Goal: Task Accomplishment & Management: Manage account settings

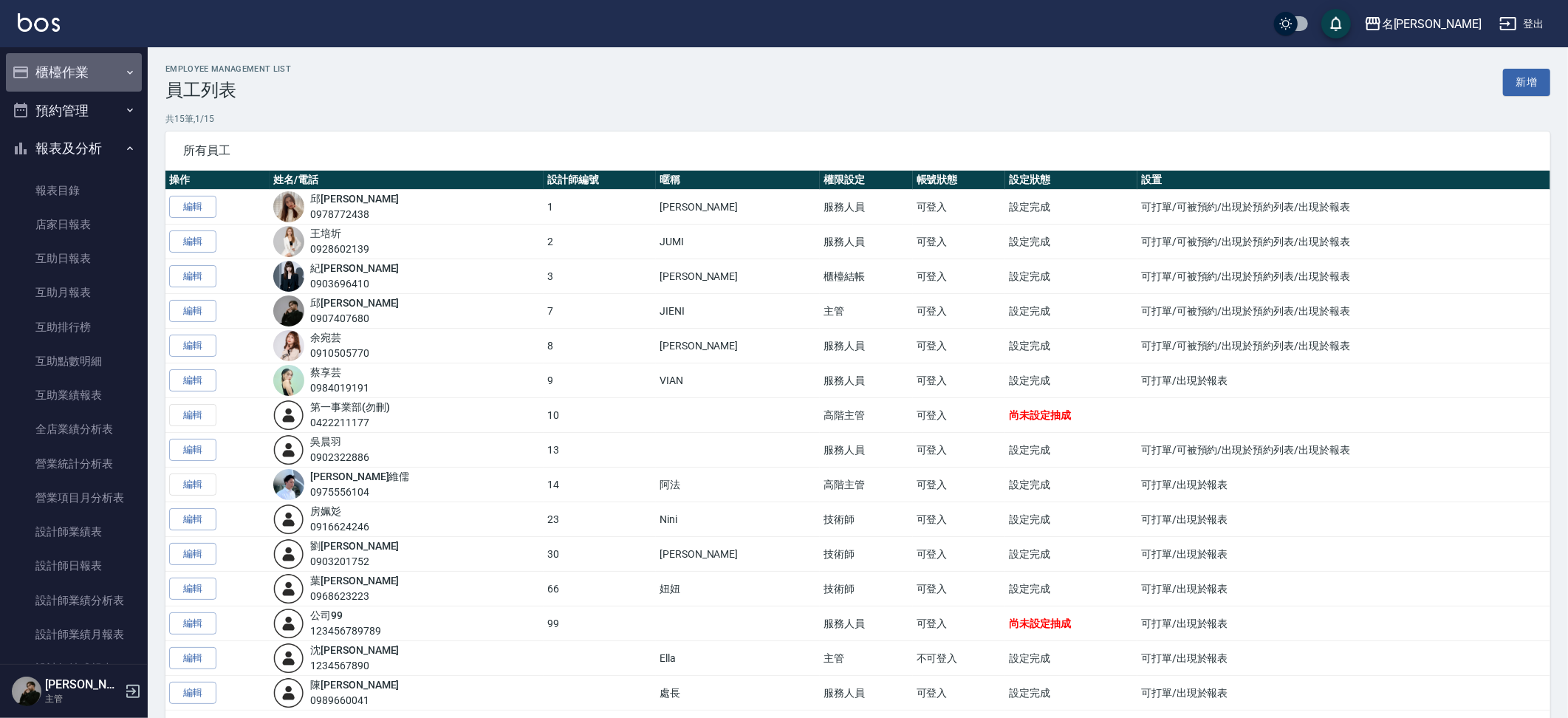
click at [108, 71] on button "櫃檯作業" at bounding box center [73, 72] width 136 height 38
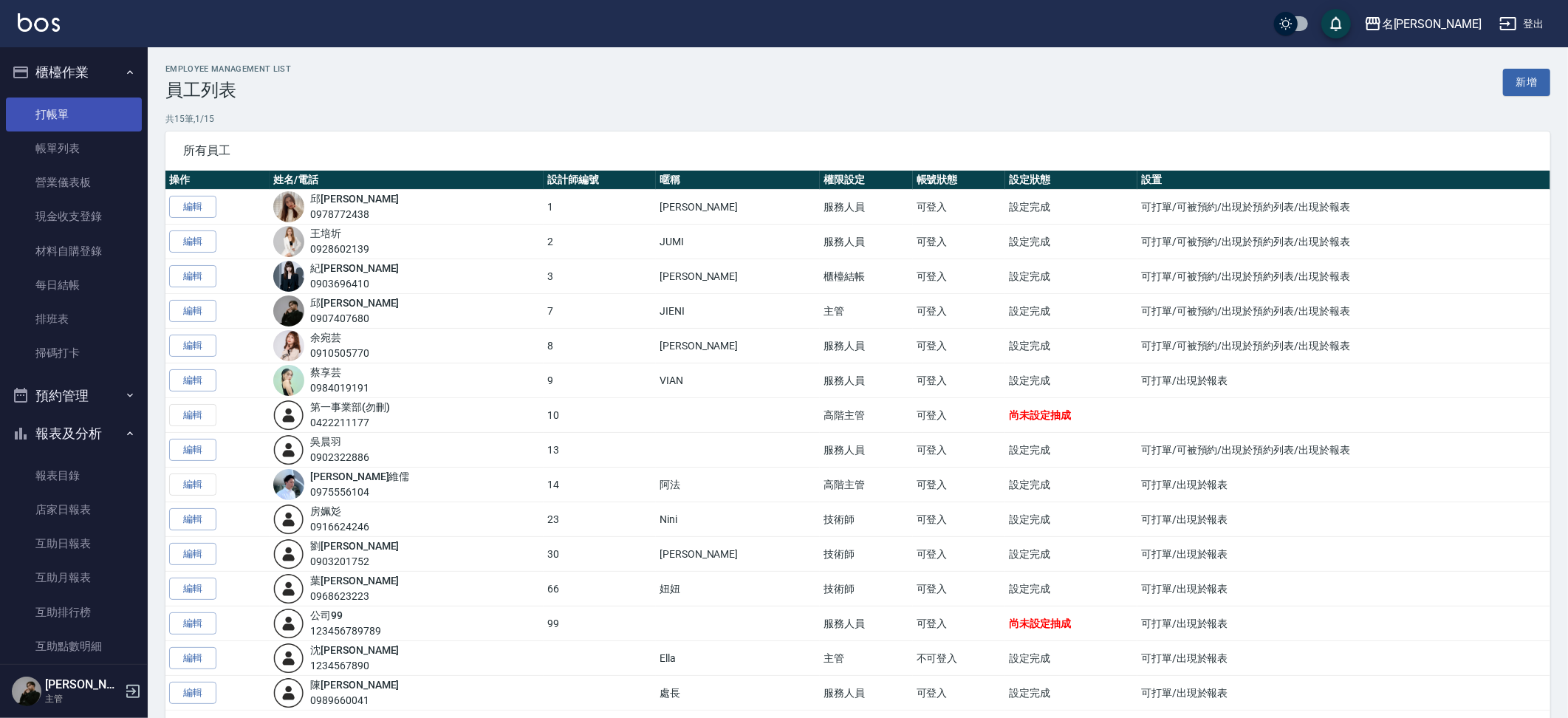
click at [108, 119] on link "打帳單" at bounding box center [73, 114] width 136 height 34
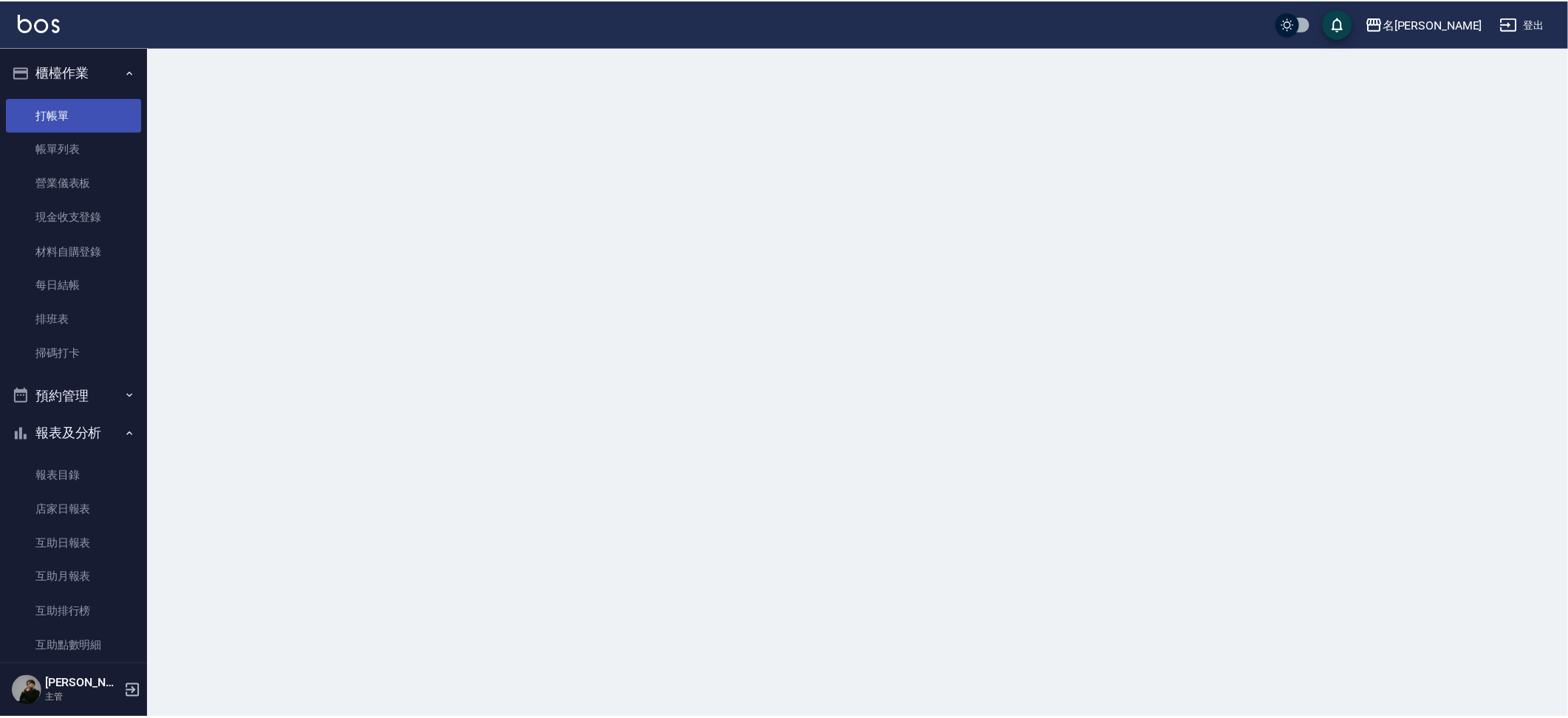
scroll to position [3, 0]
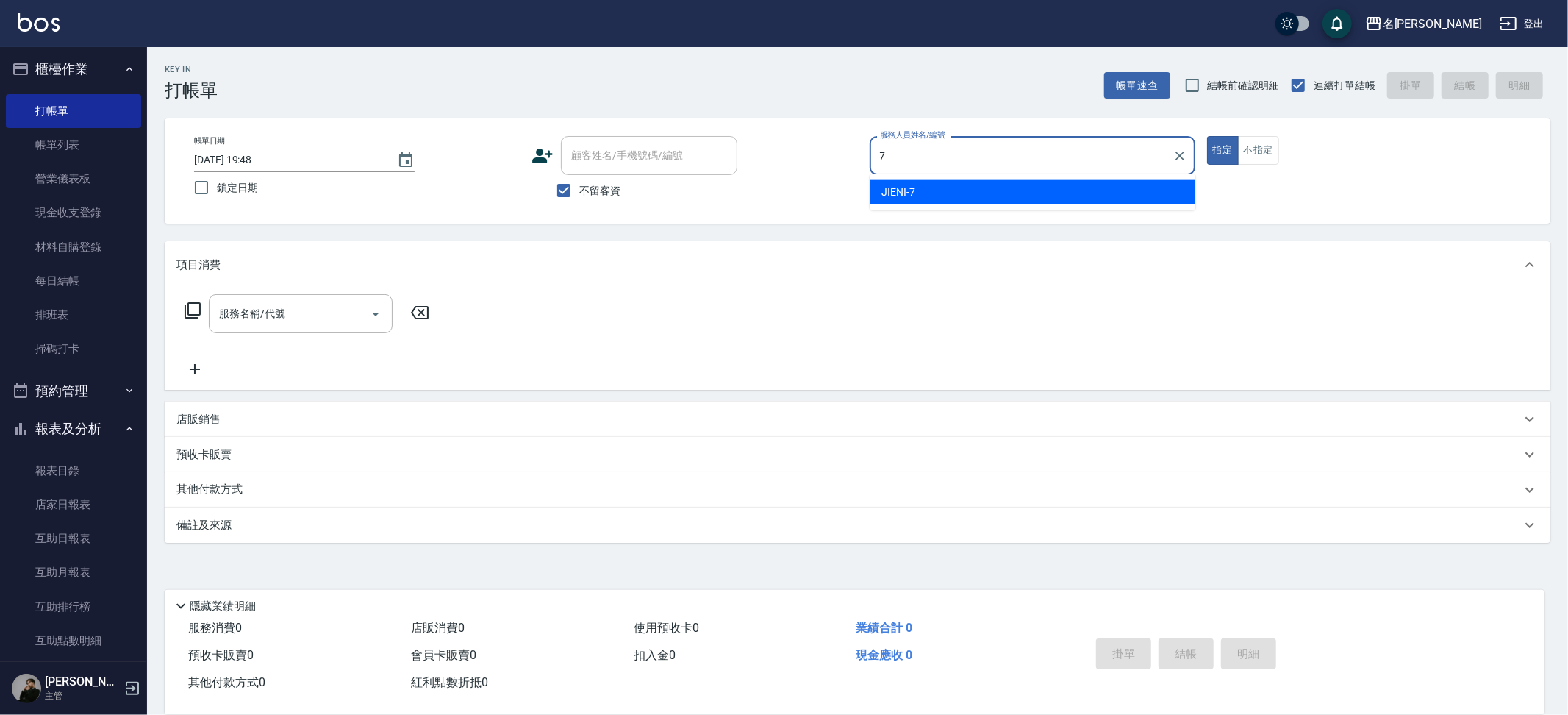
type input "JIENI-7"
type button "true"
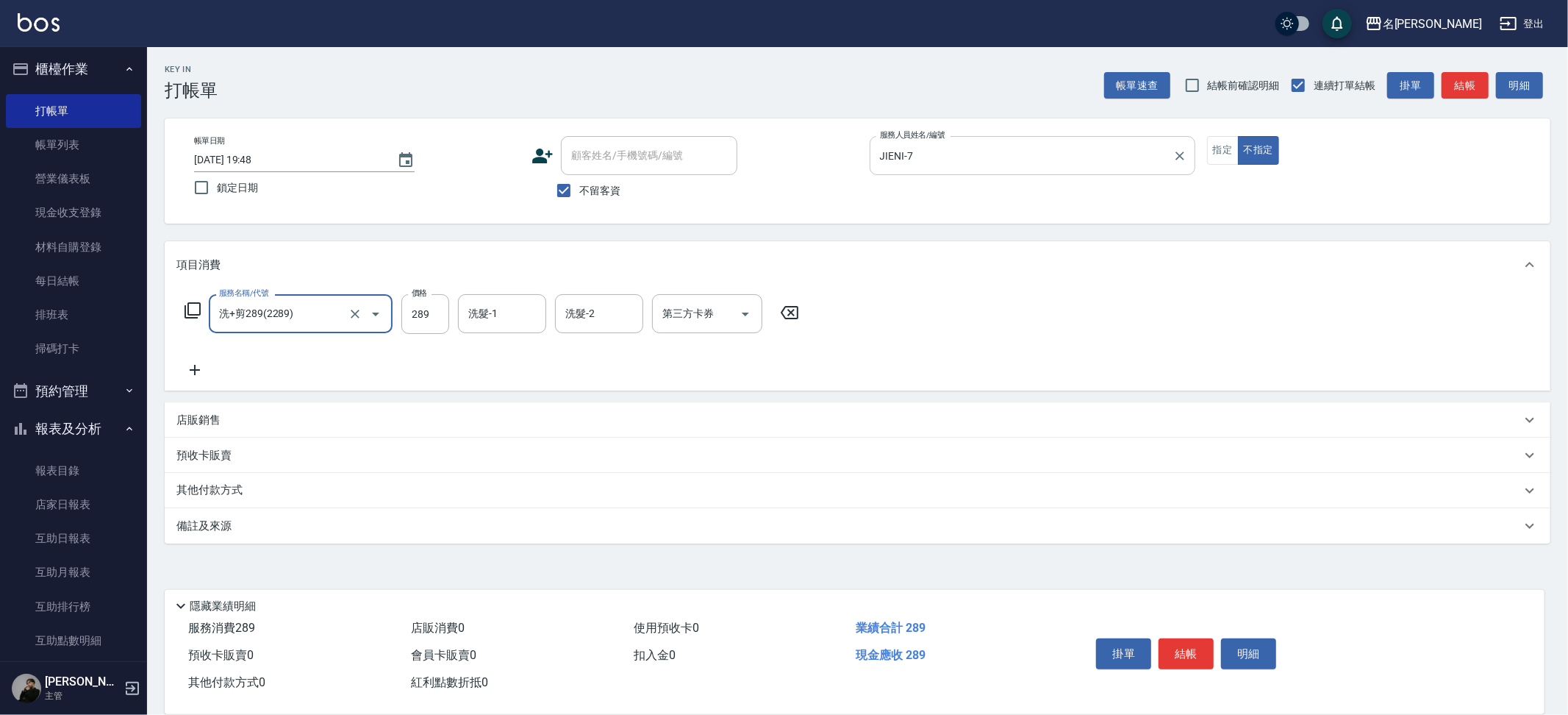
type input "洗+剪289(2289)"
type input "妞妞-66"
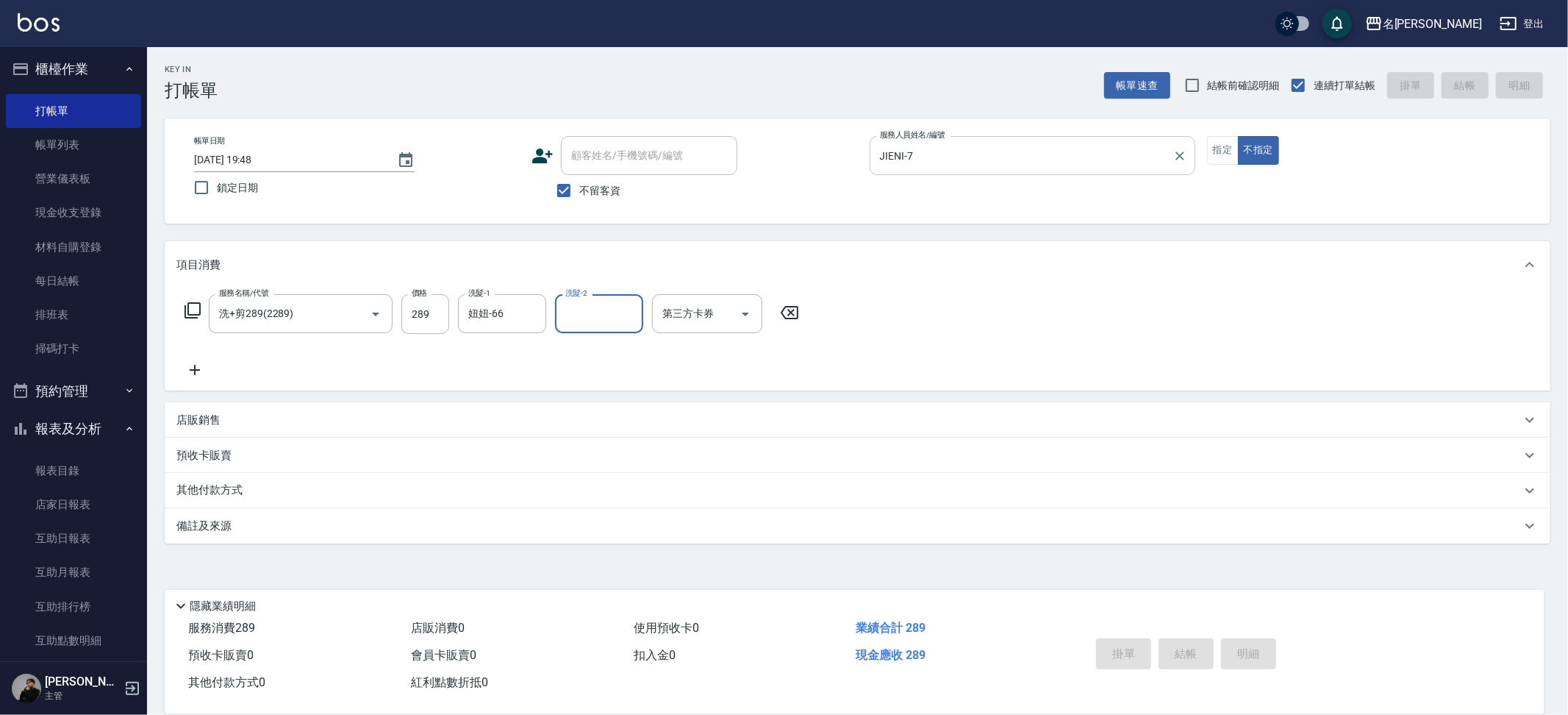
type input "2025/08/17 19:56"
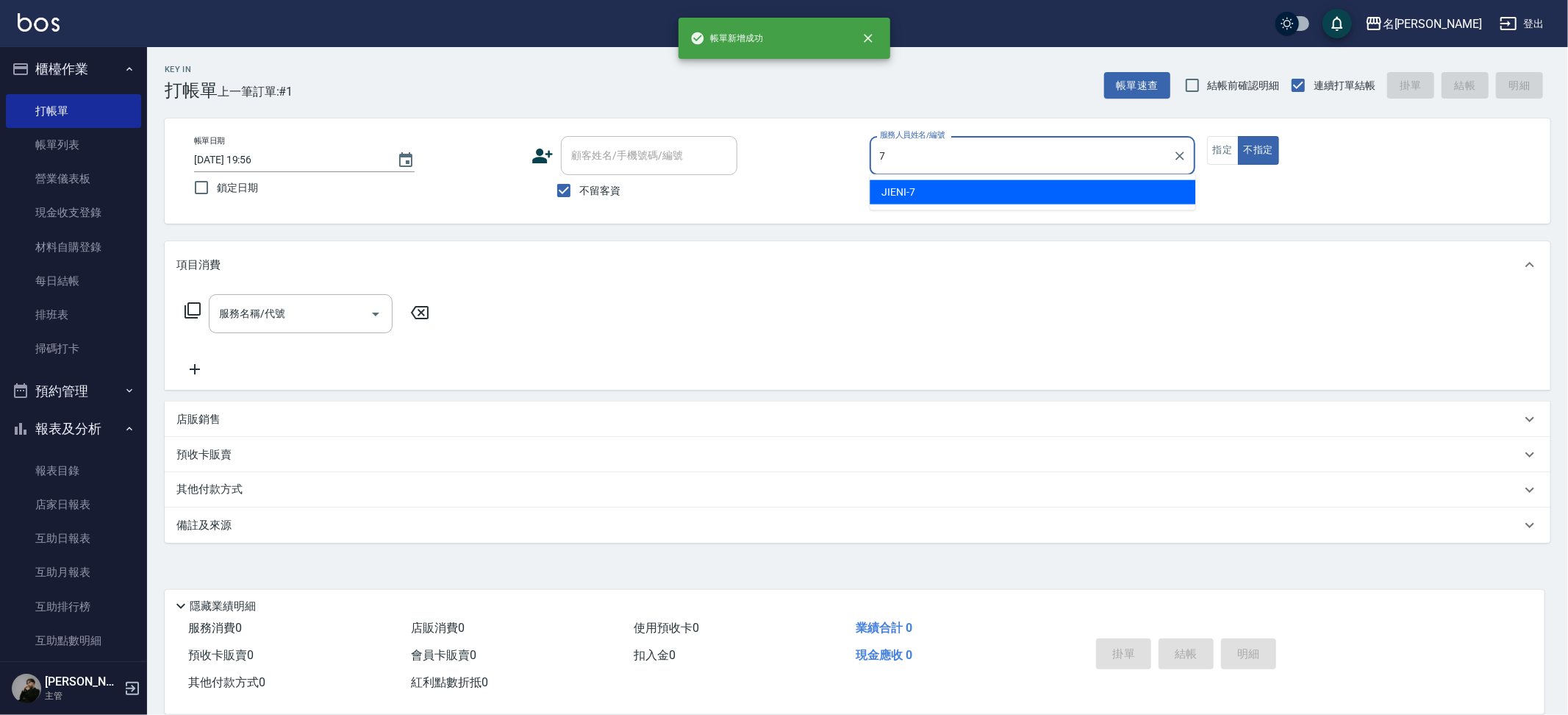
type input "7"
type button "false"
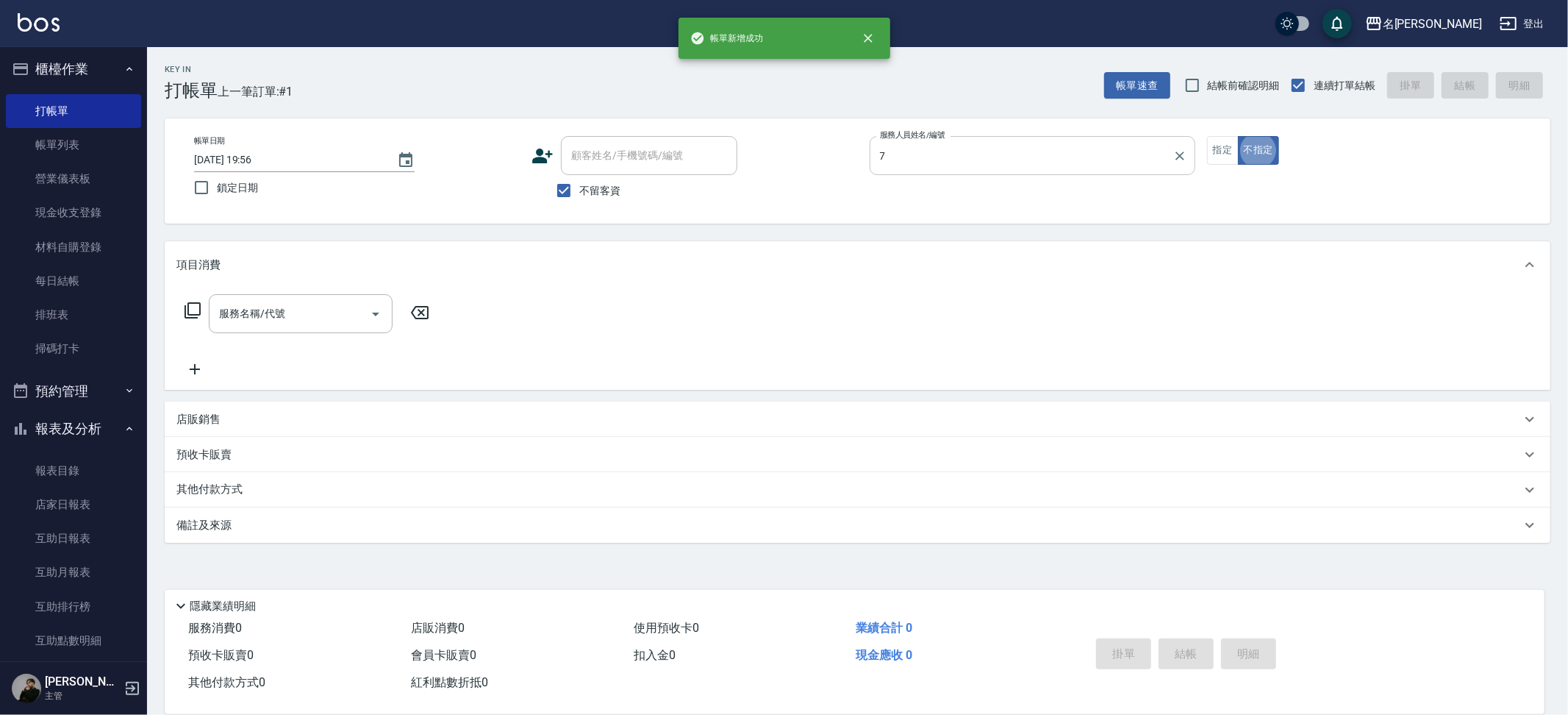
type input "JIENI-7"
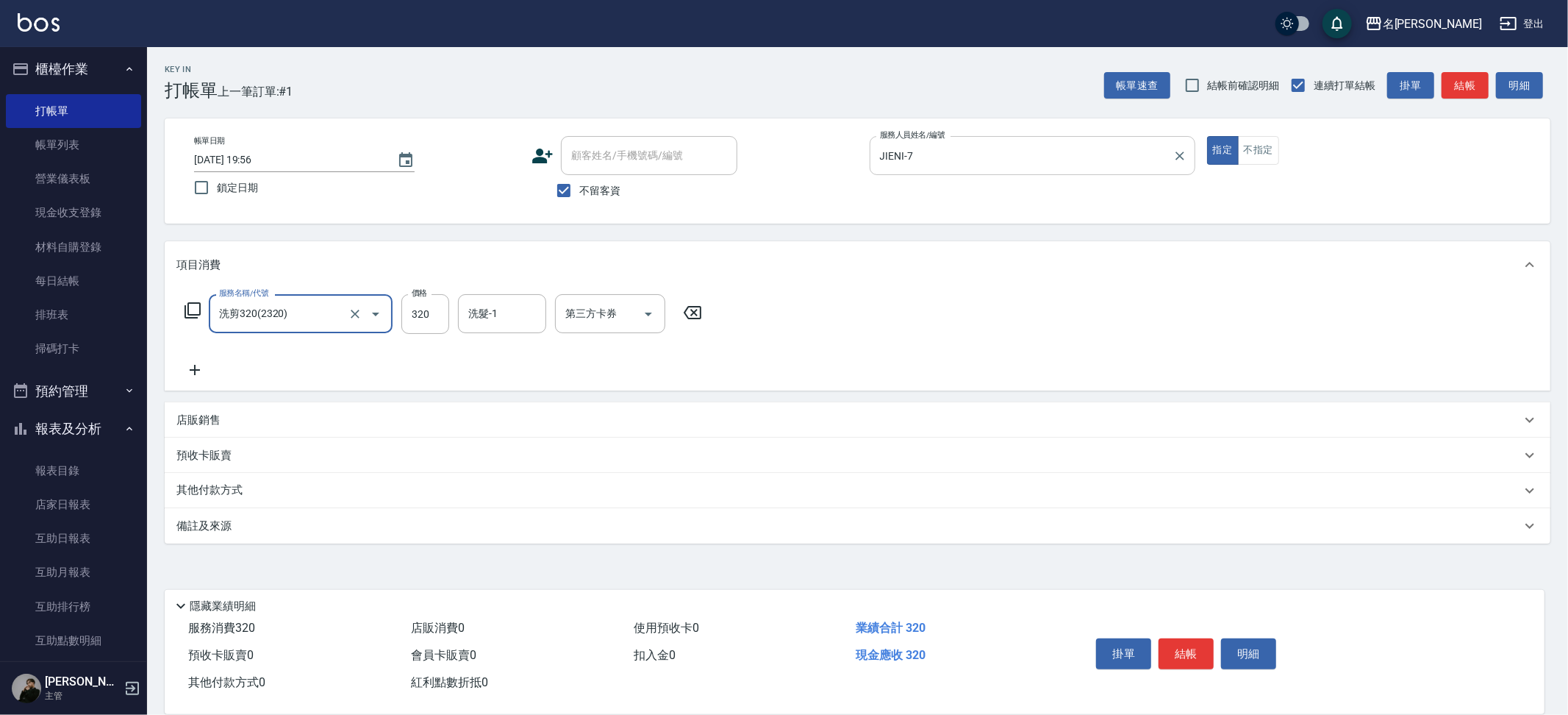
type input "洗剪320(2320)"
type input "Nini-23"
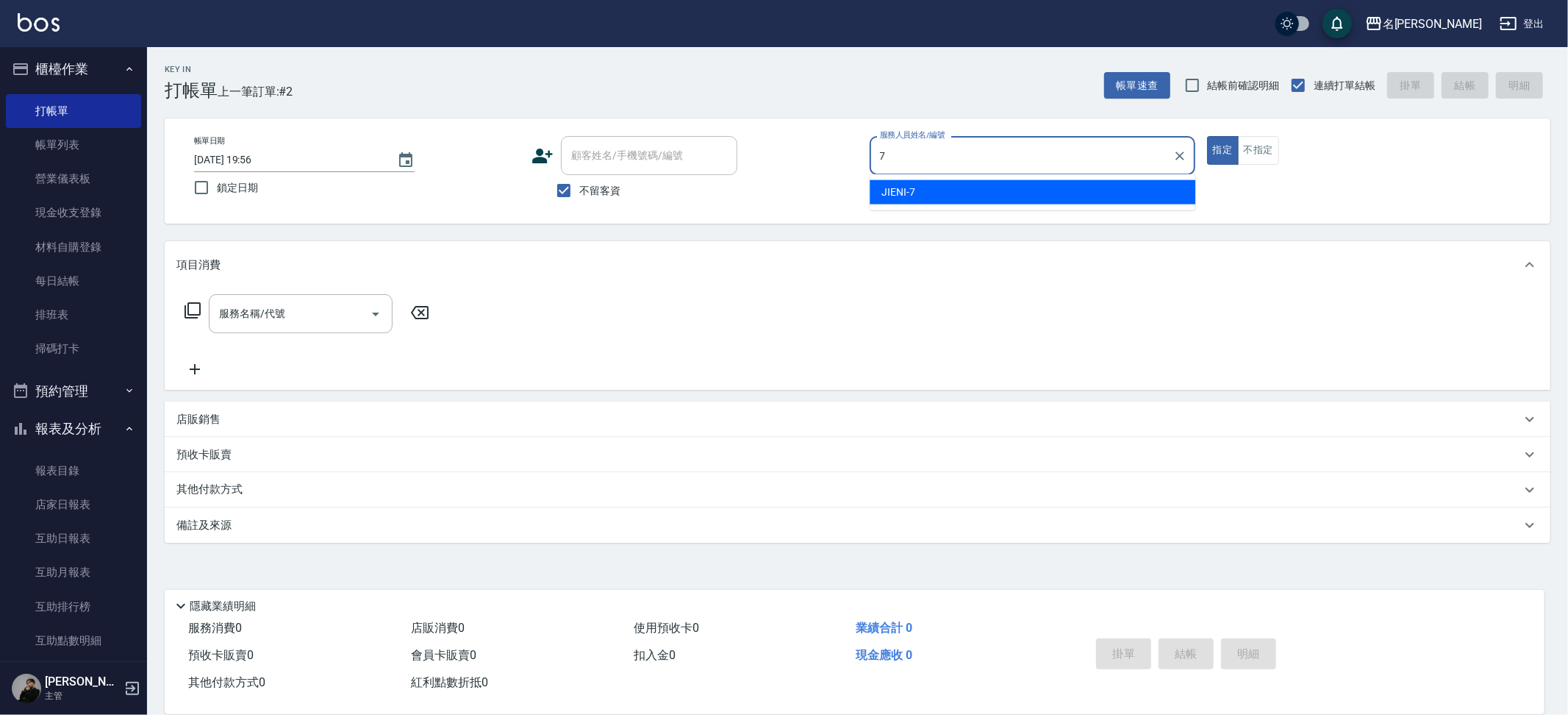
type input "JIENI-7"
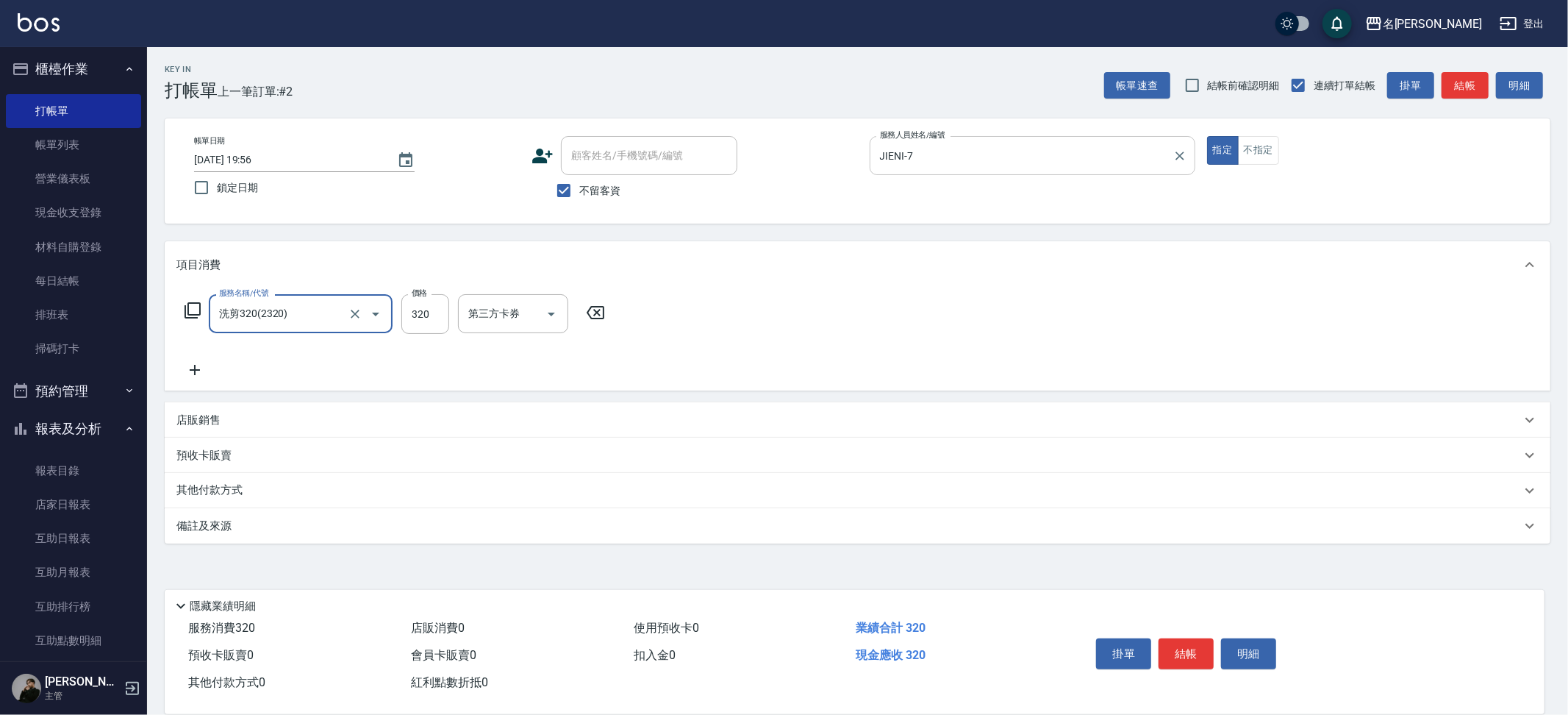
type input "洗剪320(2320)"
type input "Nini-23"
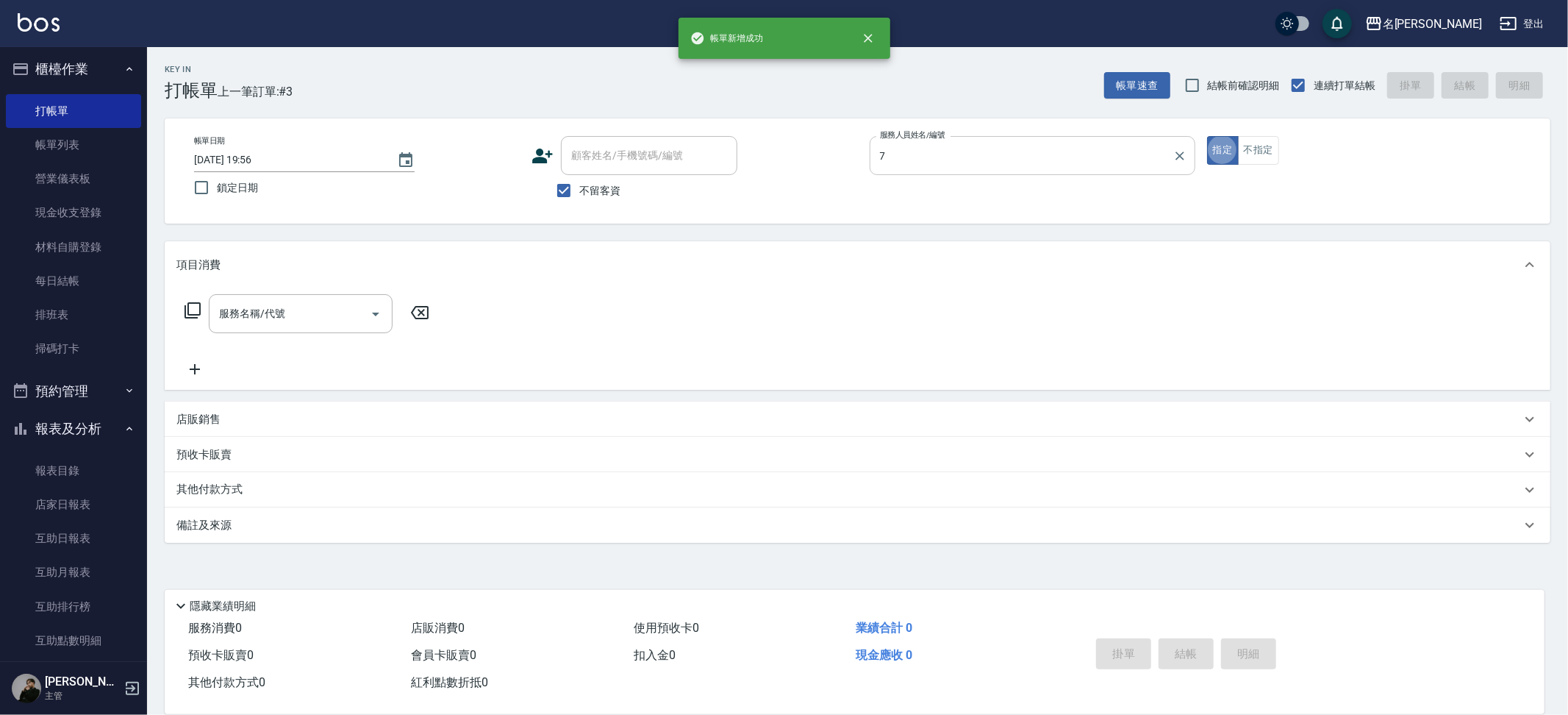
type input "JIENI-7"
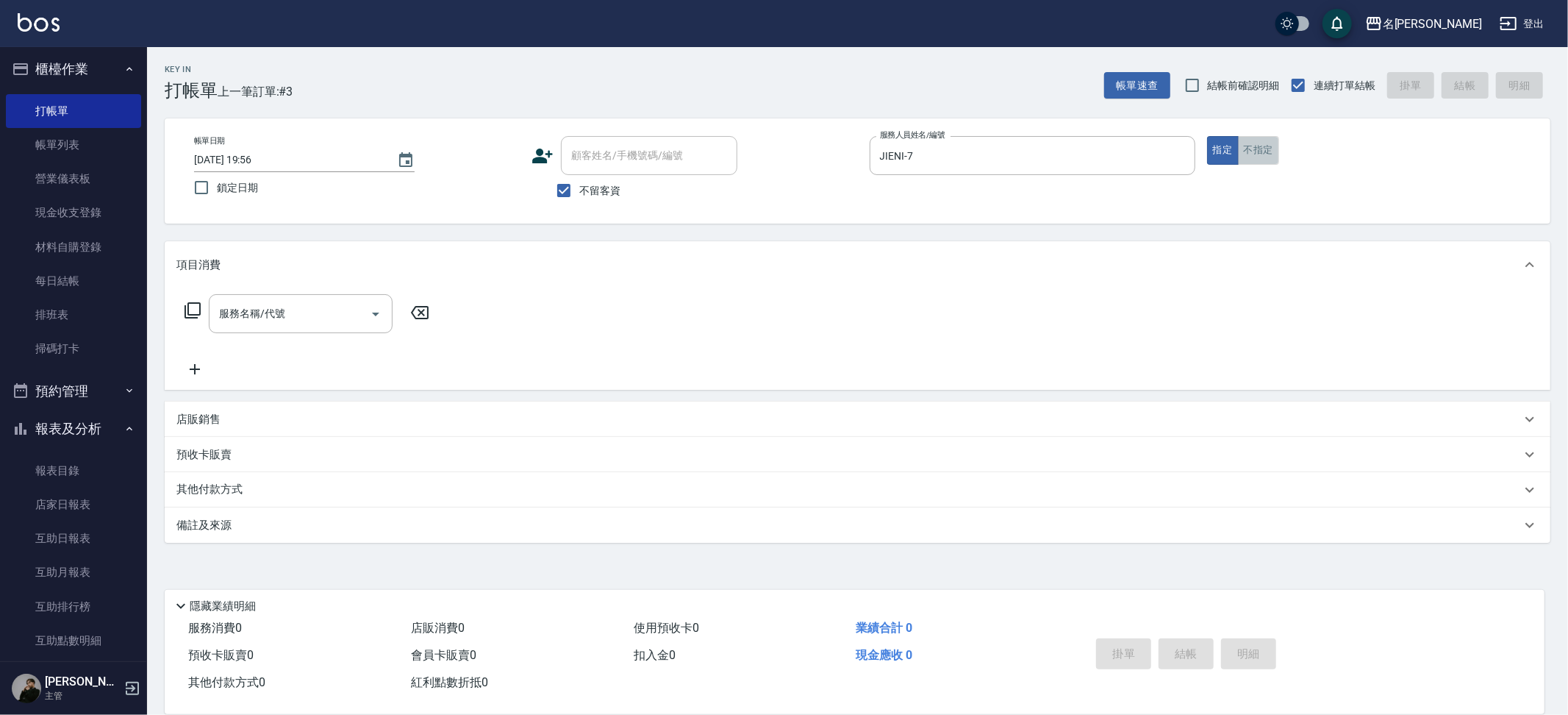
click at [1265, 147] on button "不指定" at bounding box center [1259, 149] width 41 height 28
type input "0"
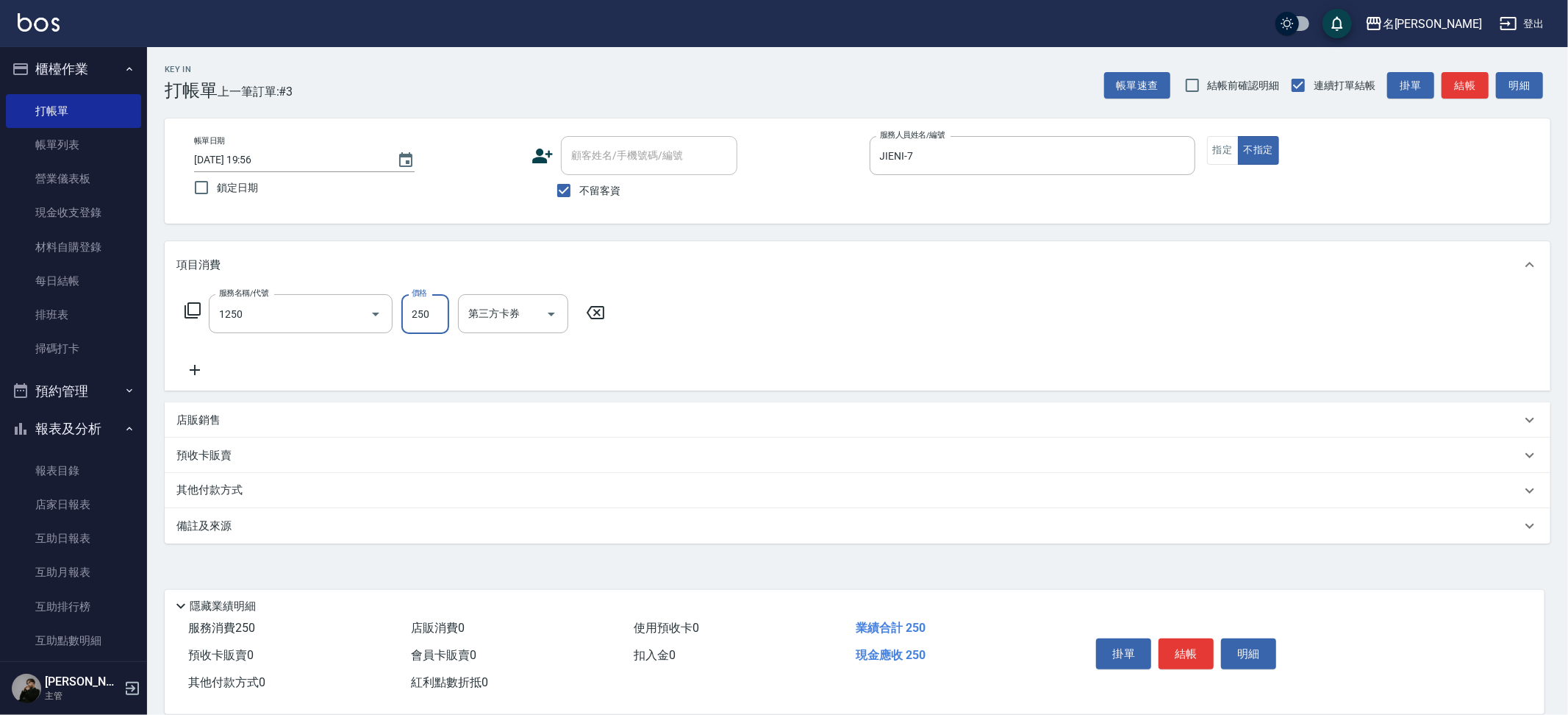
type input "一般洗(1250)"
type input "Nini-23"
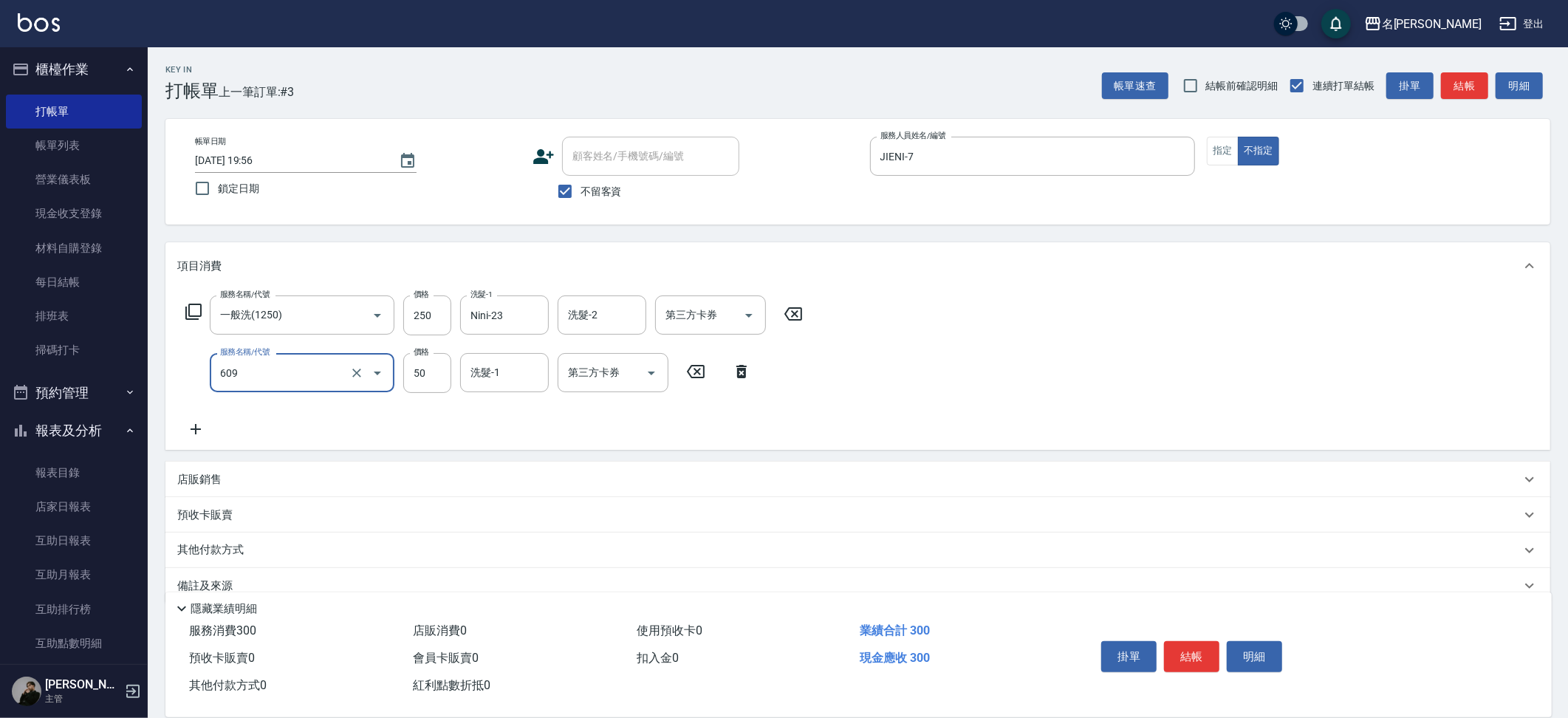
type input "精油(609)"
type input "Nini-23"
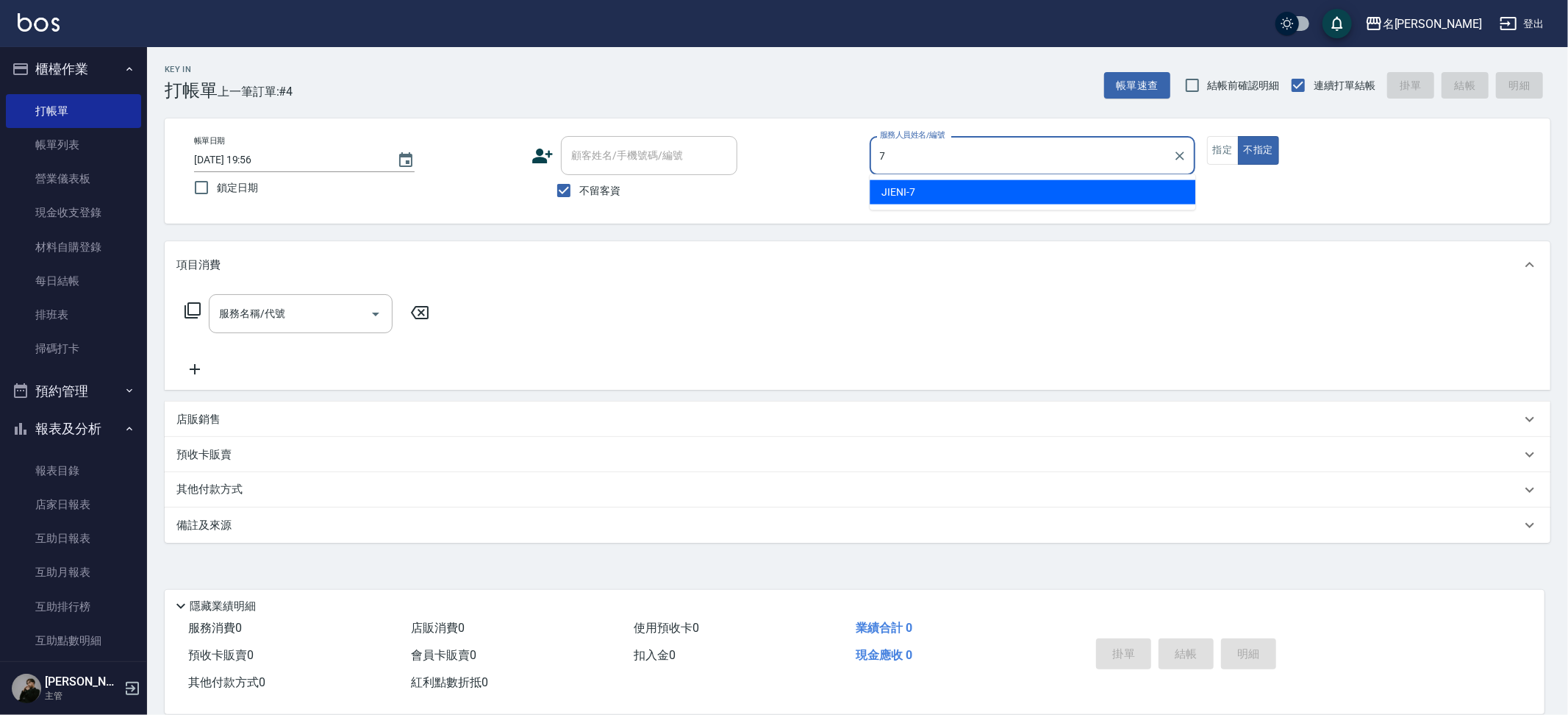
type input "JIENI-7"
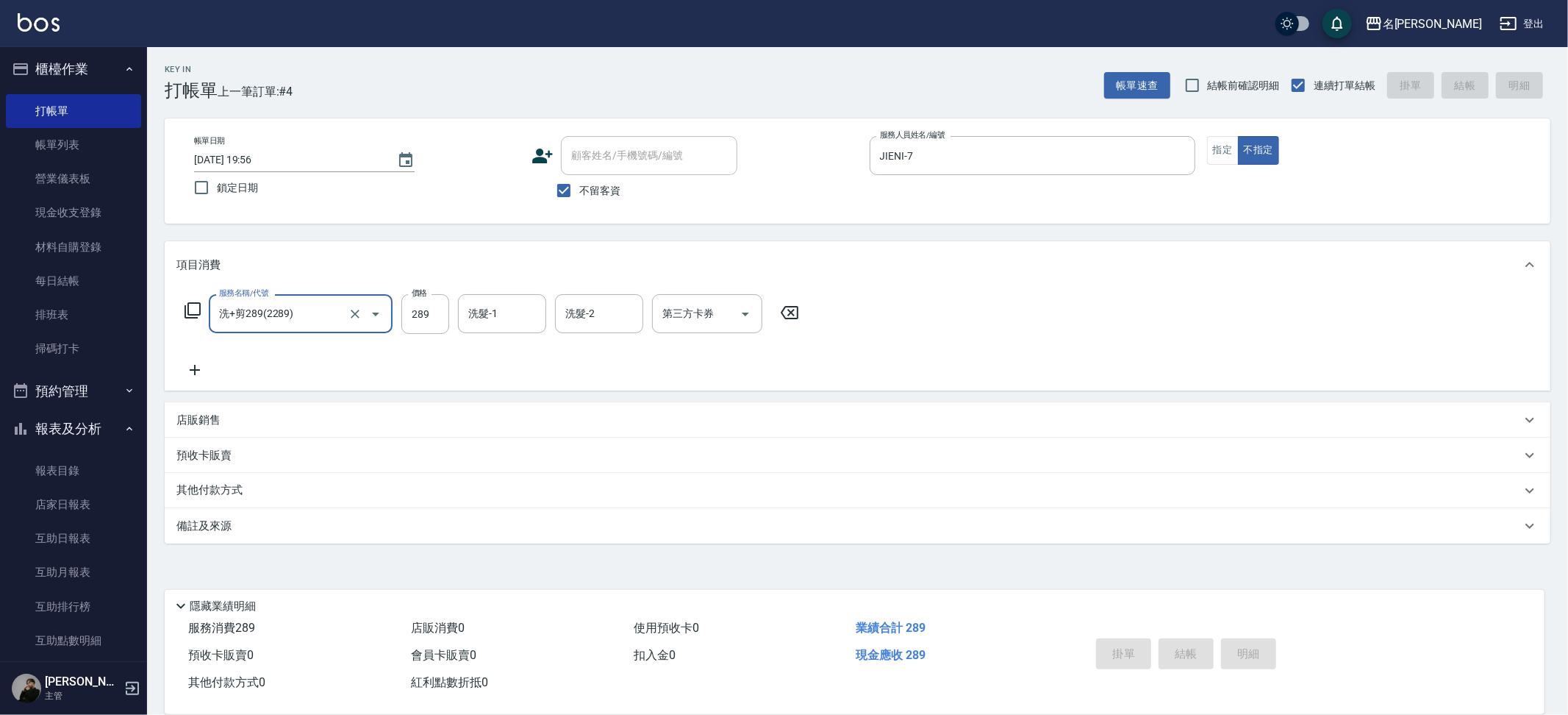
type input "洗+剪289(2289)"
type input "2025/08/17 19:57"
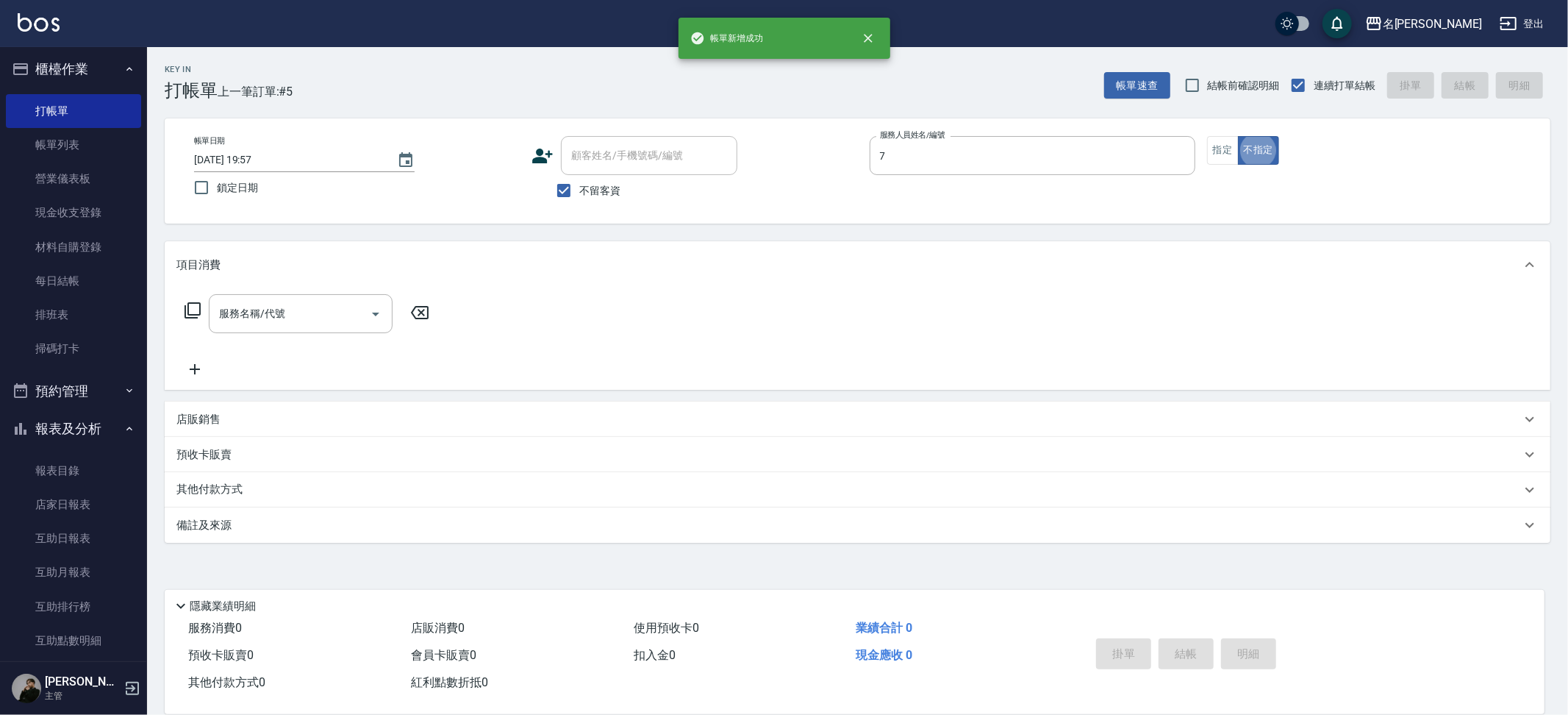
type input "JIENI-7"
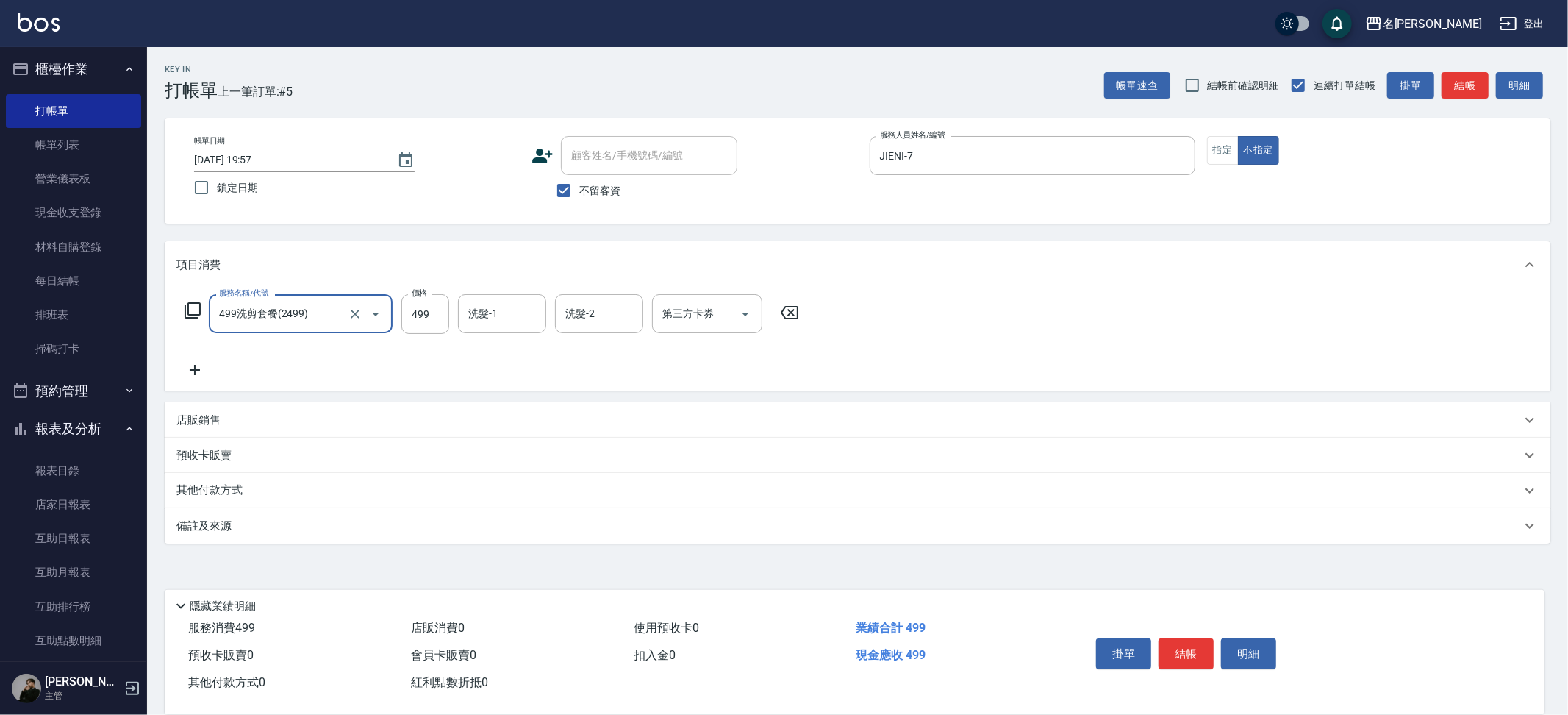
type input "499洗剪套餐(2499)"
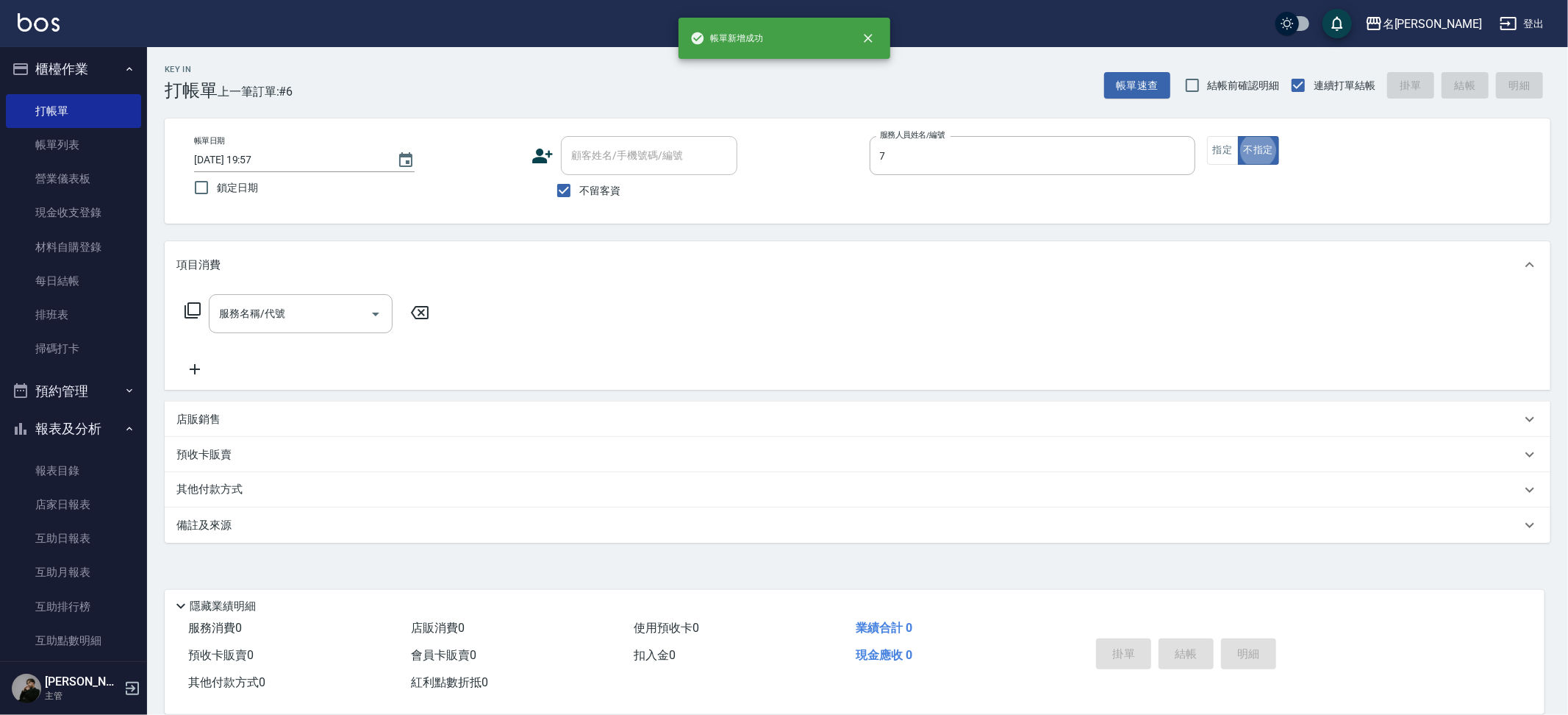
type input "JIENI-7"
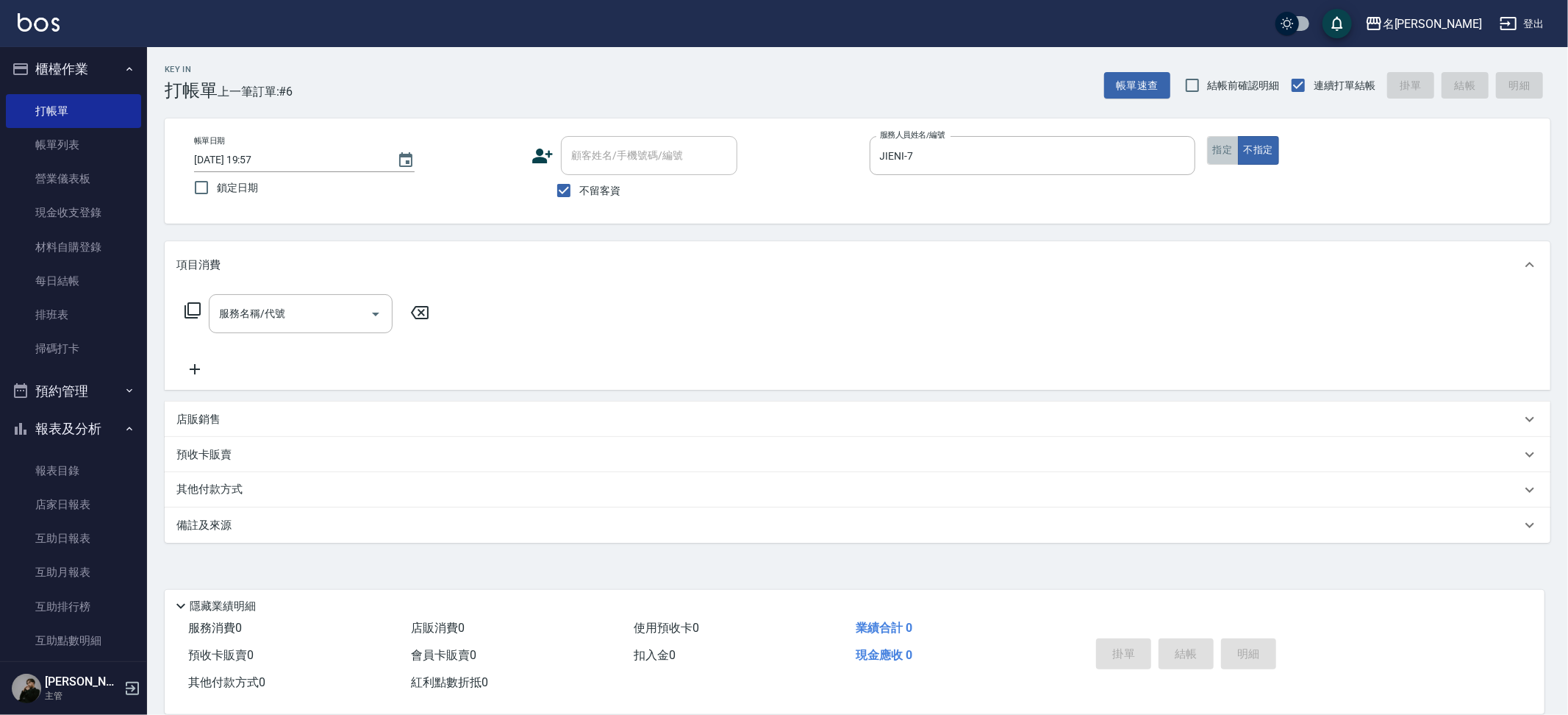
click at [1234, 149] on button "指定" at bounding box center [1222, 149] width 32 height 28
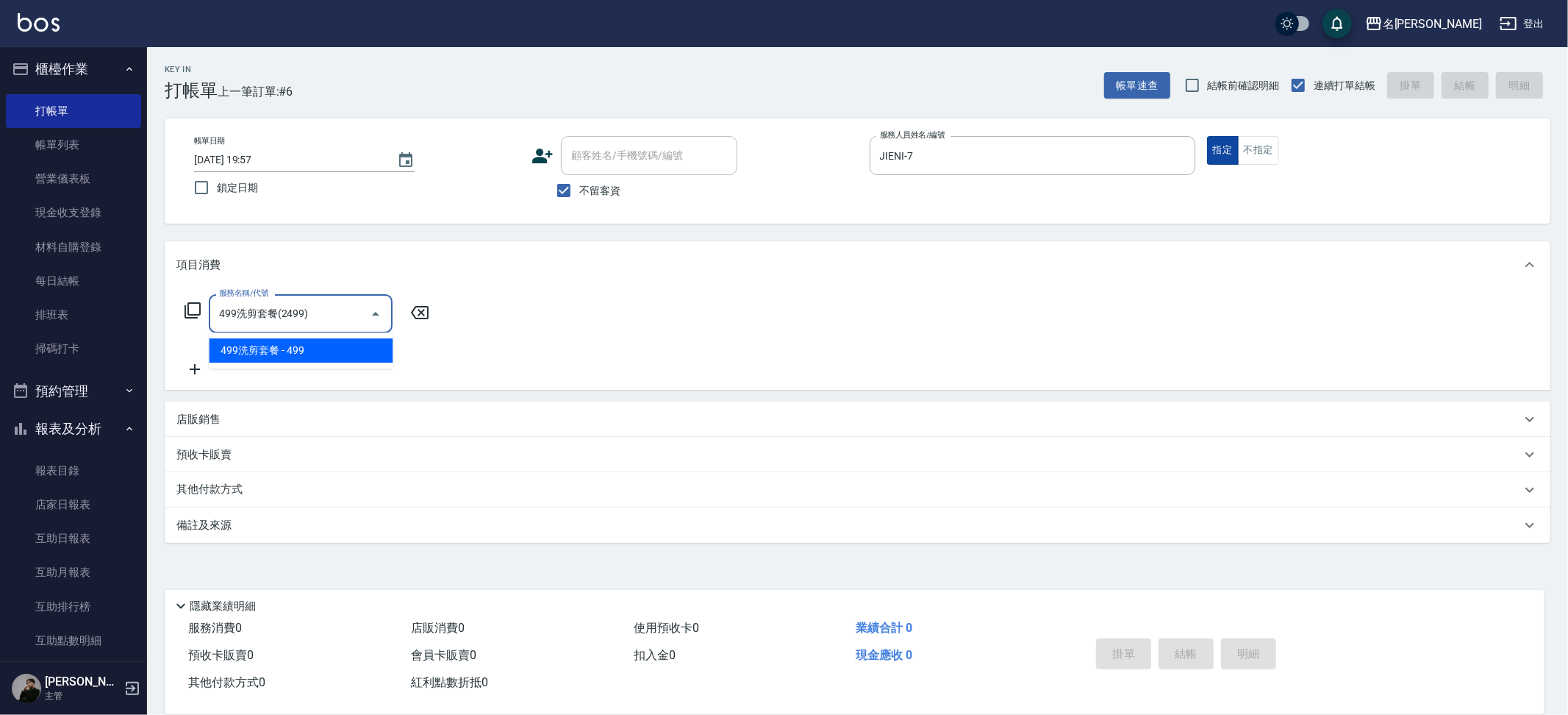
type input "499洗剪套餐(2499)"
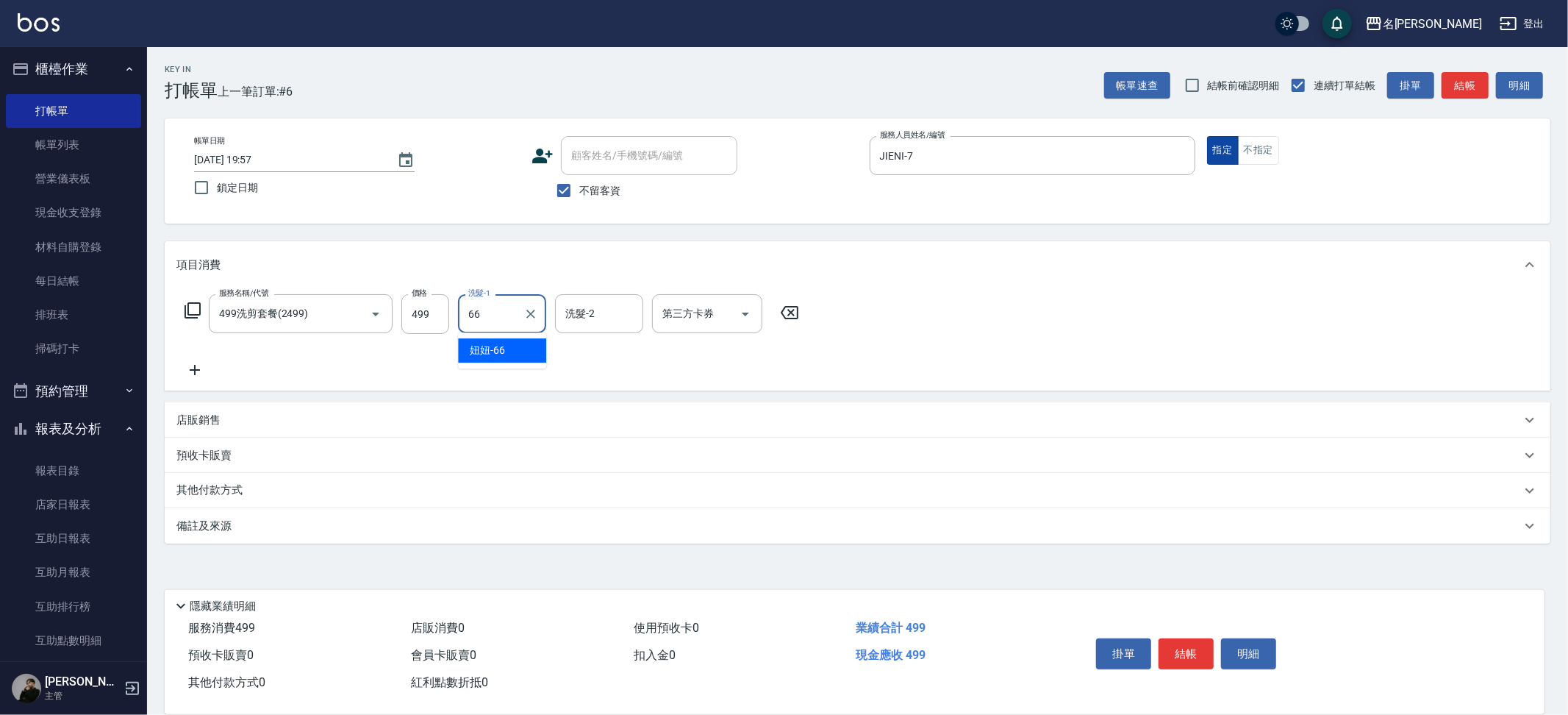
type input "妞妞-66"
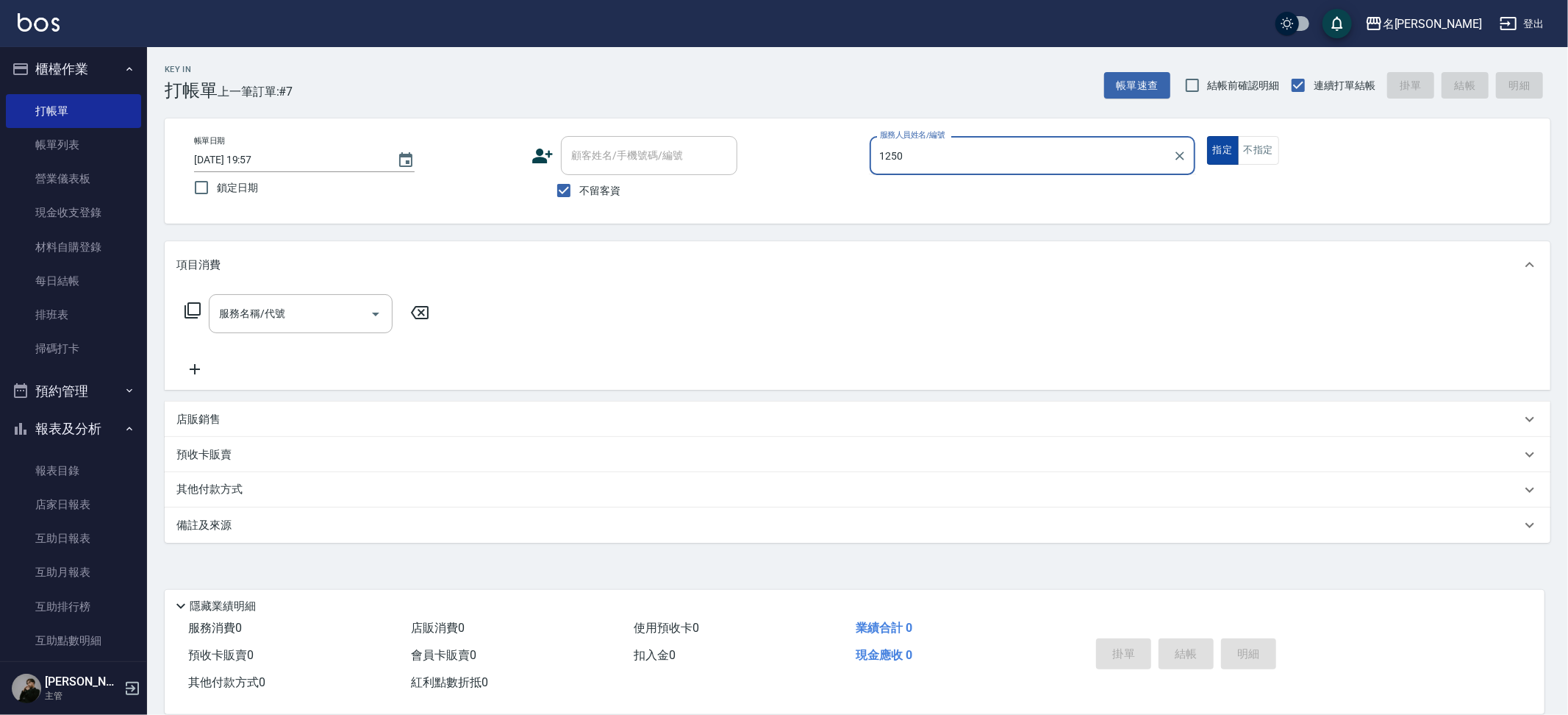
type input "1250"
click at [1207, 136] on button "指定" at bounding box center [1222, 149] width 32 height 28
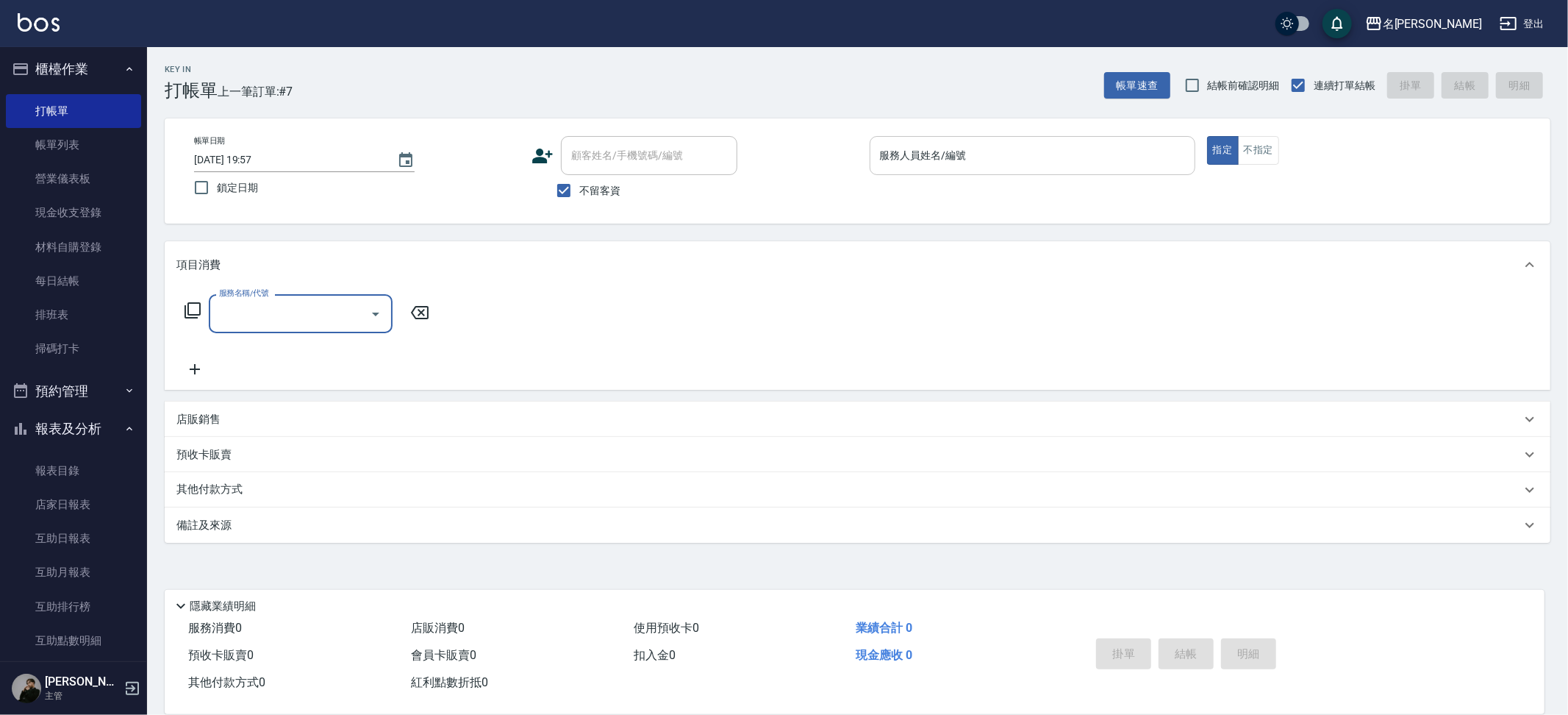
click at [962, 153] on input "服務人員姓名/編號" at bounding box center [1032, 156] width 313 height 26
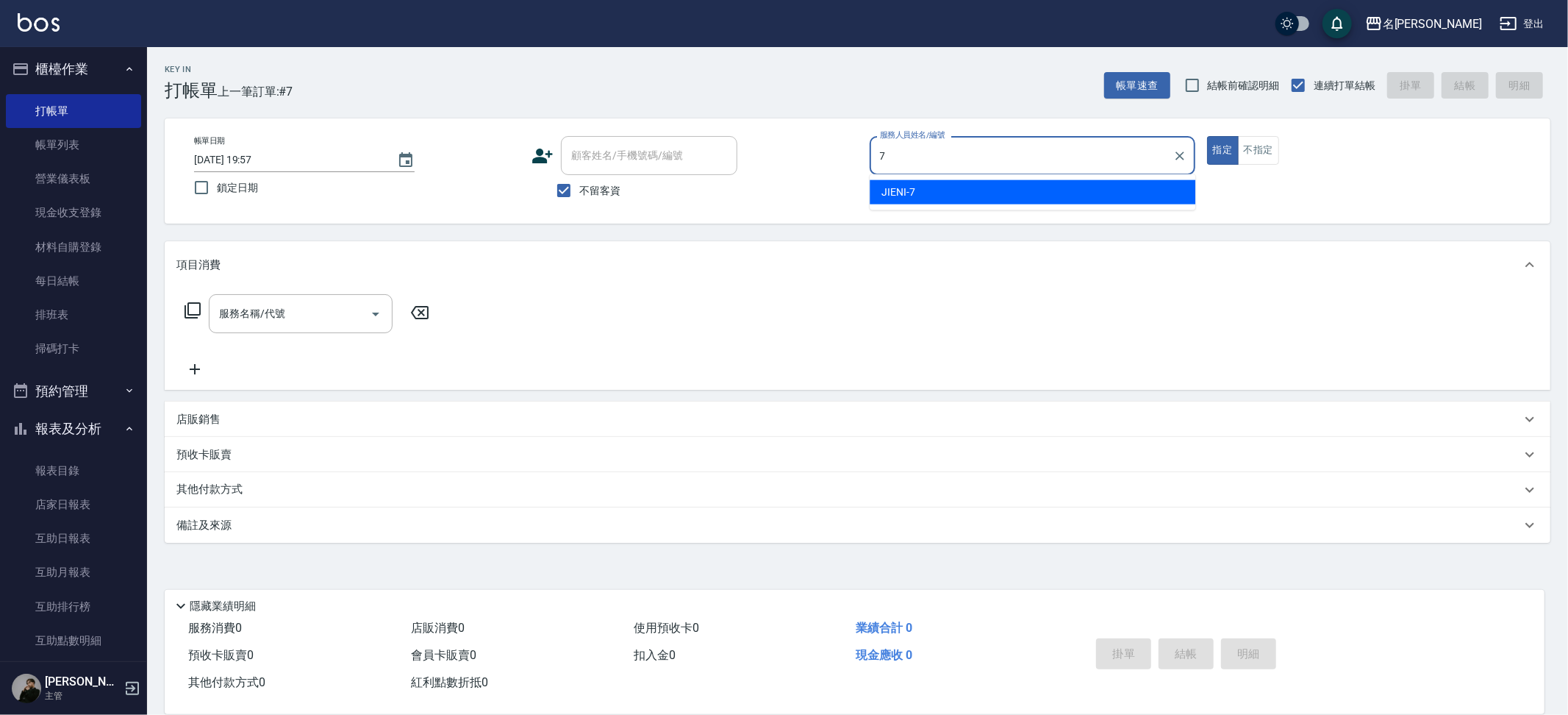
type input "JIENI-7"
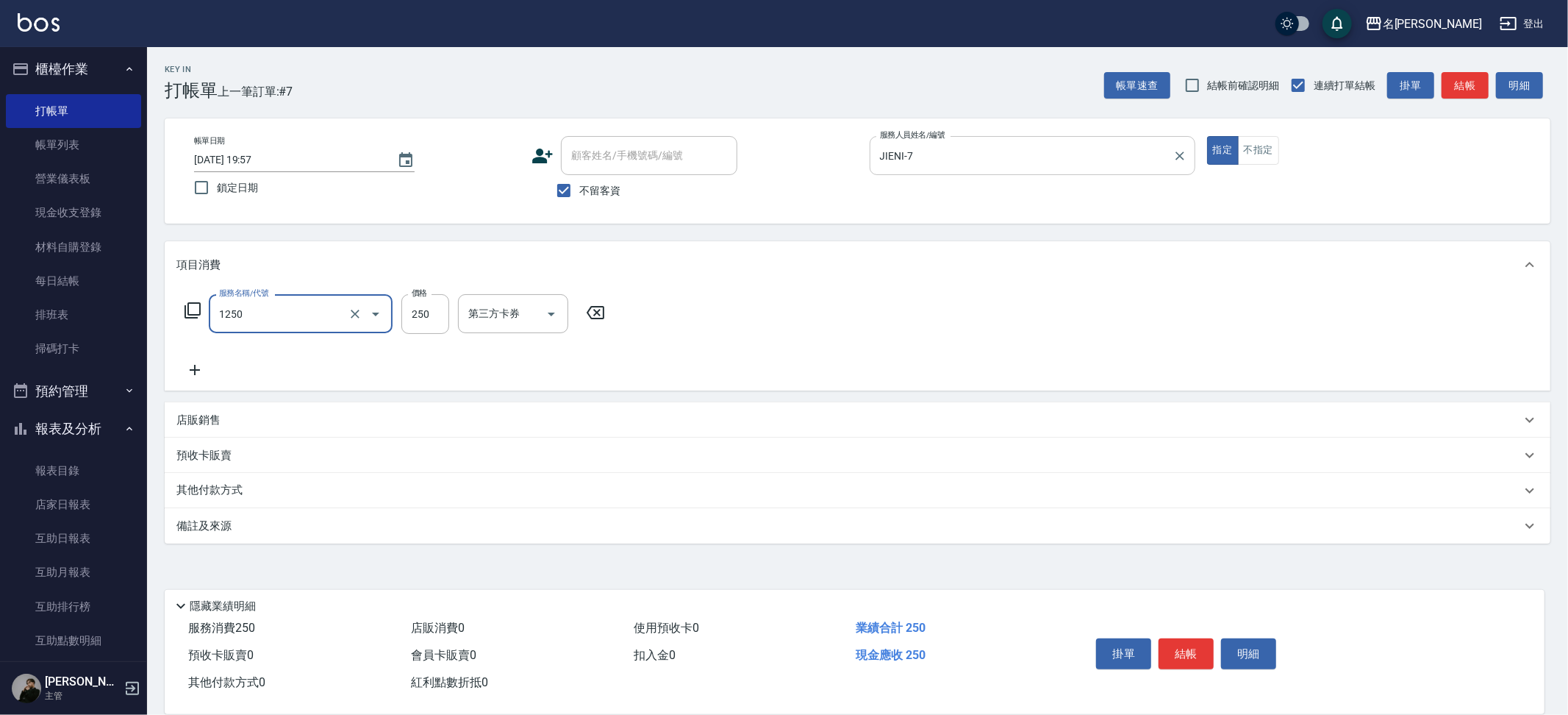
type input "一般洗(1250)"
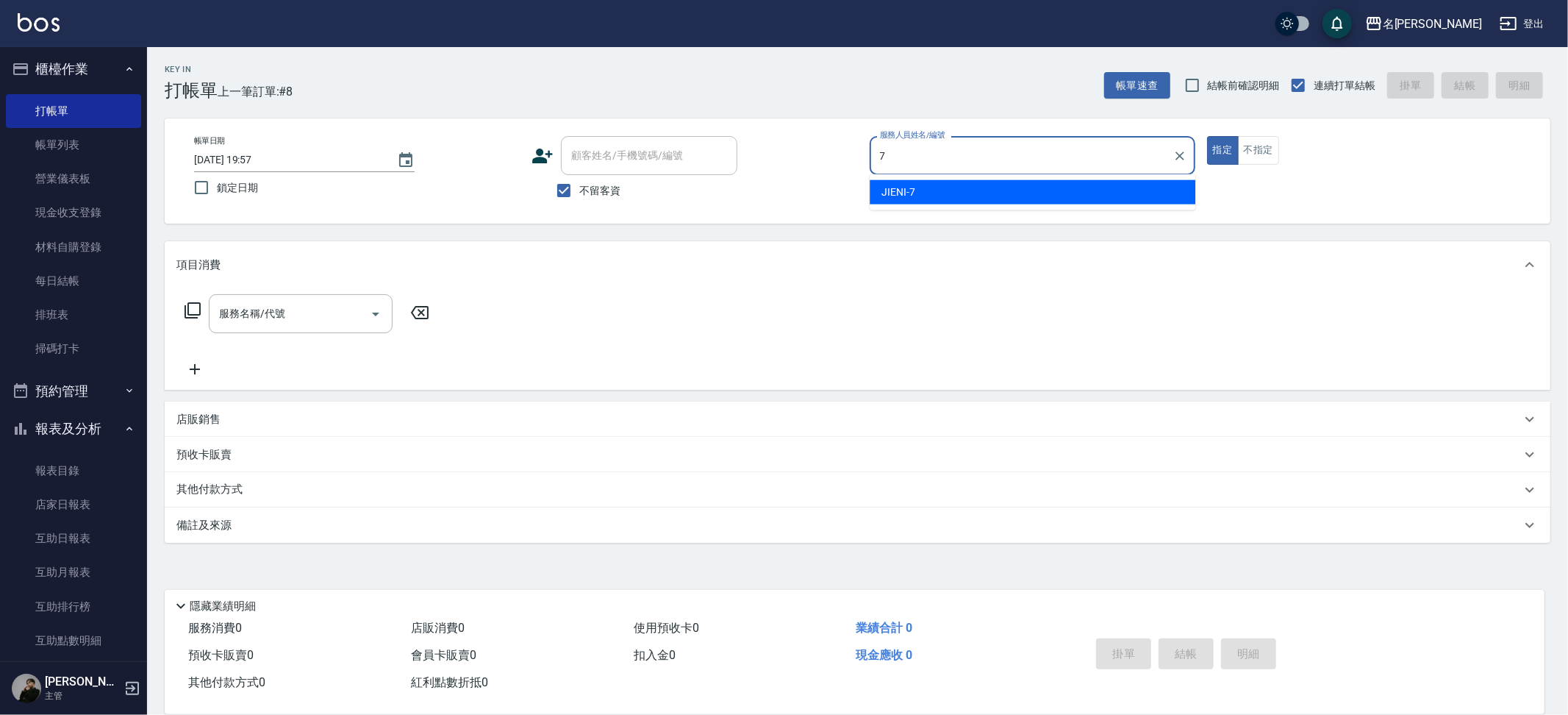
type input "JIENI-7"
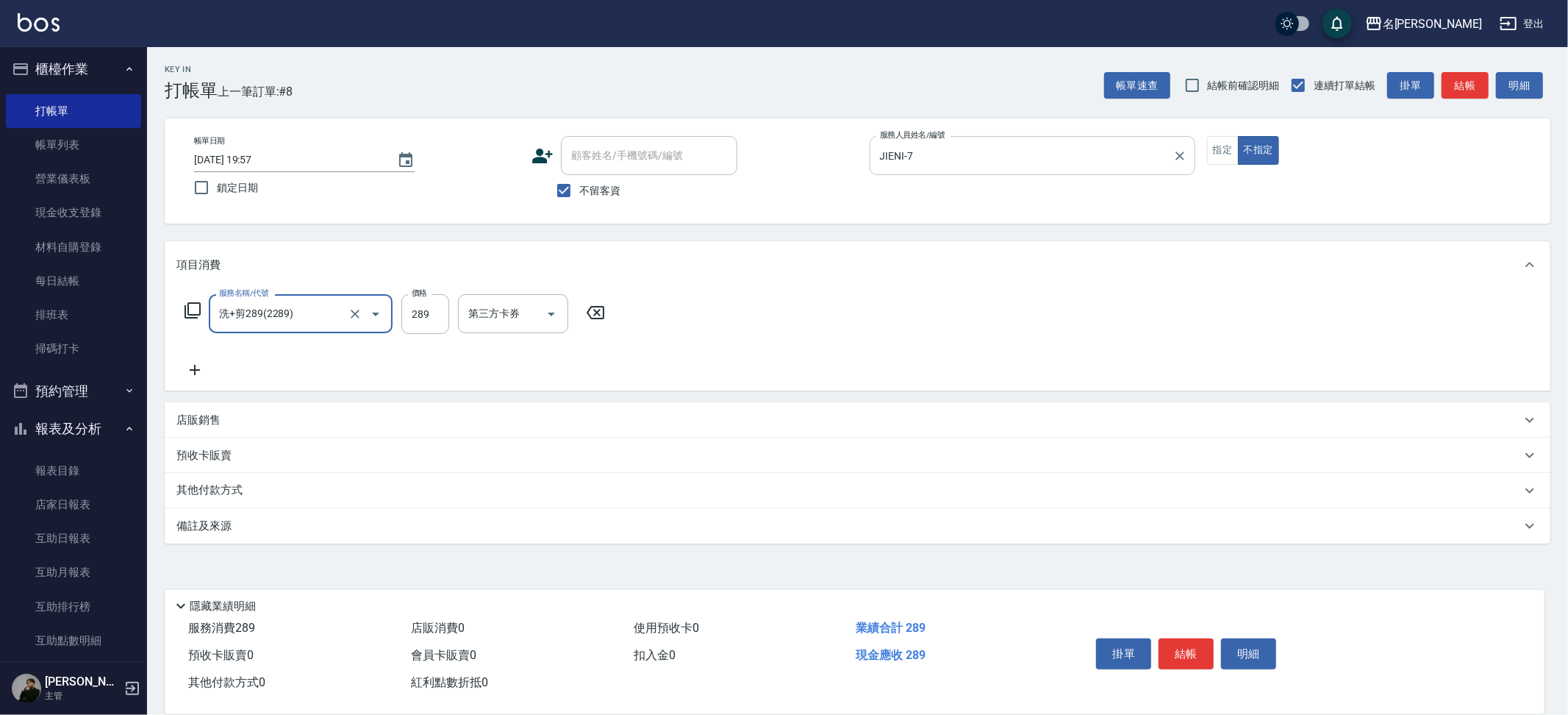
type input "洗+剪289(2289)"
type input "4"
type input "妞妞-66"
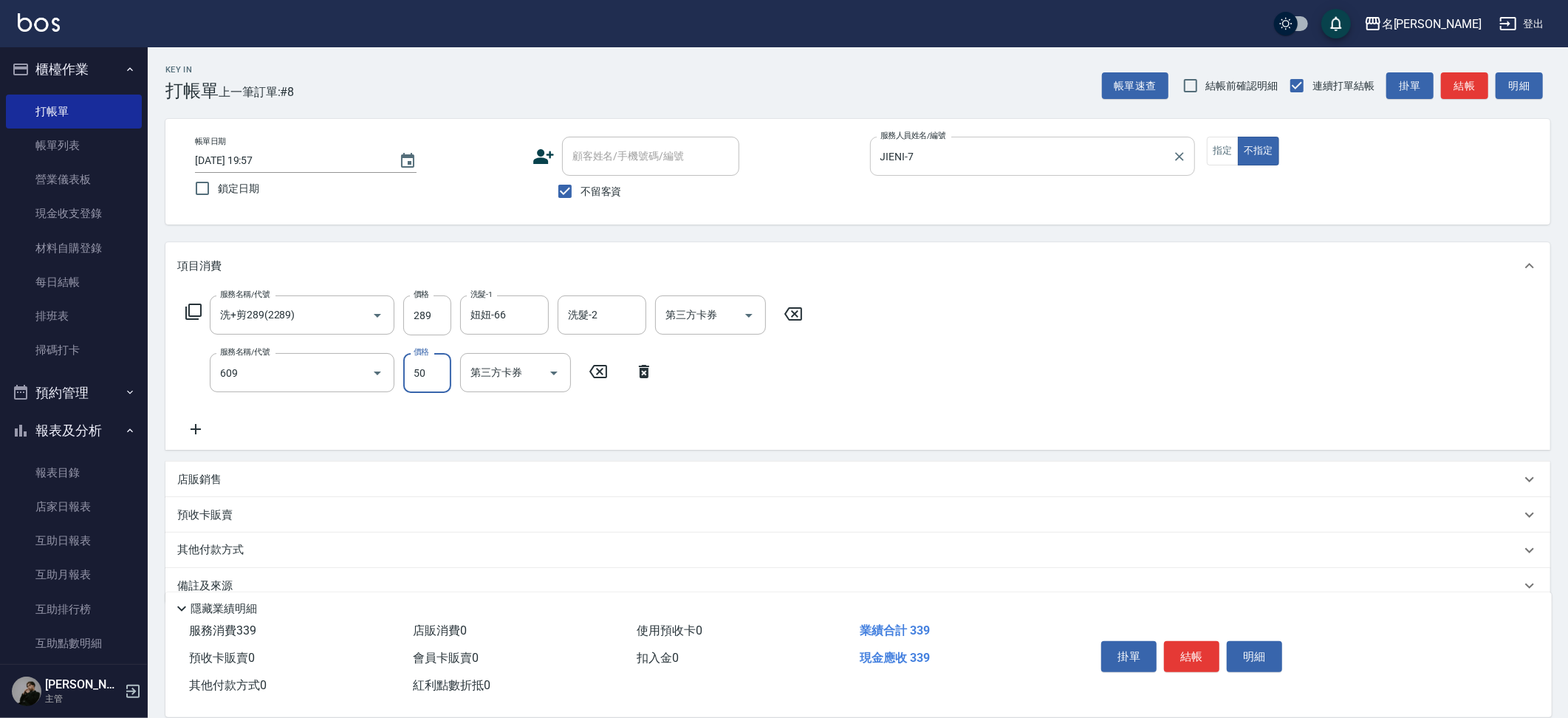
type input "精油(609)"
type input "妞妞-66"
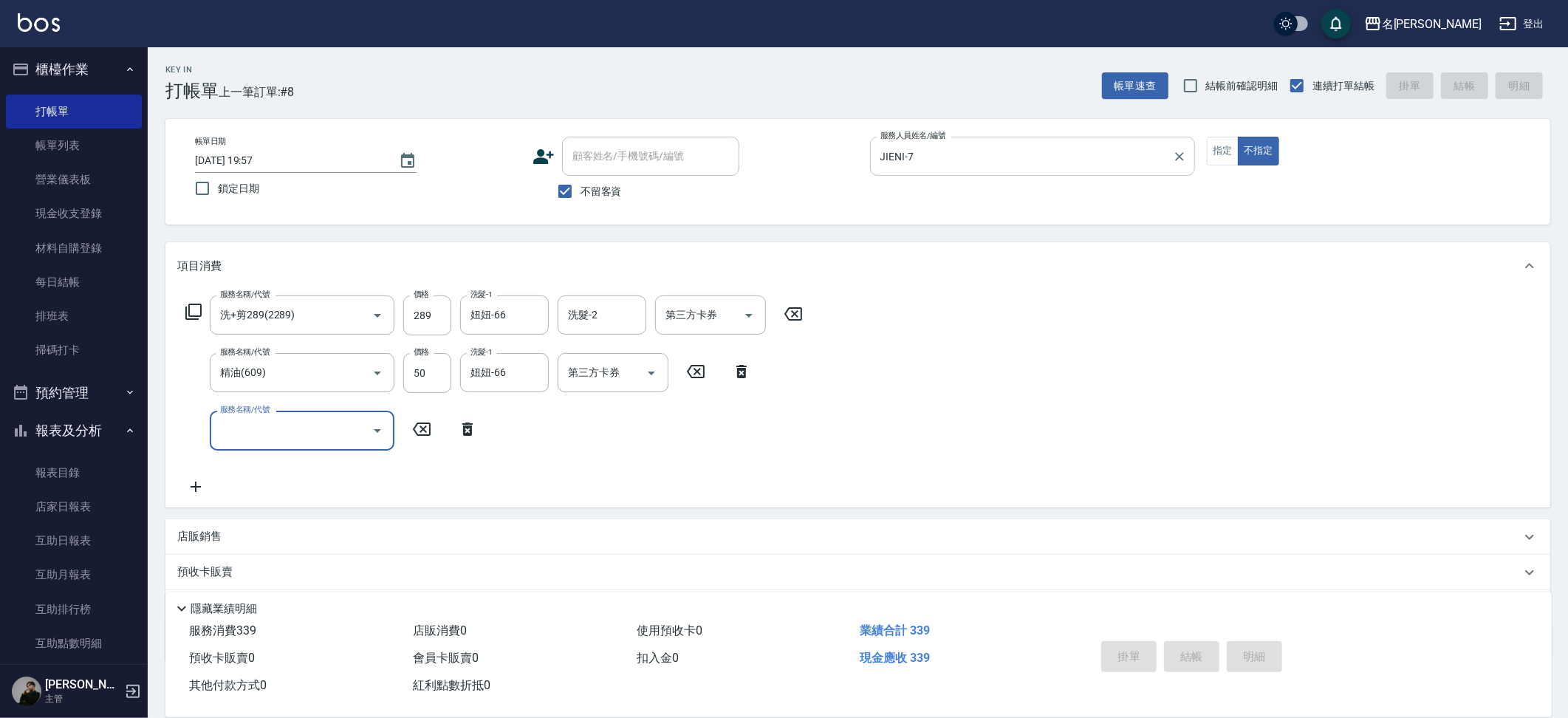
type input "2025/08/17 19:58"
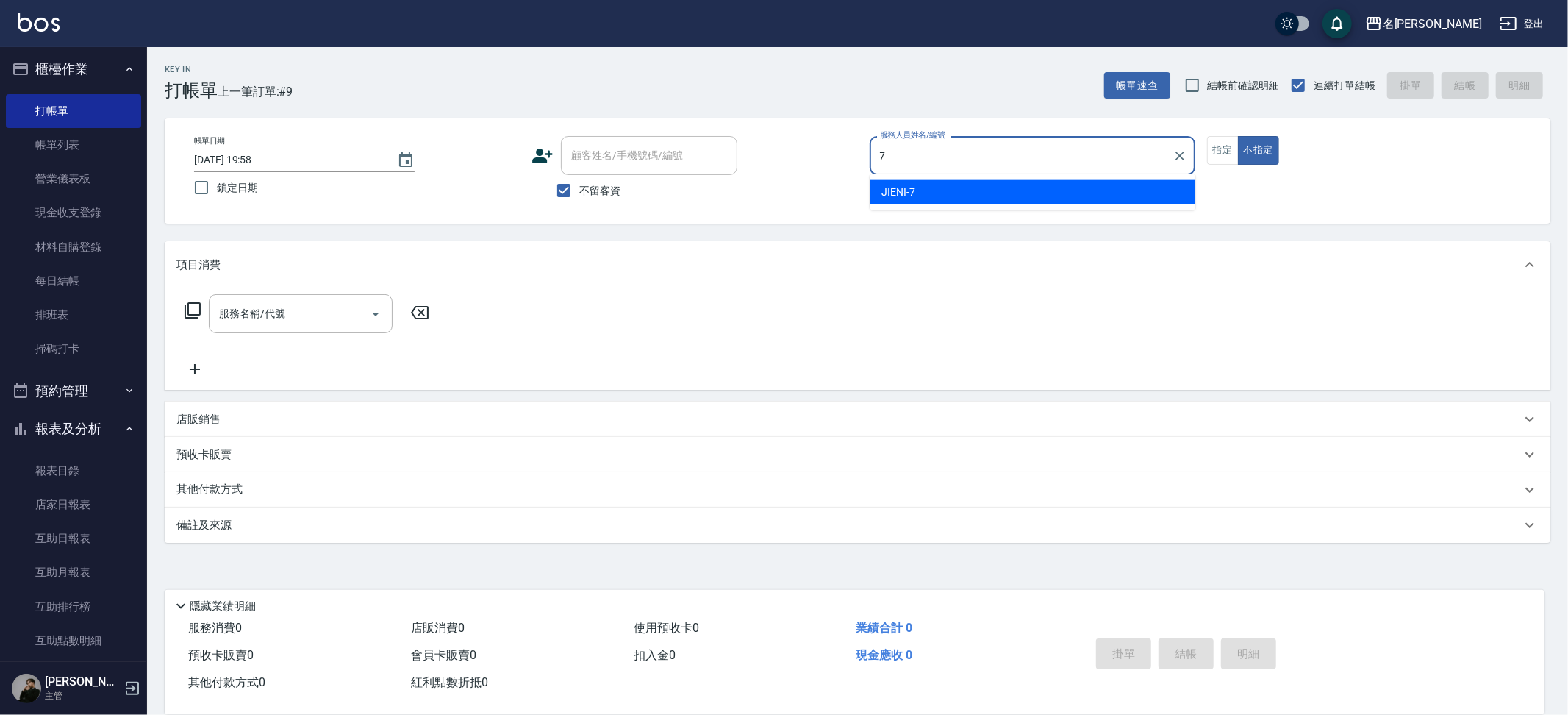
type input "JIENI-7"
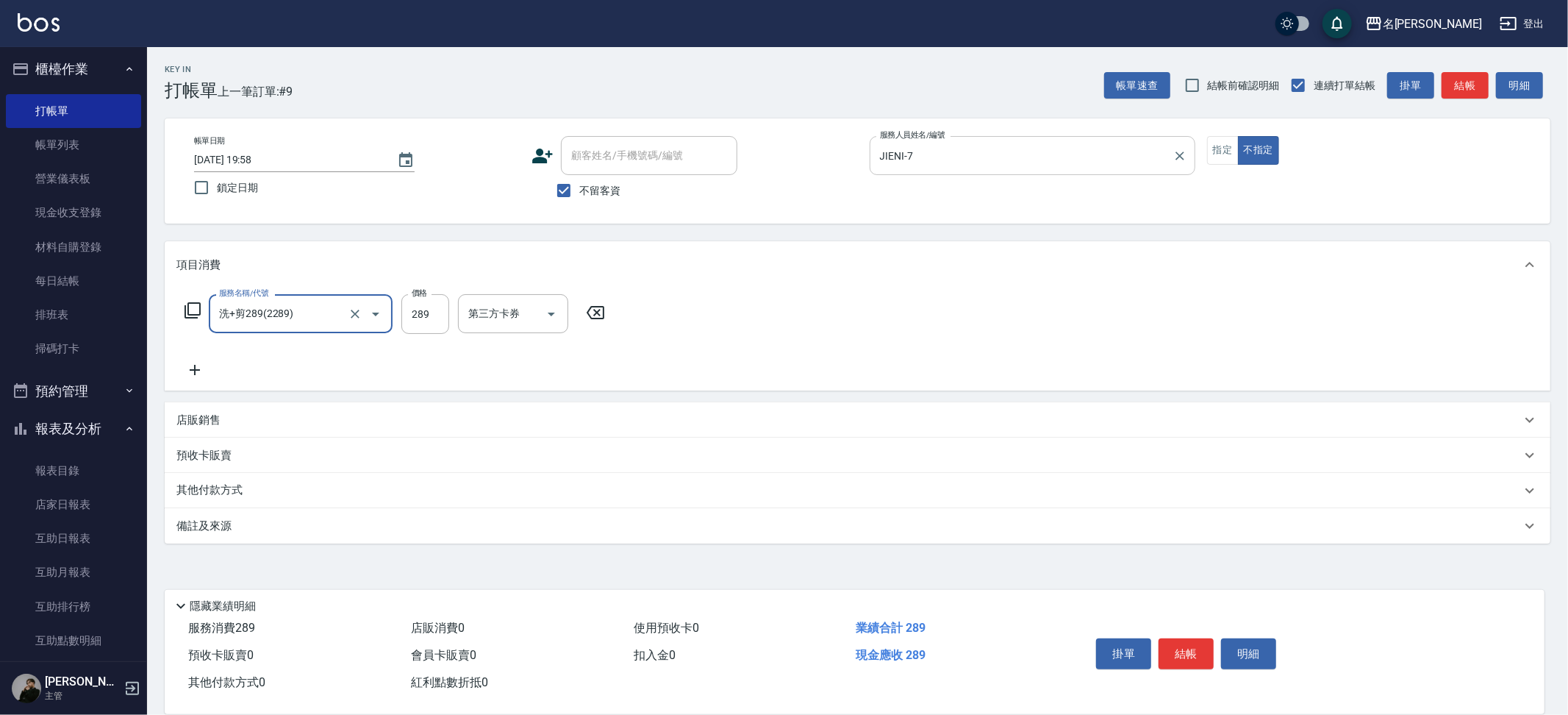
type input "洗+剪289(2289)"
click at [429, 309] on input "66" at bounding box center [425, 313] width 48 height 40
type input "289"
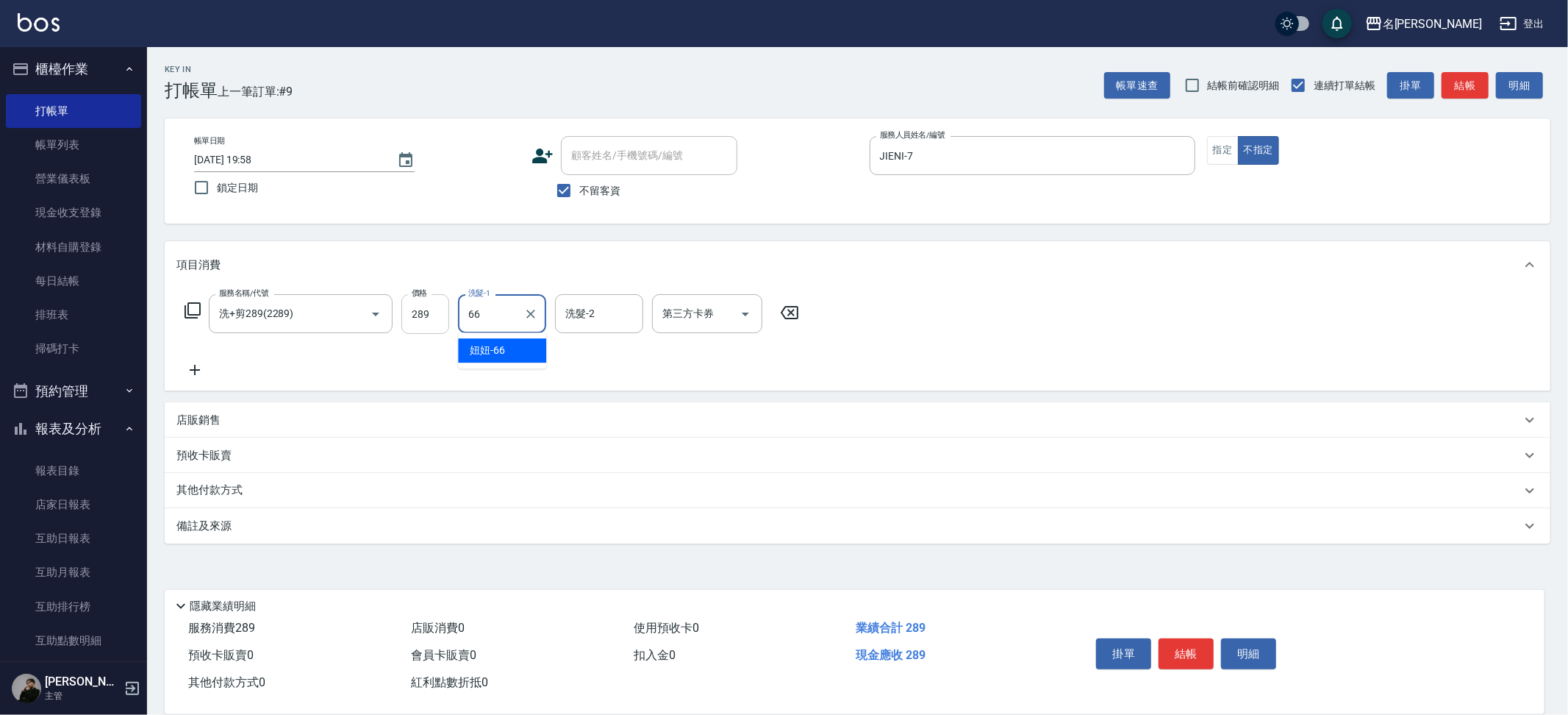
type input "妞妞-66"
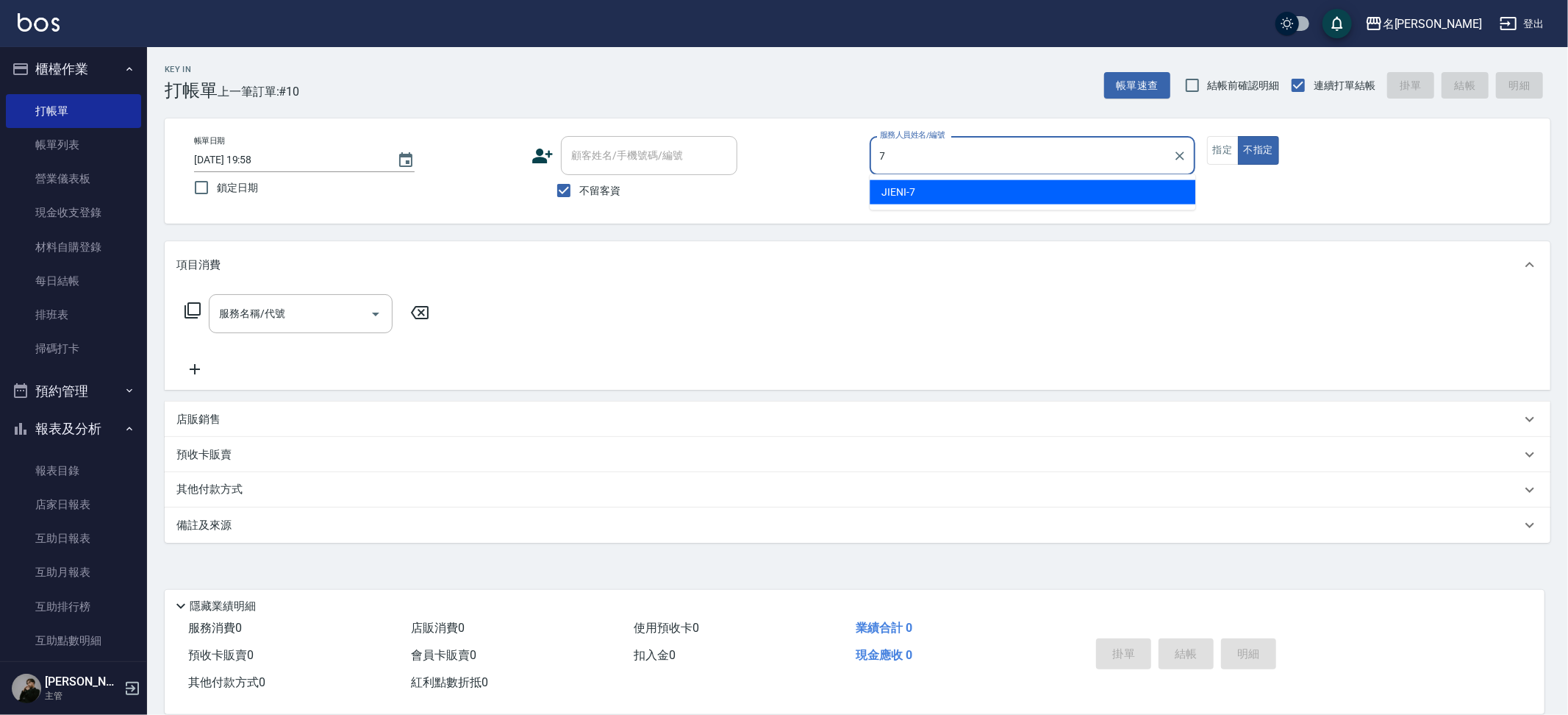
type input "JIENI-7"
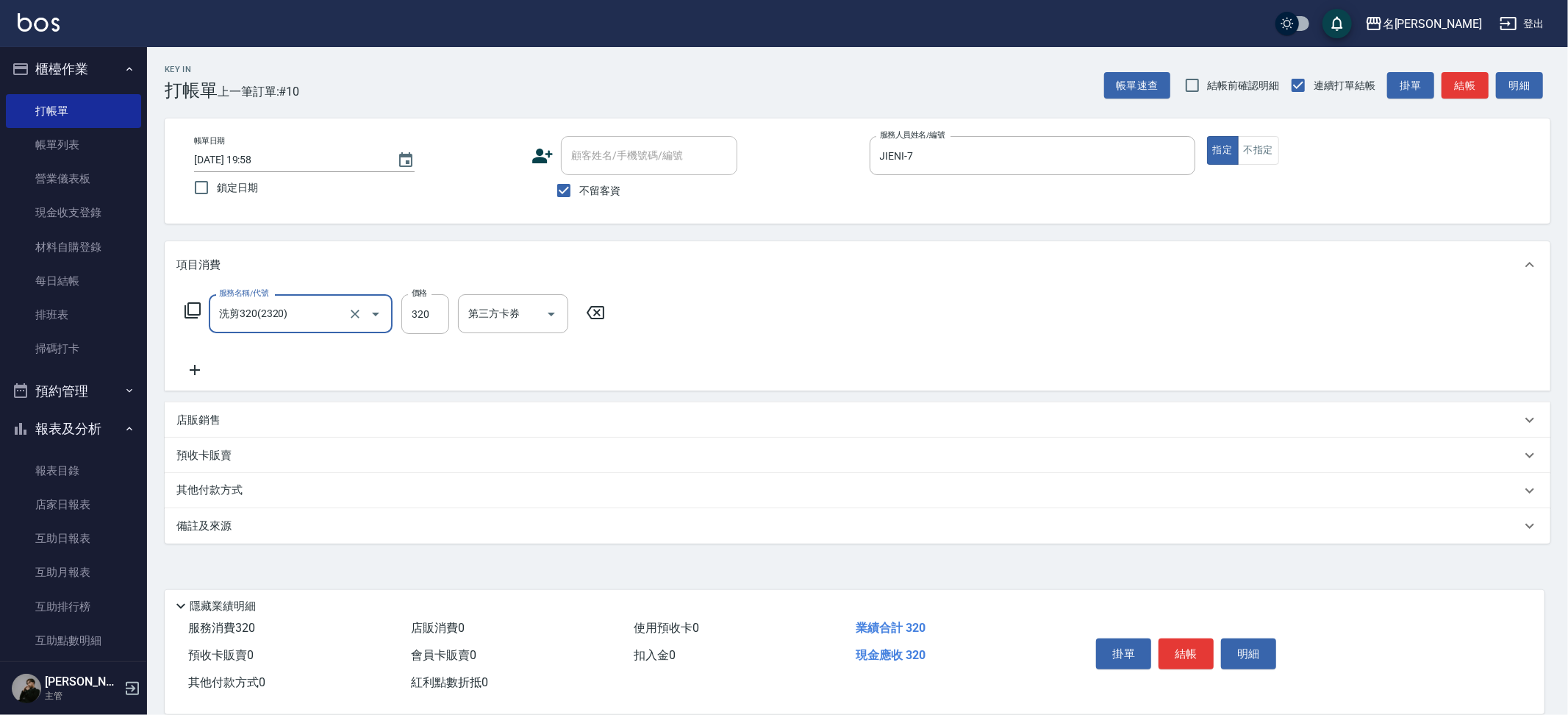
type input "洗剪320(2320)"
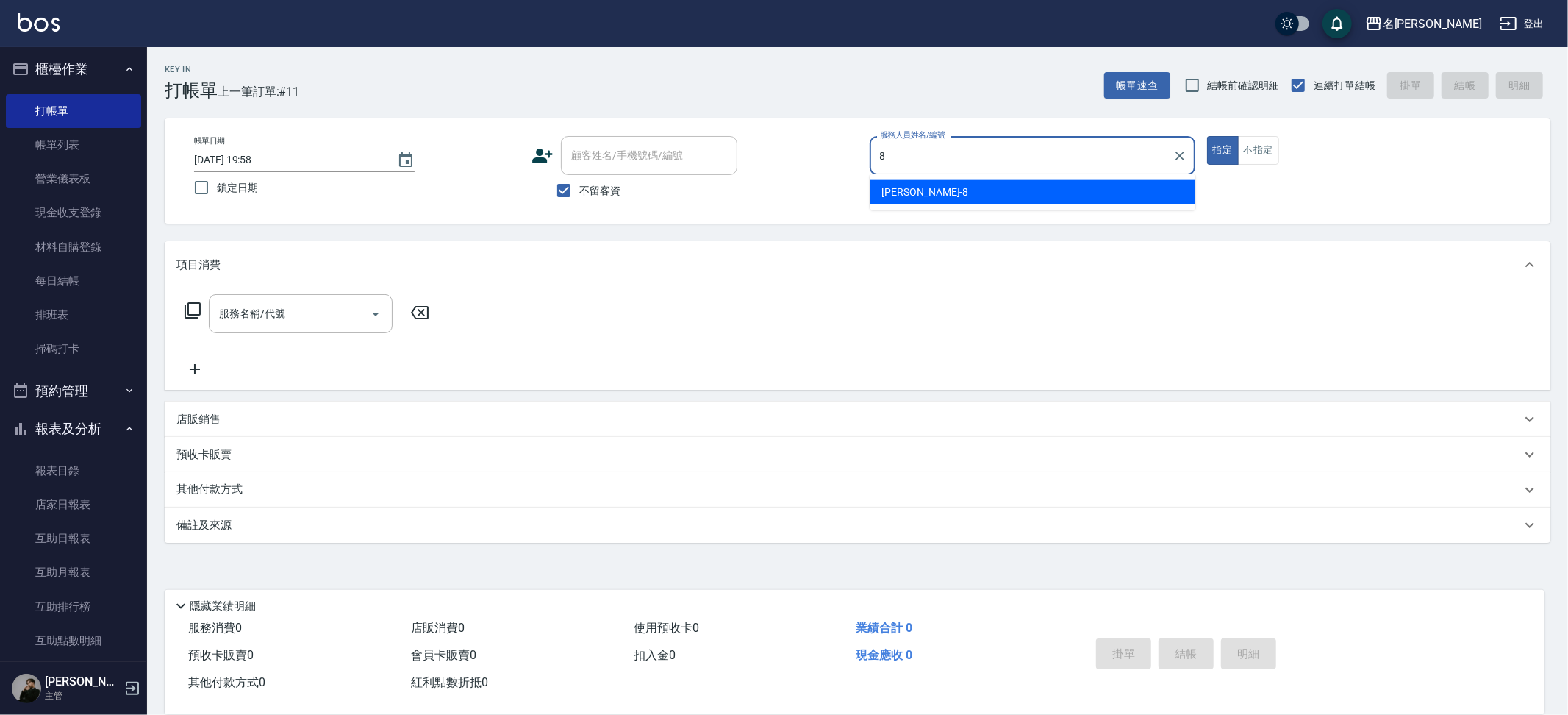
type input "Kira-8"
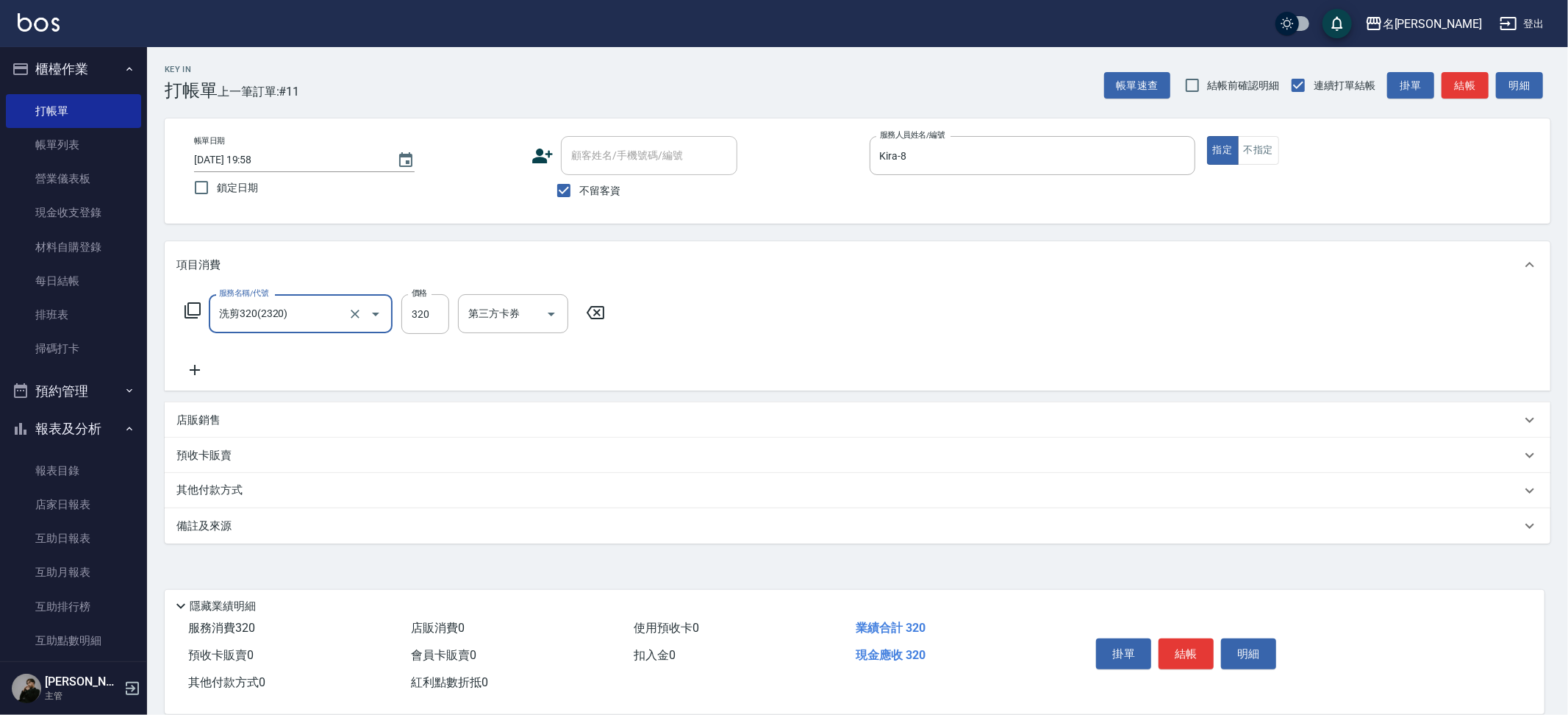
type input "洗剪320(2320)"
type input "Nini-23"
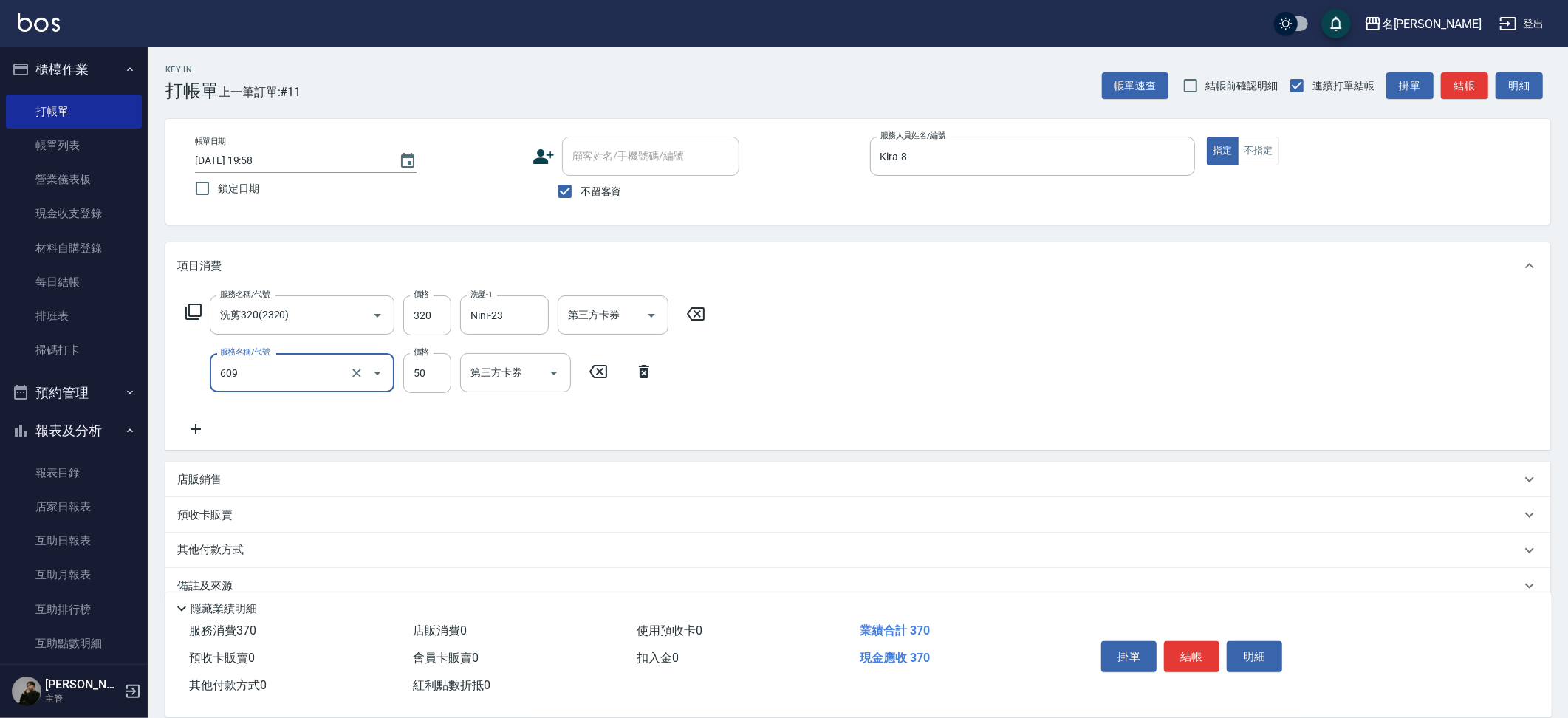
type input "精油(609)"
type input "Nini-23"
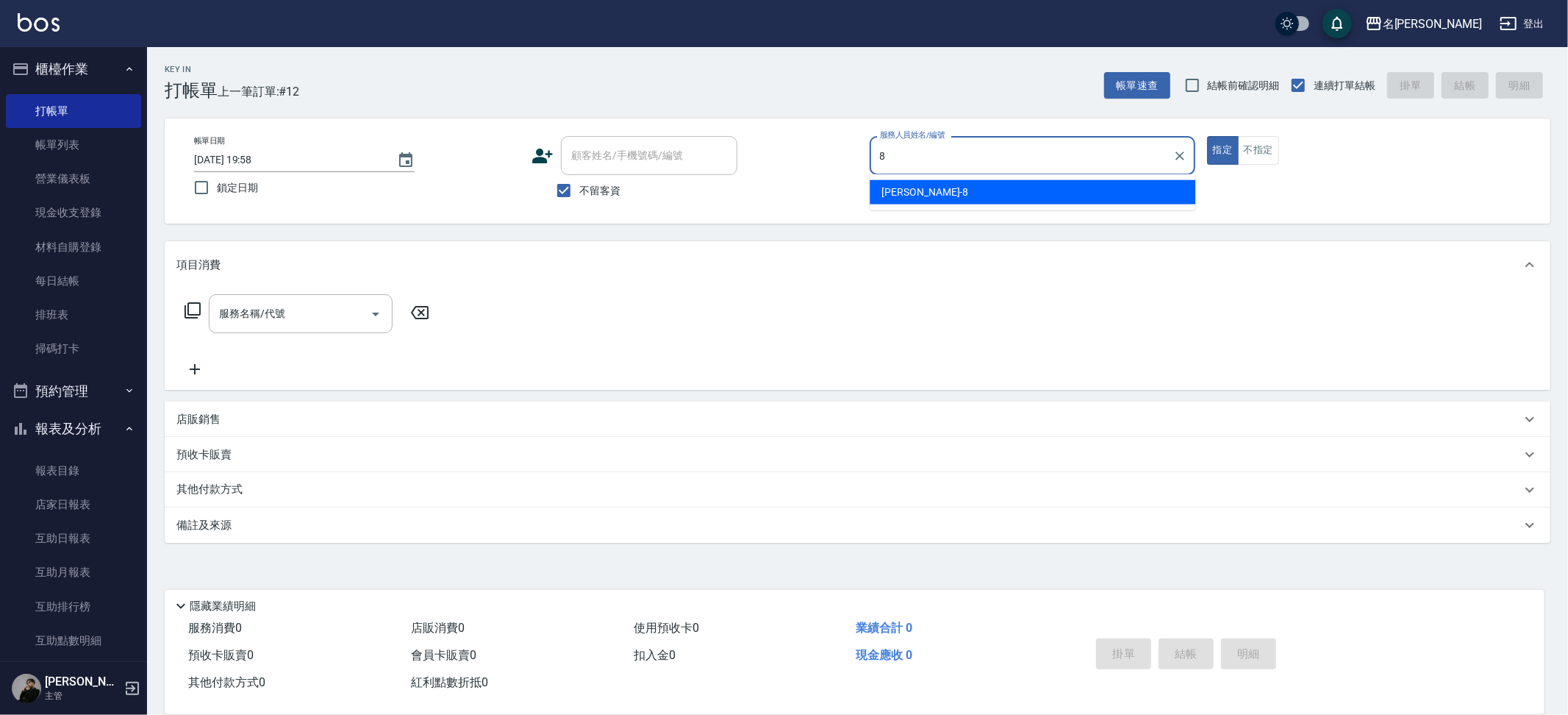
type input "Kira-8"
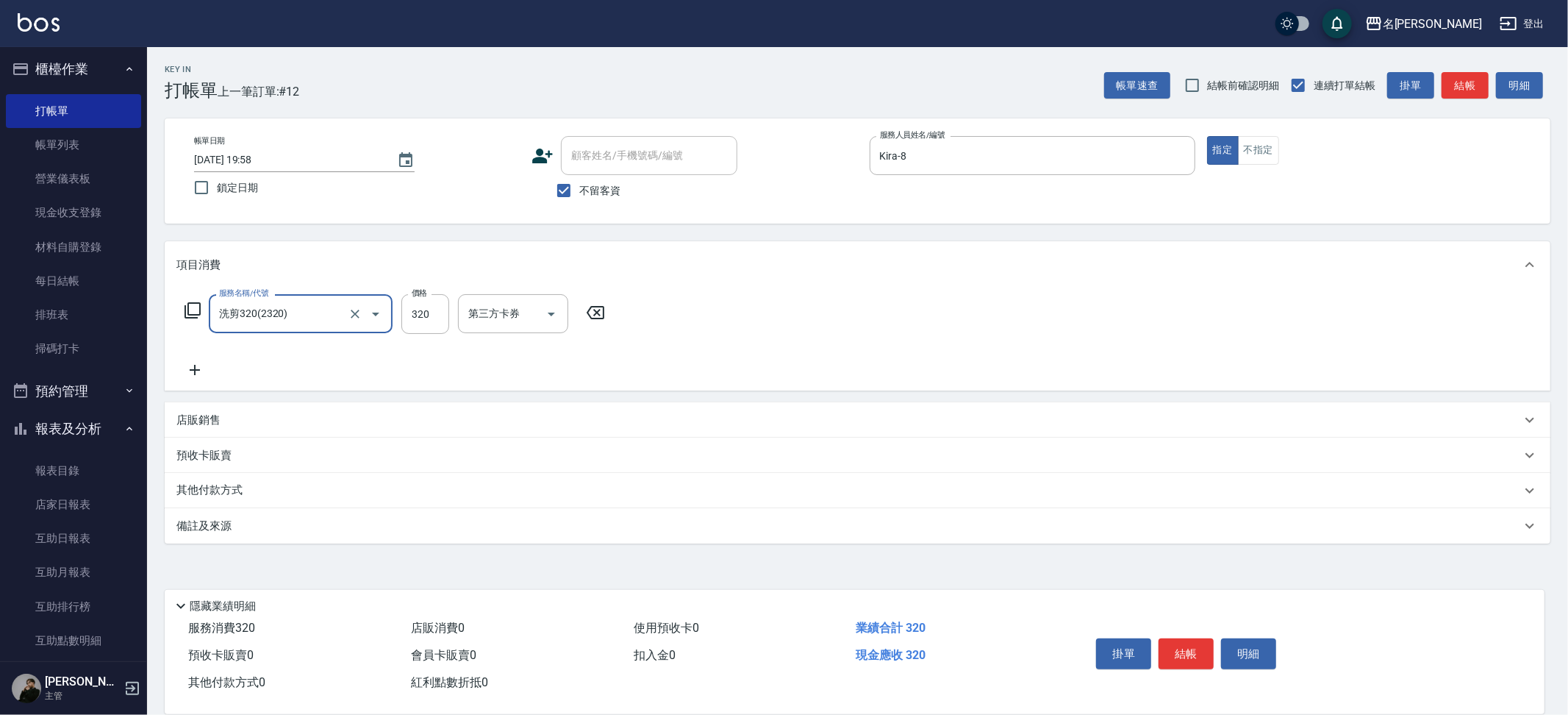
type input "洗剪320(2320)"
type input "23"
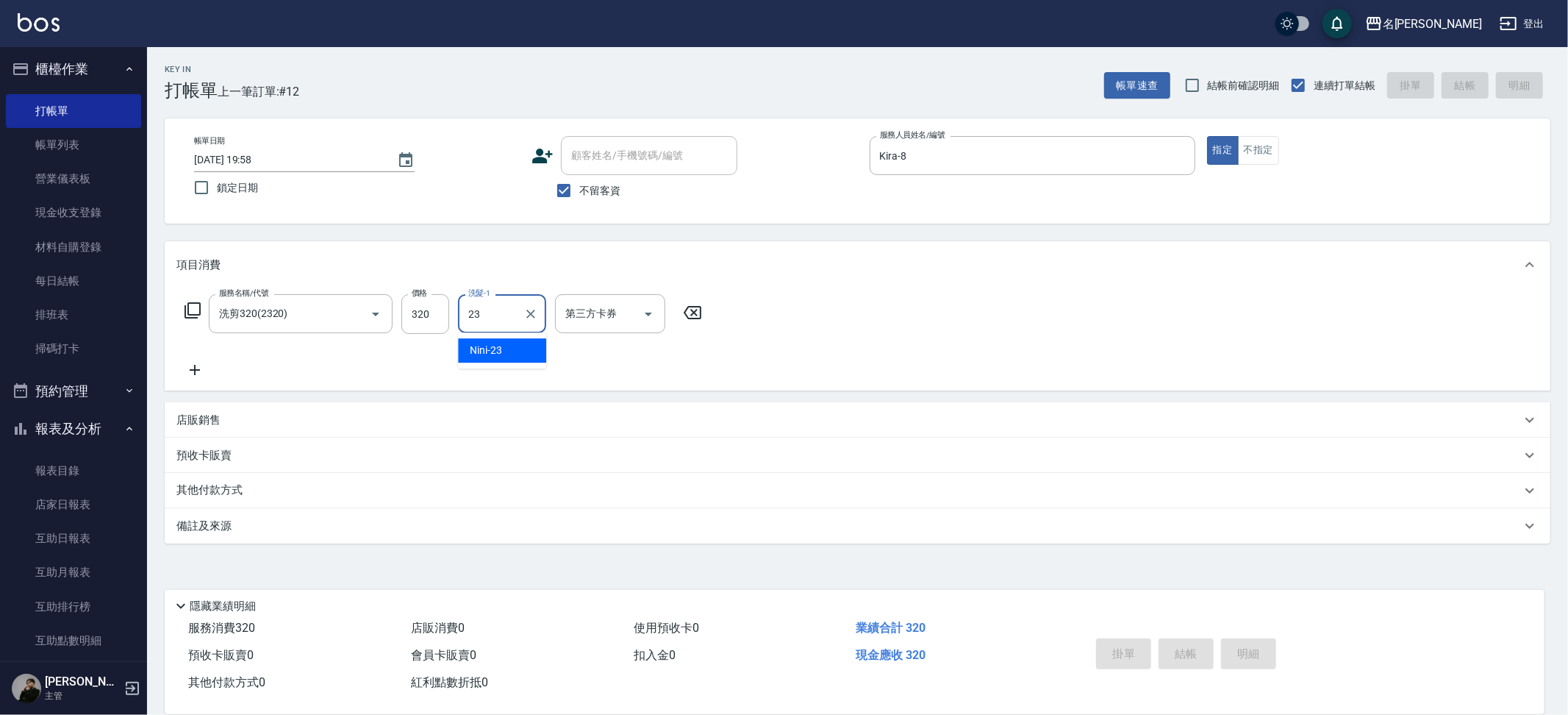
type input "2025/08/17 19:59"
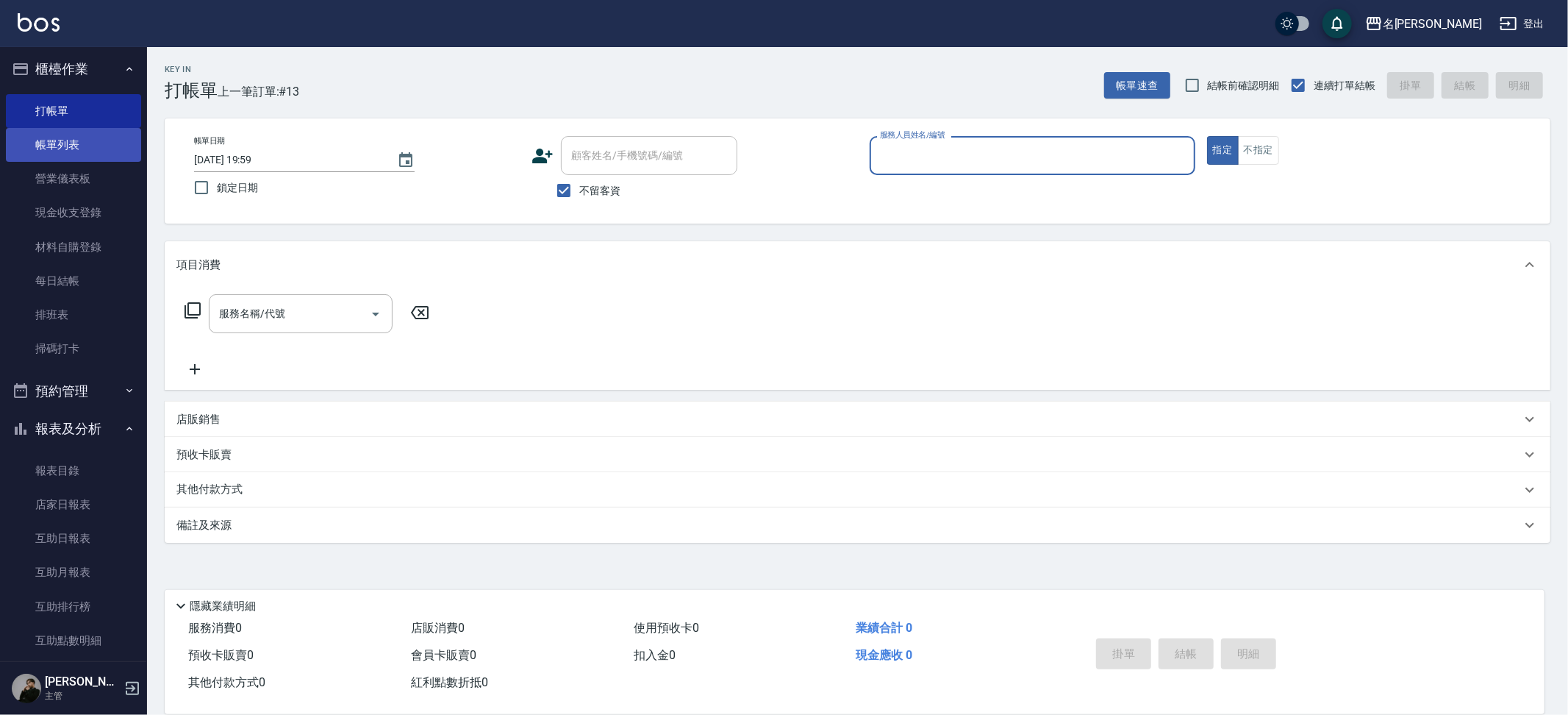
click at [88, 144] on link "帳單列表" at bounding box center [73, 145] width 135 height 34
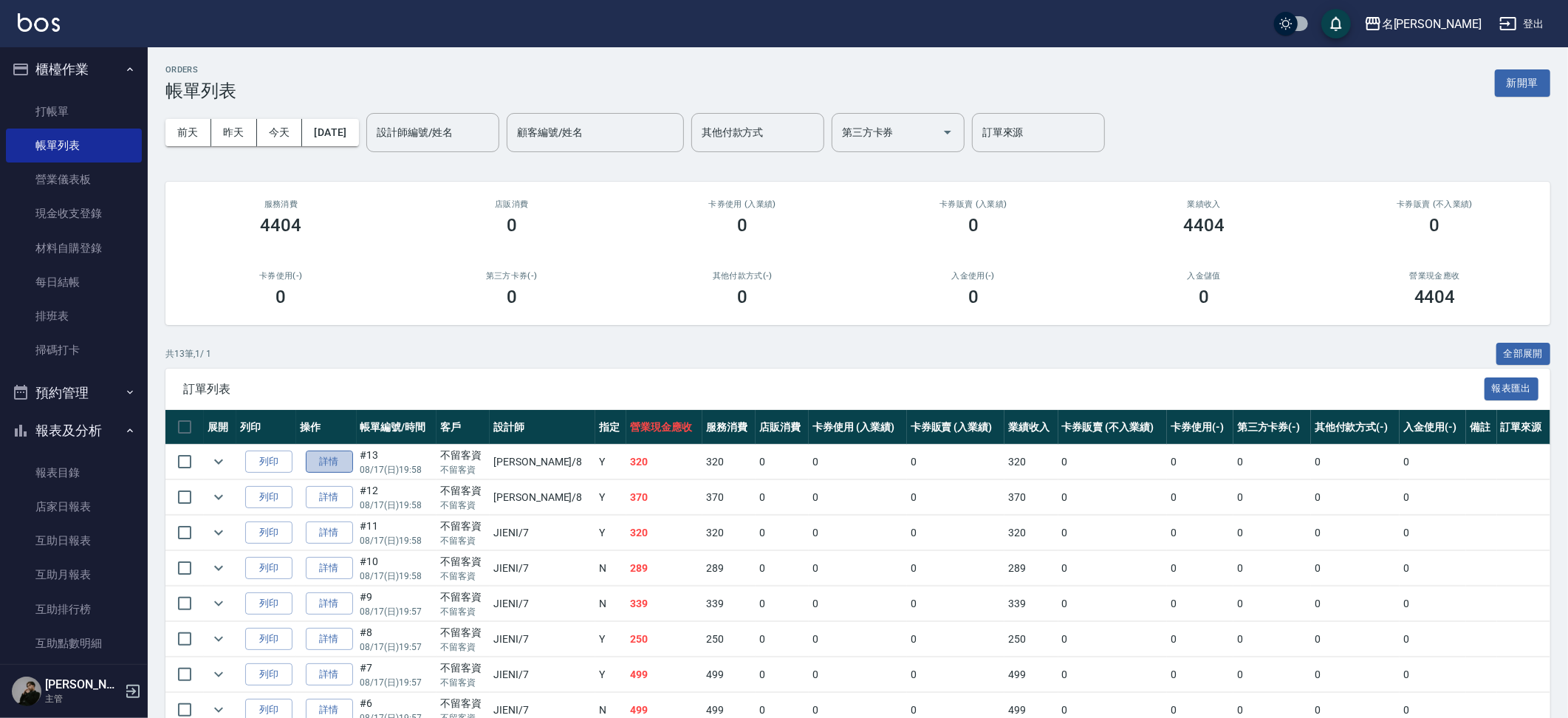
click at [333, 456] on link "詳情" at bounding box center [330, 462] width 47 height 23
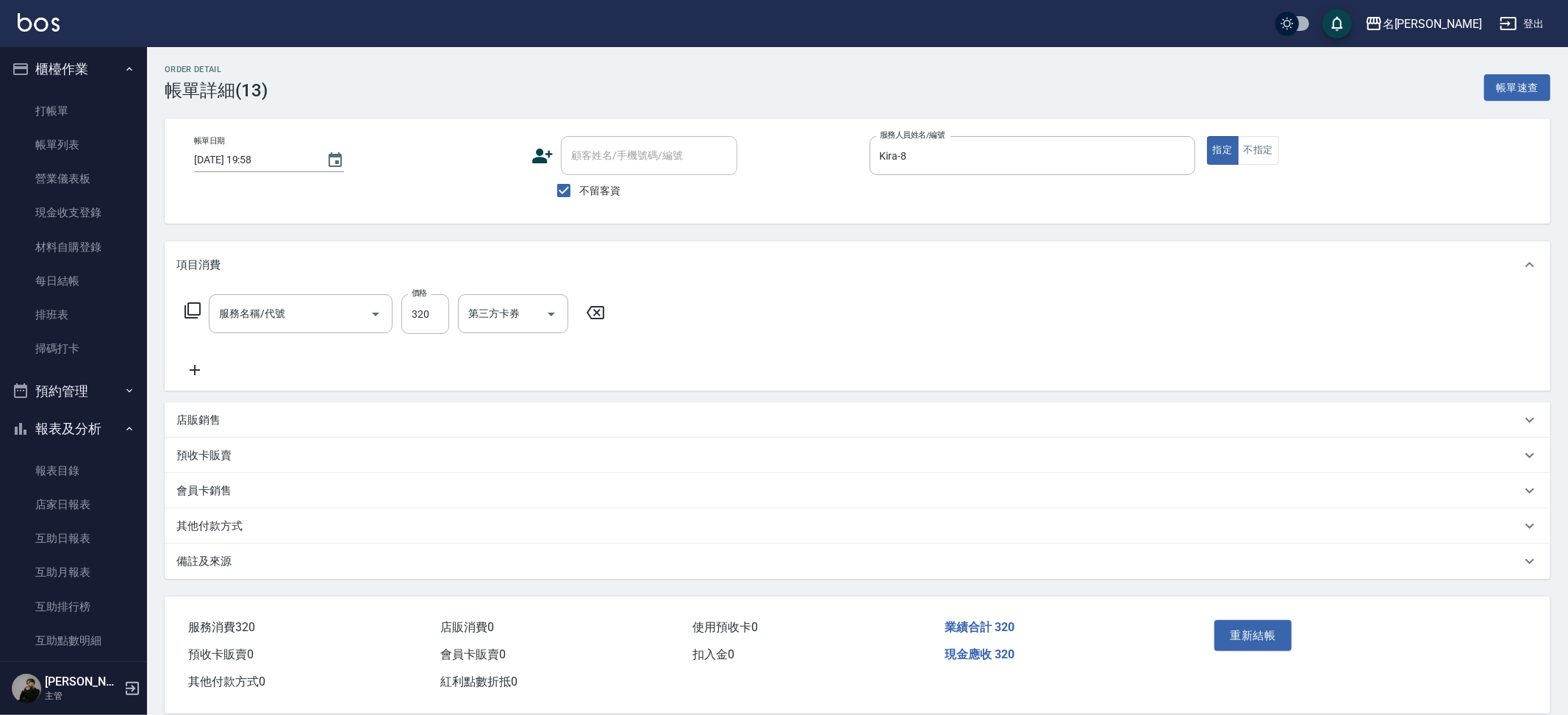
type input "2025/08/17 19:58"
checkbox input "true"
type input "Kira-8"
type input "洗剪320(2320)"
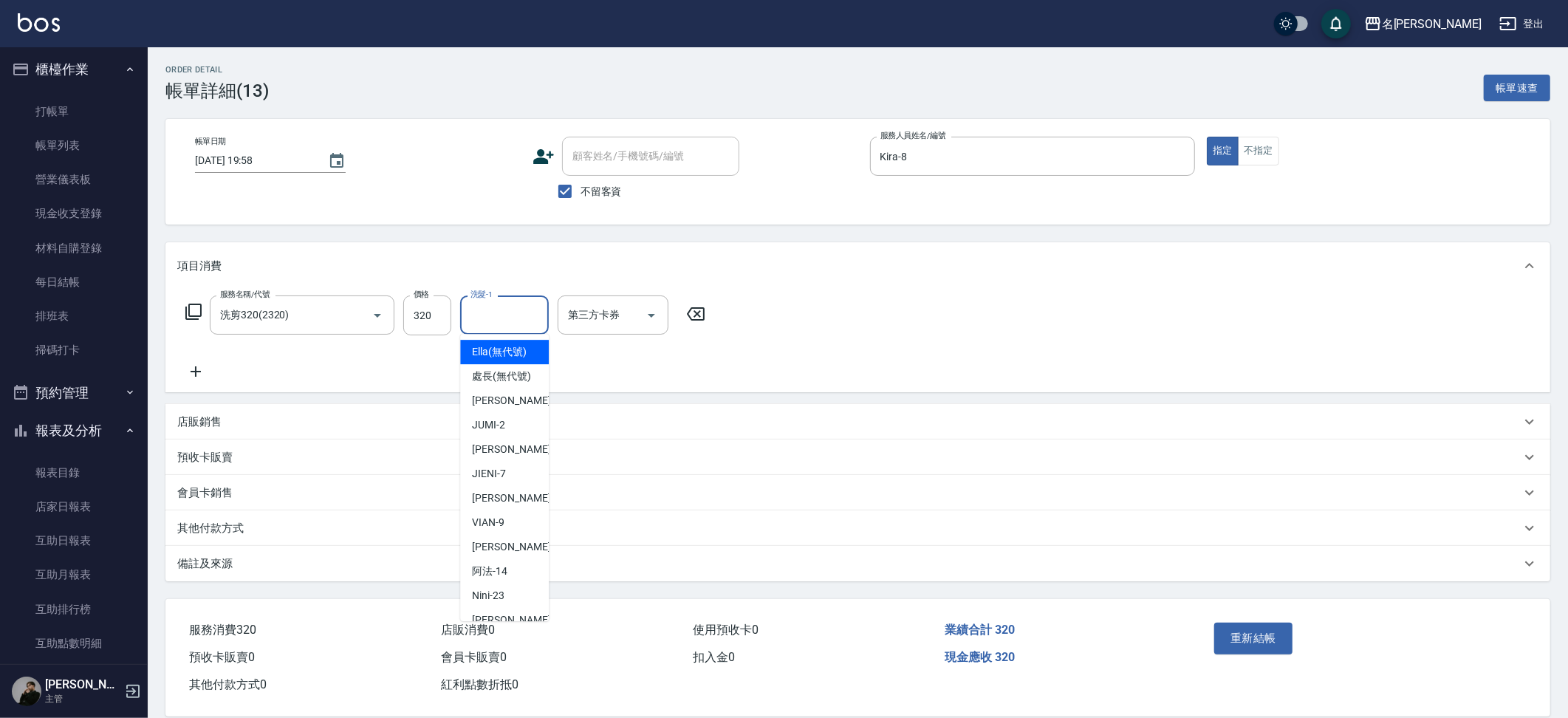
click at [502, 320] on input "洗髮-1" at bounding box center [504, 315] width 75 height 26
type input "Nini-23"
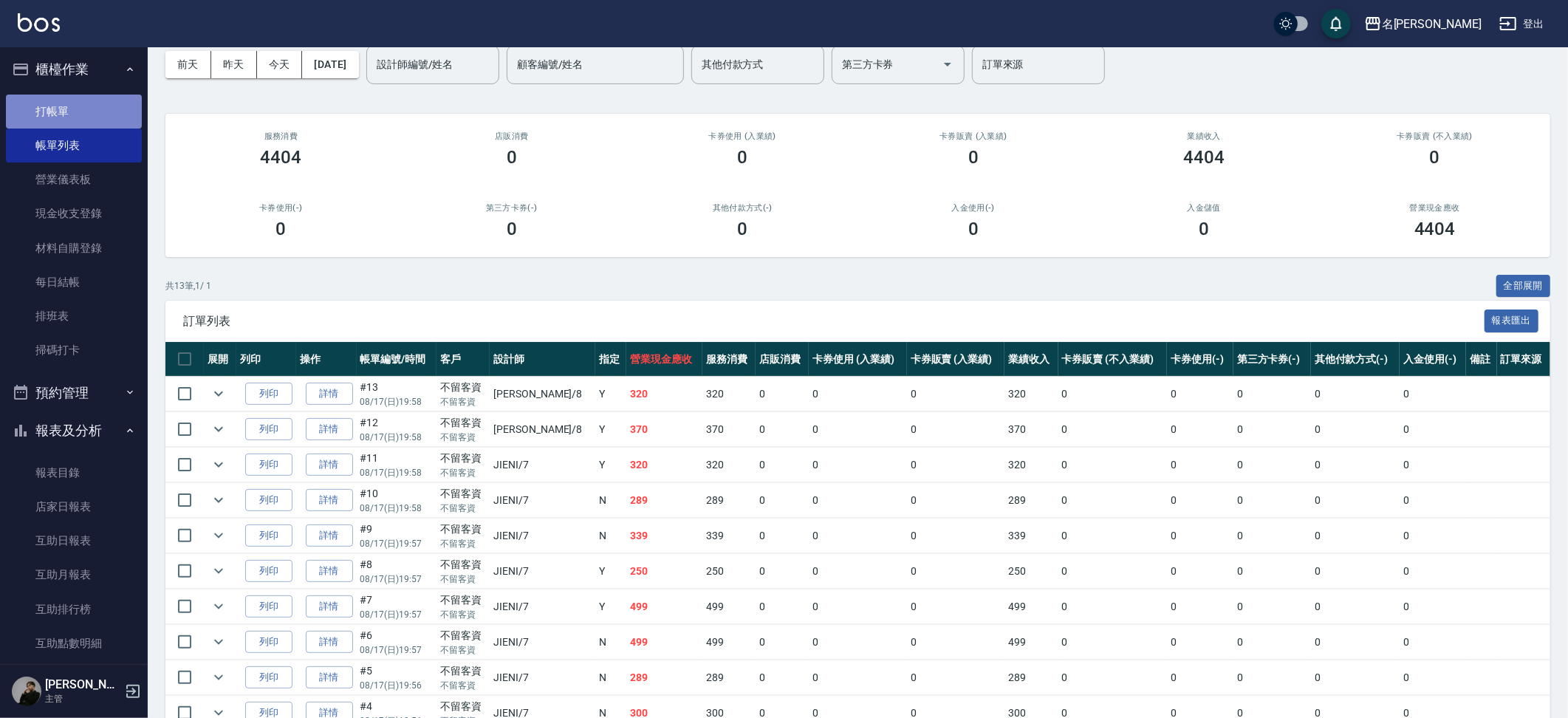
scroll to position [72, 0]
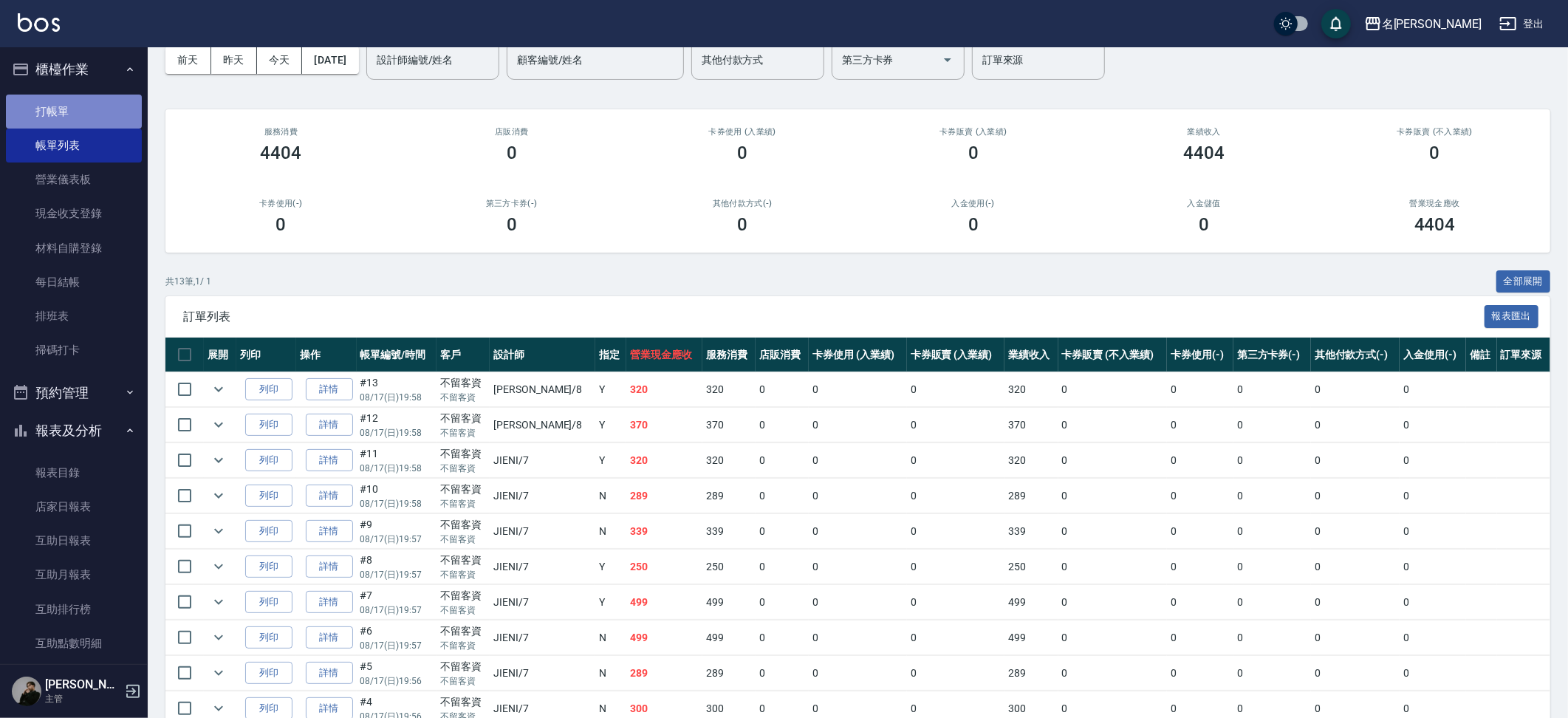
click at [111, 102] on link "打帳單" at bounding box center [73, 111] width 136 height 34
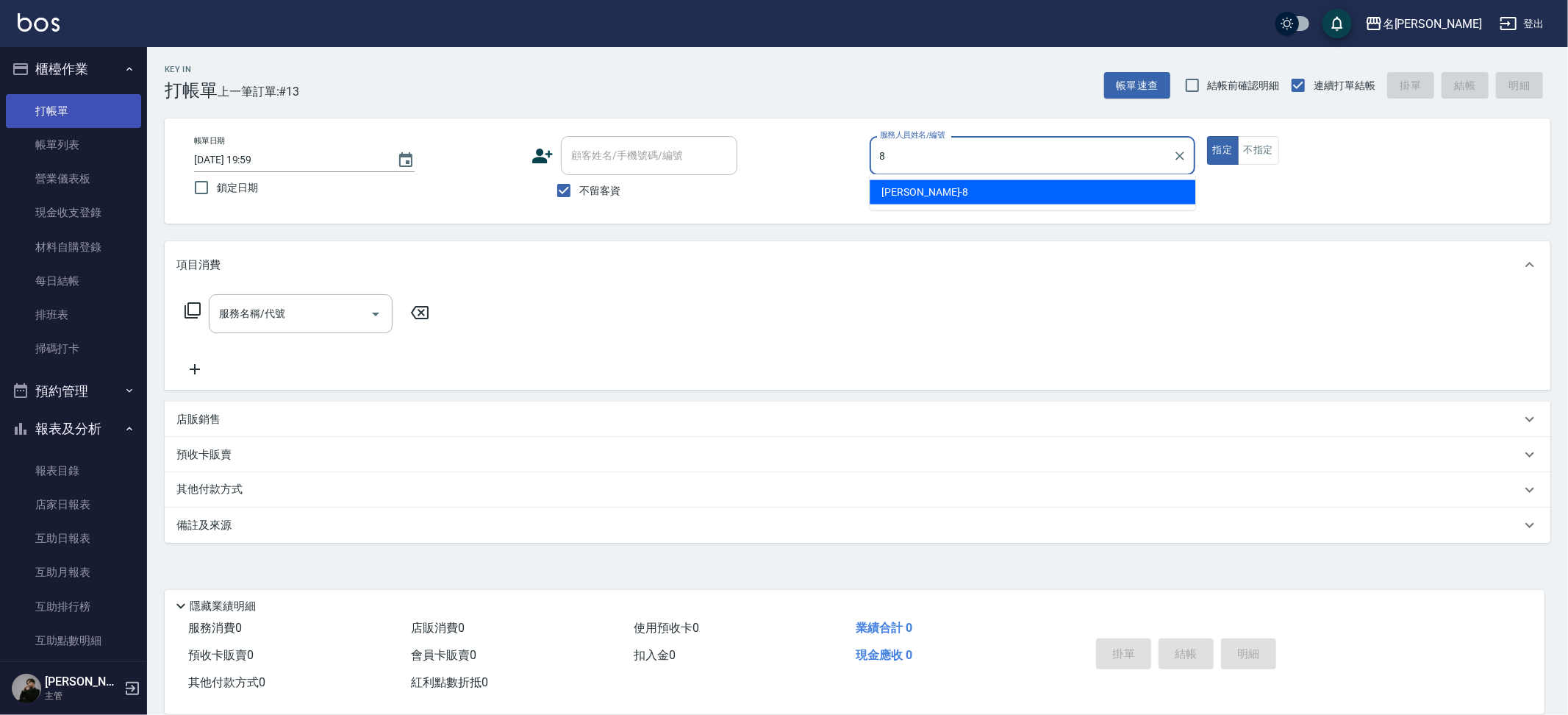
type input "8"
type button "true"
type input "Kira-8"
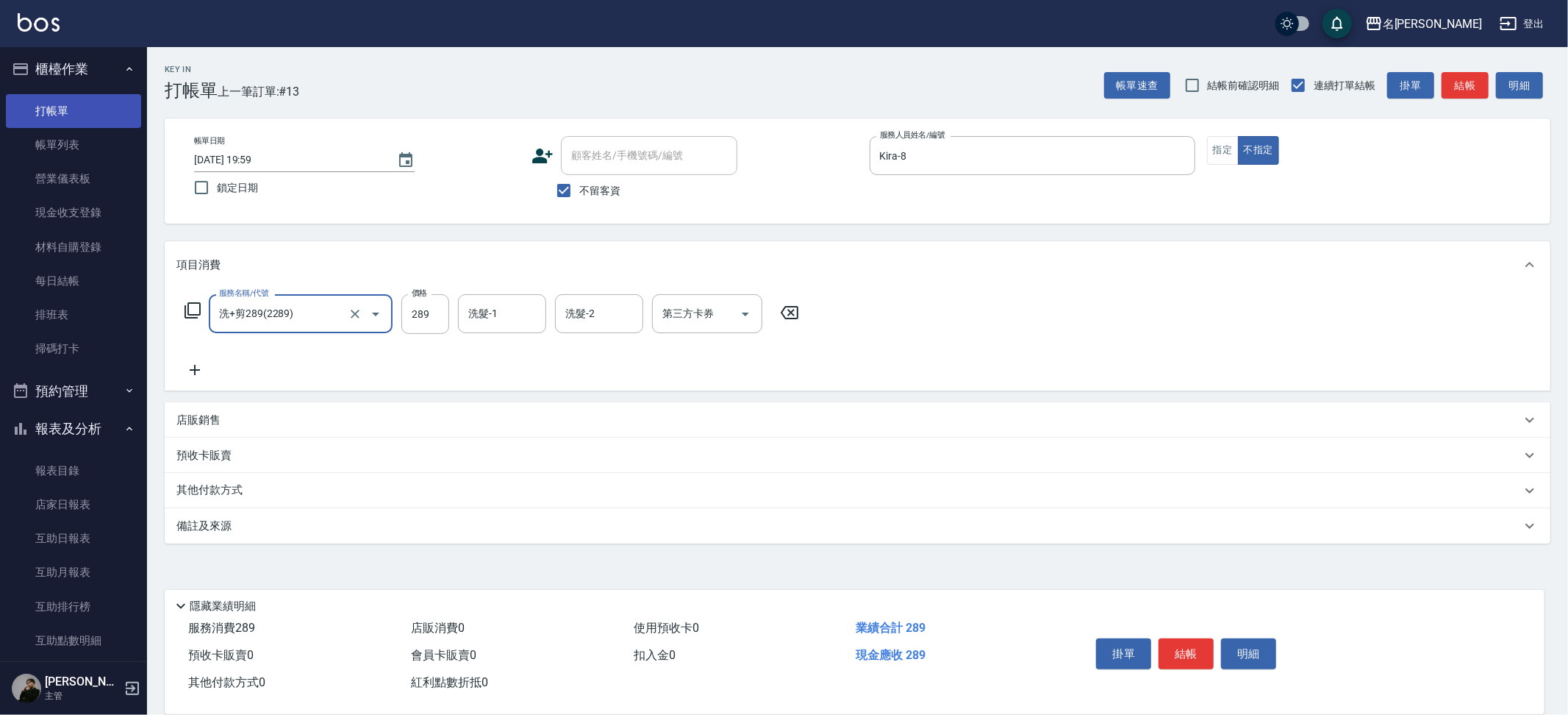
type input "洗+剪289(2289)"
type input "妞妞-66"
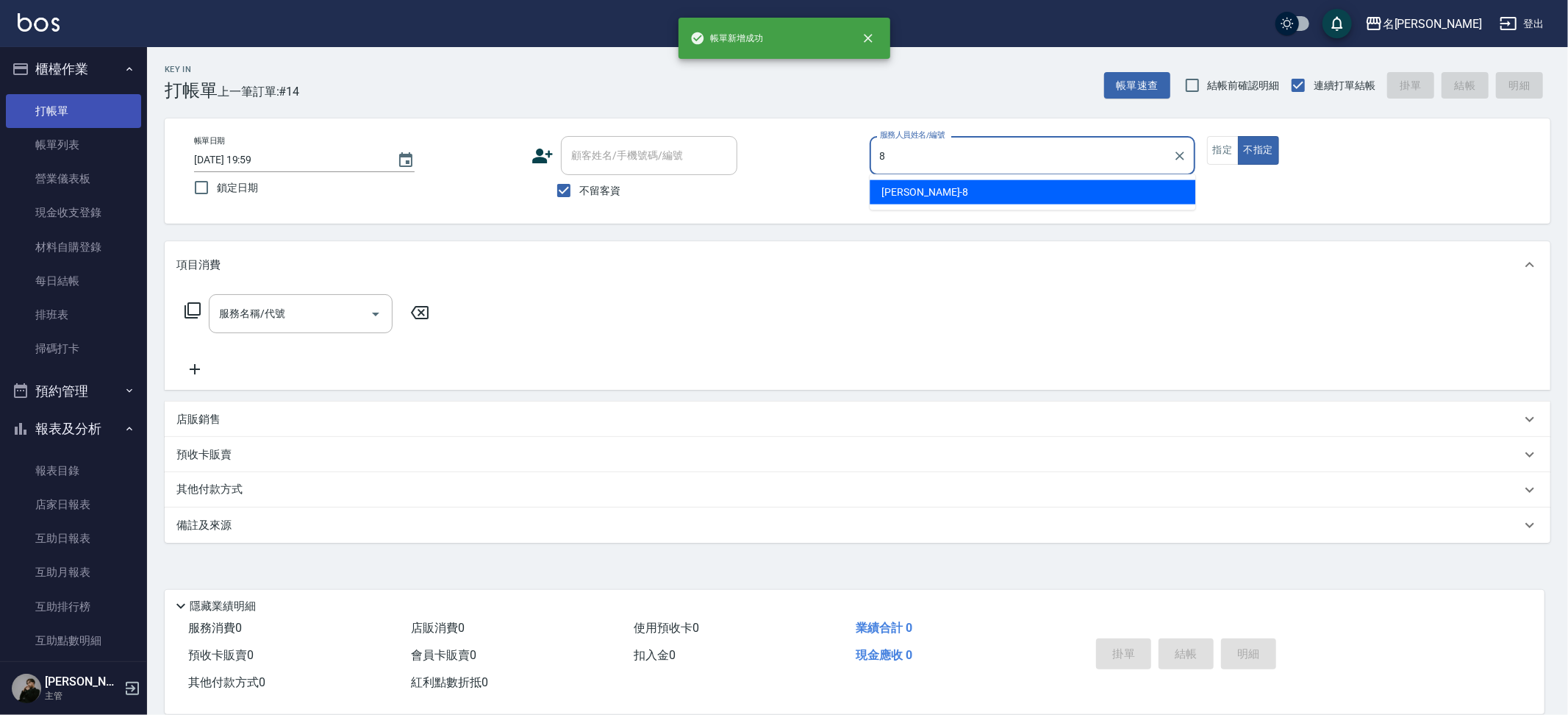
type input "Kira-8"
type button "false"
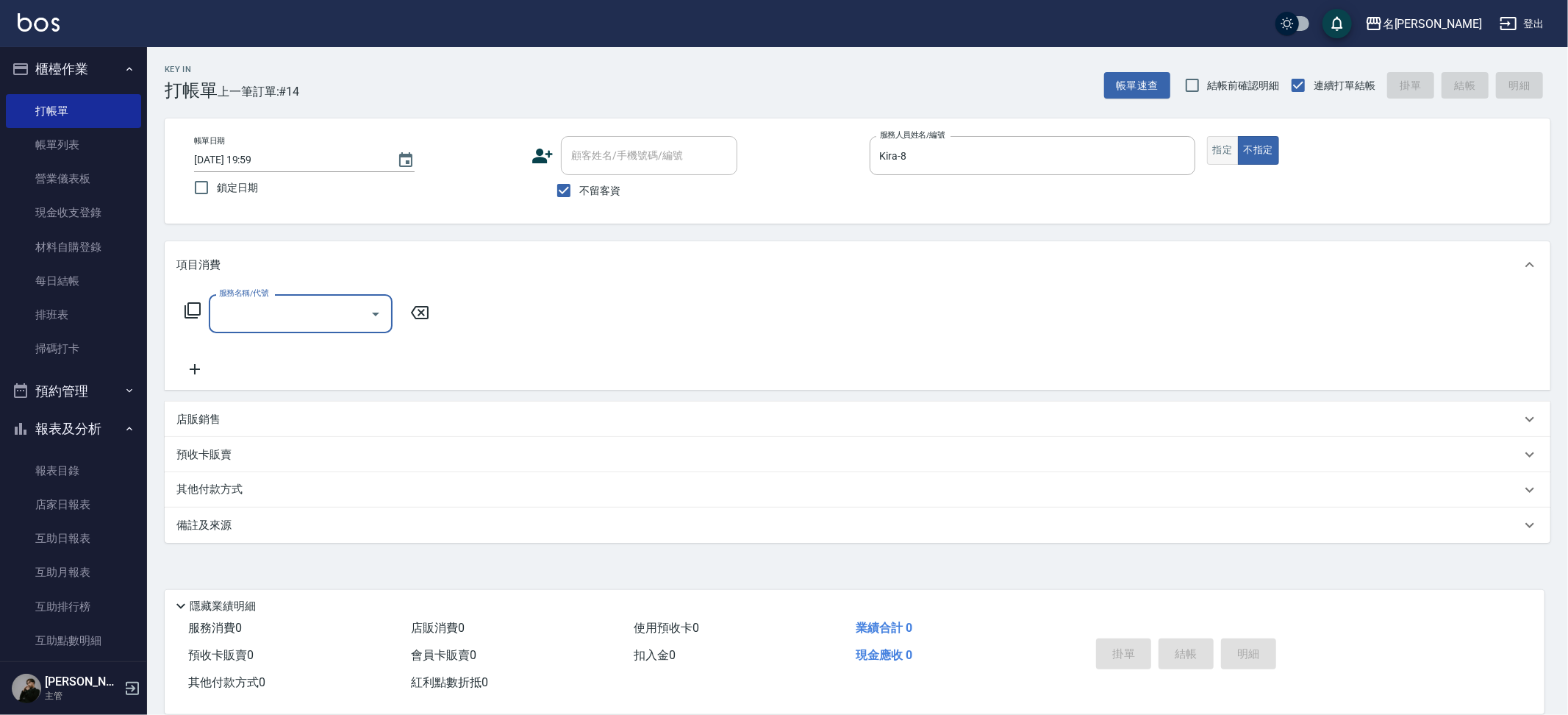
click at [1228, 147] on button "指定" at bounding box center [1222, 149] width 32 height 28
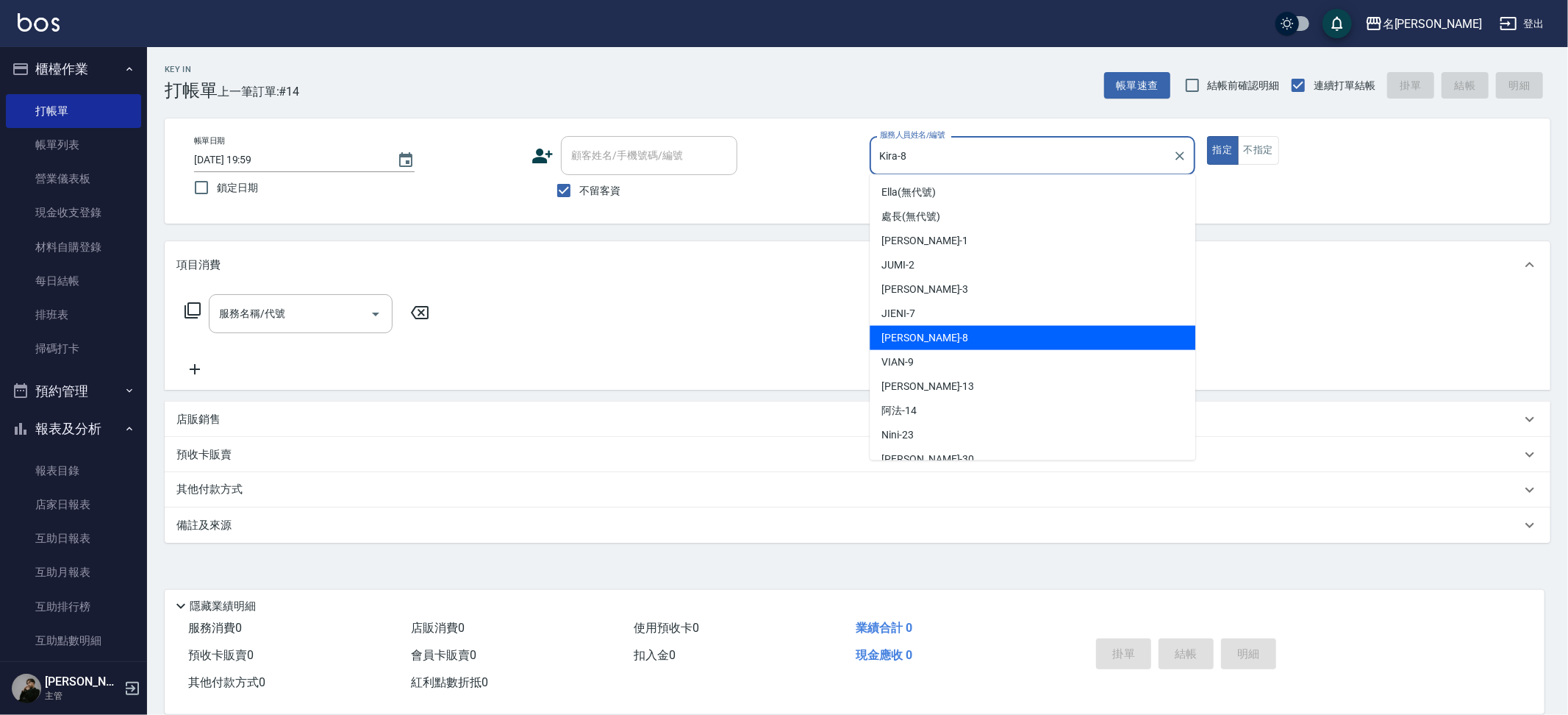
click at [1090, 156] on input "Kira-8" at bounding box center [1021, 156] width 290 height 26
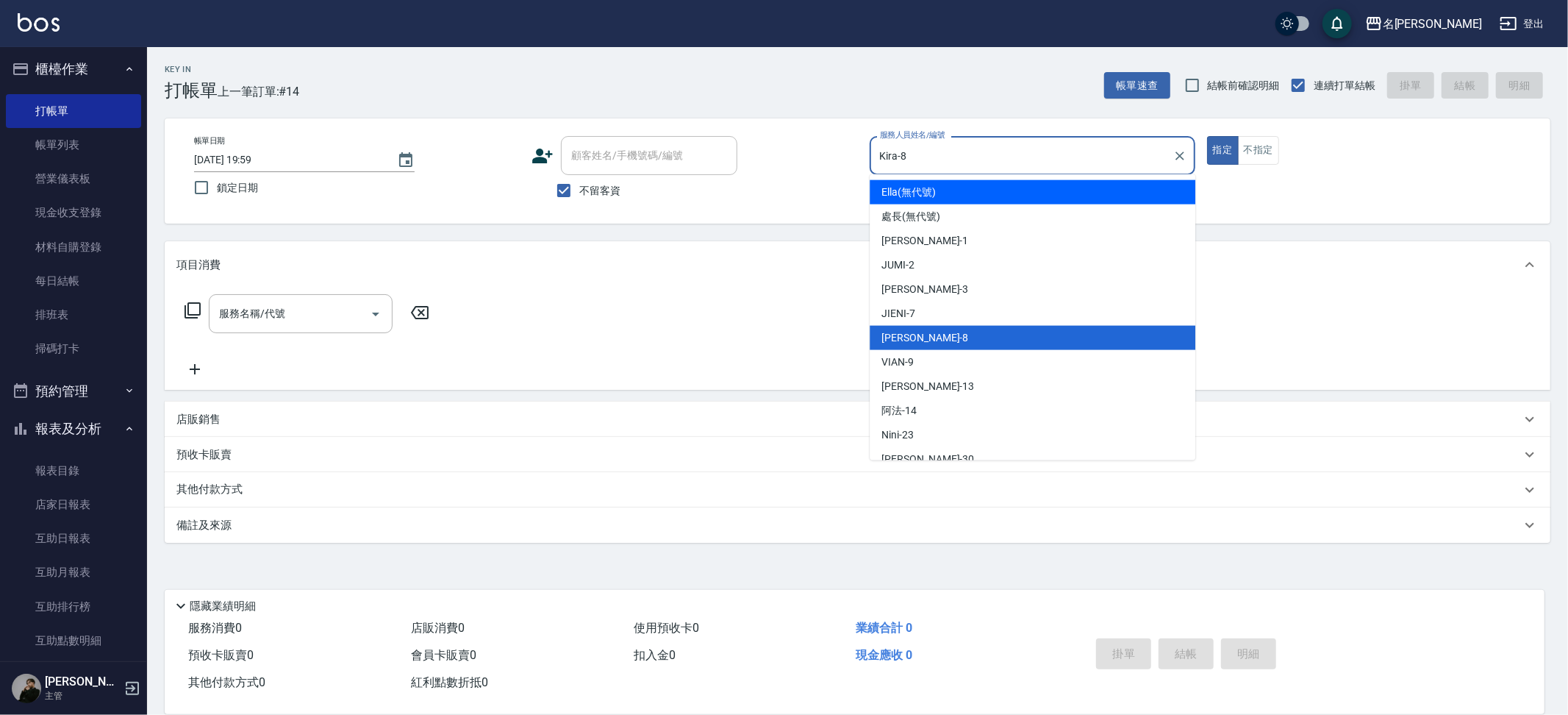
click at [1039, 158] on input "Kira-8" at bounding box center [1021, 156] width 290 height 26
type input "Ella(無代號)"
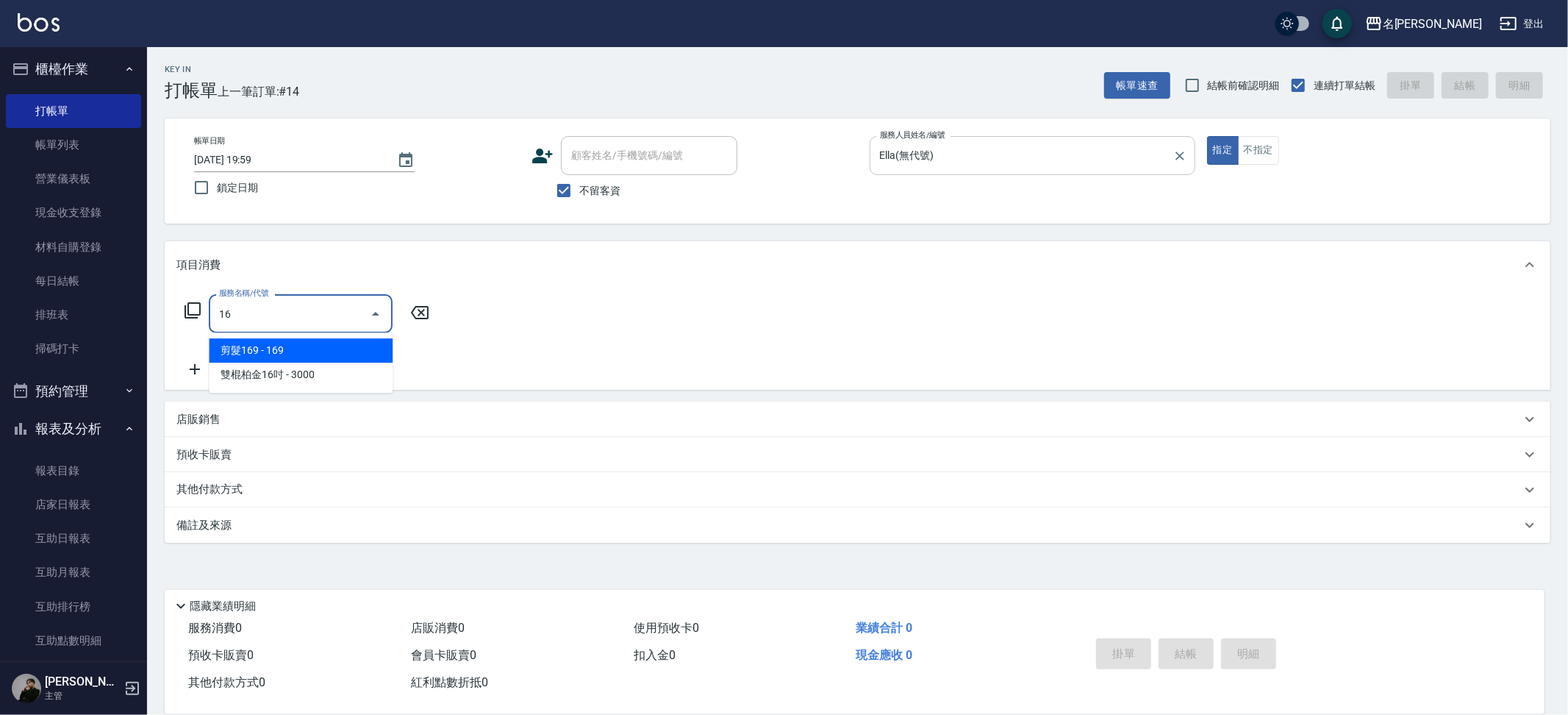
type input "1"
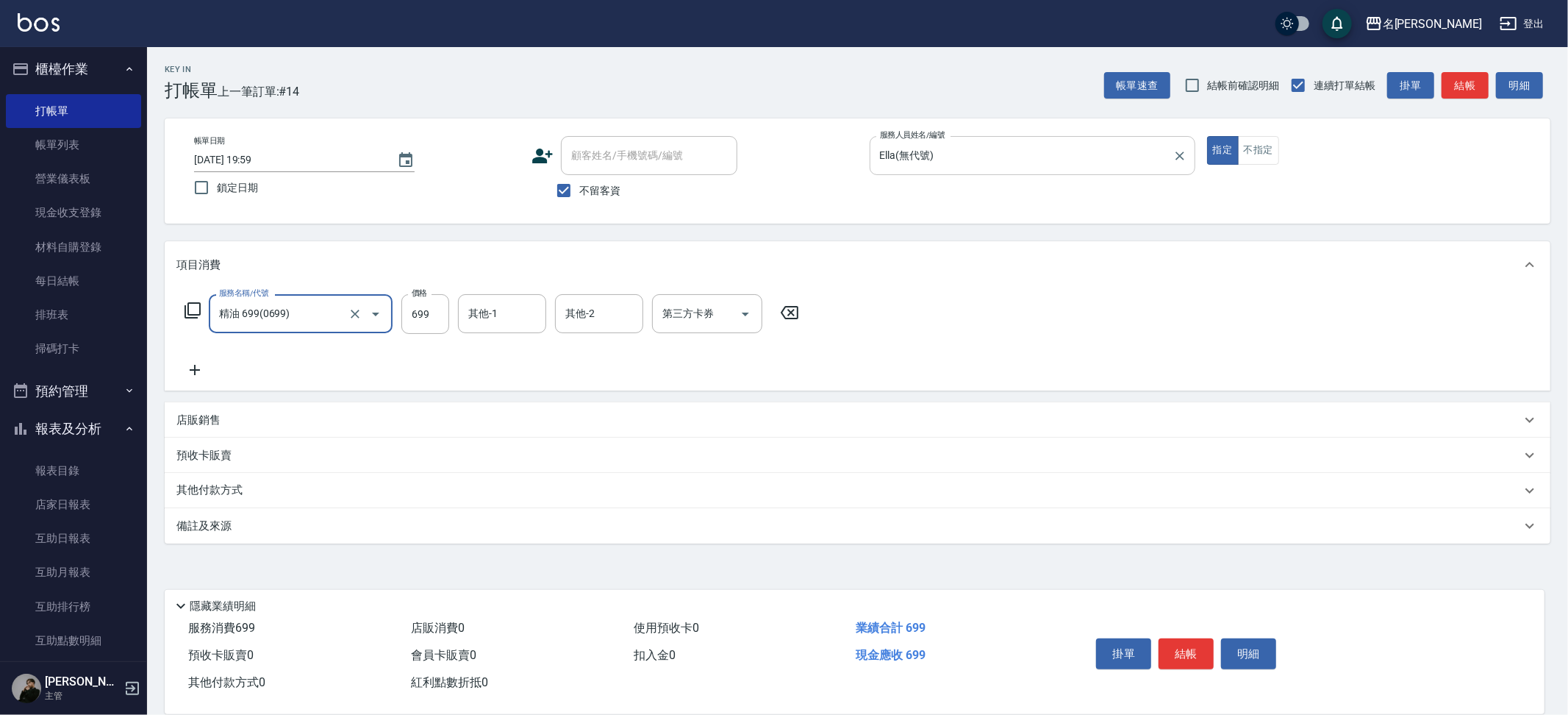
type input "精油 699(0699)"
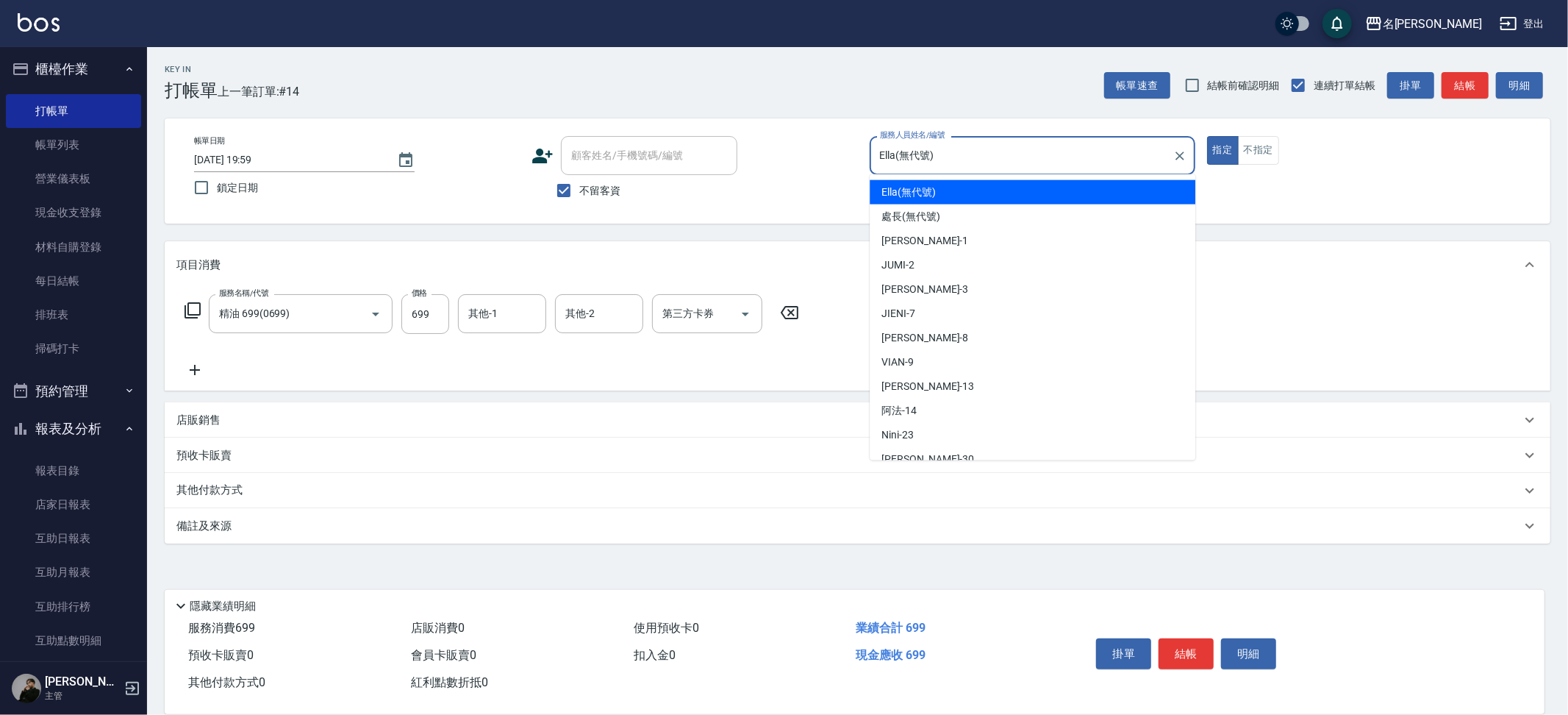
click at [1102, 158] on input "Ella(無代號)" at bounding box center [1021, 156] width 290 height 26
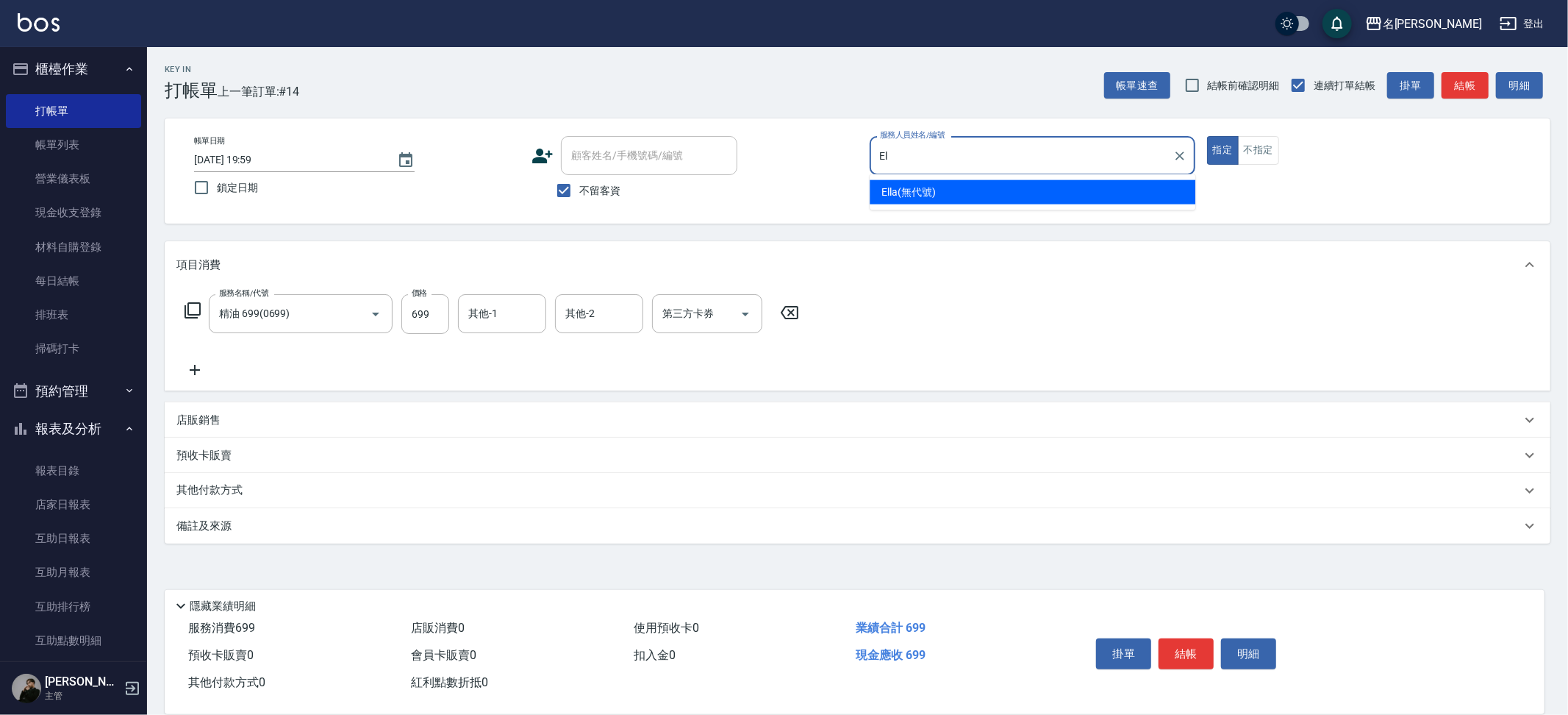
type input "E"
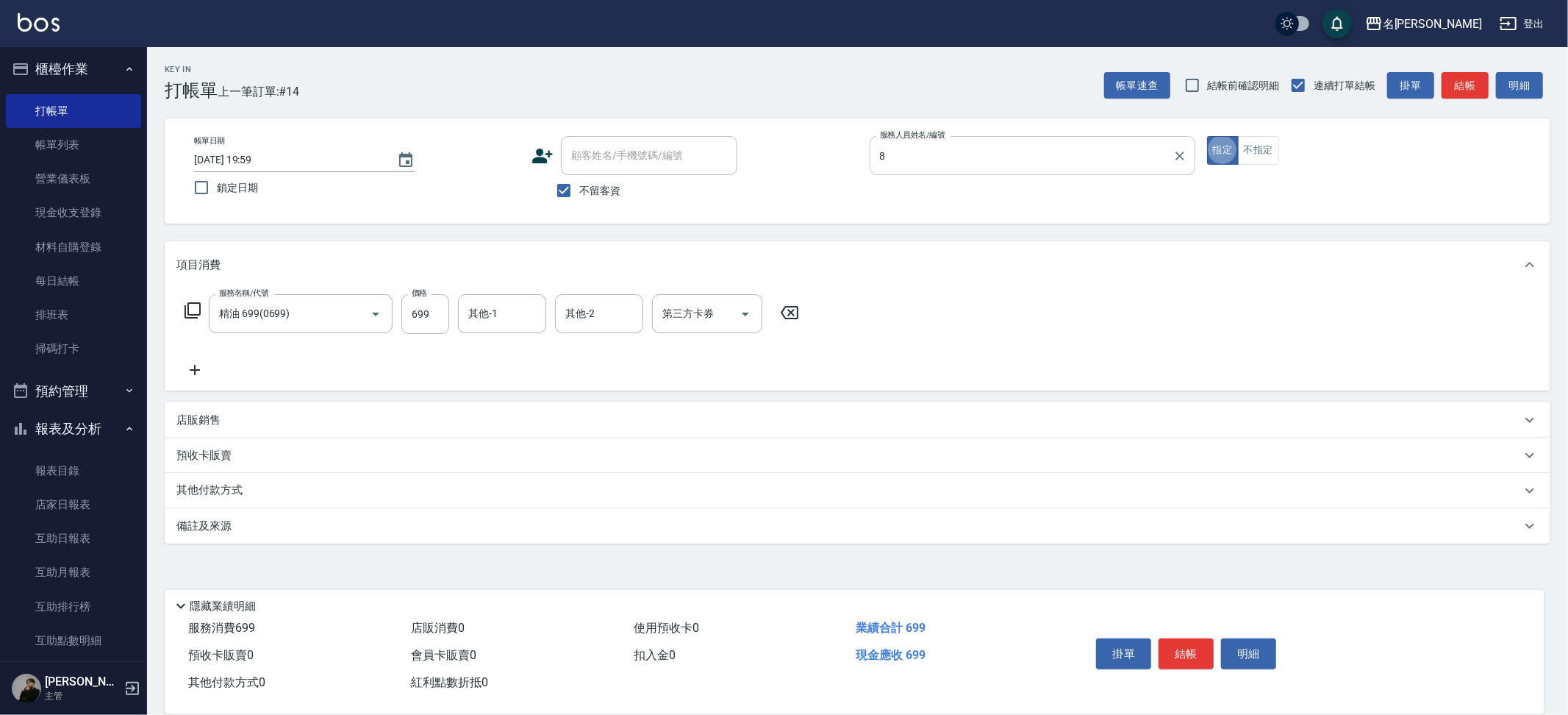
type input "Kira-8"
click at [505, 301] on input "其他-1" at bounding box center [502, 313] width 75 height 26
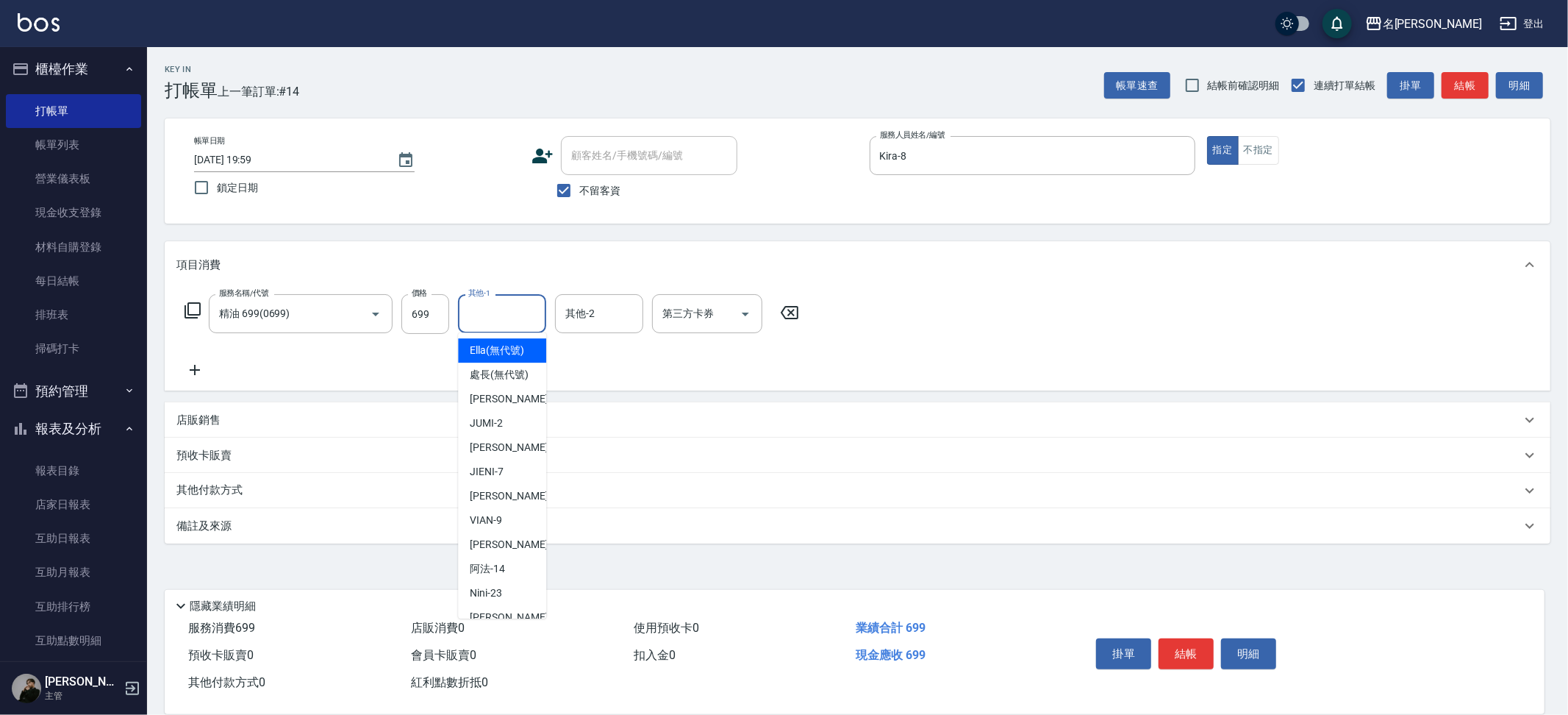
type input "Ella(無代號)"
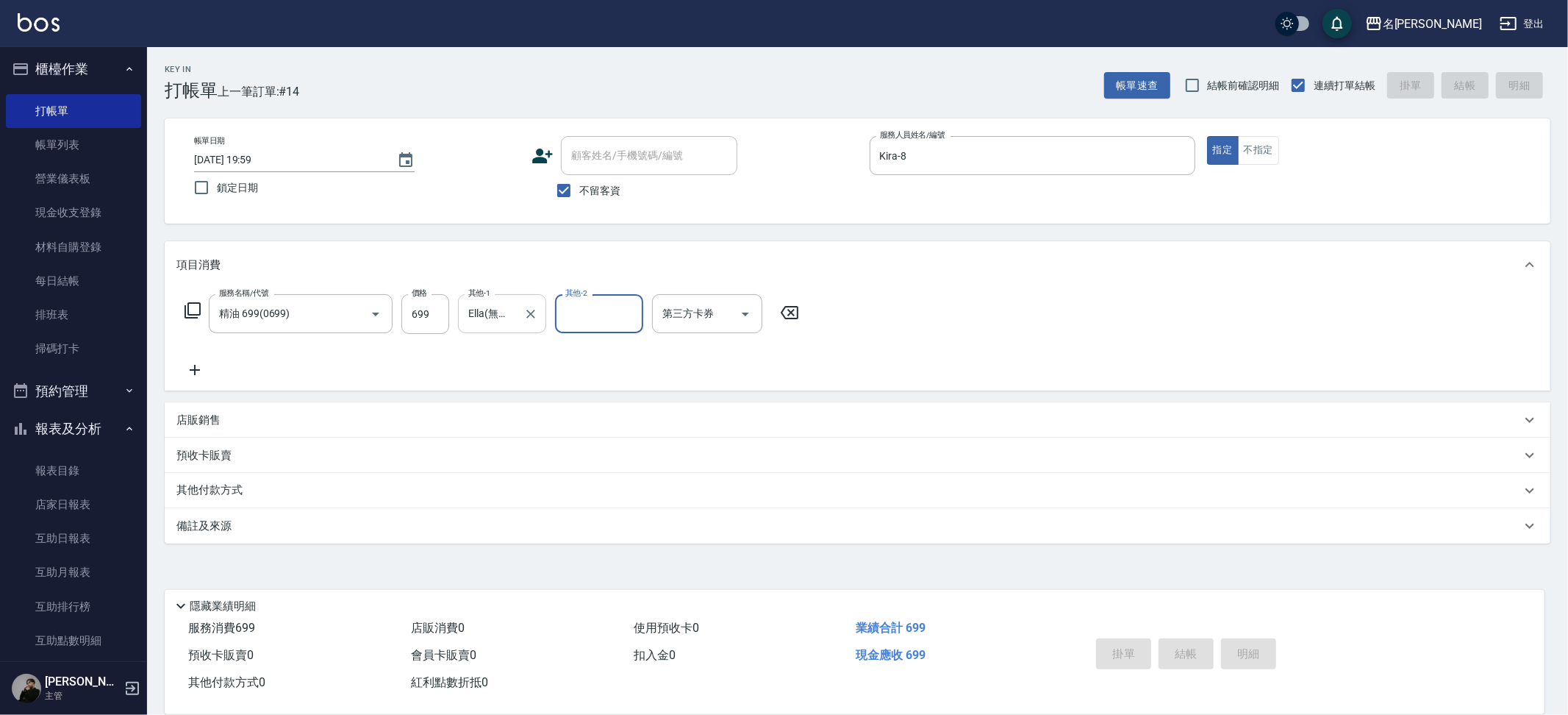
type input "2025/08/17 20:00"
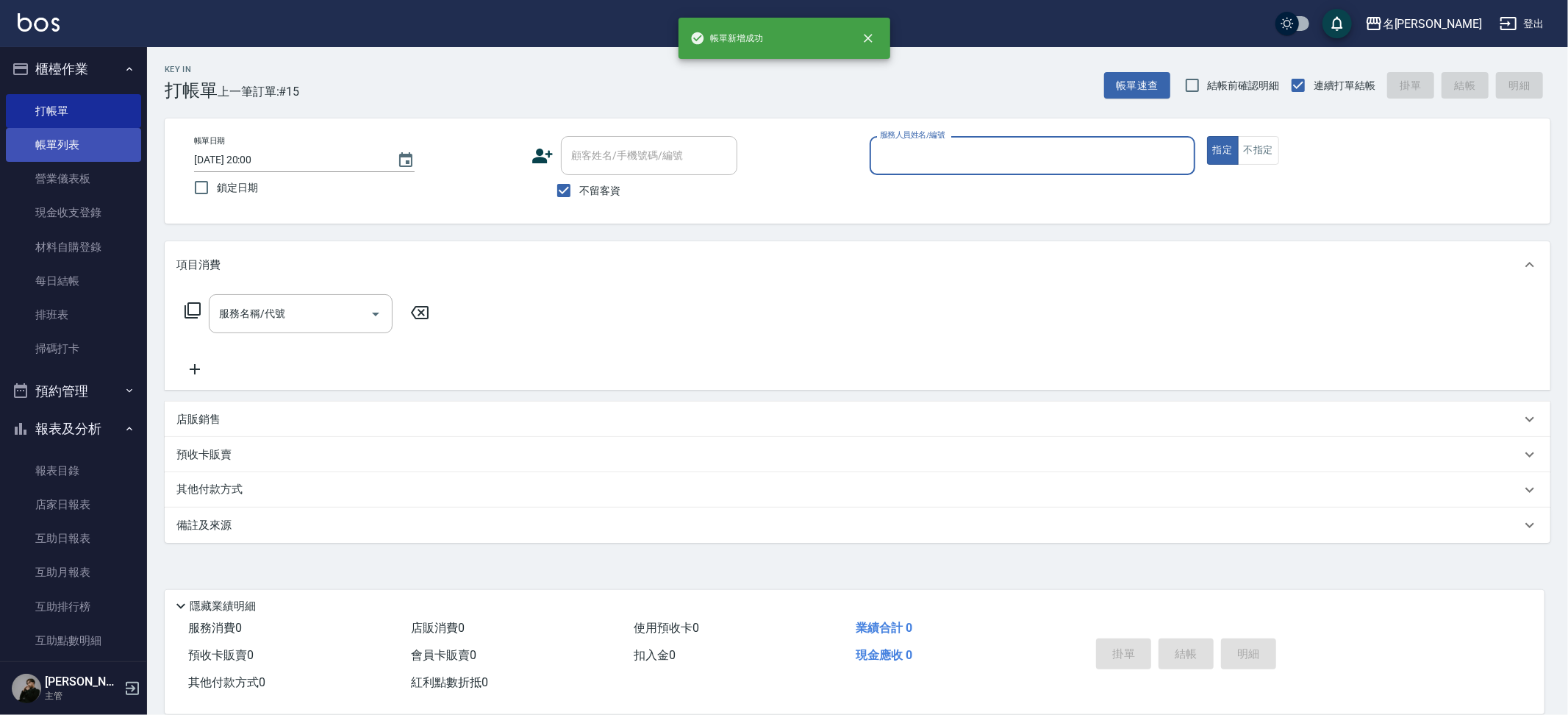
click at [82, 135] on link "帳單列表" at bounding box center [73, 145] width 135 height 34
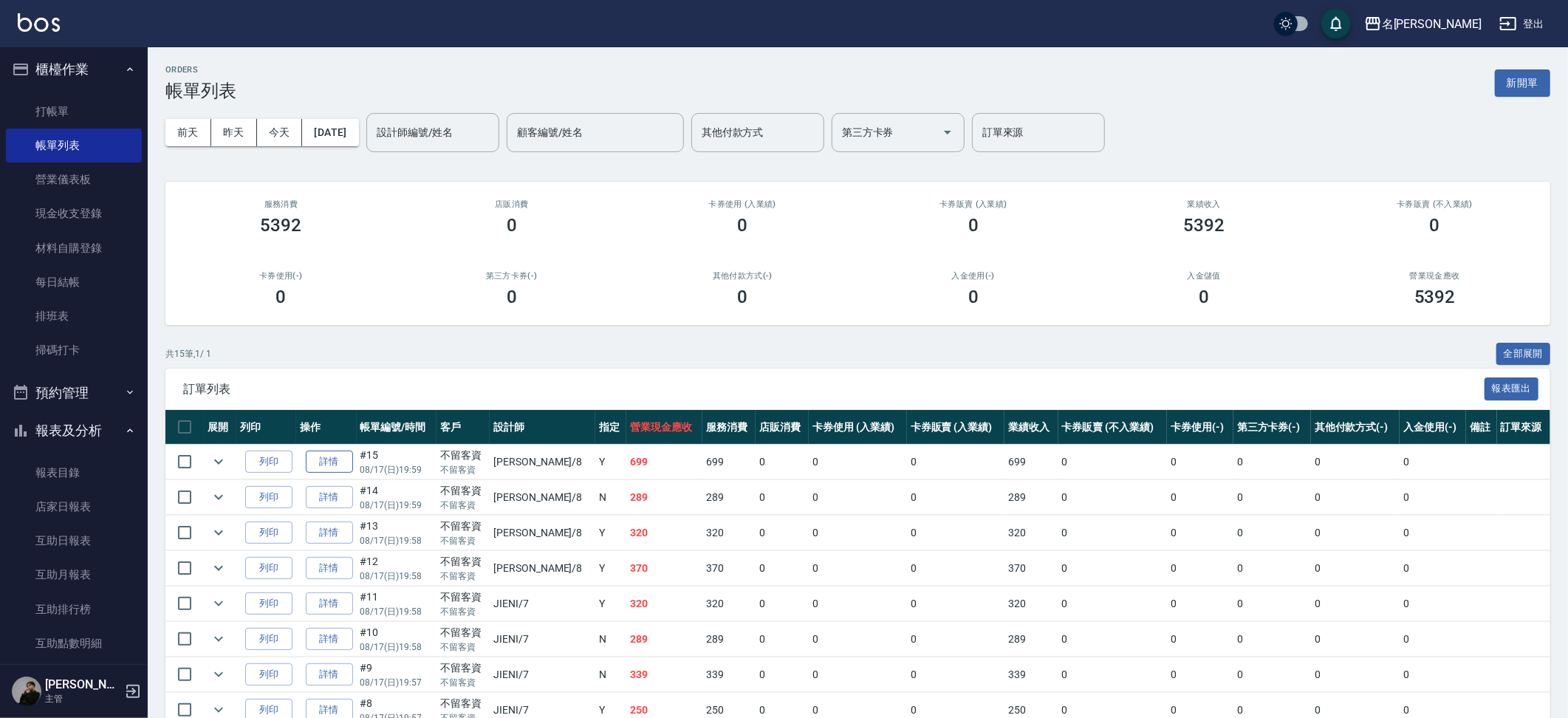
click at [339, 457] on link "詳情" at bounding box center [330, 462] width 47 height 23
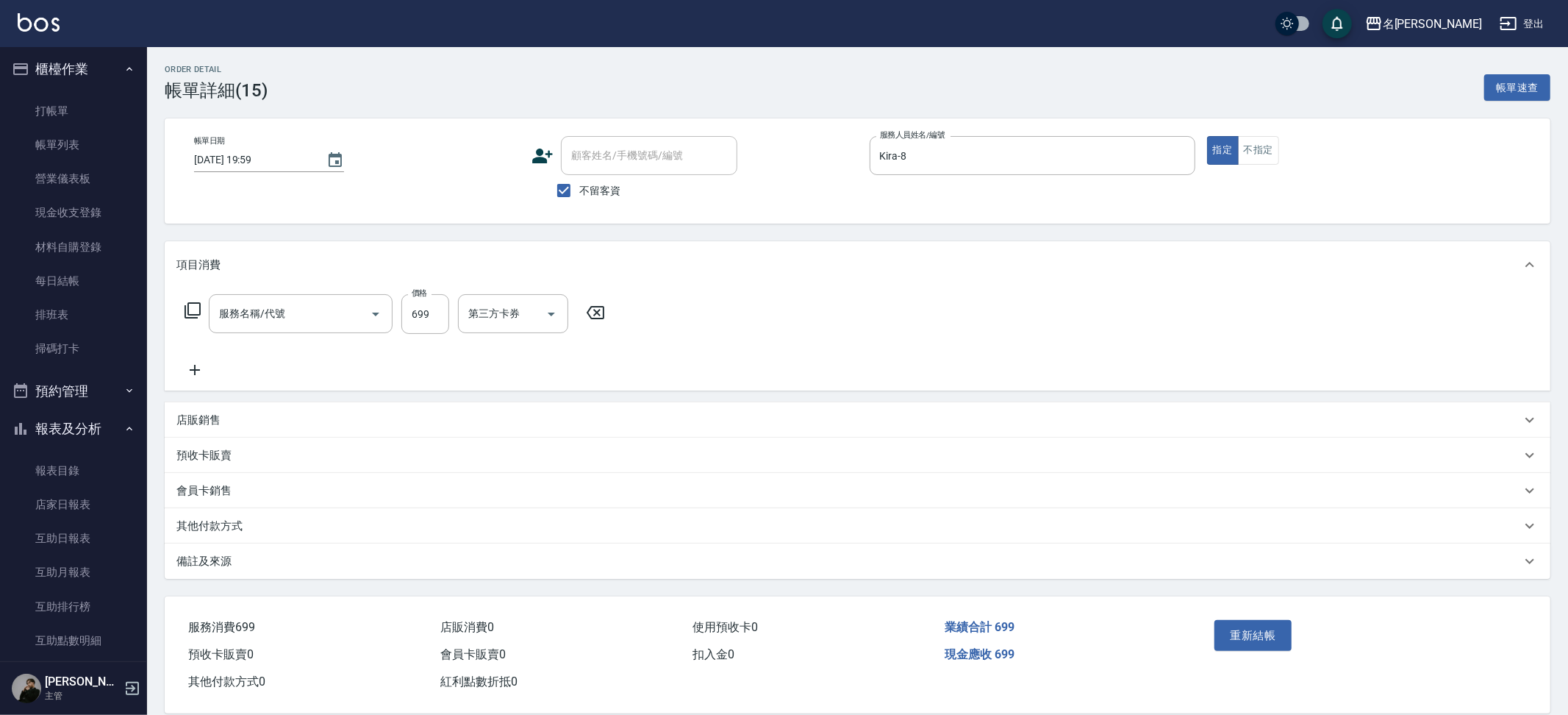
type input "2025/08/17 19:59"
checkbox input "true"
type input "Kira-8"
type input "精油 699(0699)"
click at [531, 315] on icon "Clear" at bounding box center [531, 313] width 15 height 15
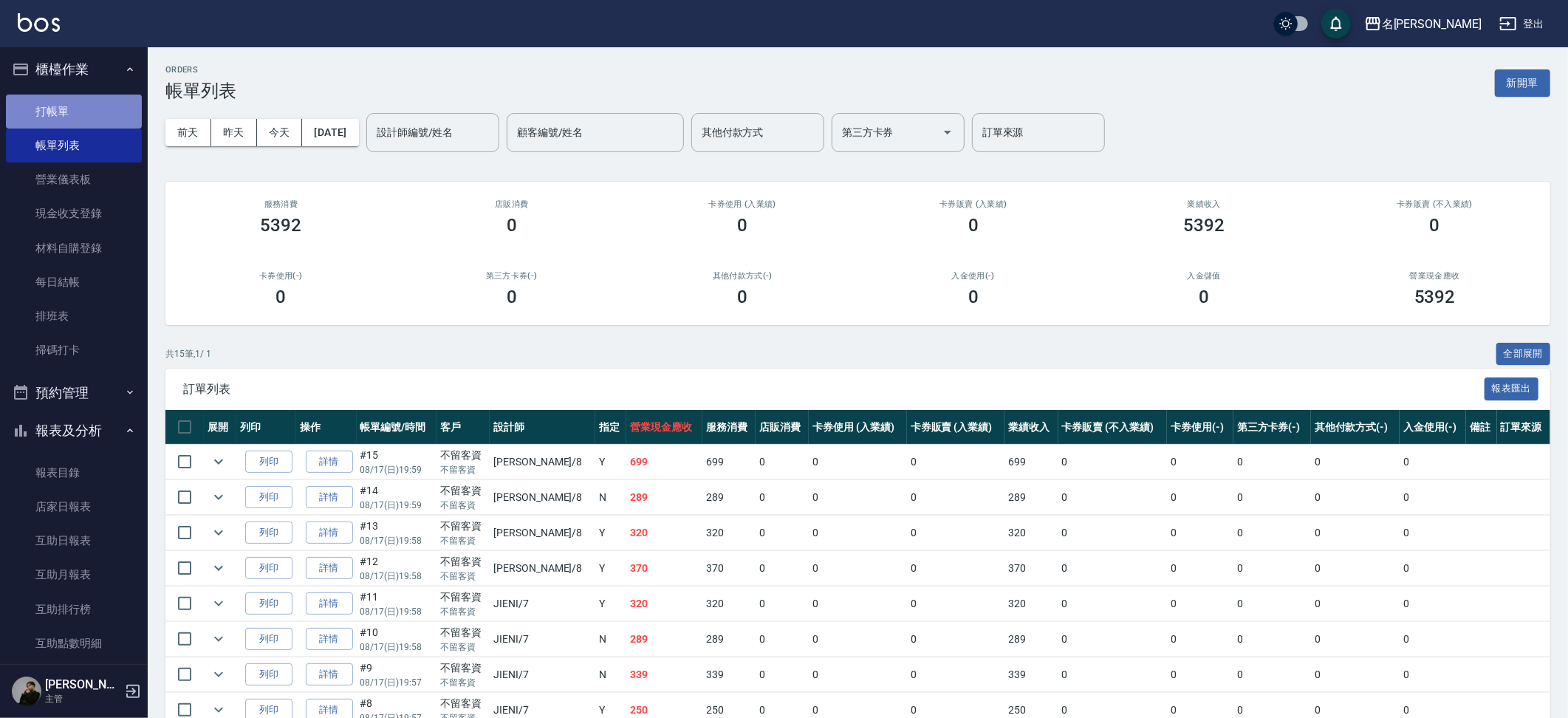
click at [92, 114] on link "打帳單" at bounding box center [73, 111] width 136 height 34
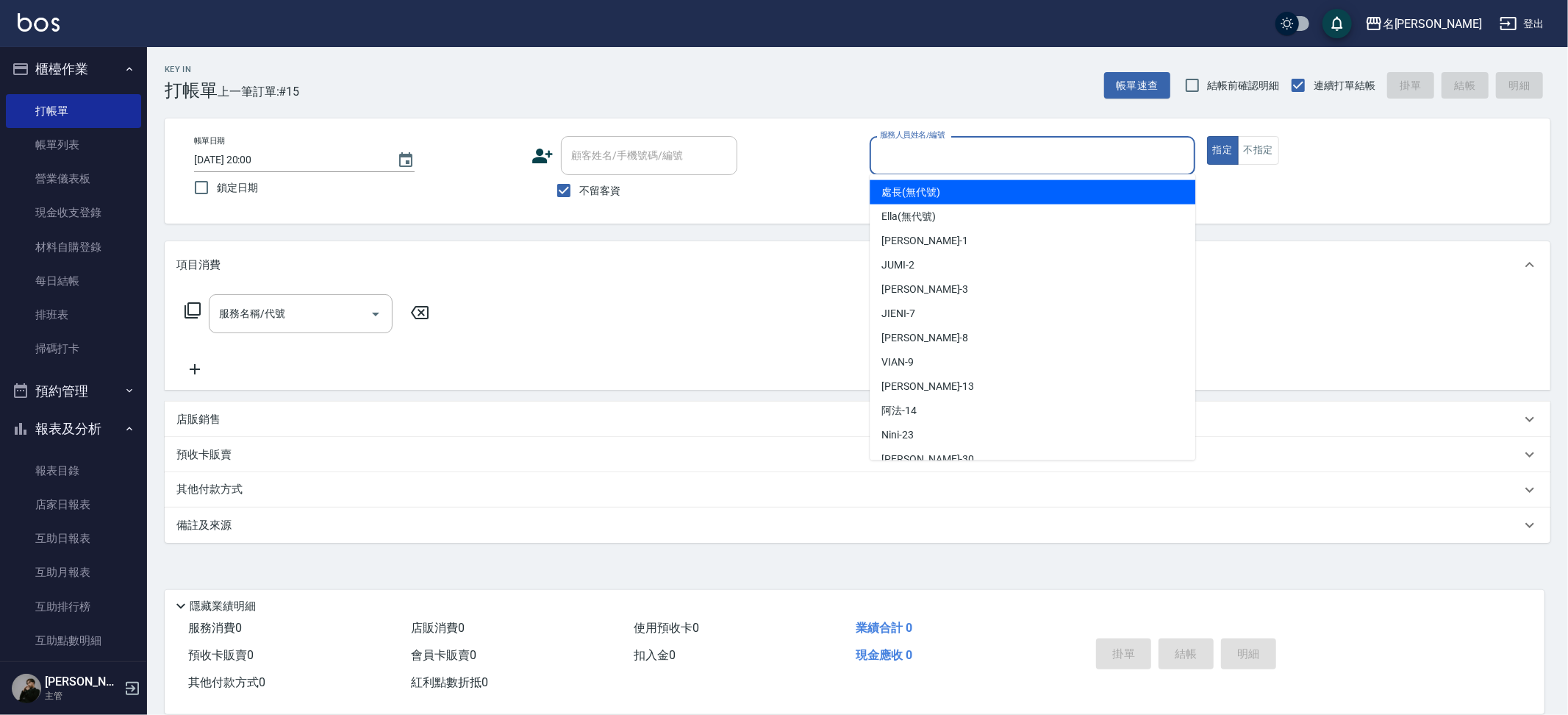
click at [993, 158] on input "服務人員姓名/編號" at bounding box center [1032, 156] width 313 height 26
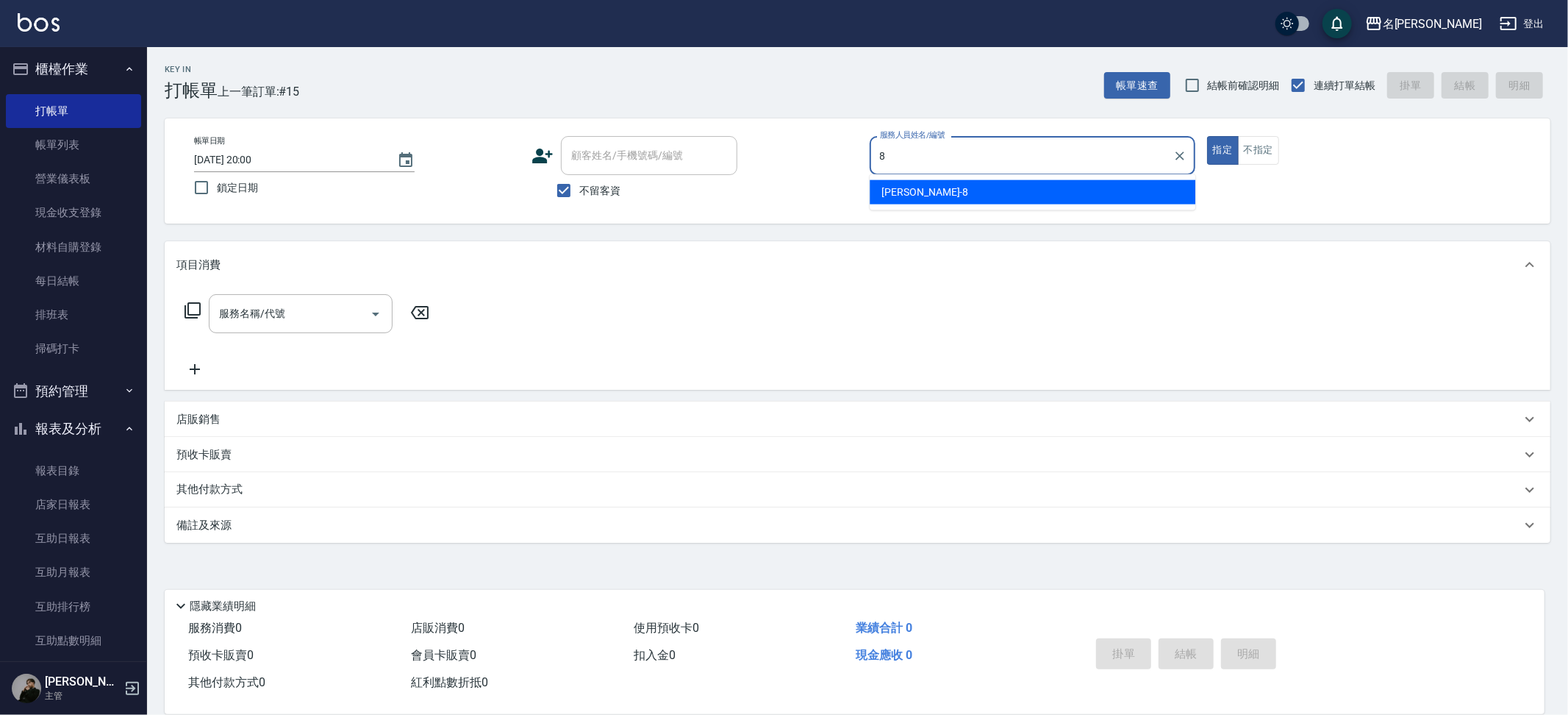
type input "8"
type button "true"
type input "Kira-8"
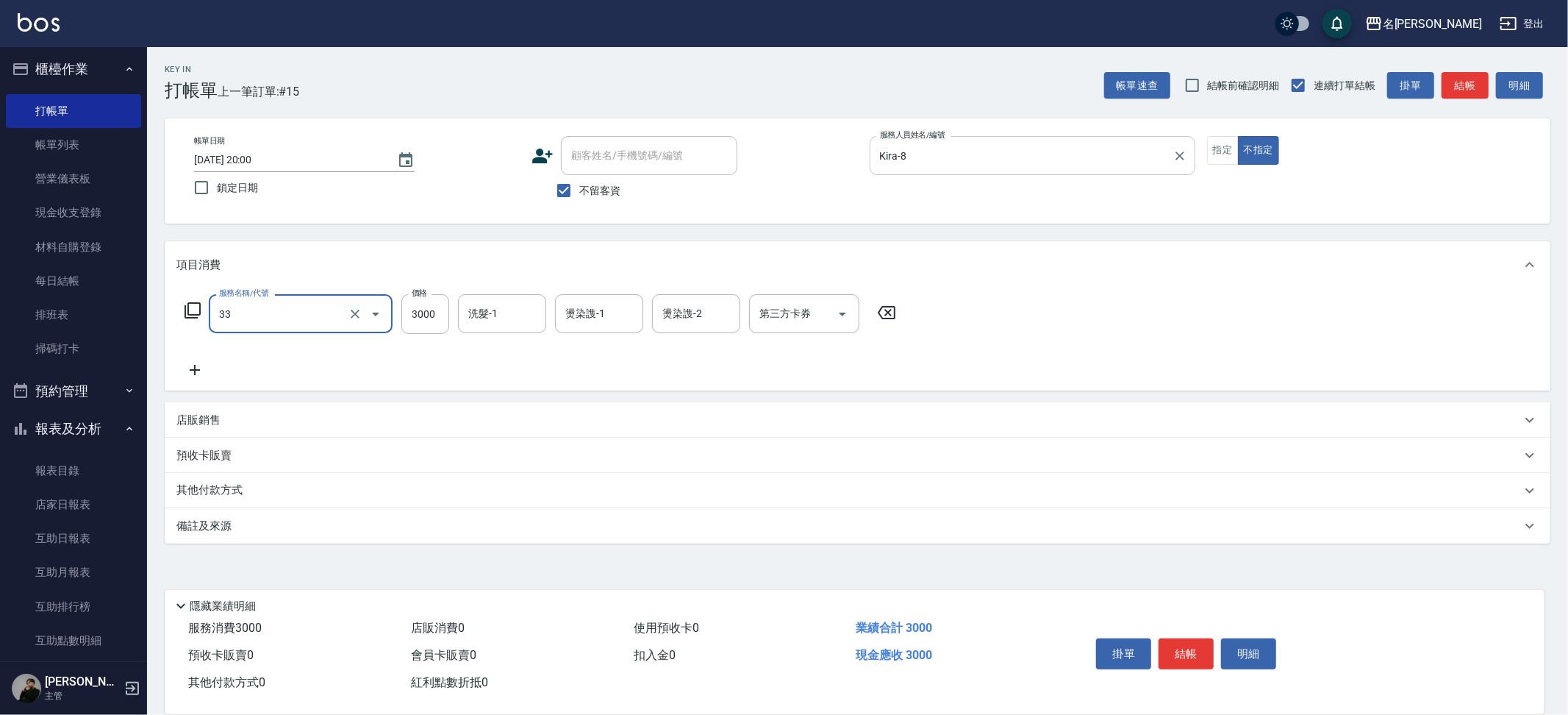
type input "燙髮C餐(33)"
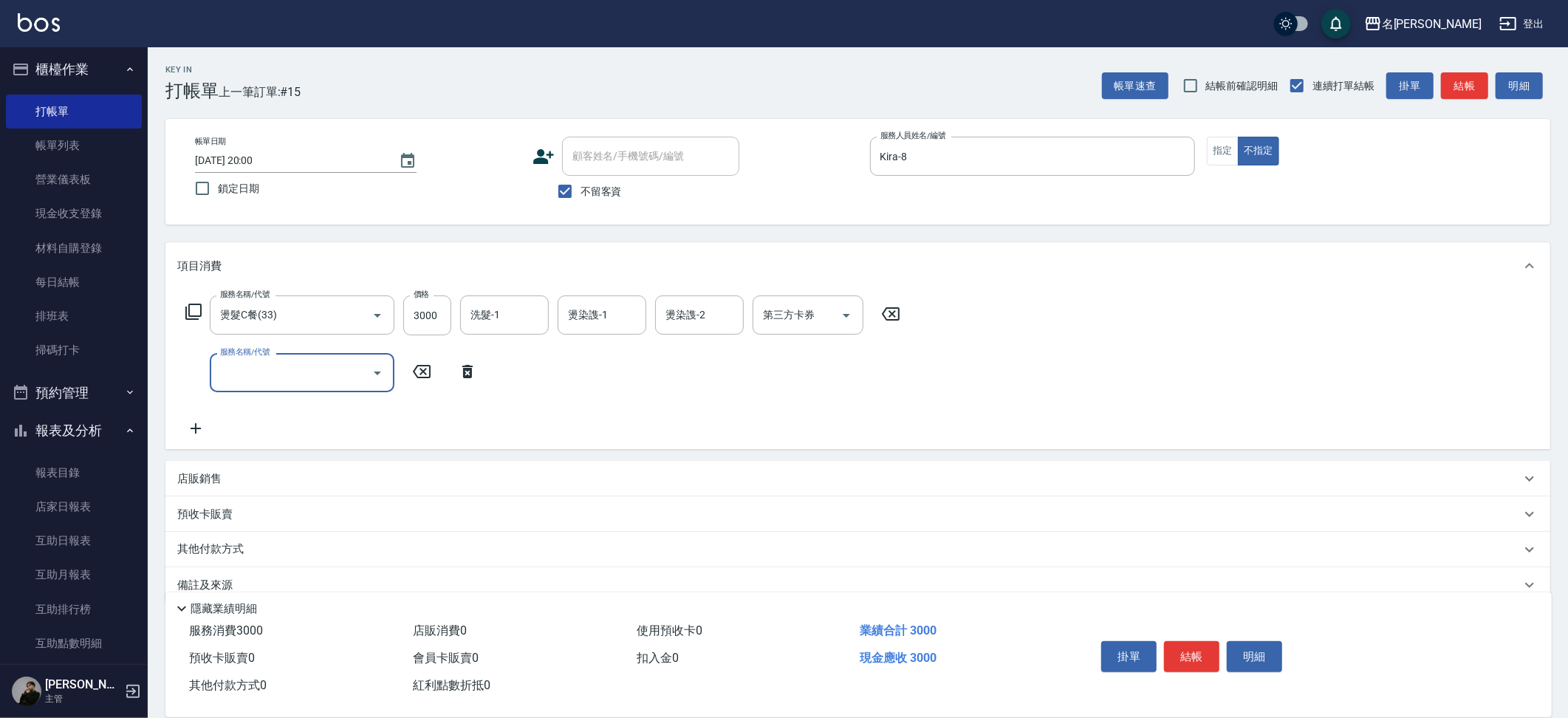
click at [213, 479] on p "店販銷售" at bounding box center [199, 479] width 45 height 15
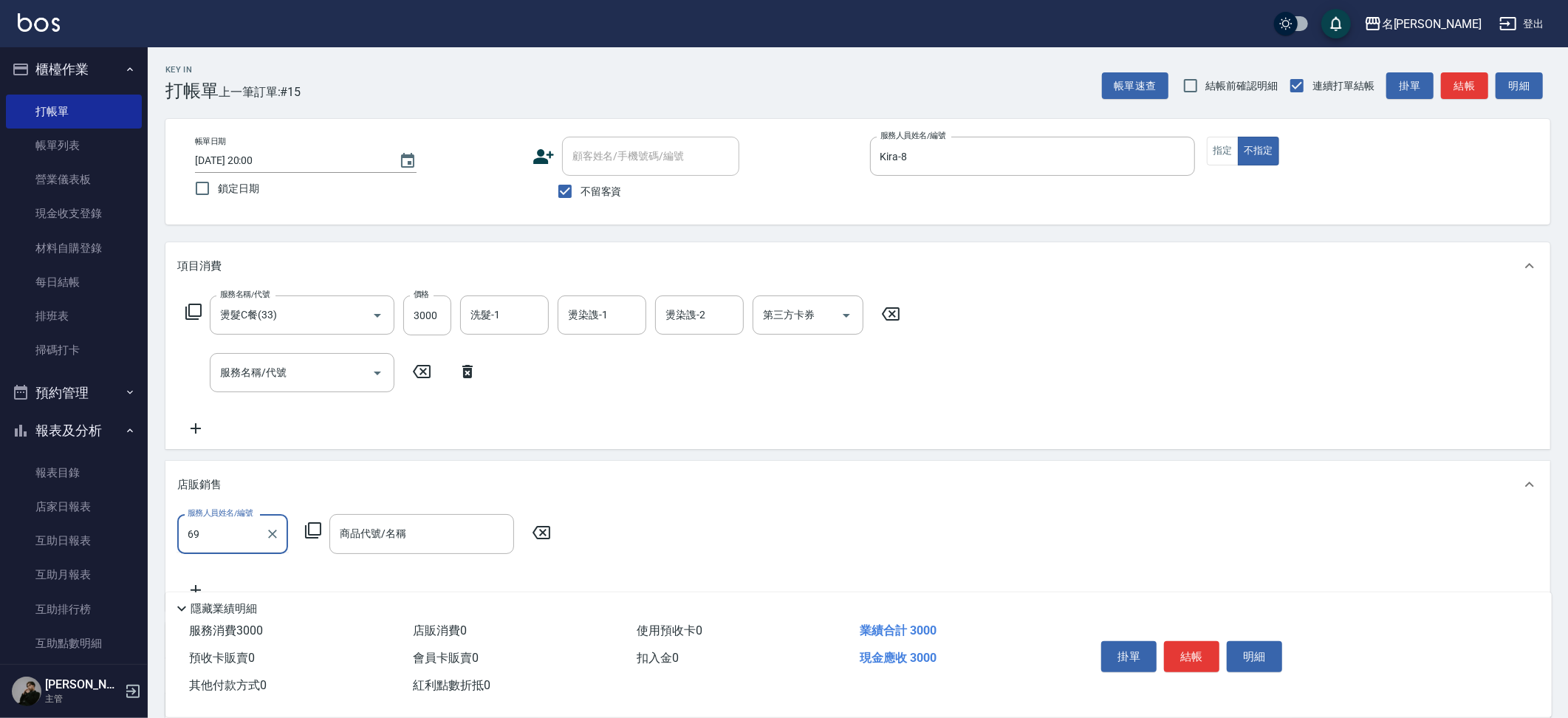
type input "6"
type input "Kira-8"
type input "u"
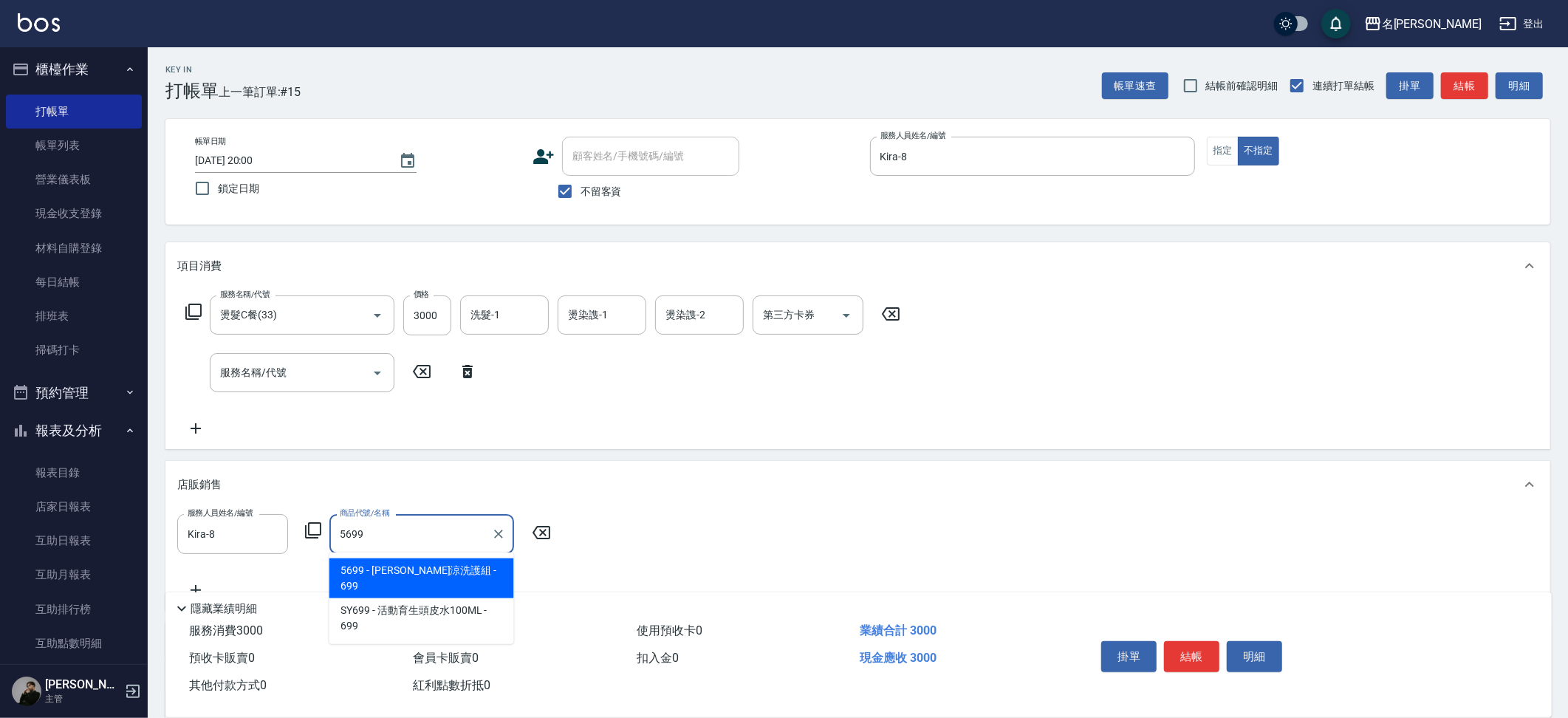
type input "水水沁涼洗護組"
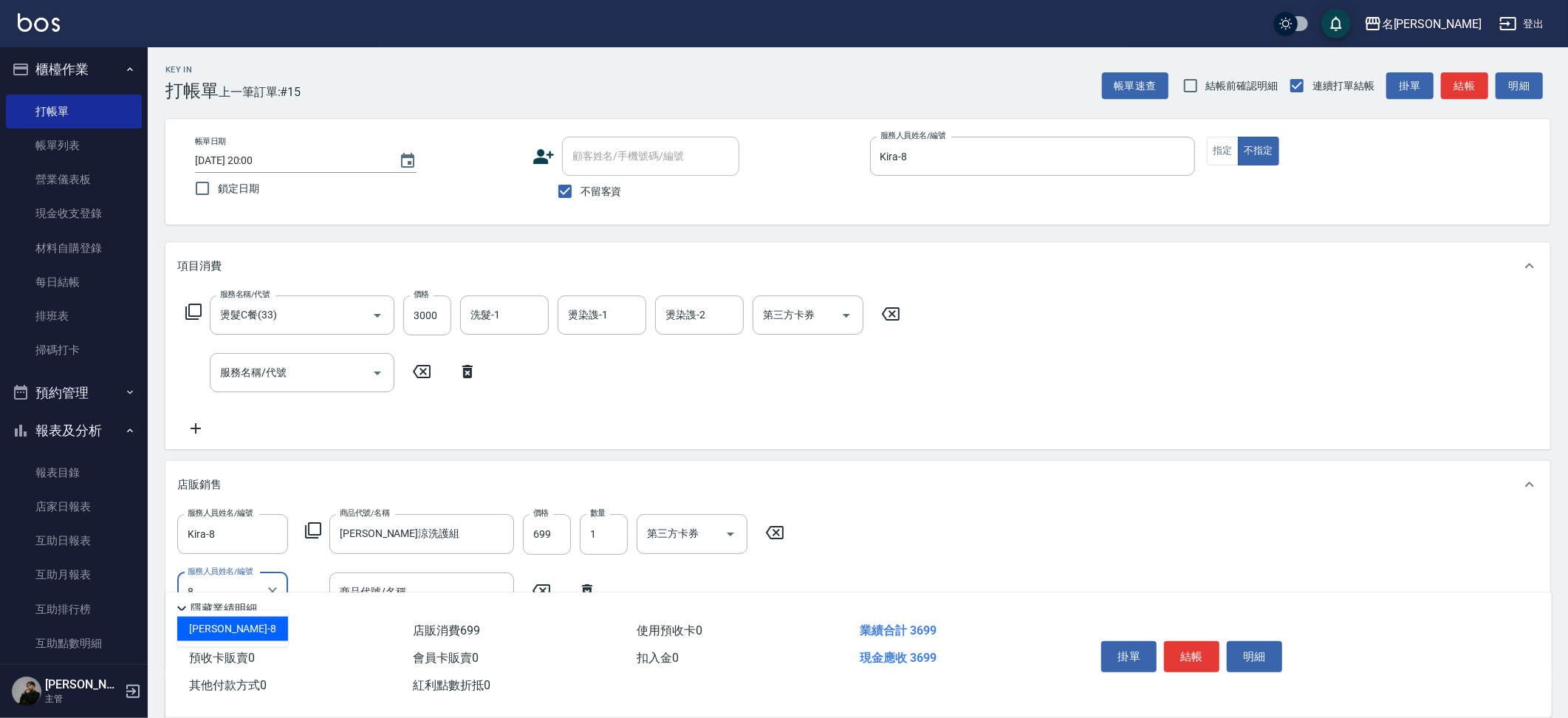
type input "Kira-8"
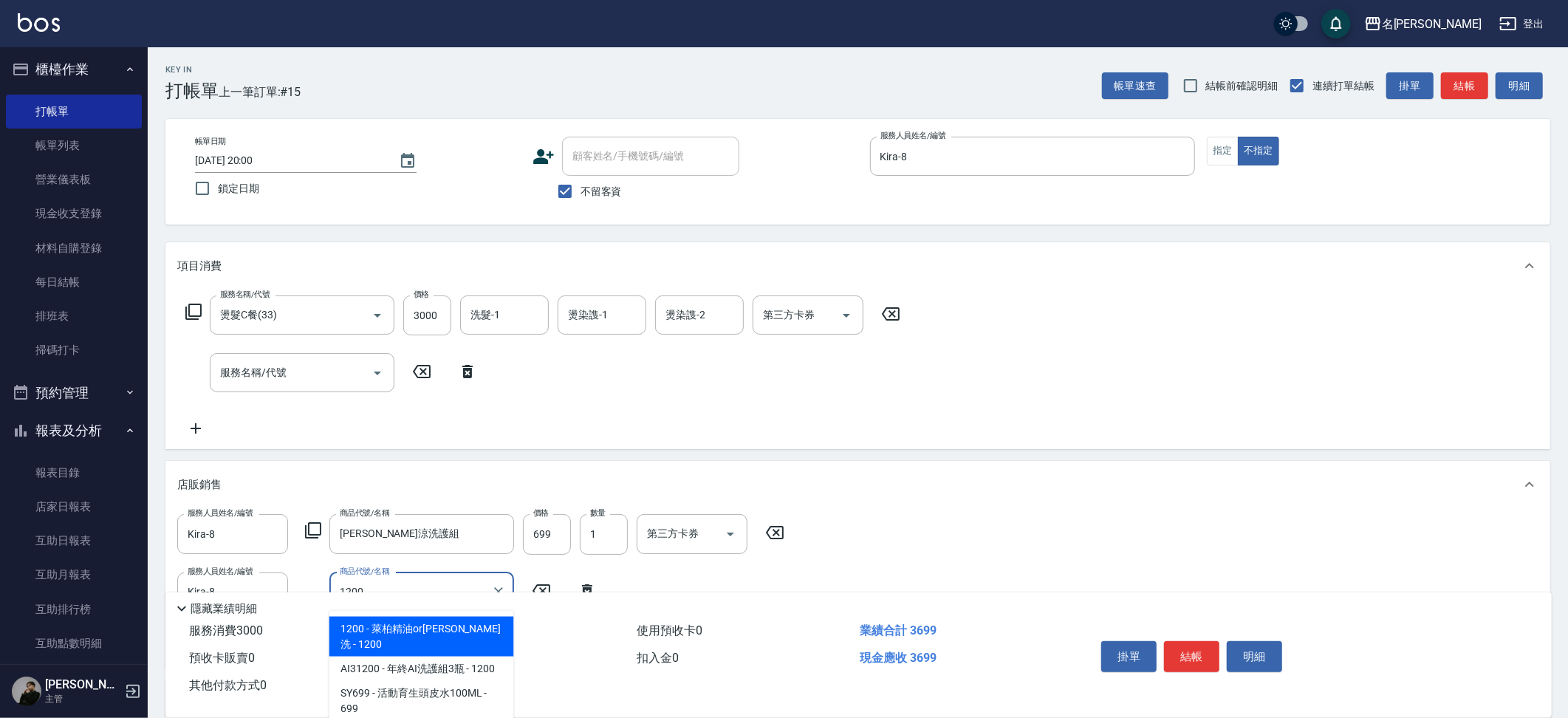
type input "萊柏精油or伊黛莉洗"
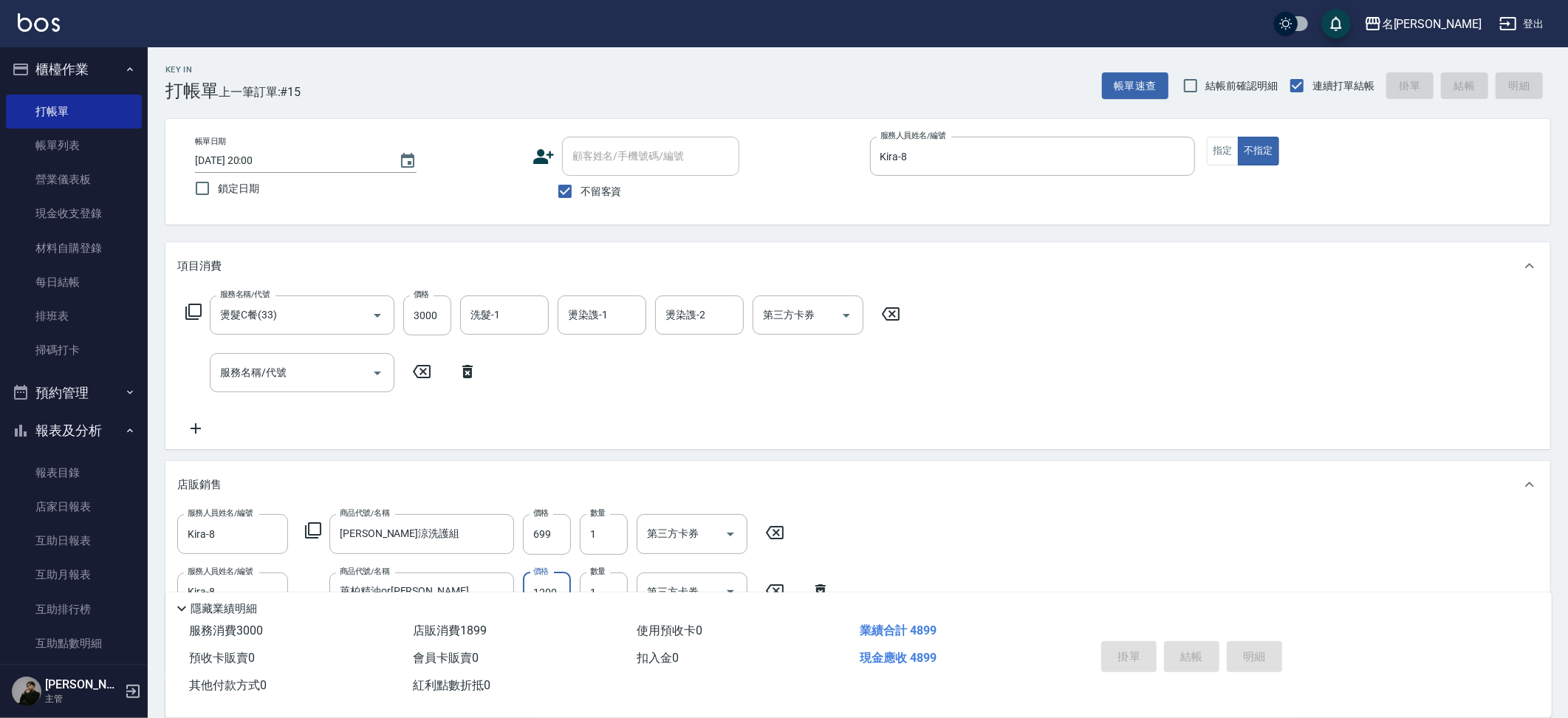
type input "2025/08/17 20:01"
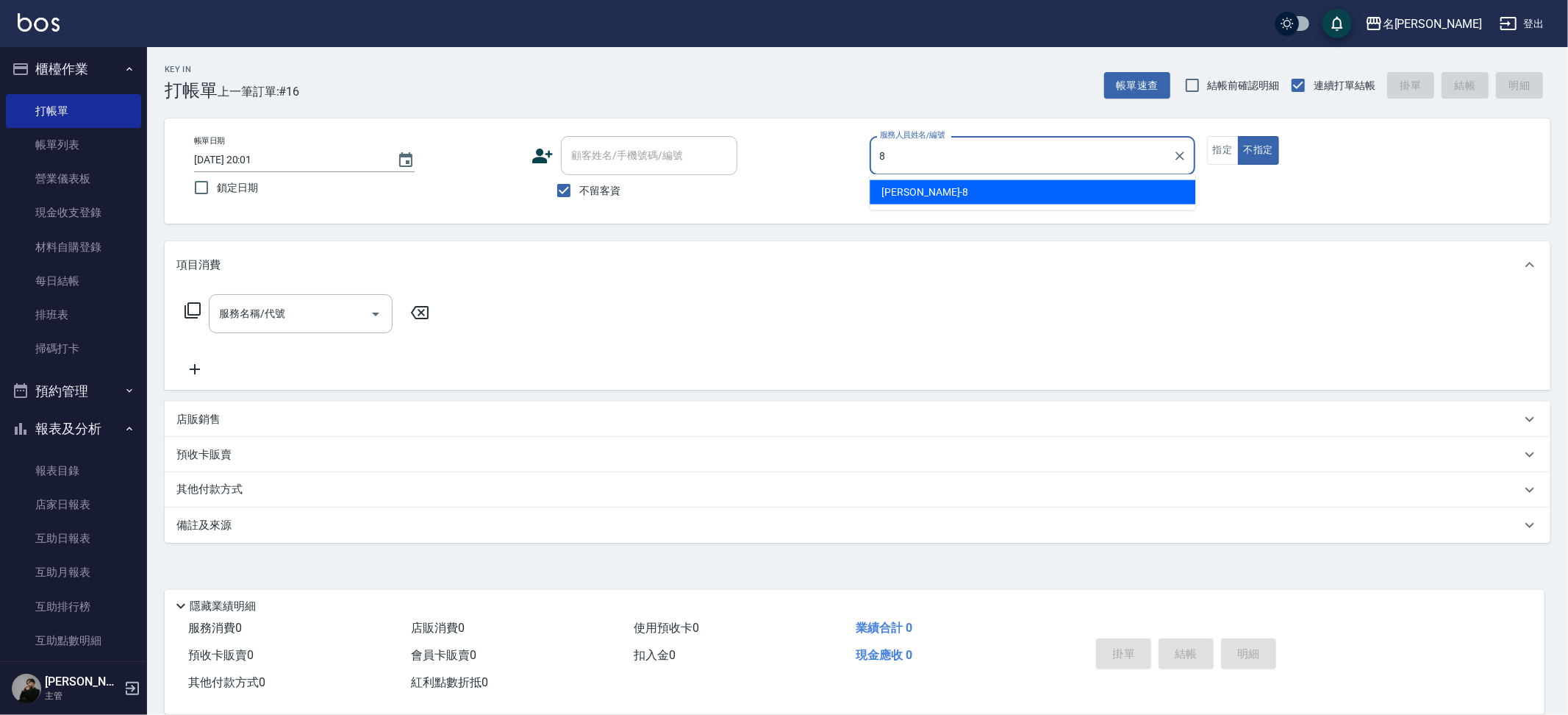
type input "Kira-8"
type button "false"
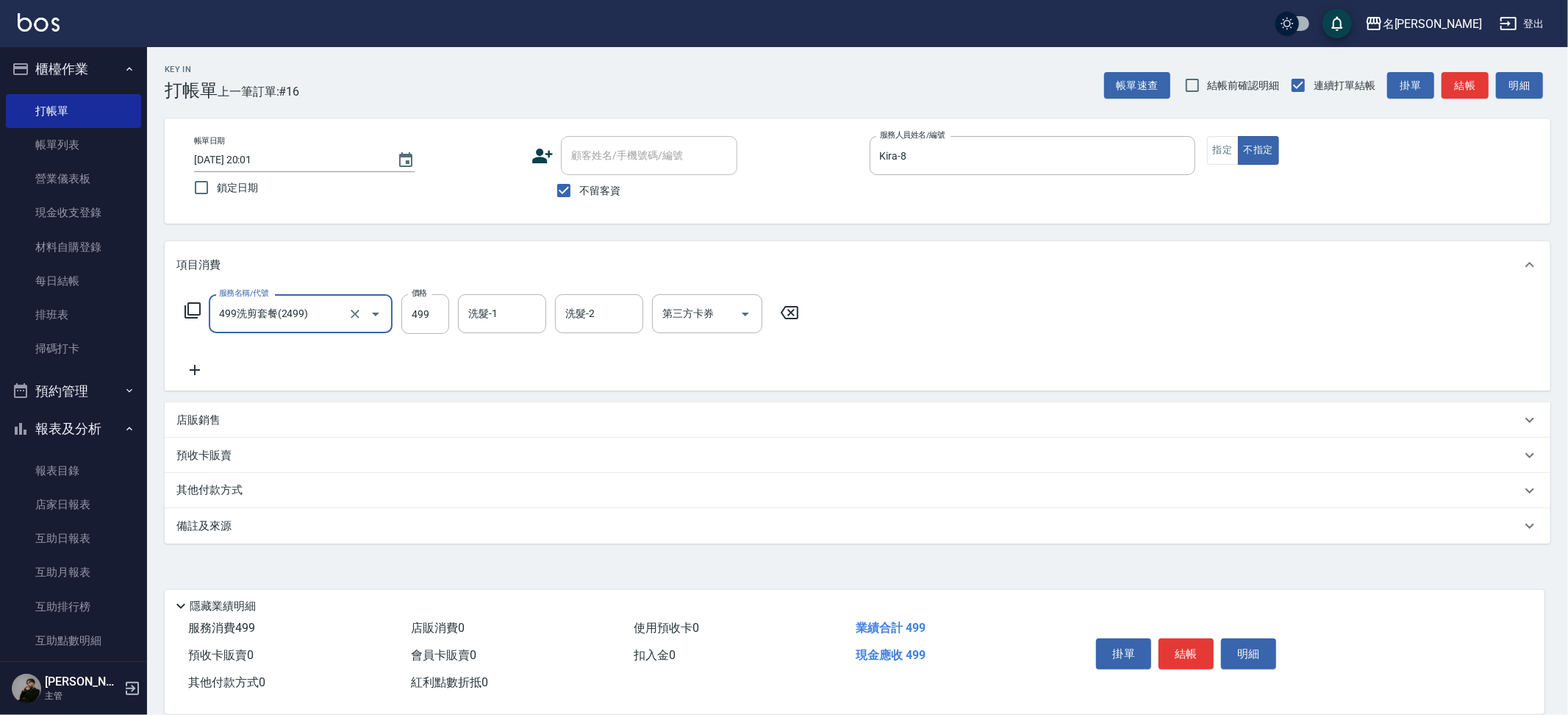
type input "499洗剪套餐(2499)"
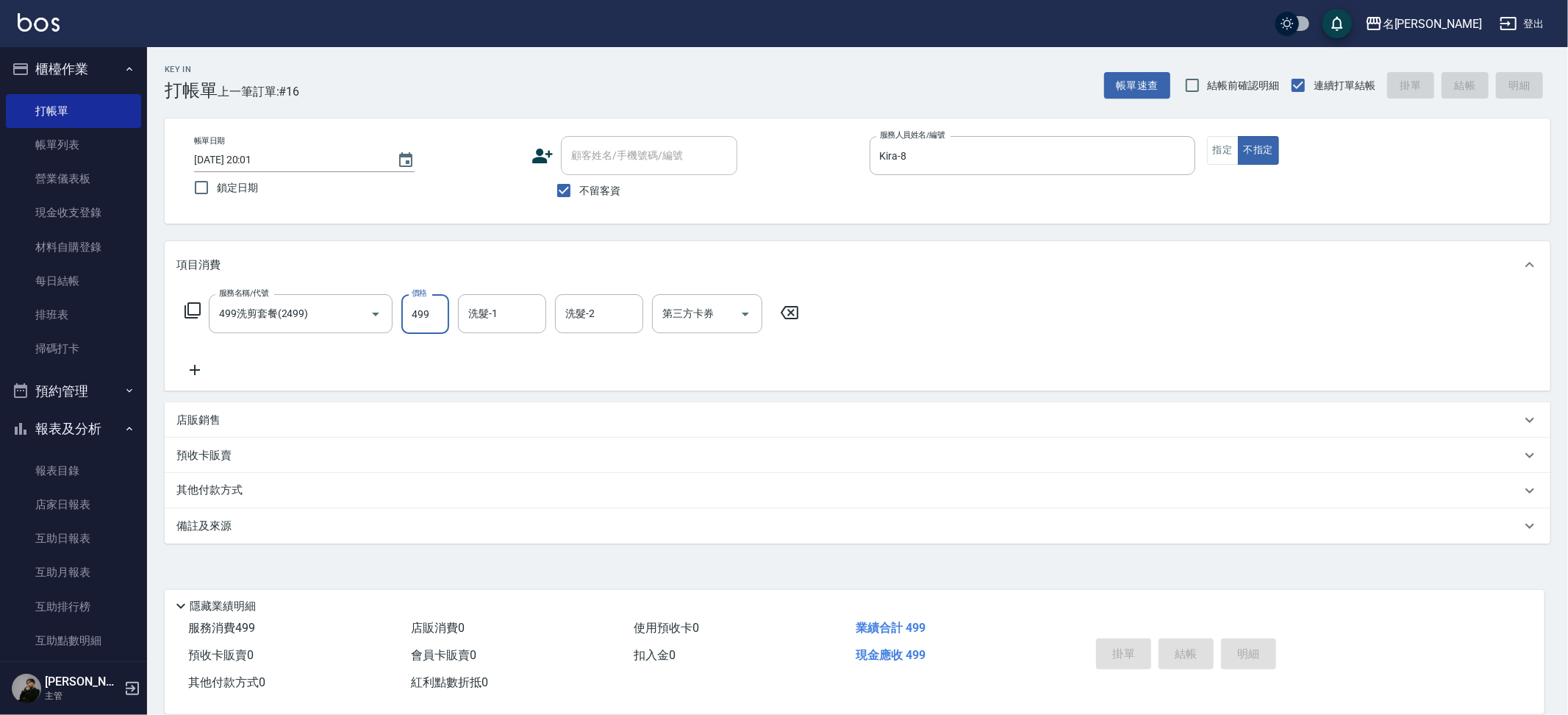
type input "2025/08/17 20:02"
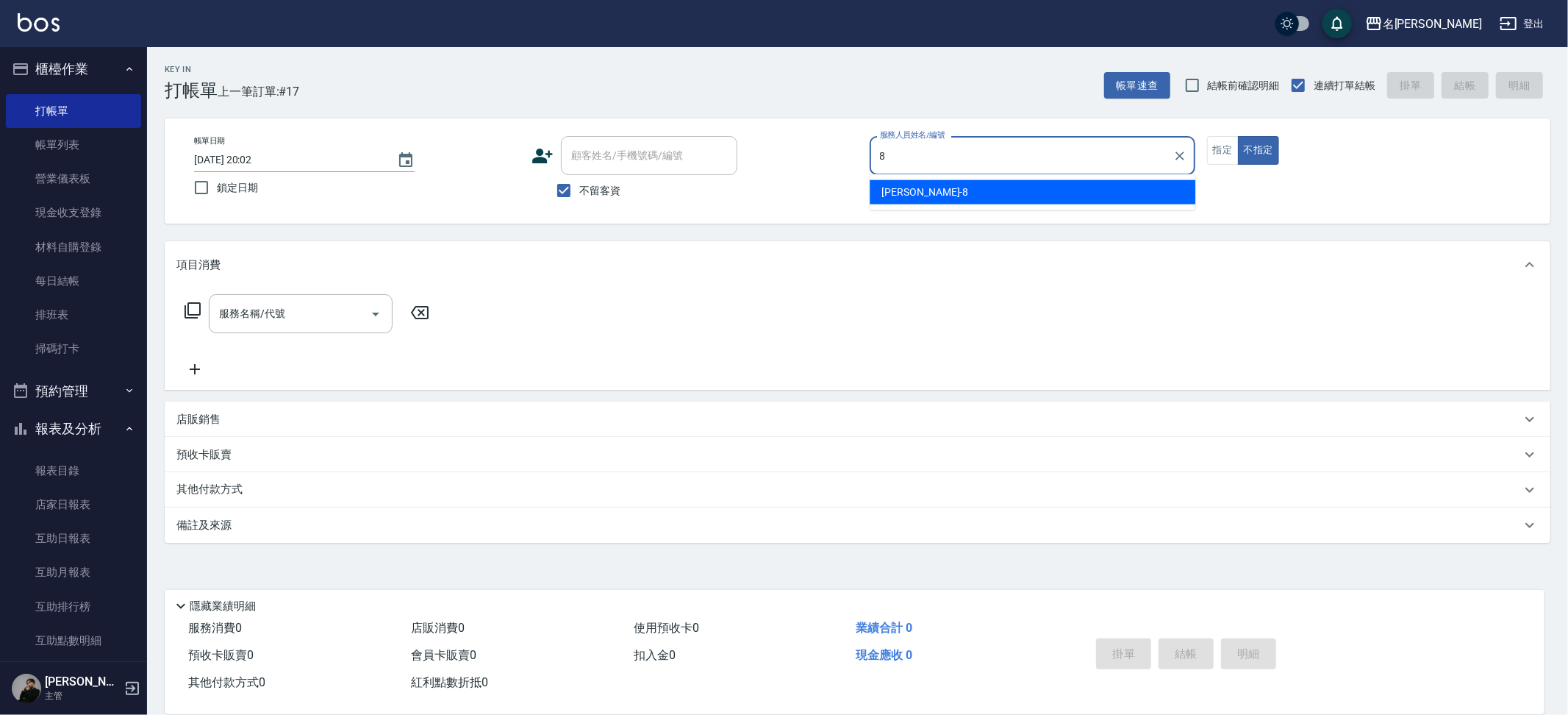
type input "Kira-8"
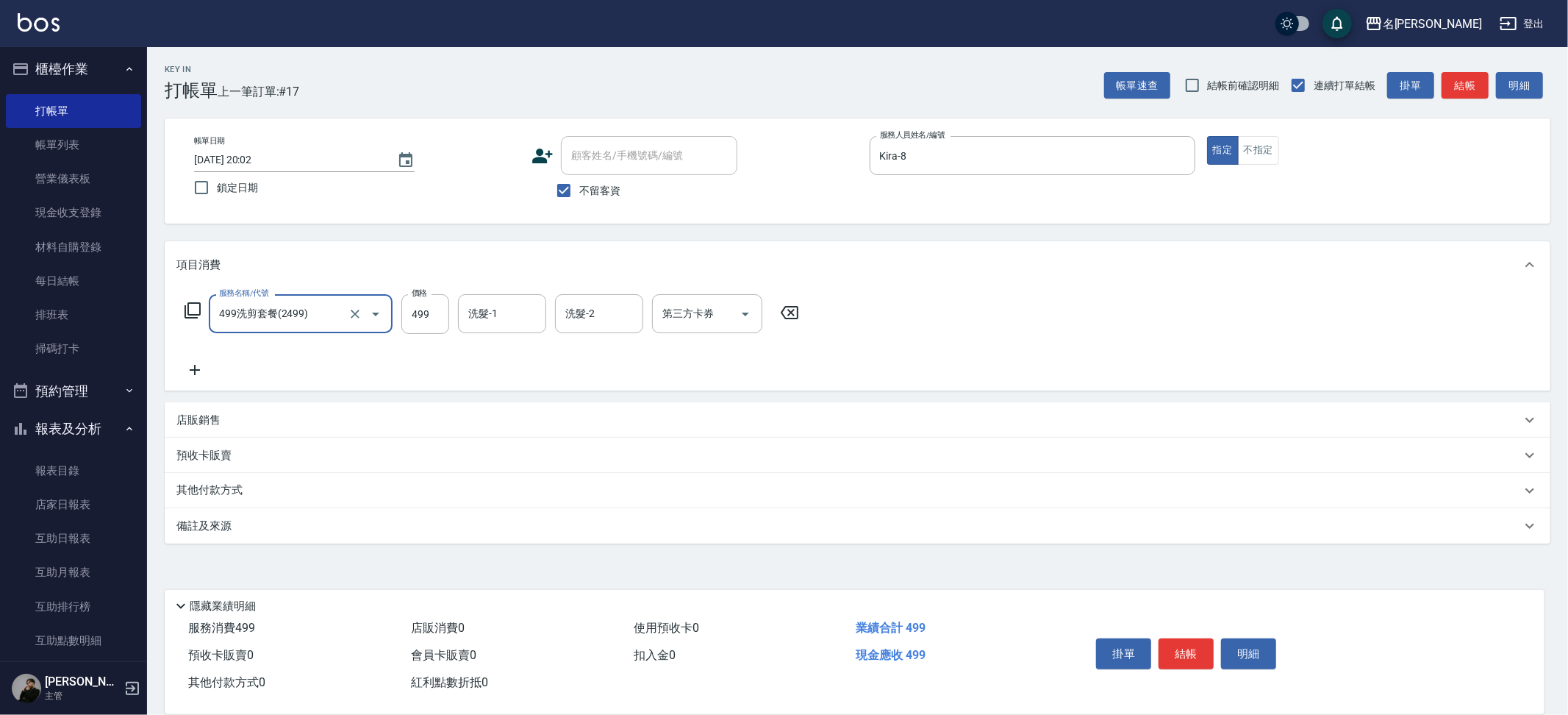
type input "499洗剪套餐(2499)"
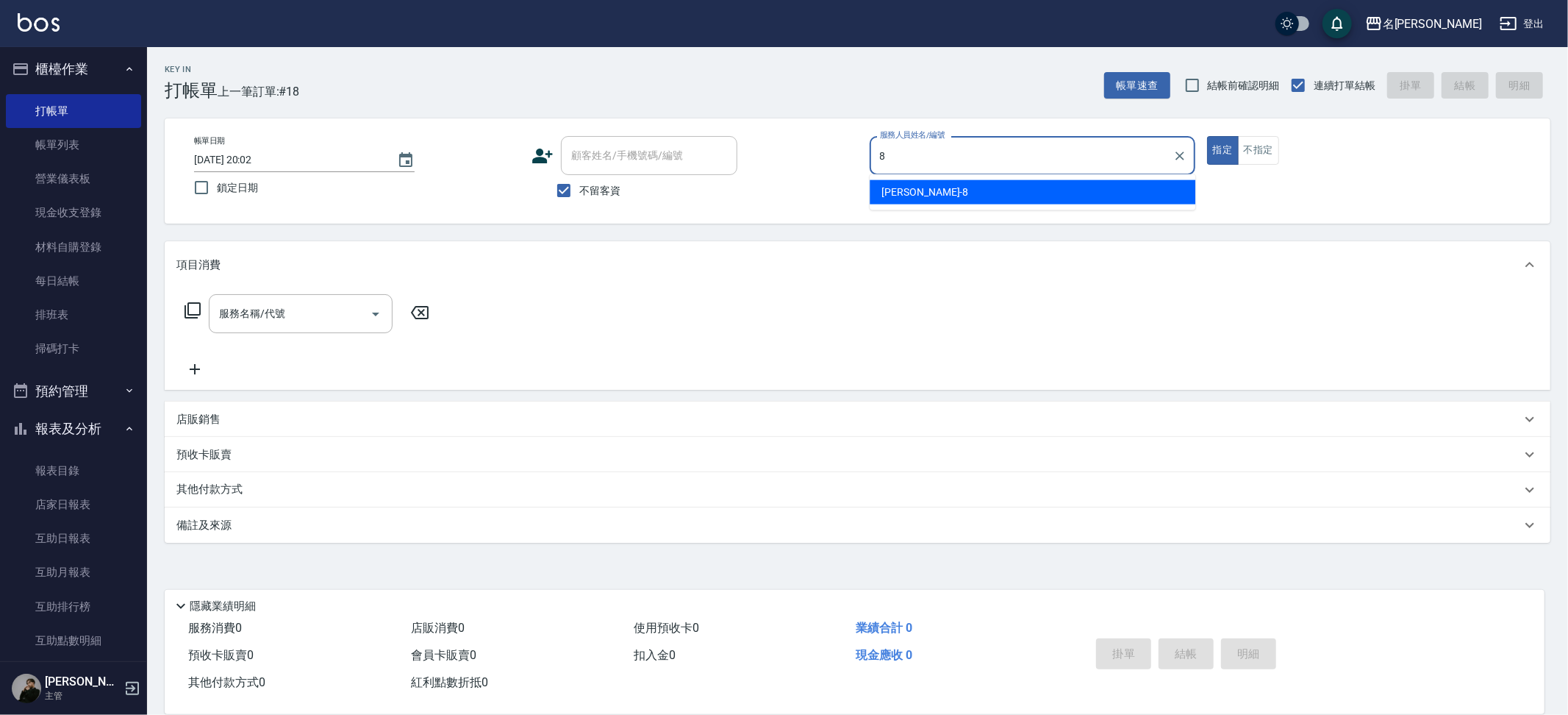
type input "Kira-8"
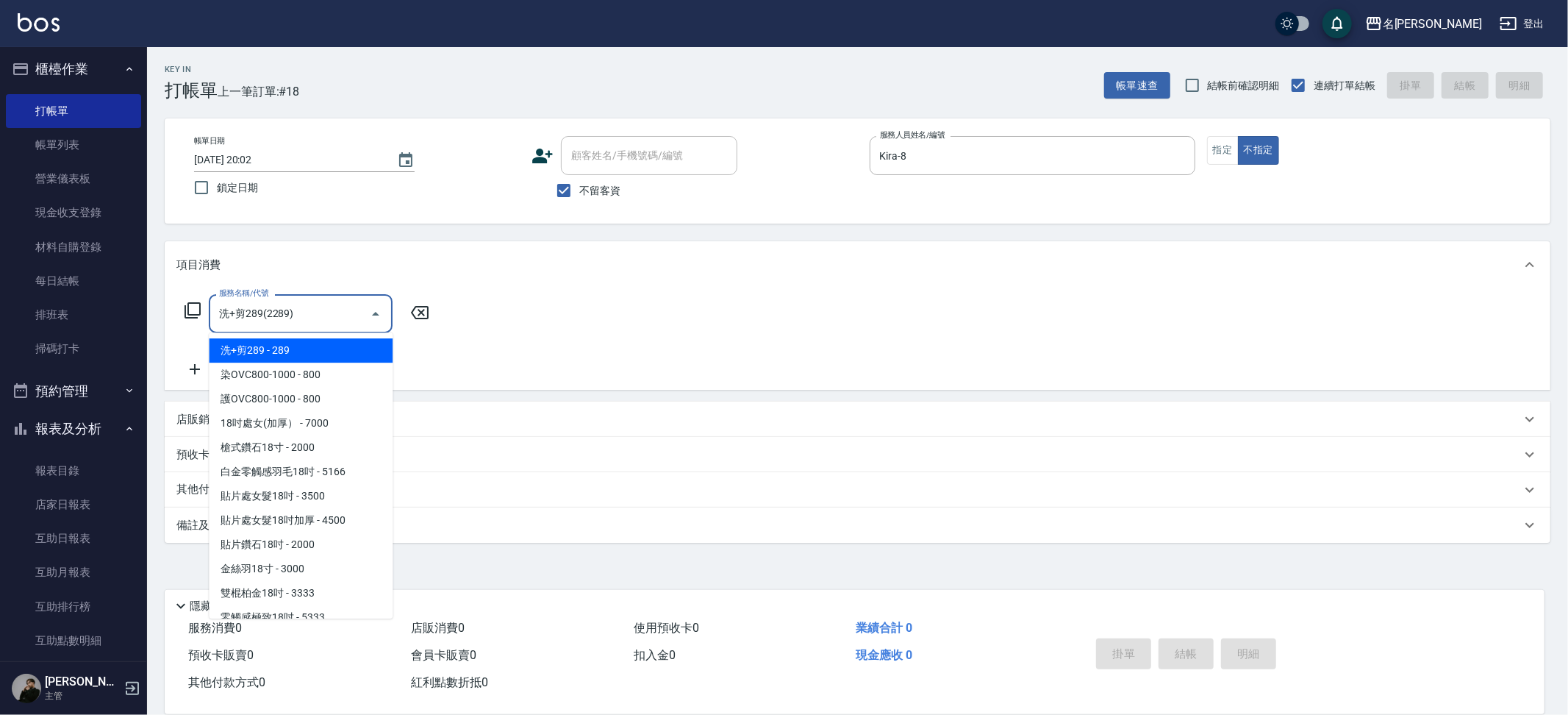
type input "洗+剪289(2289)"
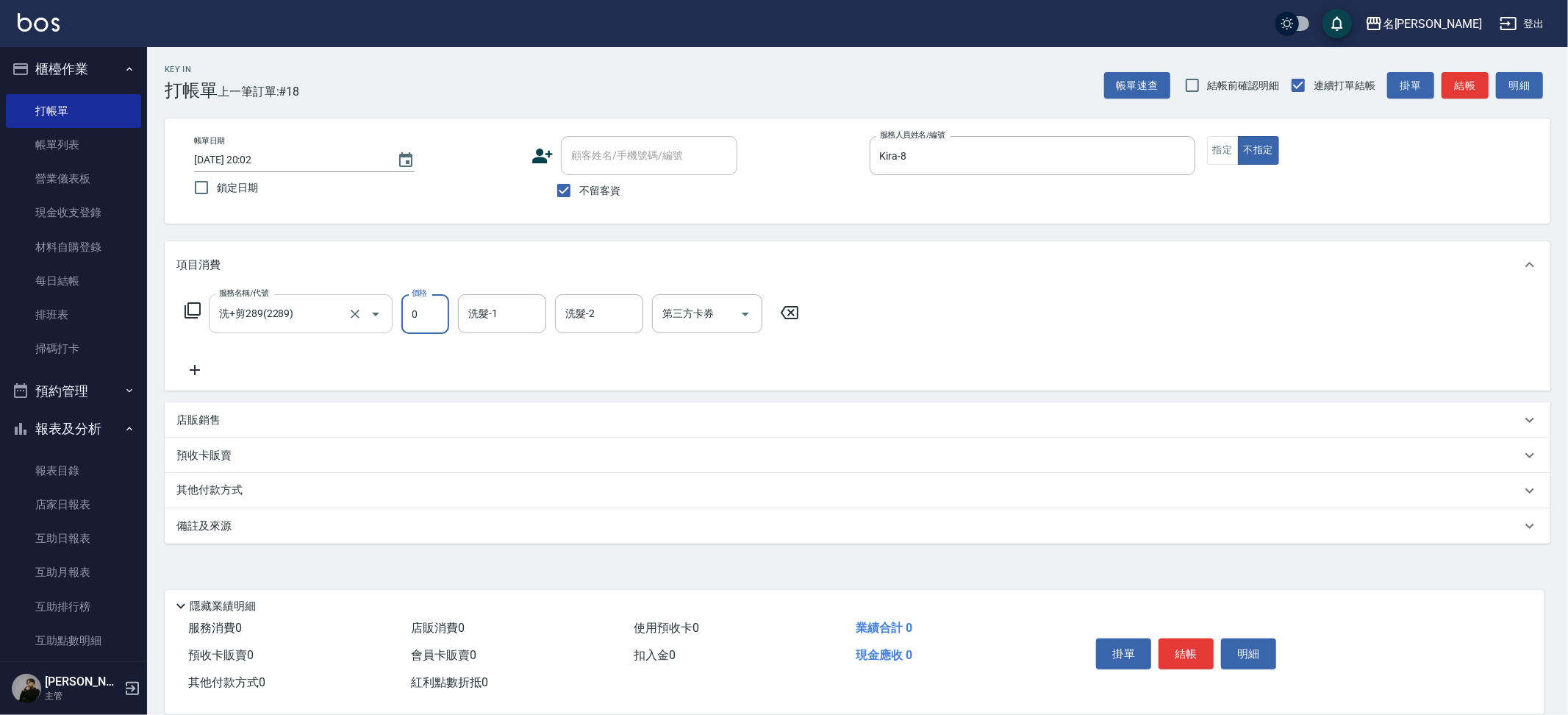
type input "0"
click at [323, 305] on input "洗+剪289(2289)" at bounding box center [280, 313] width 129 height 26
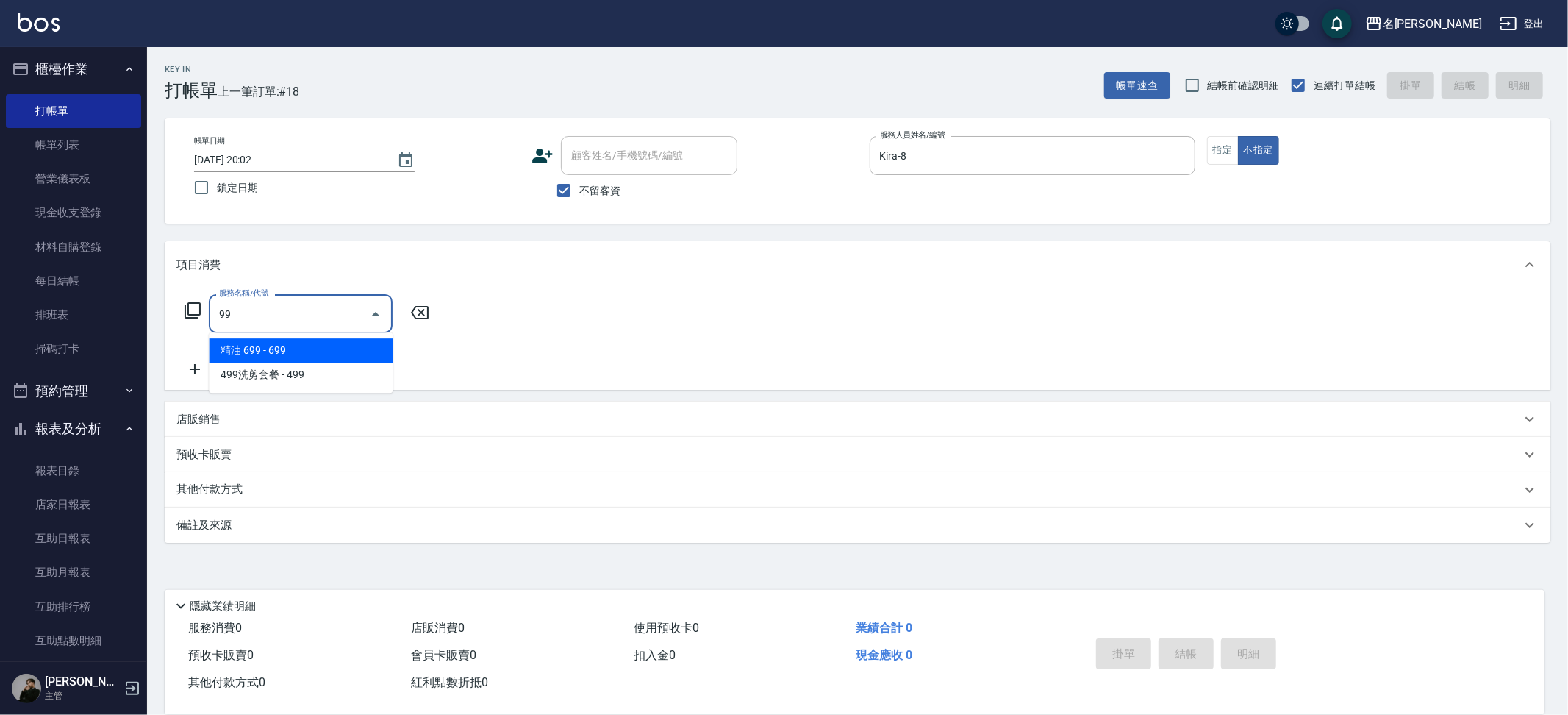
type input "精油 699(0699)"
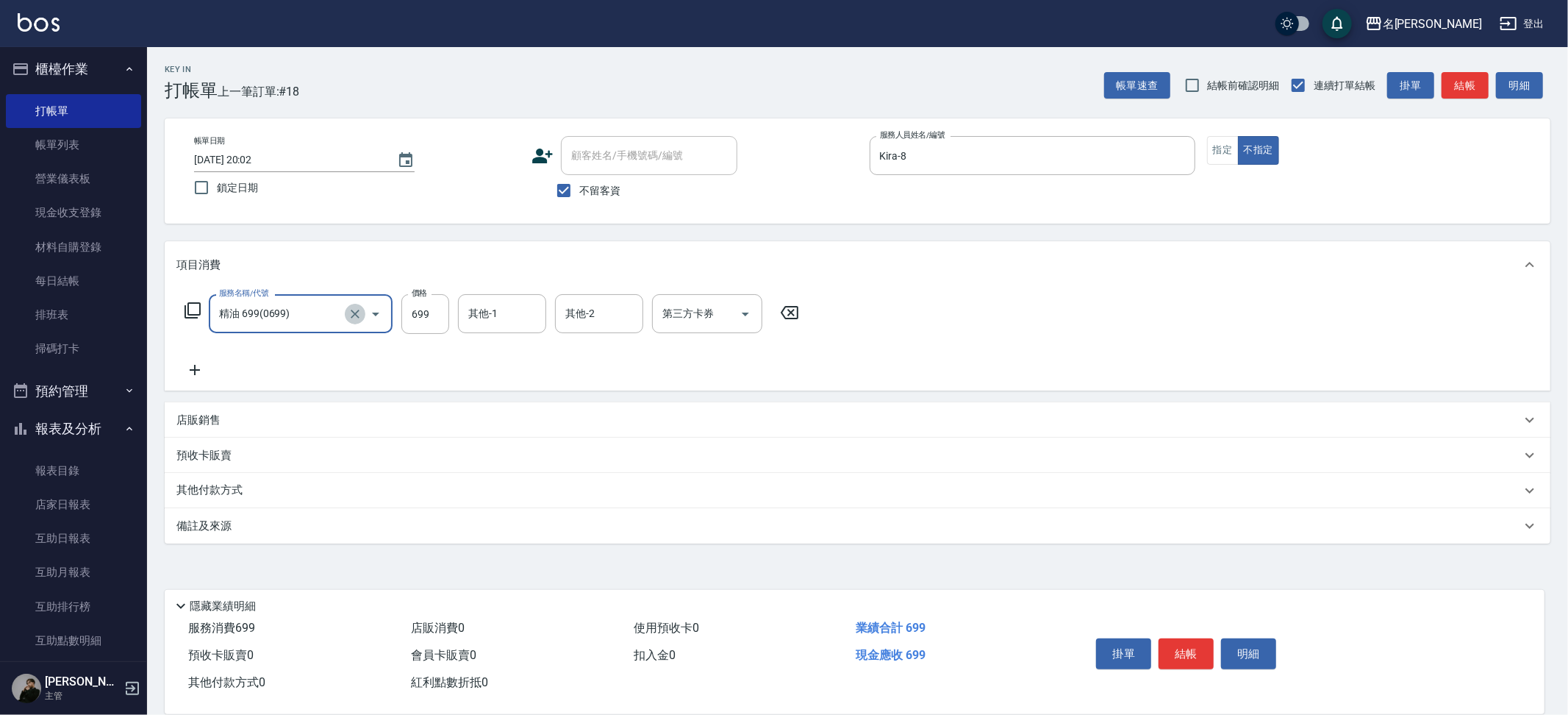
click at [351, 318] on icon "Clear" at bounding box center [355, 313] width 15 height 15
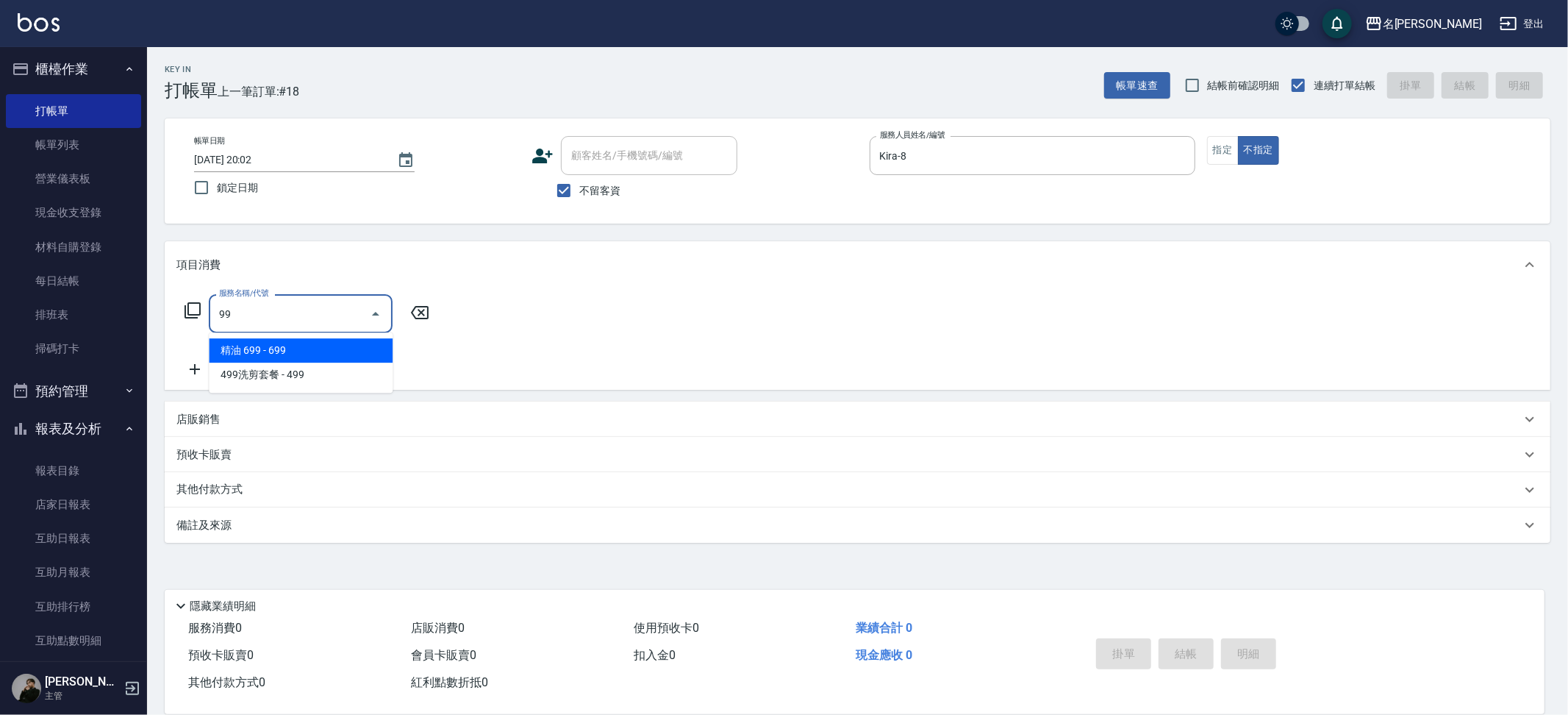
type input "9"
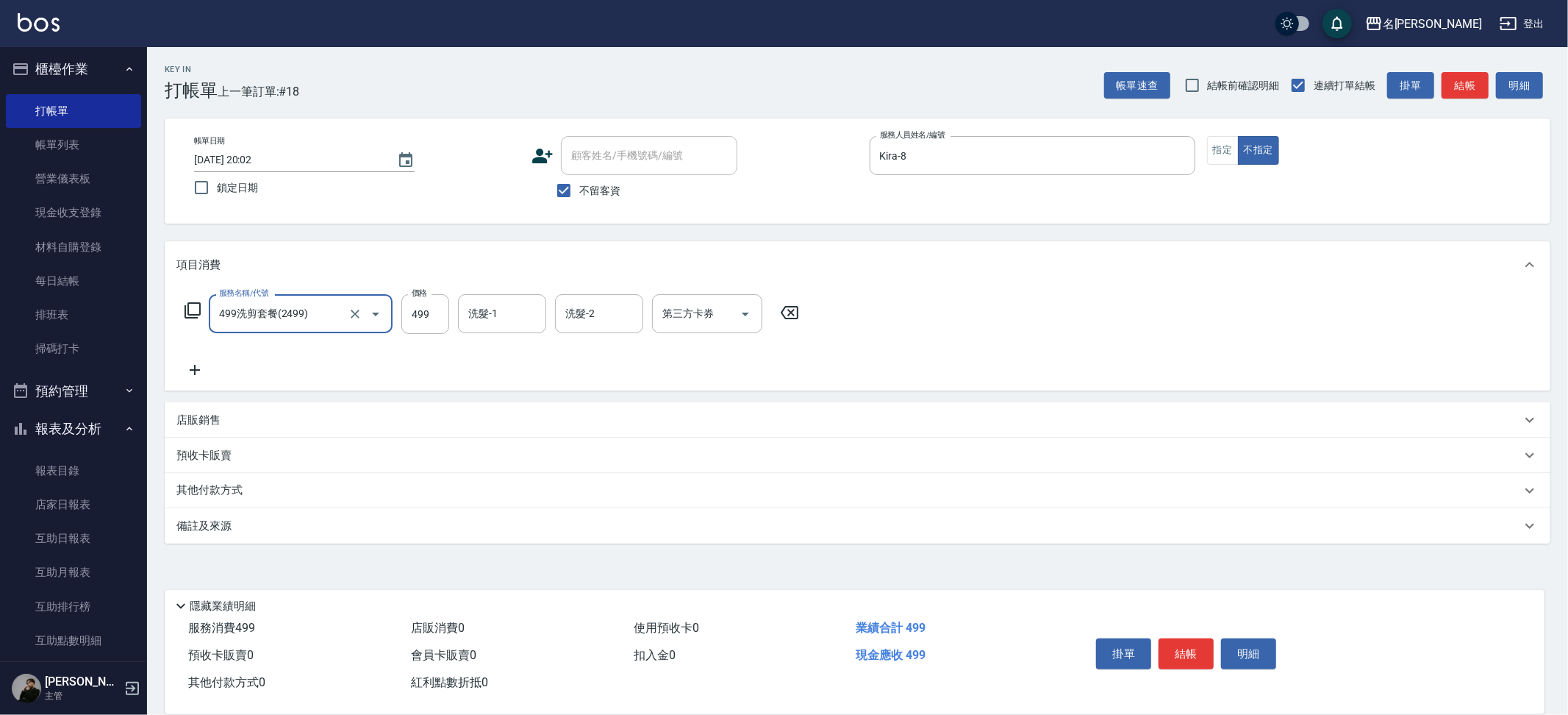
type input "499洗剪套餐(2499)"
type input "妞妞-66"
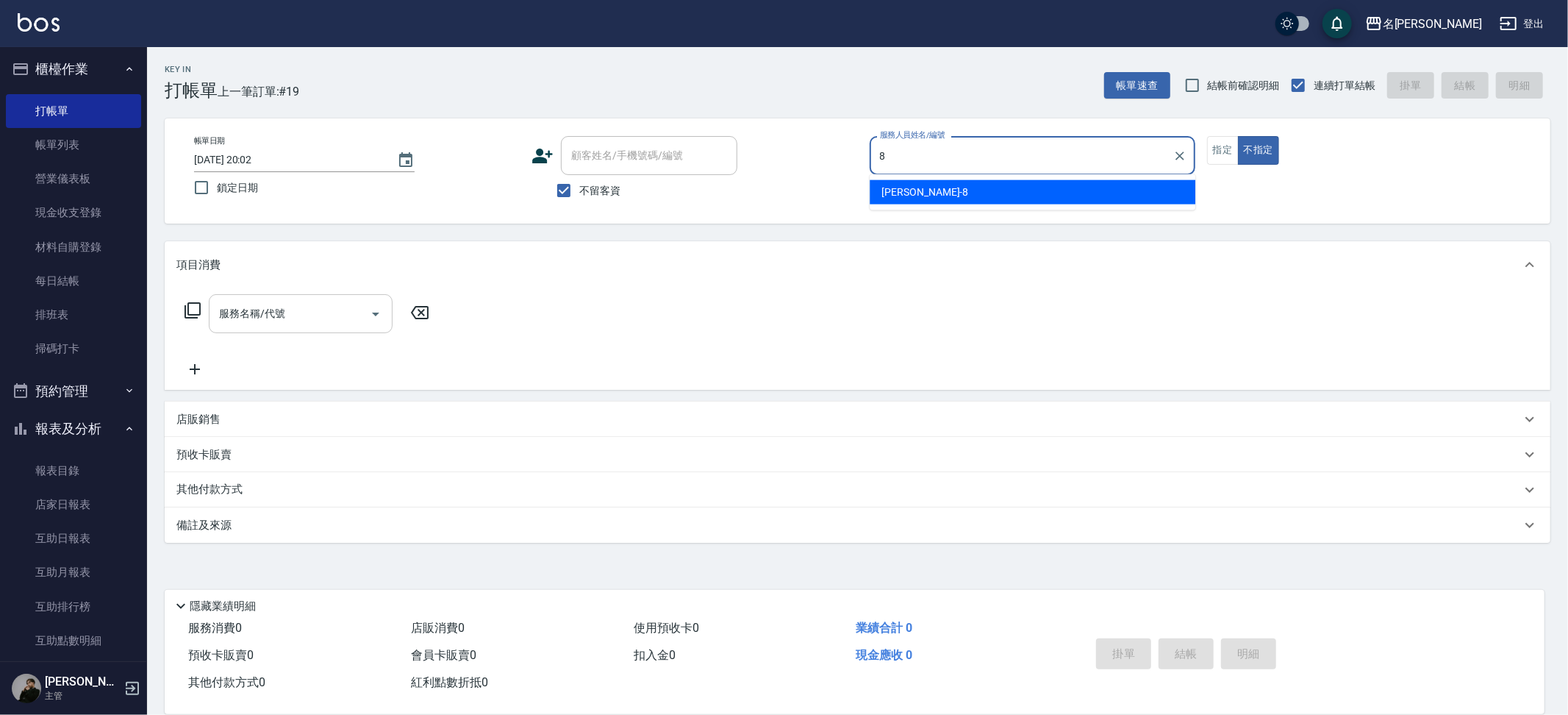
type input "Kira-8"
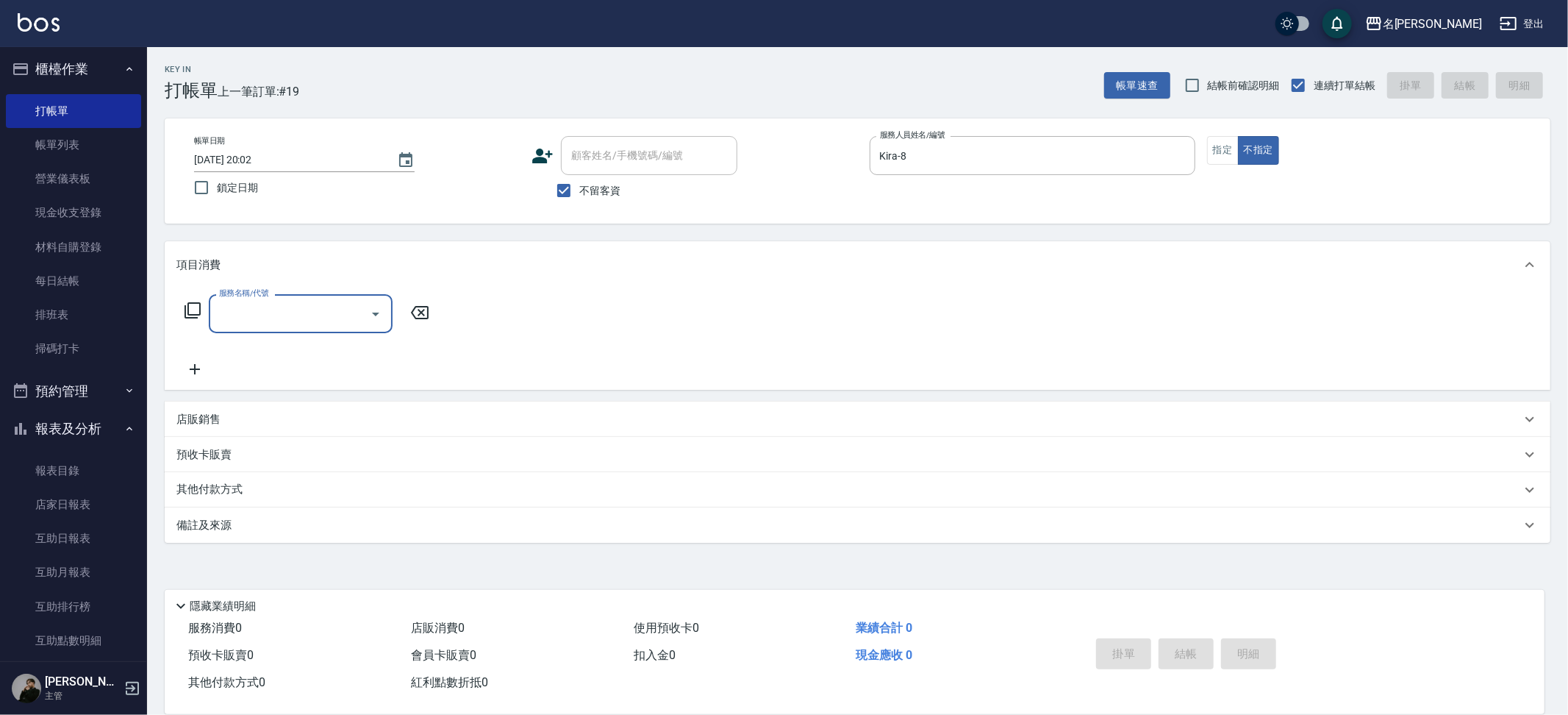
type input "8"
type input "2"
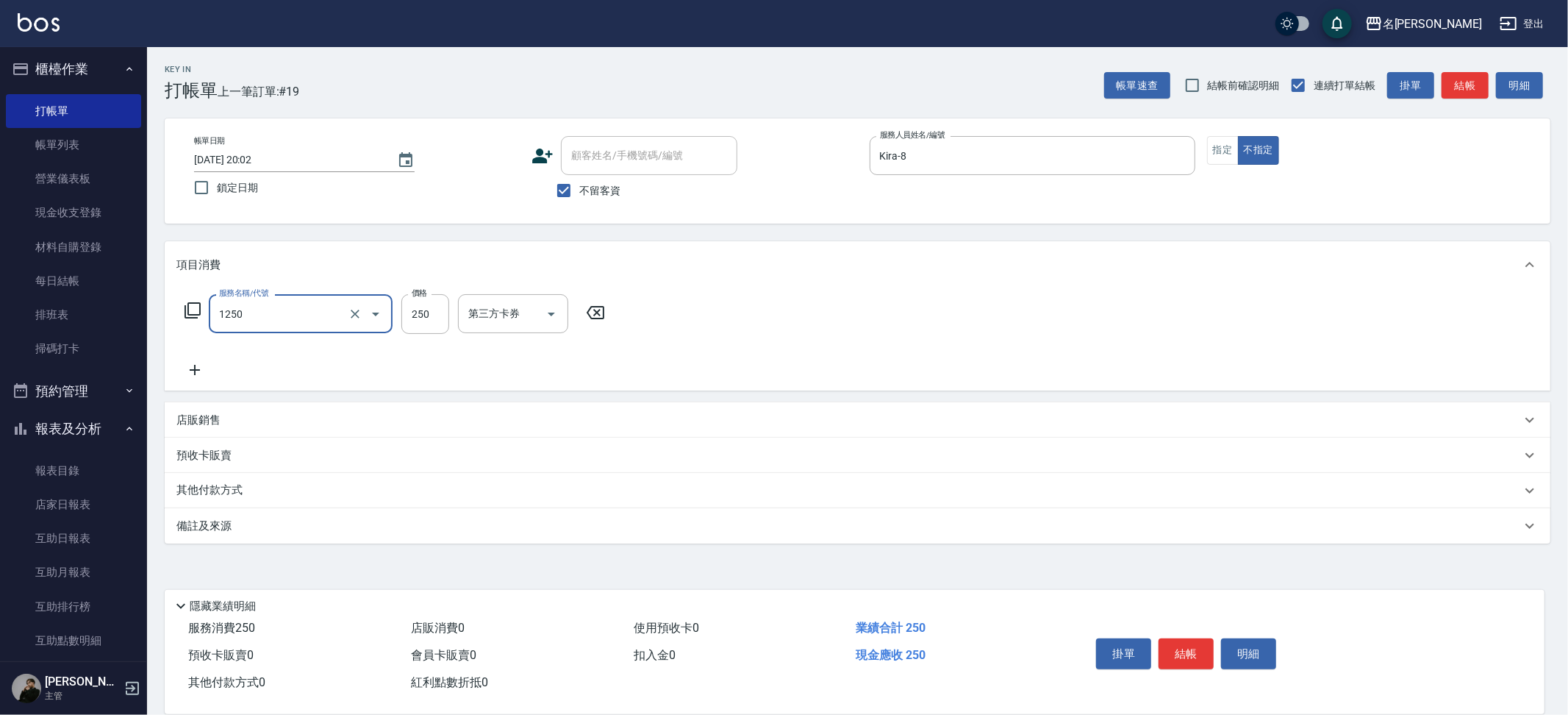
type input "一般洗(1250)"
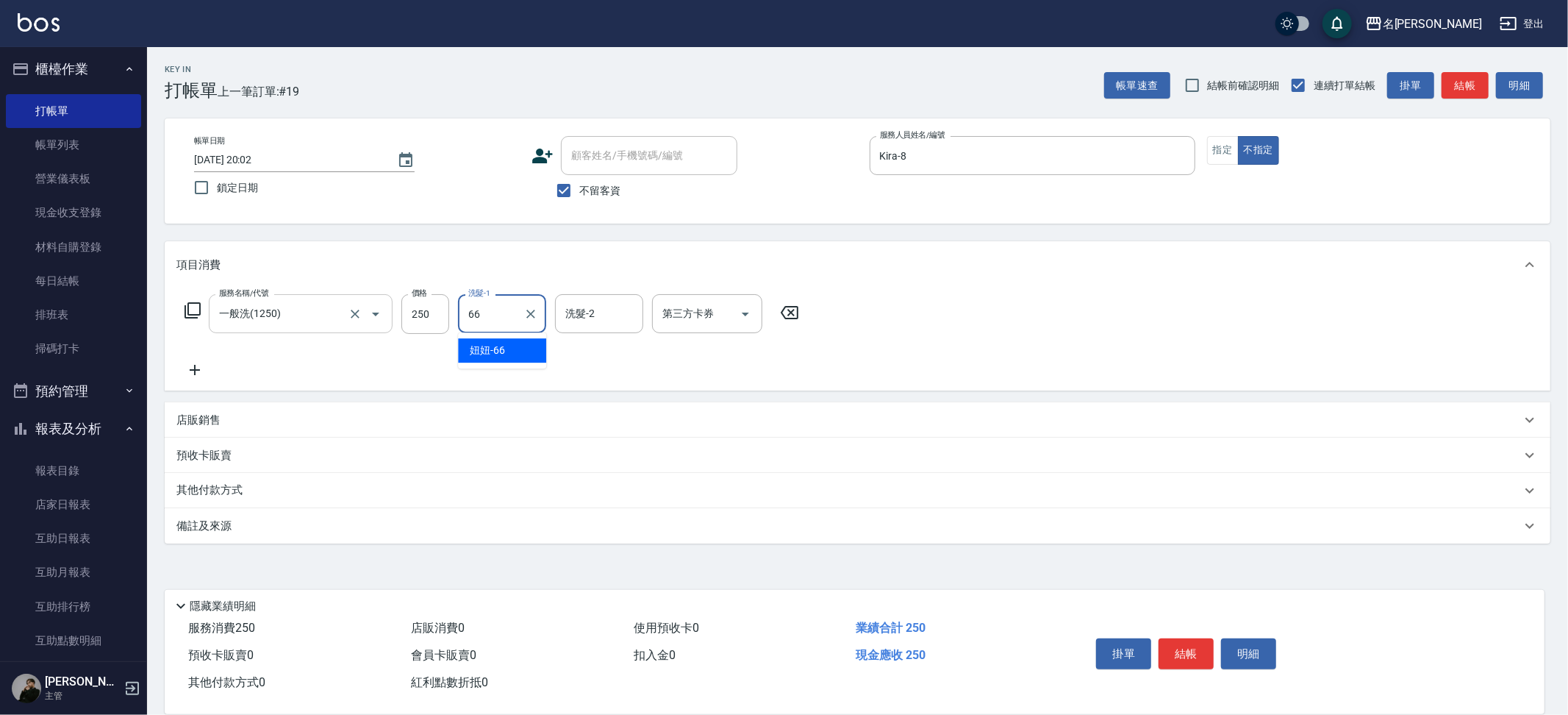
type input "妞妞-66"
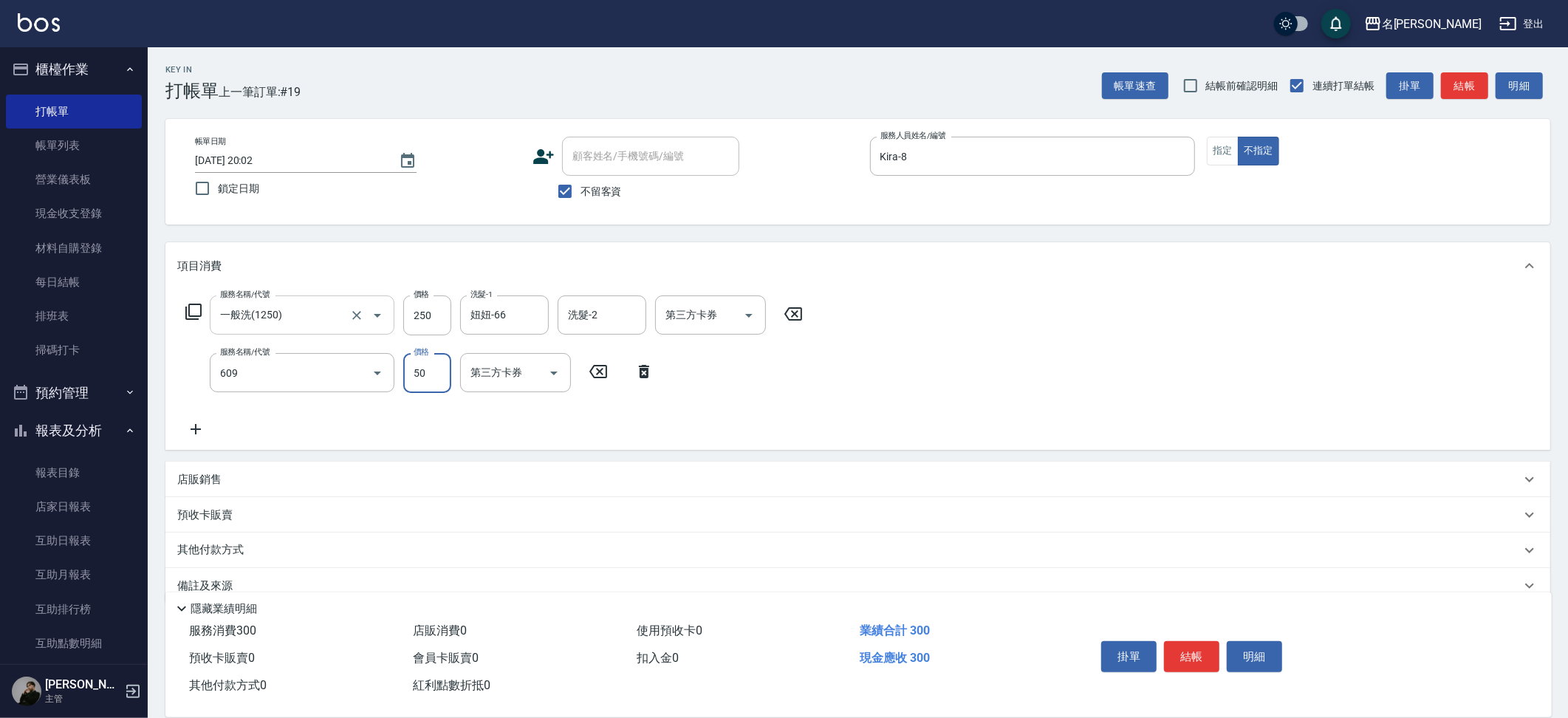
type input "精油(609)"
type input "妞妞-66"
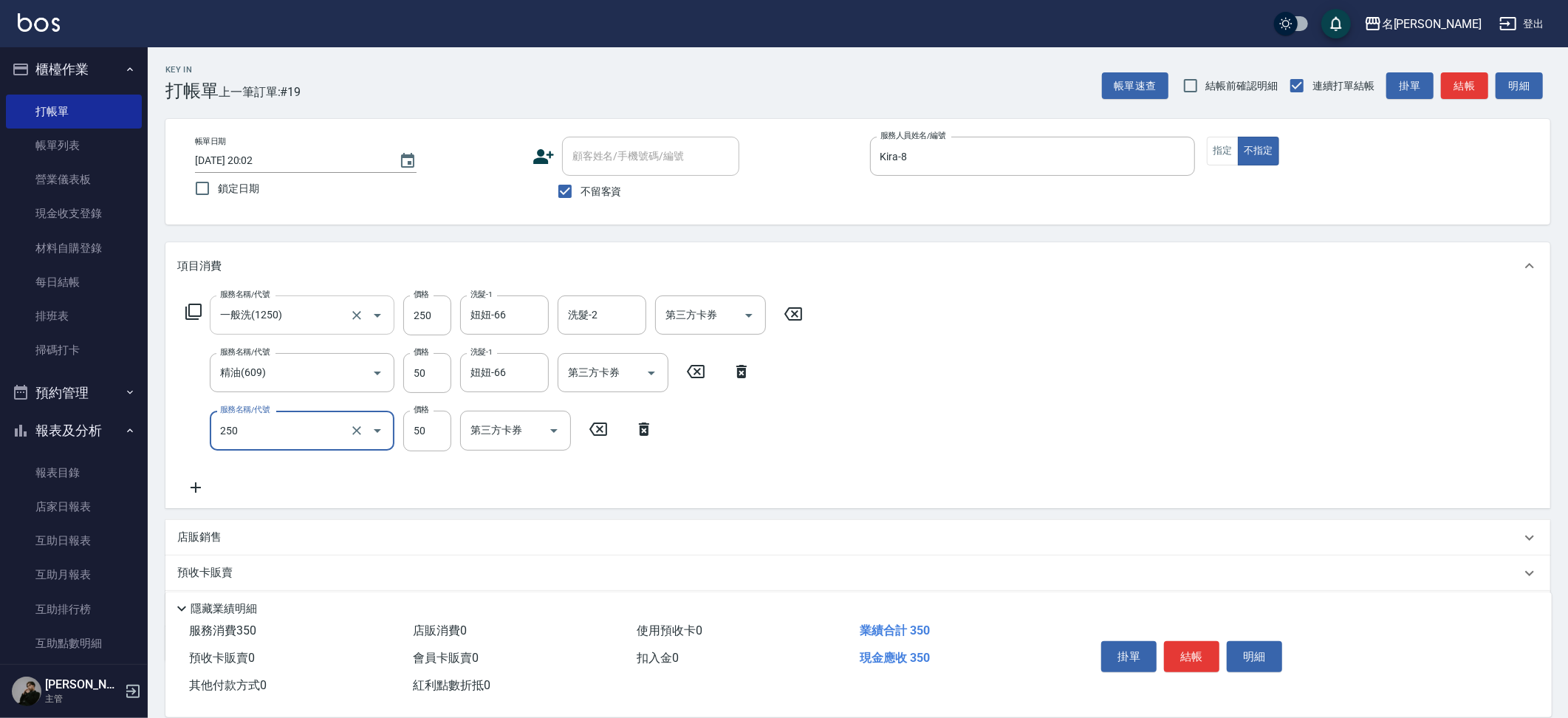
type input "剪瀏海(250)"
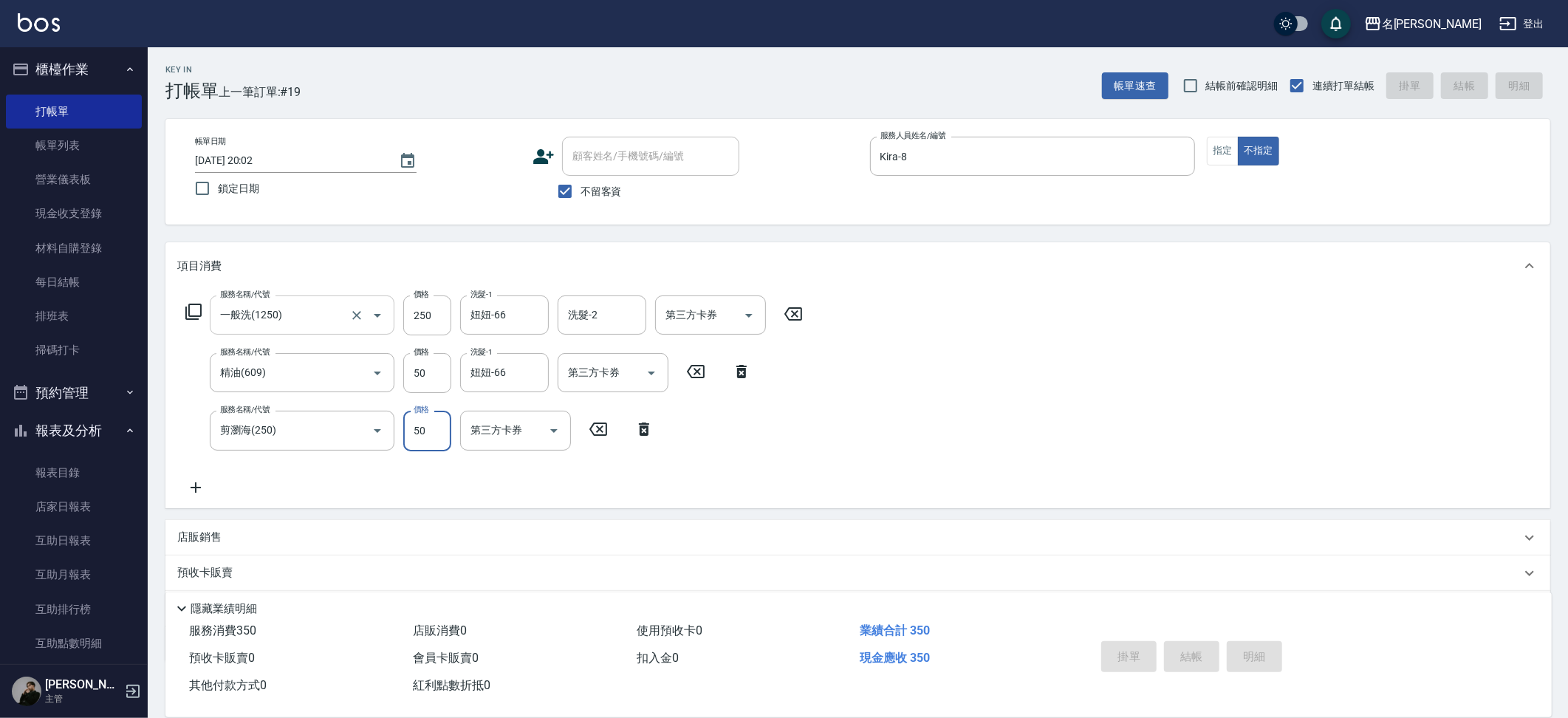
type input "2025/08/17 20:03"
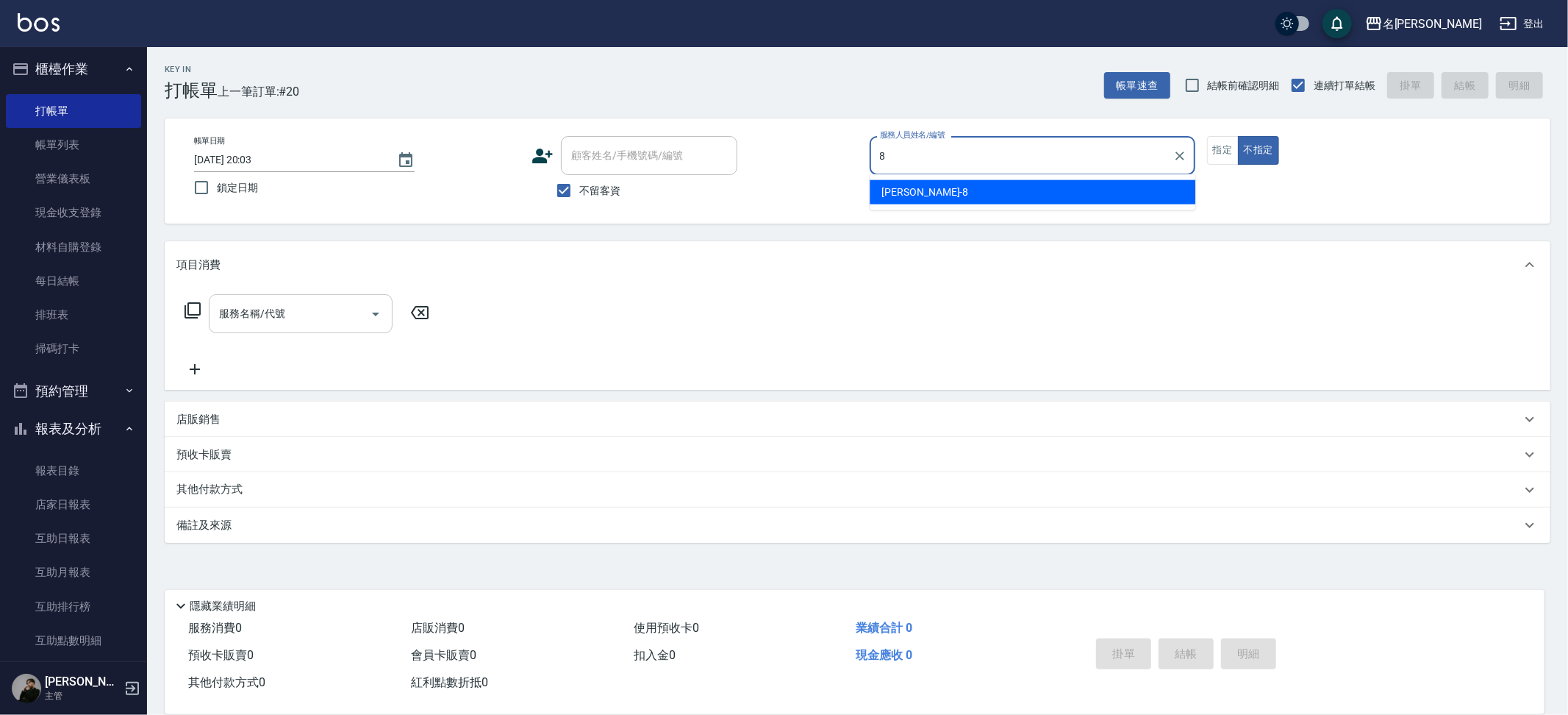
type input "Kira-8"
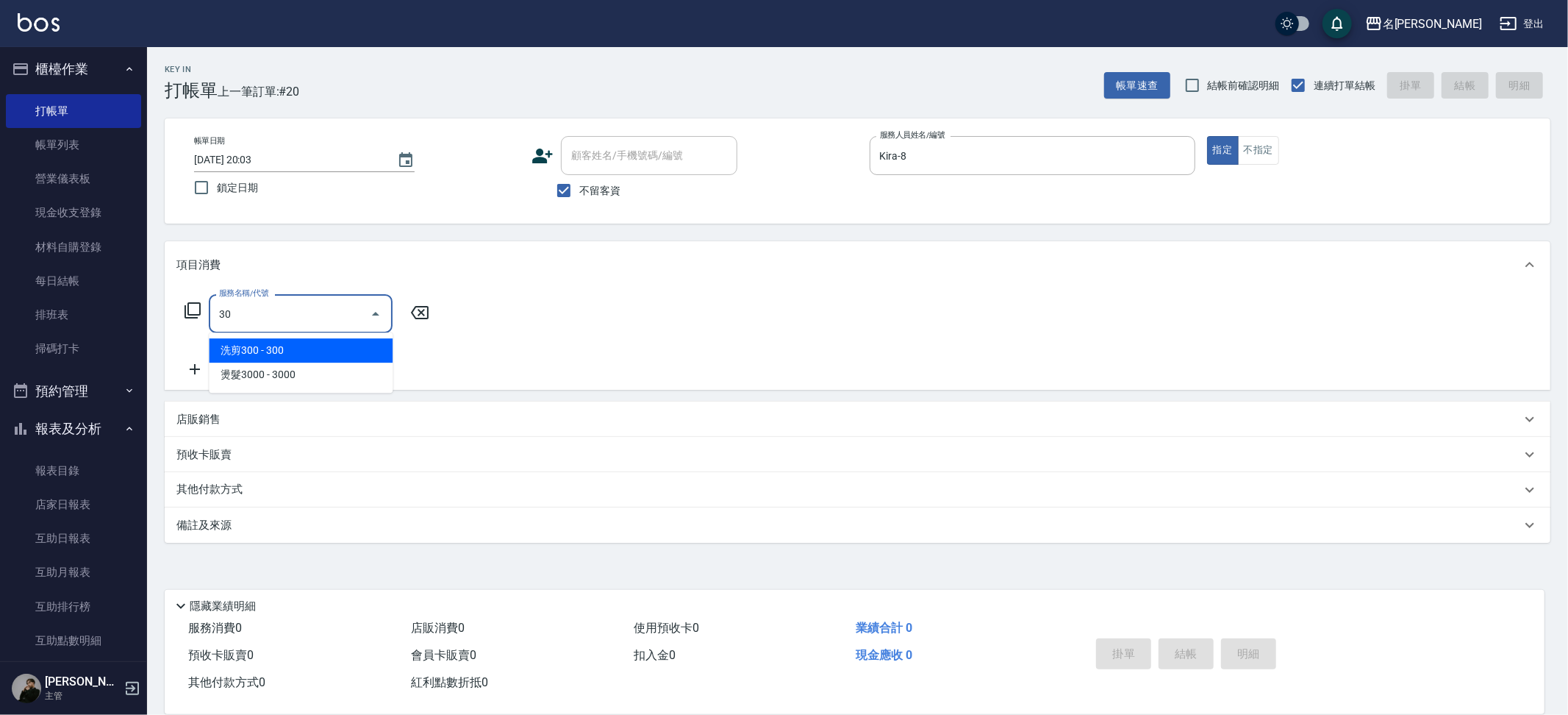
type input "3"
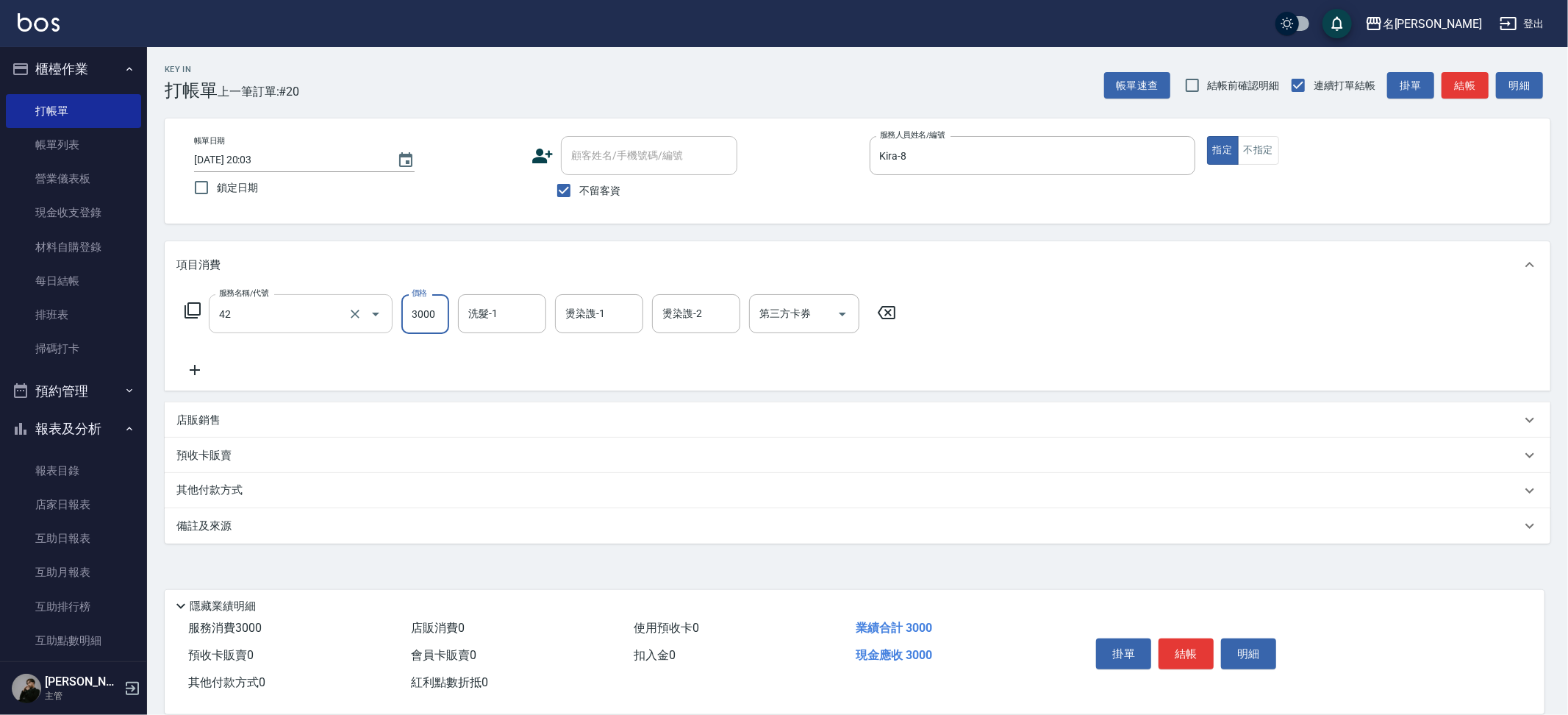
type input "染髮B餐(42)"
click at [470, 317] on input "洗髮-1" at bounding box center [502, 313] width 75 height 26
type input "妞妞-66"
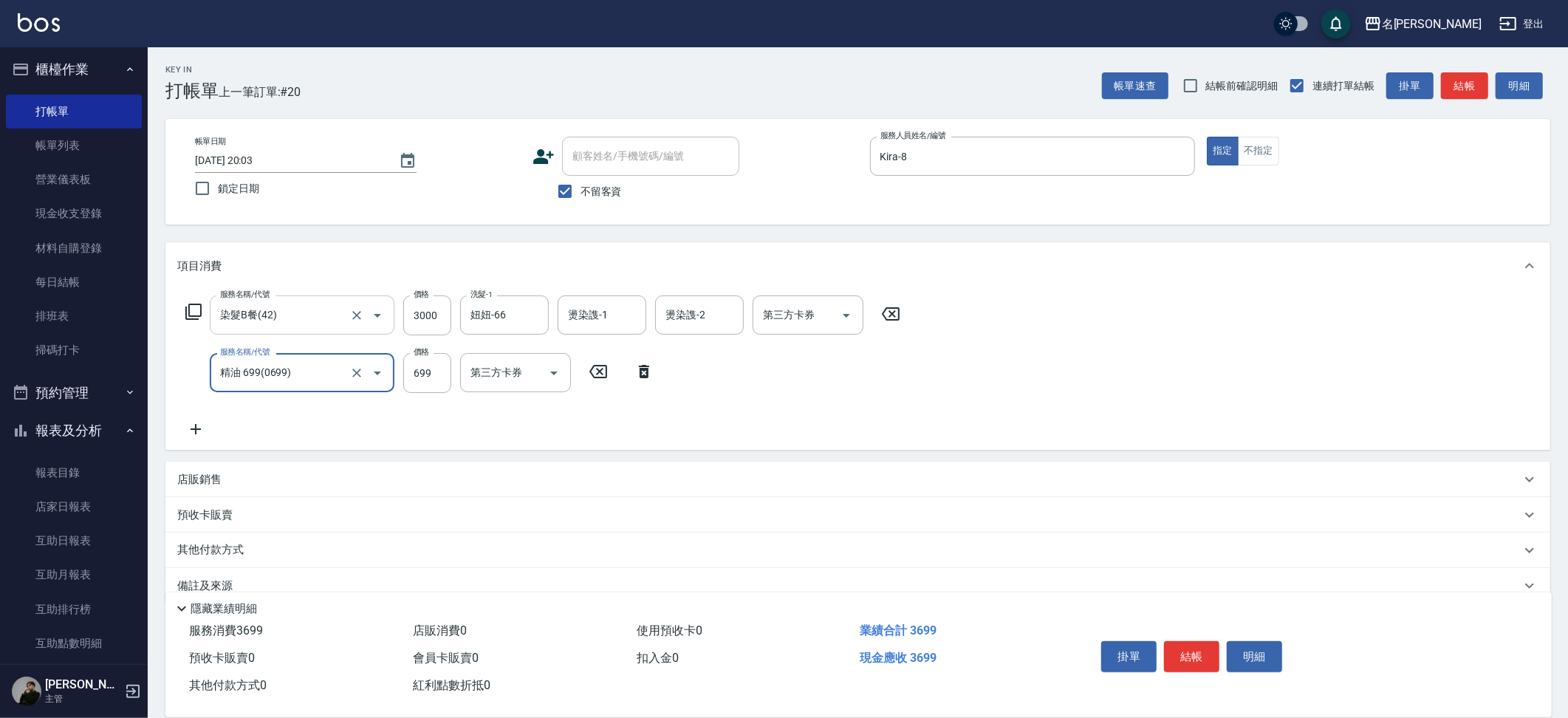
type input "精油 699(0699)"
type input "妞妞-66"
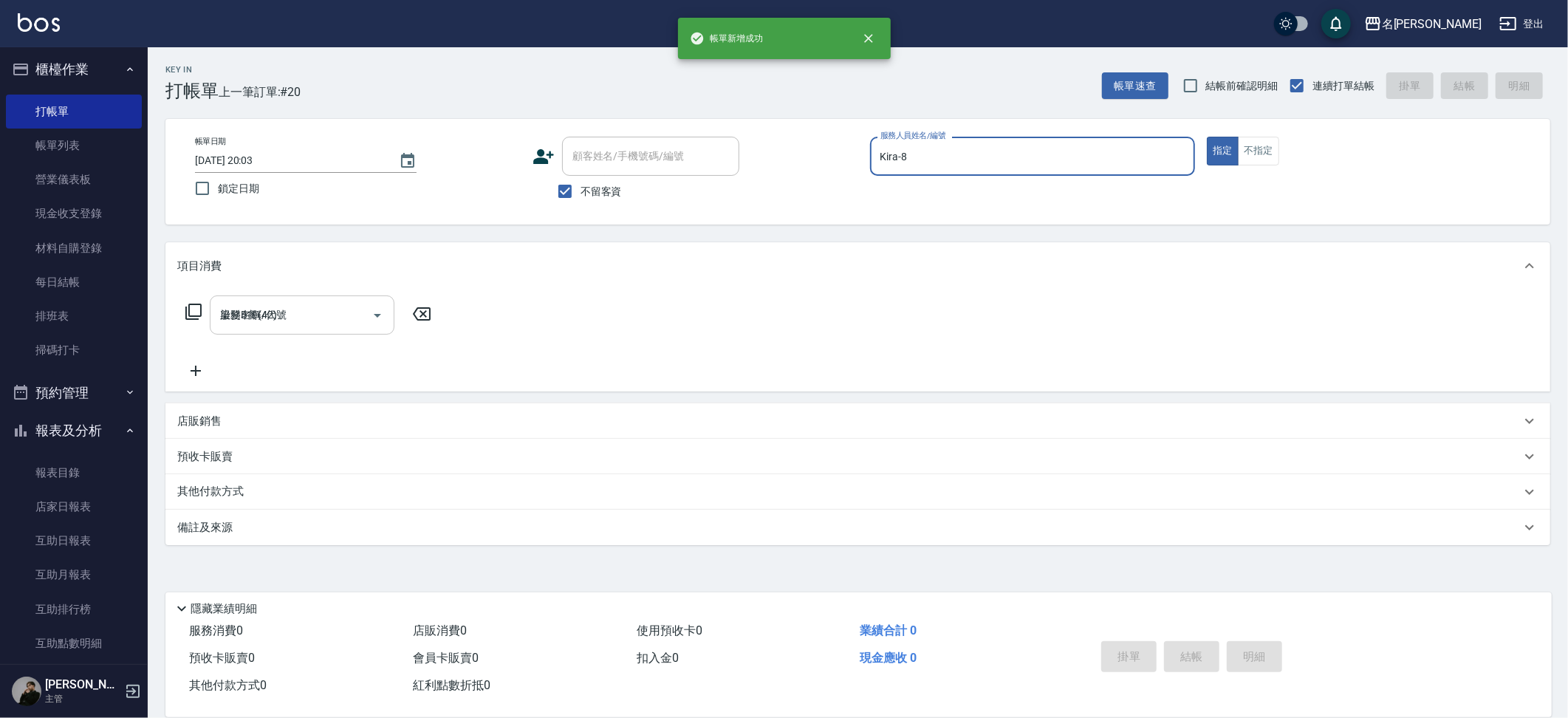
type input "2025/08/17 20:04"
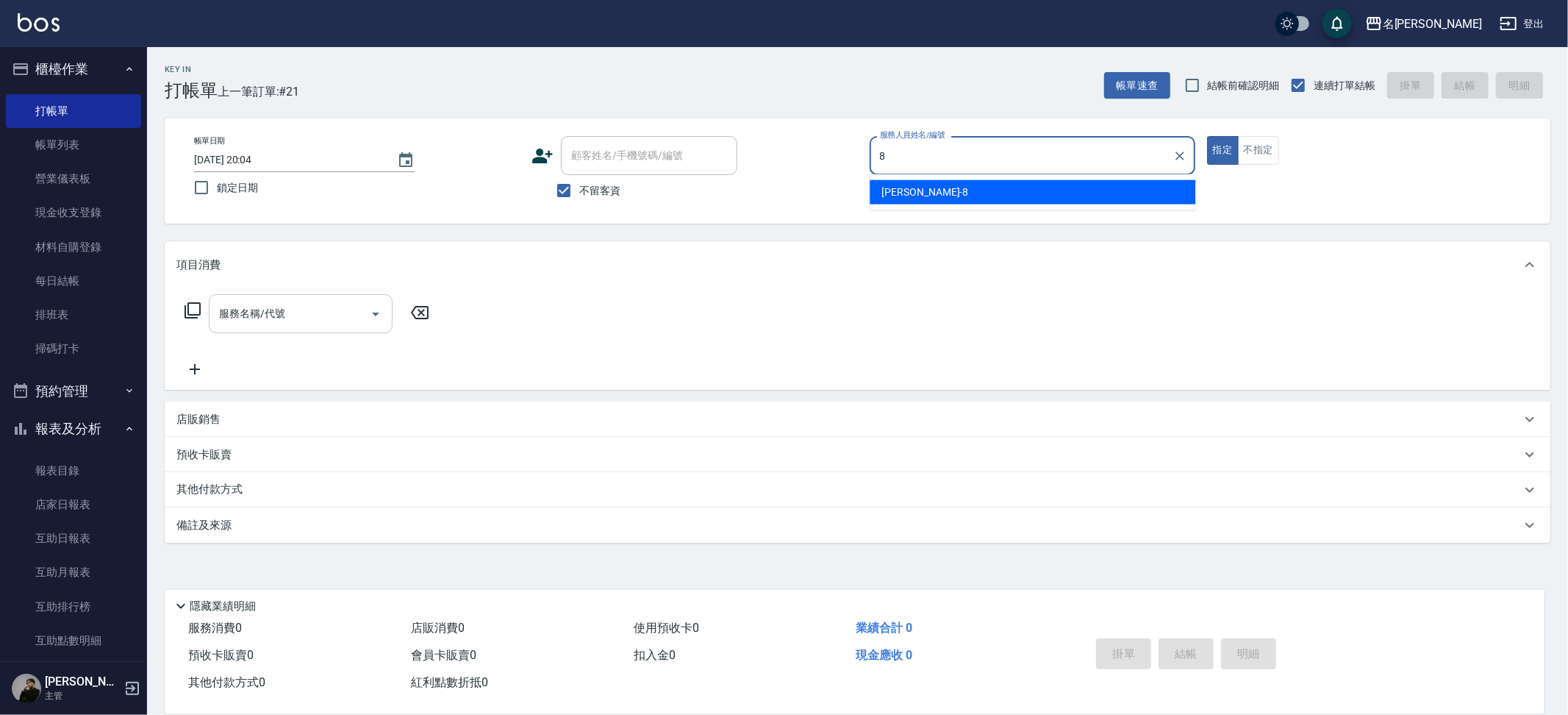
type input "Kira-8"
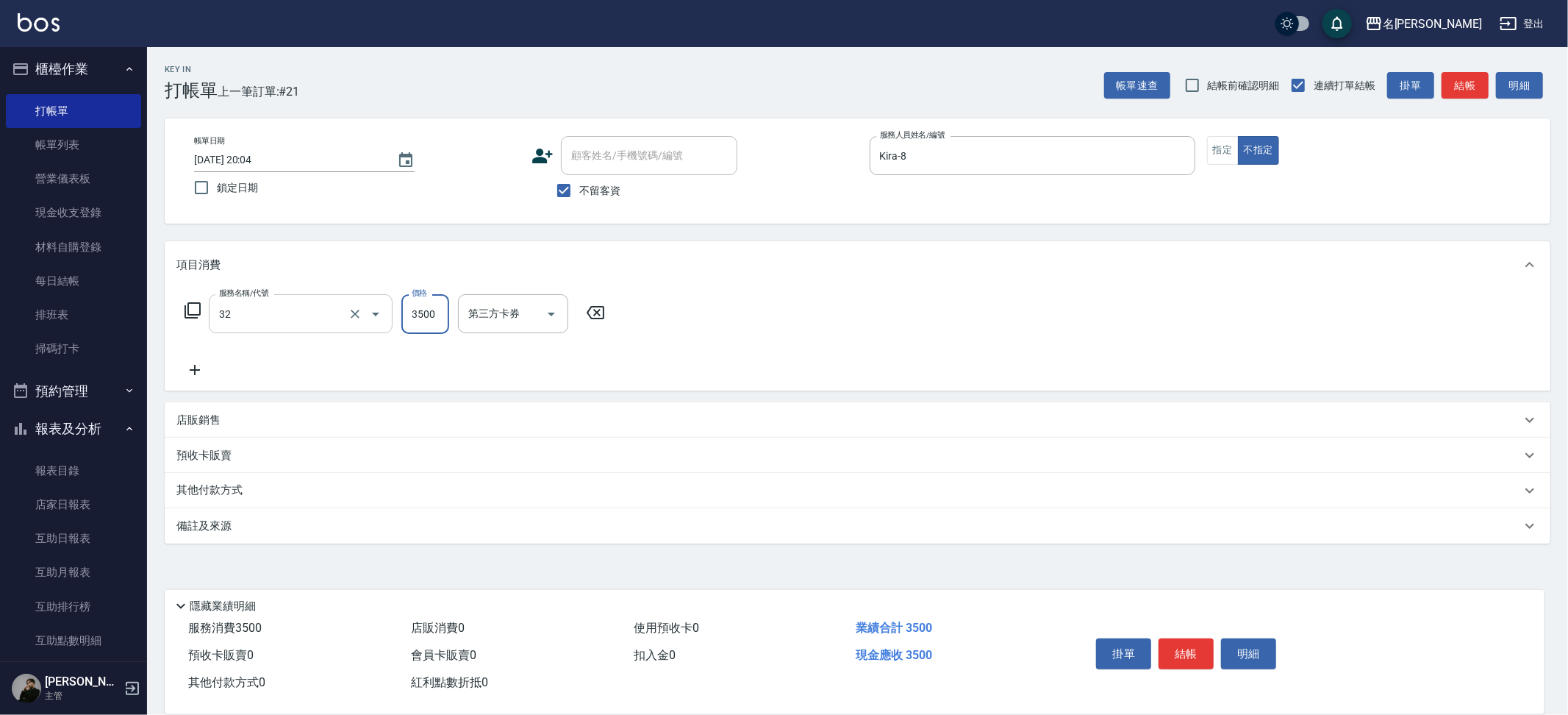
type input "燙髮B餐(32)"
type input "妞妞-66"
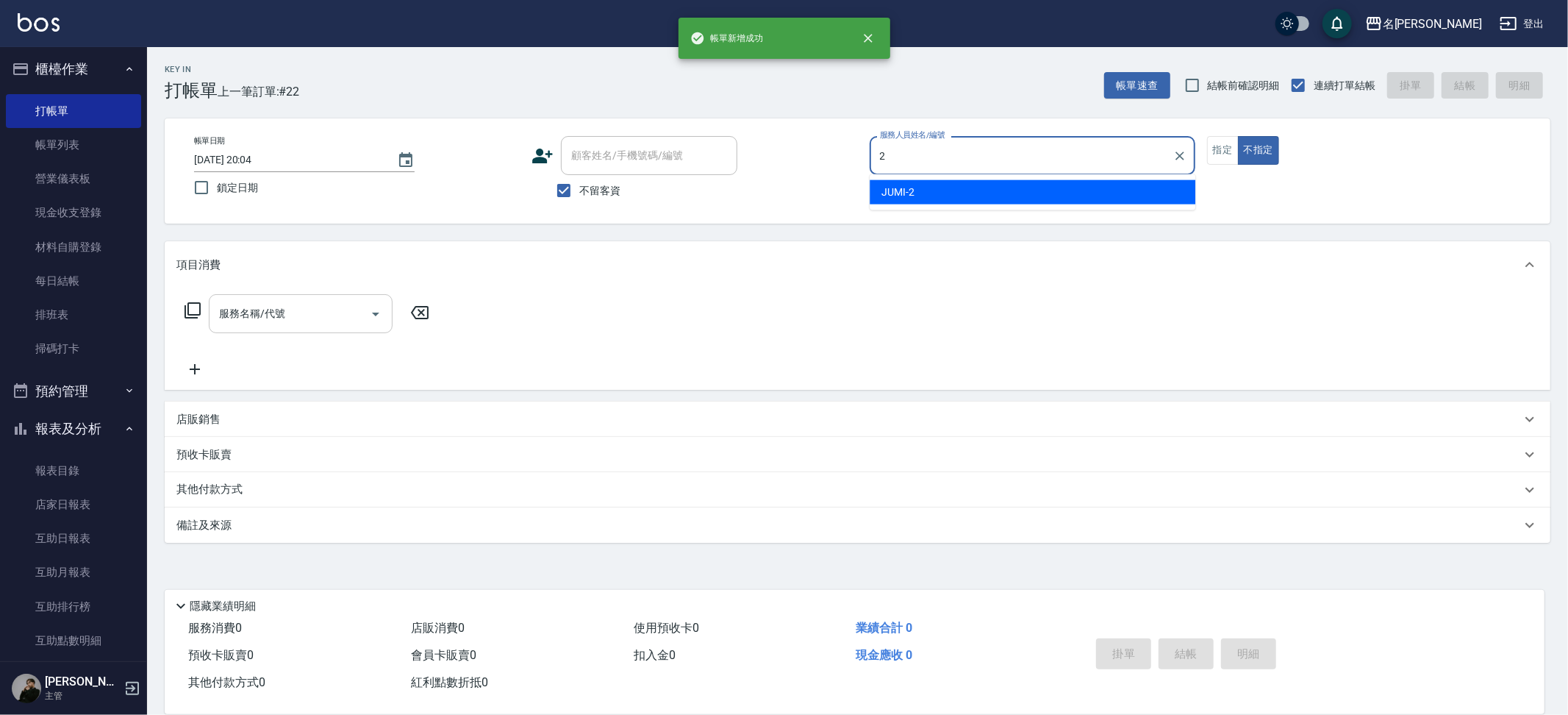
type input "JUMI-2"
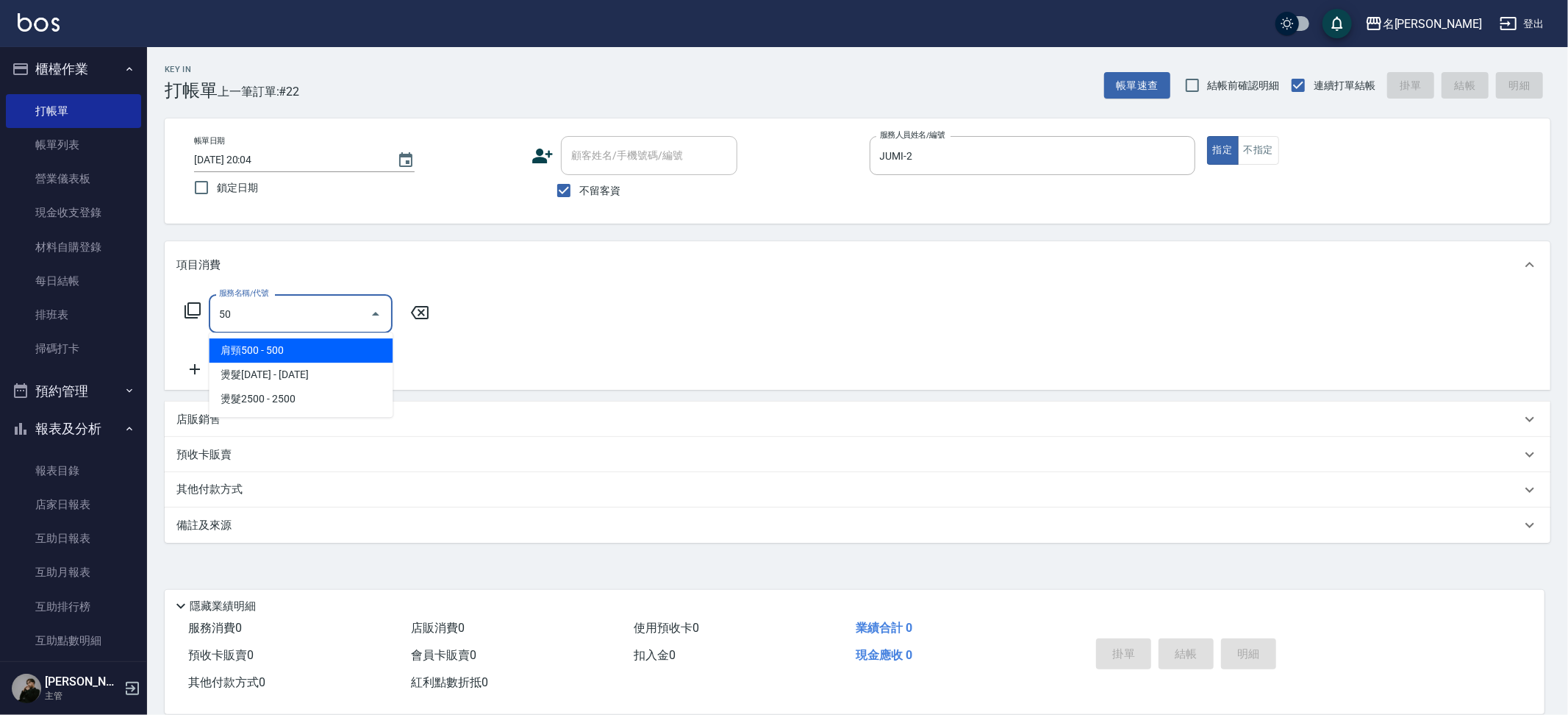
type input "5"
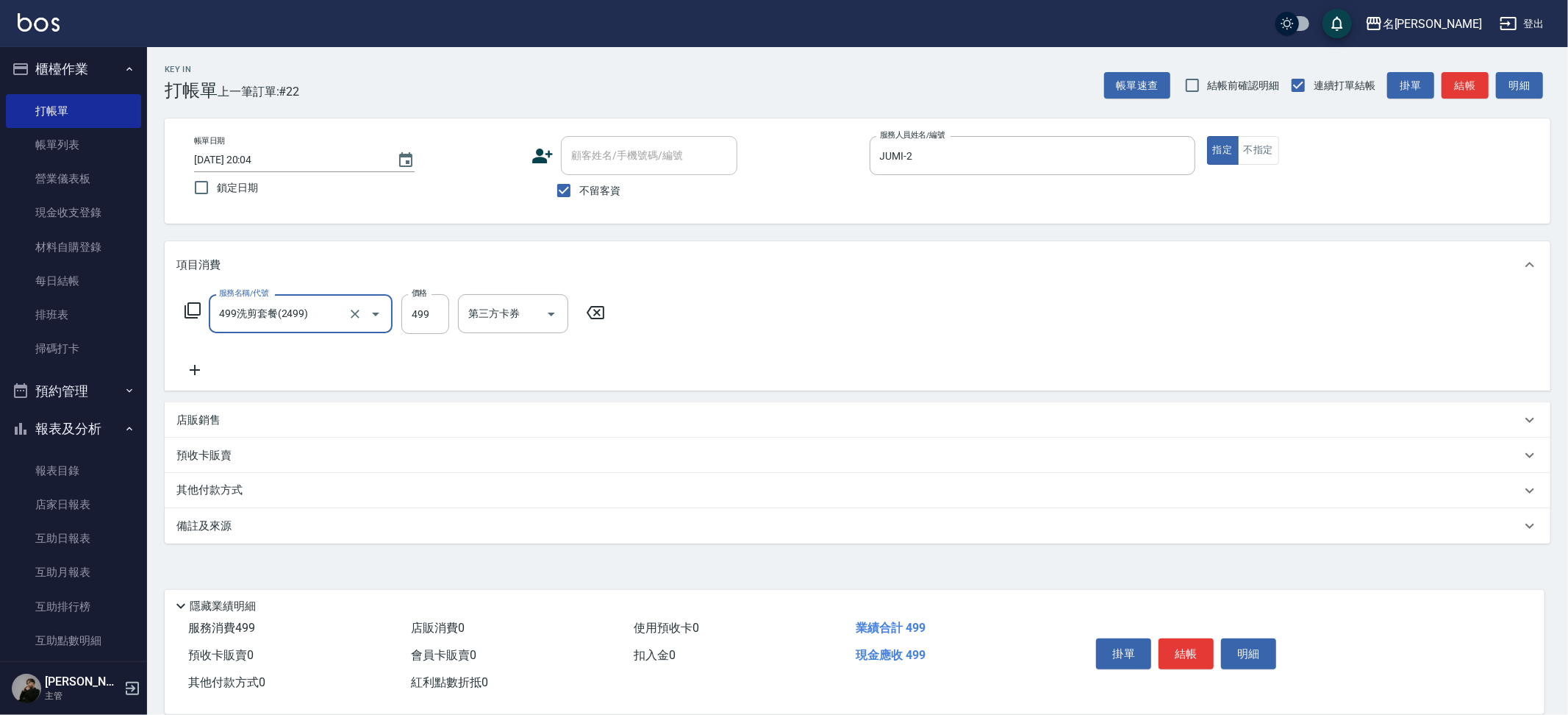
type input "499洗剪套餐(2499)"
type input "500"
type input "吳晨羽-13"
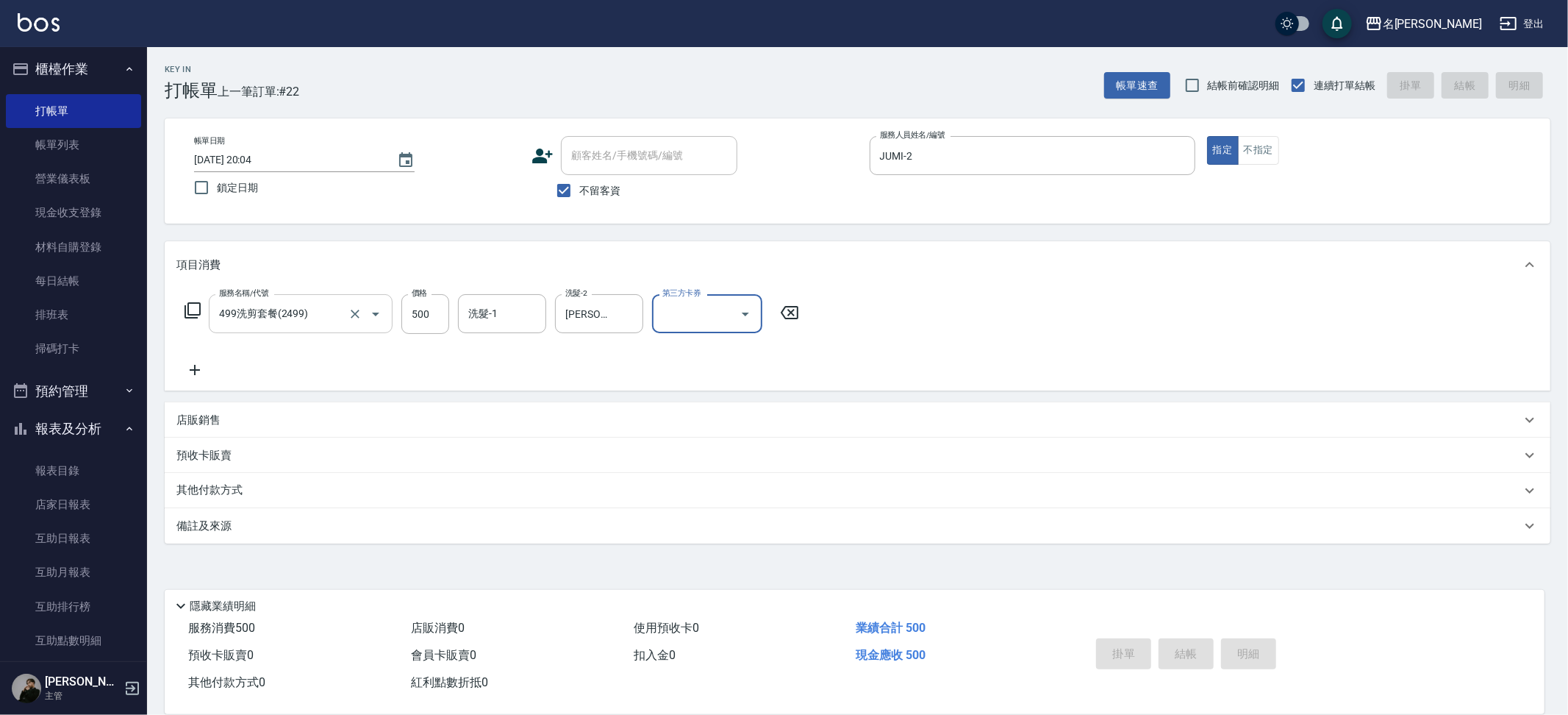
type input "2025/08/17 20:05"
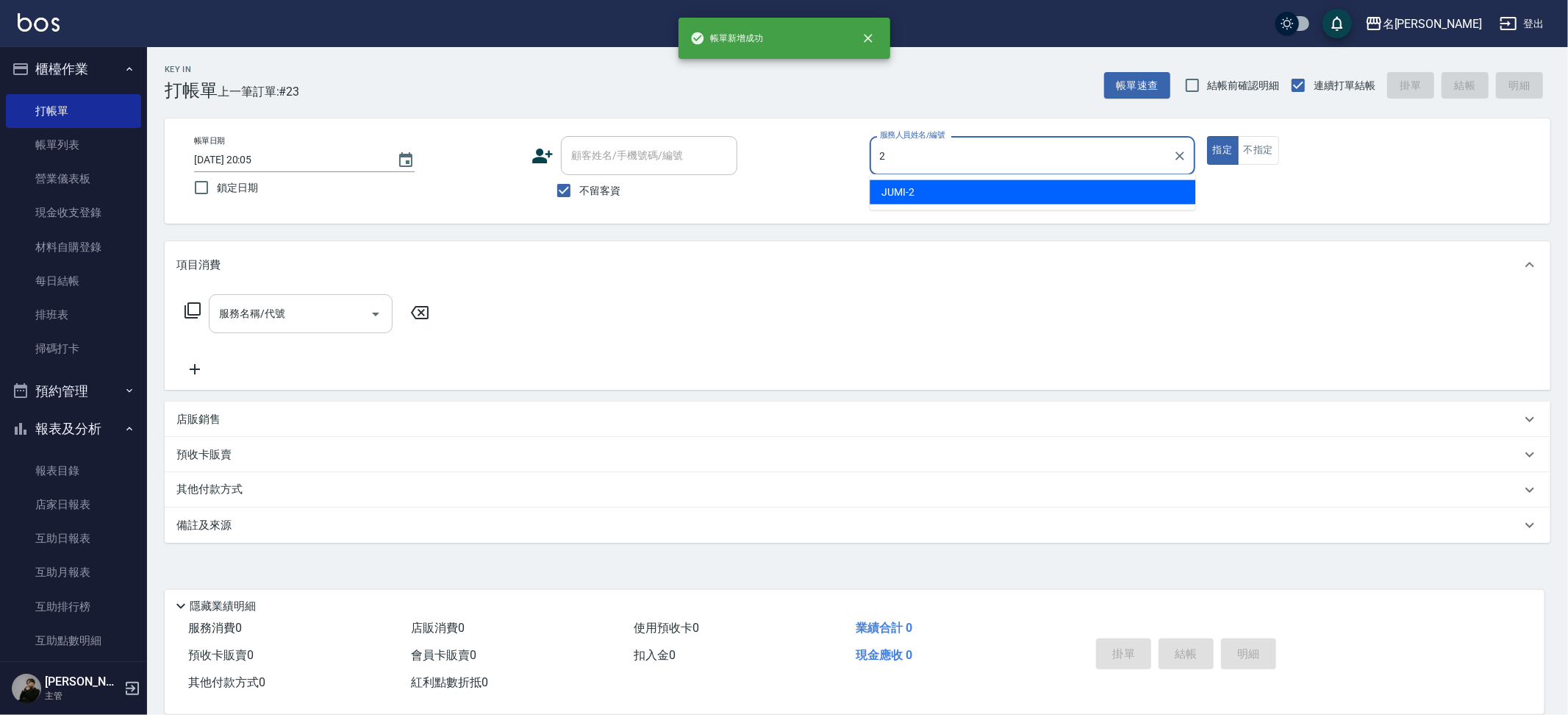
type input "JUMI-2"
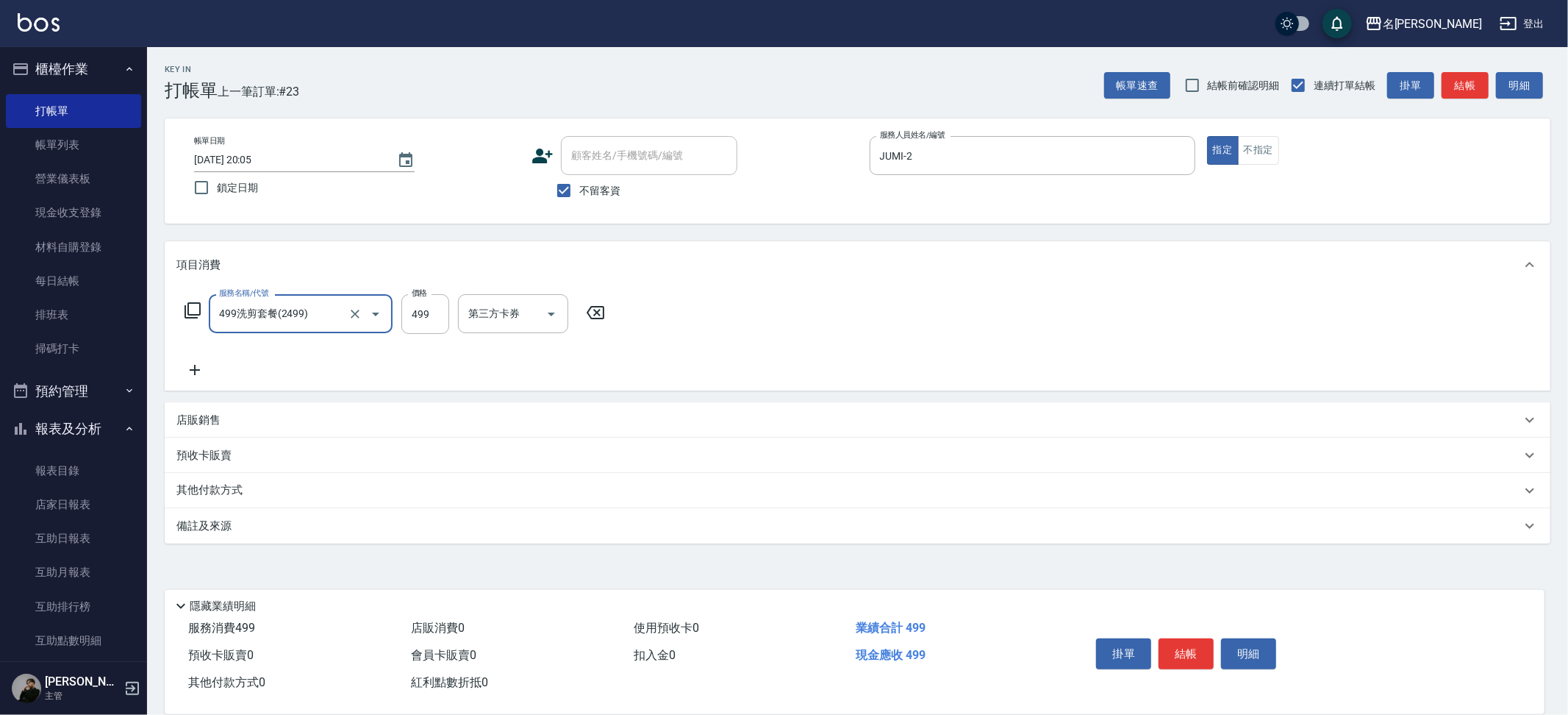
type input "499洗剪套餐(2499)"
type input "500"
click at [414, 316] on input "499" at bounding box center [425, 313] width 48 height 40
type input "500"
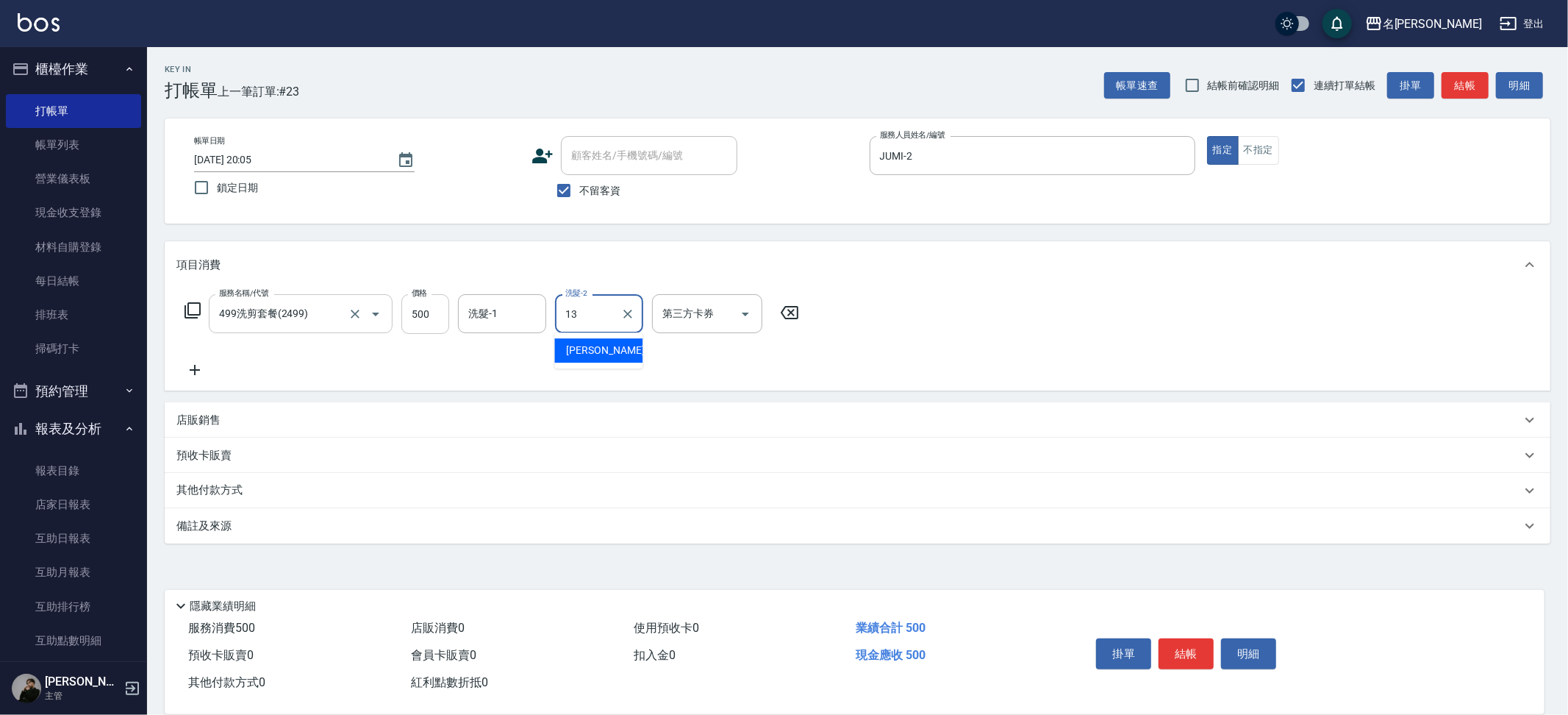
type input "吳晨羽-13"
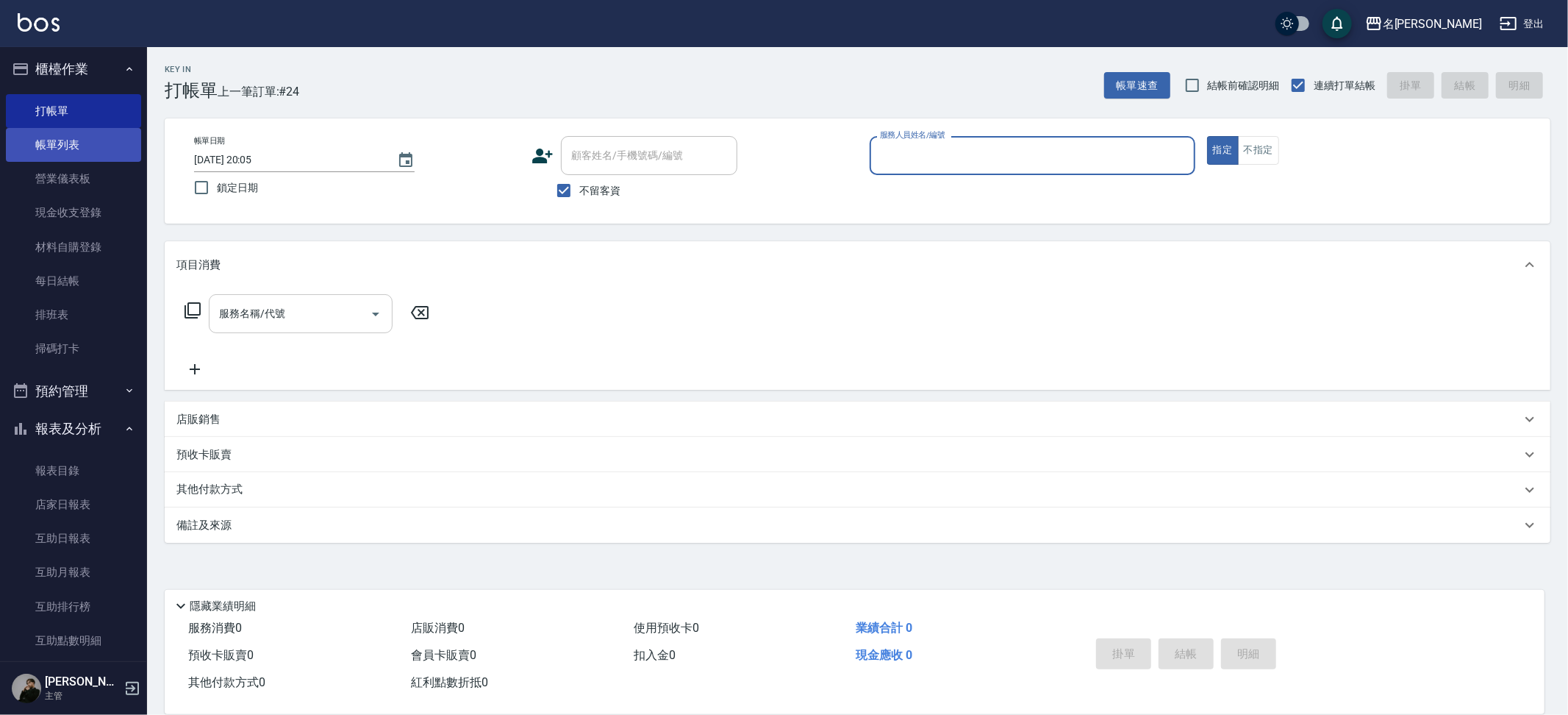
click at [117, 147] on link "帳單列表" at bounding box center [73, 145] width 135 height 34
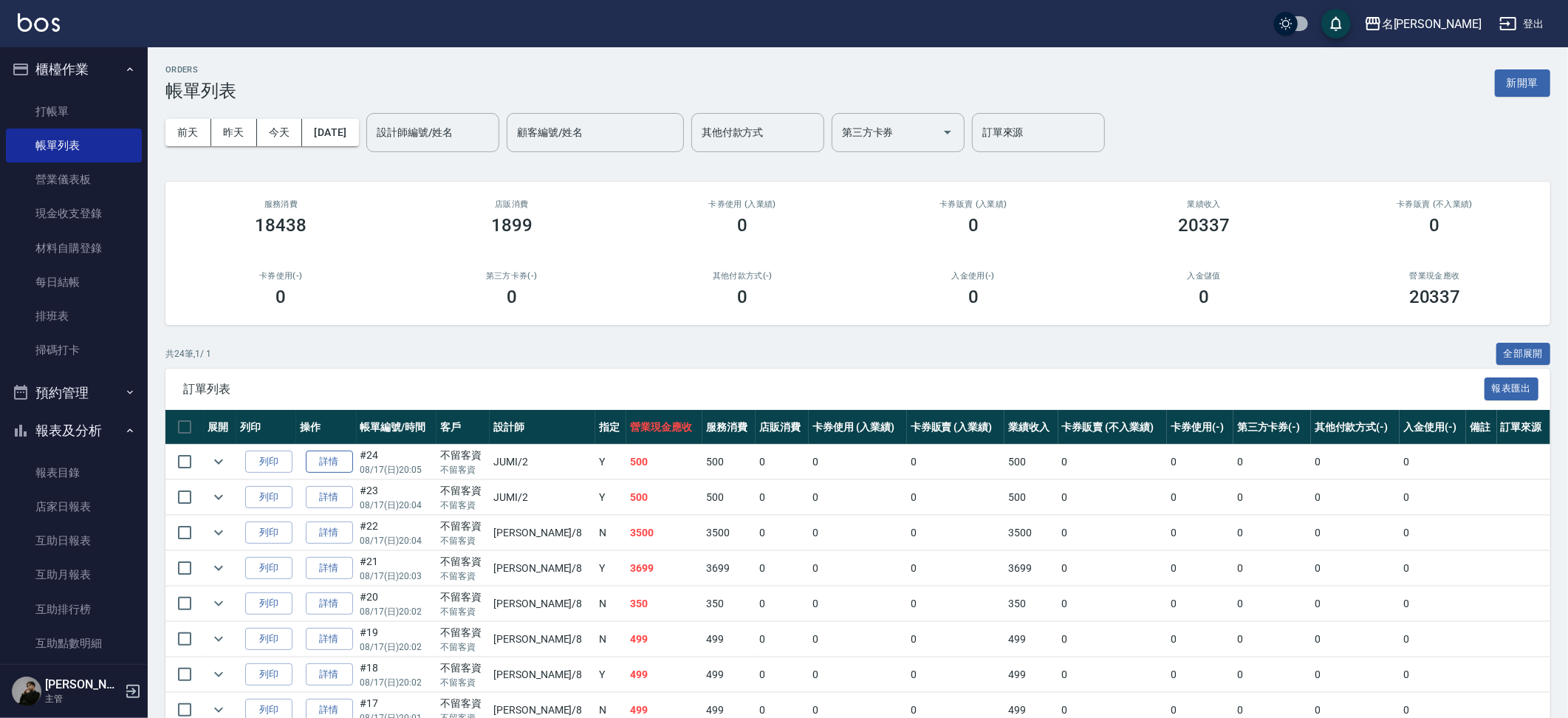
click at [336, 457] on link "詳情" at bounding box center [330, 462] width 47 height 23
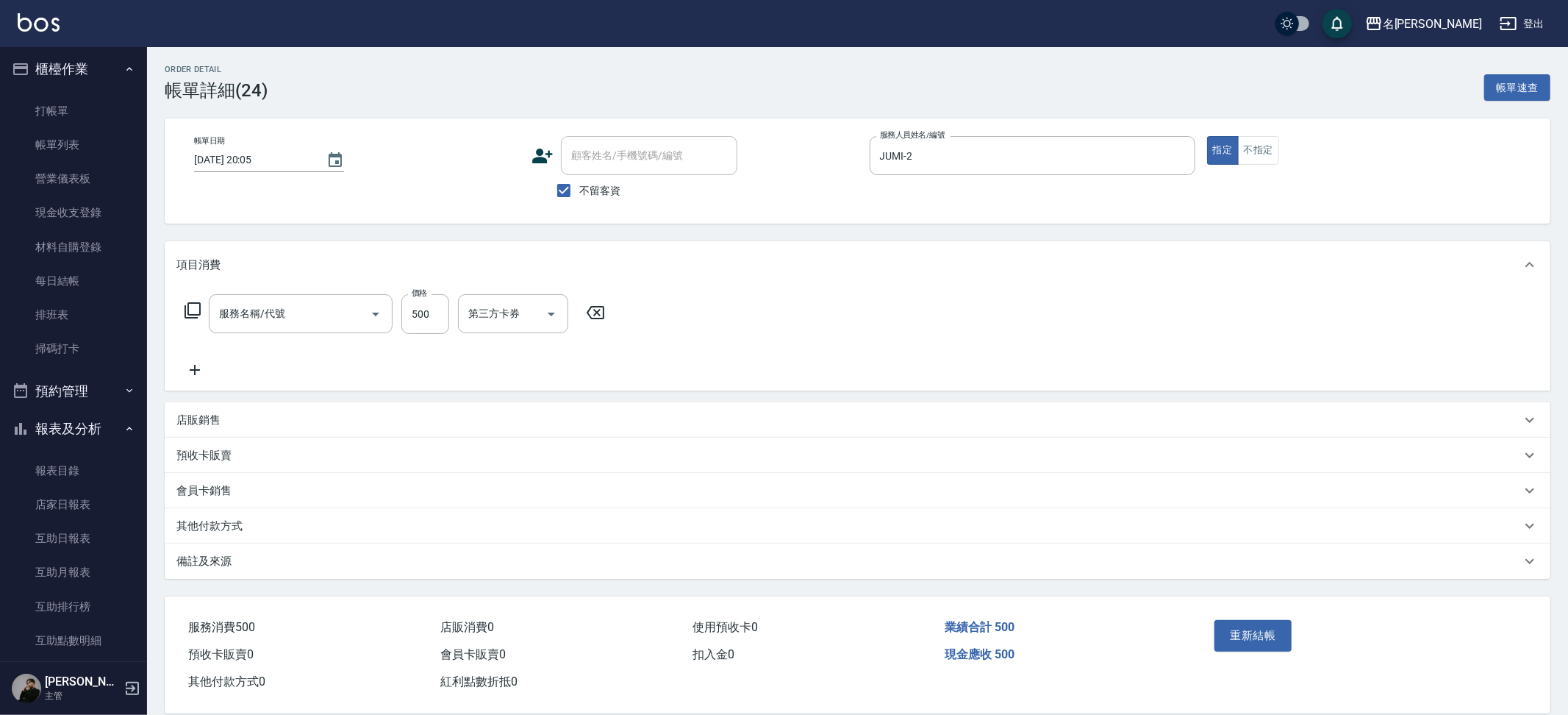
checkbox input "true"
type input "JUMI-2"
type input "499洗剪套餐(2499)"
click at [734, 301] on div at bounding box center [744, 313] width 22 height 39
click at [748, 313] on icon "Open" at bounding box center [746, 314] width 18 height 18
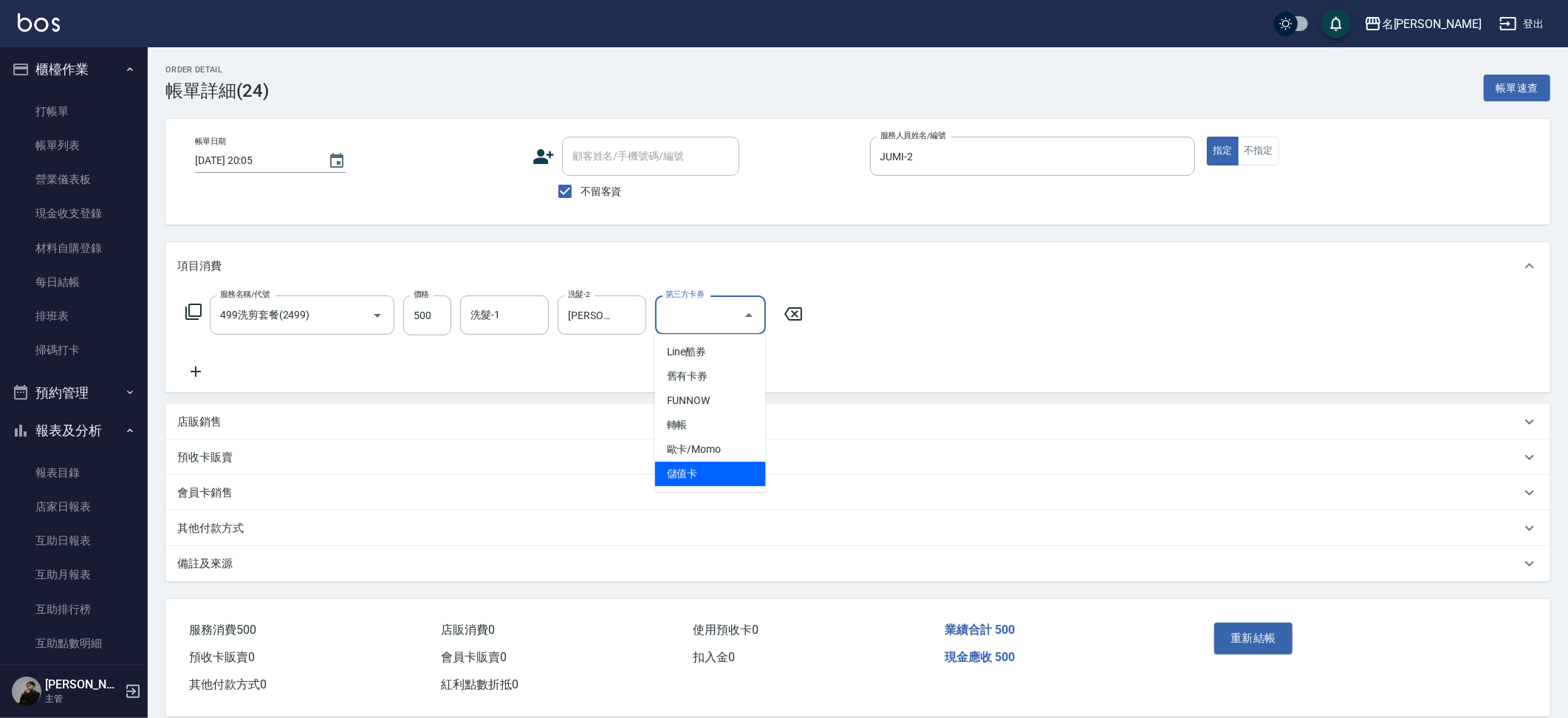
click at [727, 462] on span "儲值卡" at bounding box center [710, 474] width 111 height 24
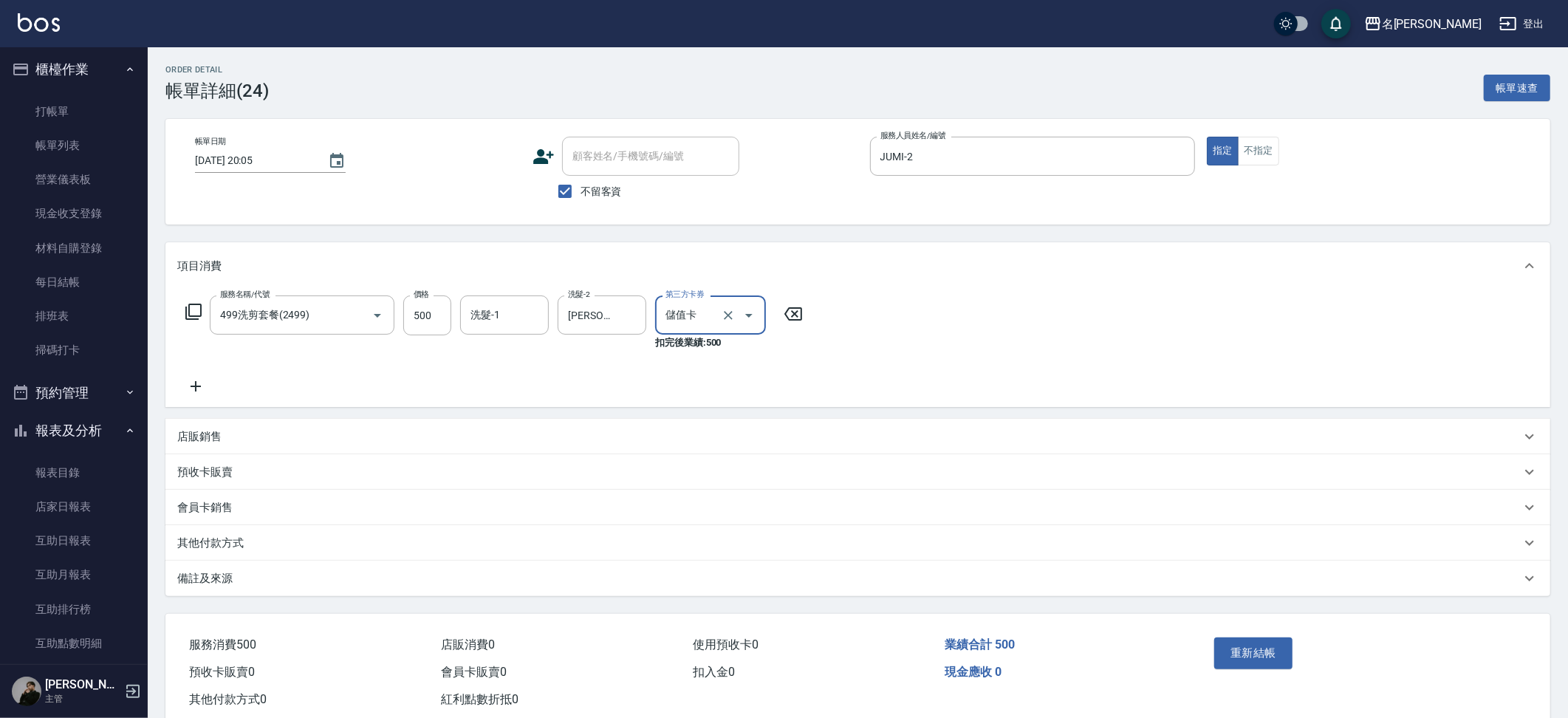
type input "儲值卡"
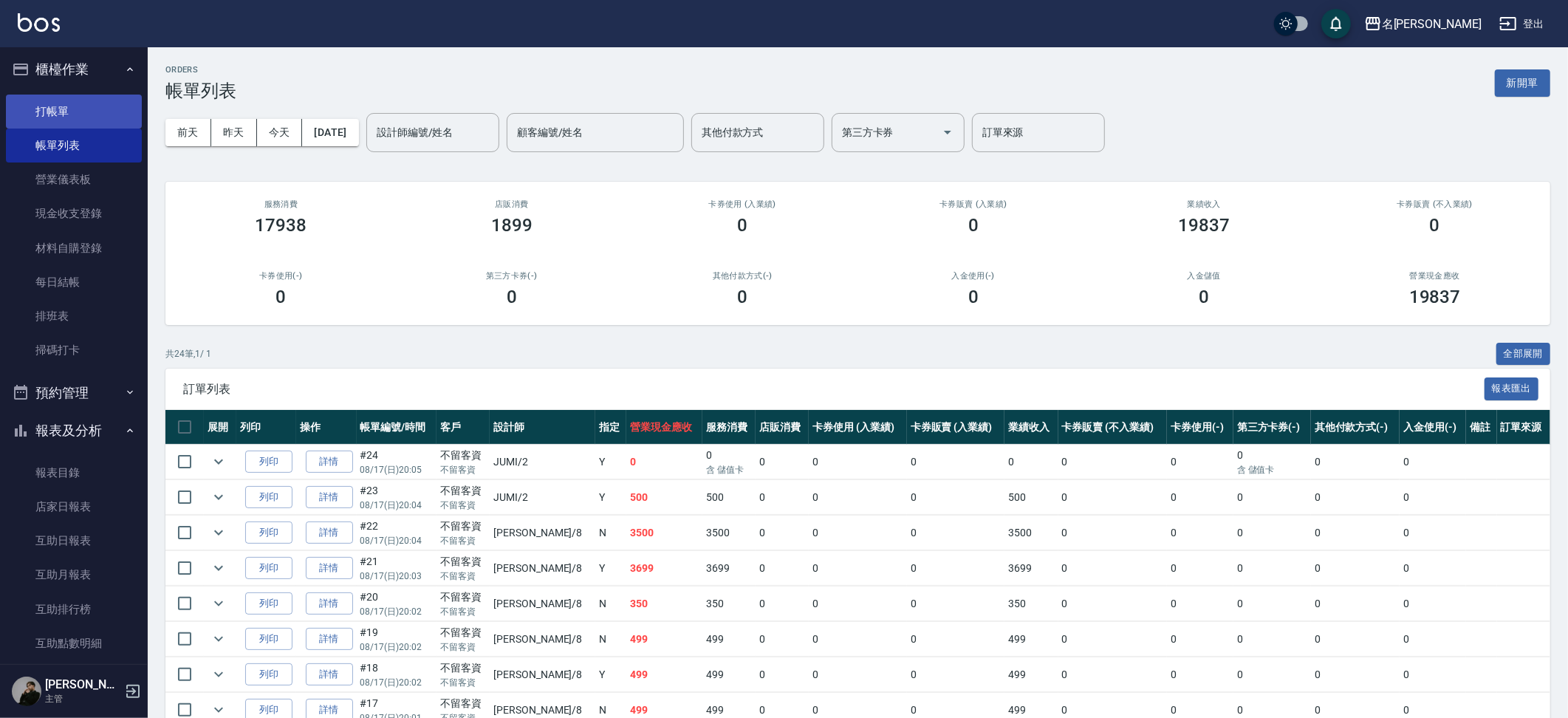
click at [74, 113] on link "打帳單" at bounding box center [73, 111] width 136 height 34
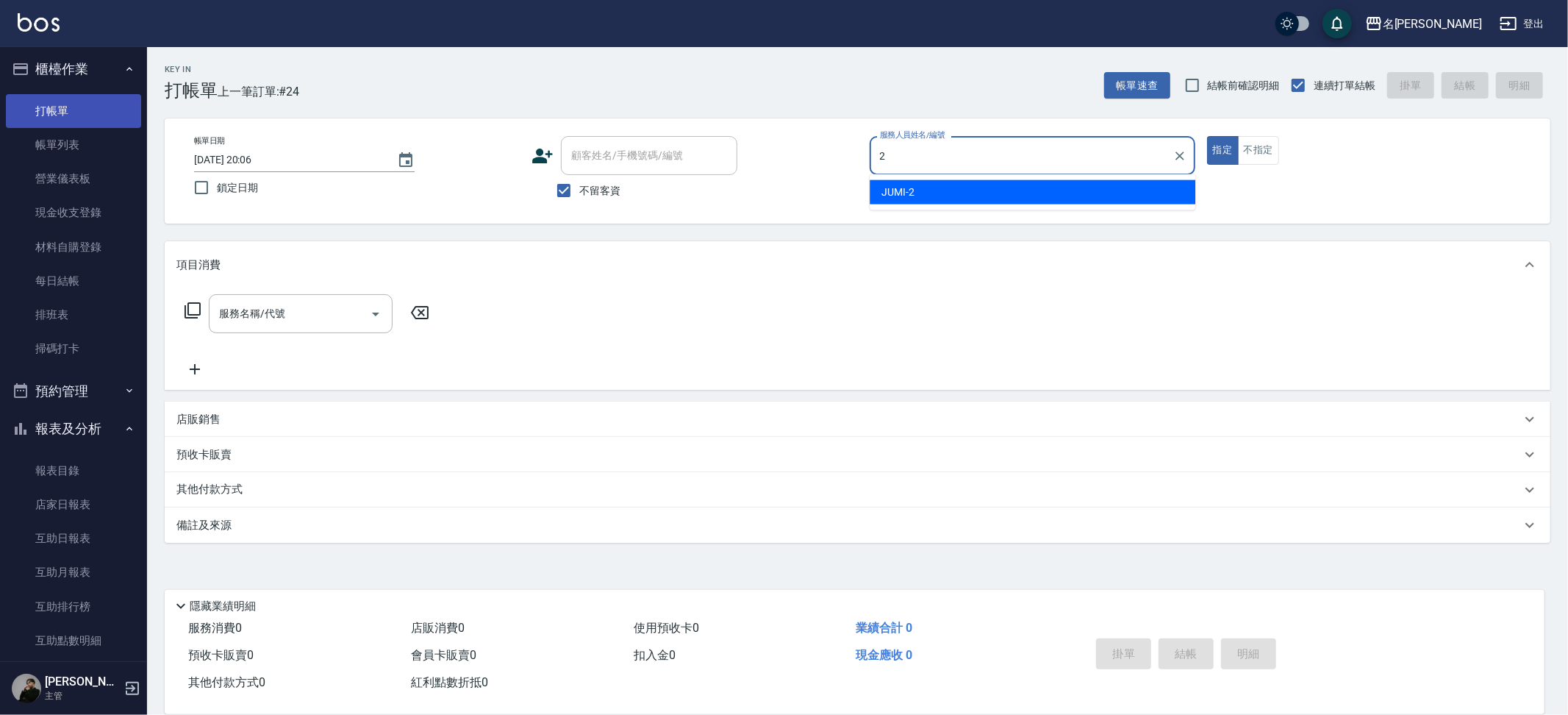
type input "JUMI-2"
type button "true"
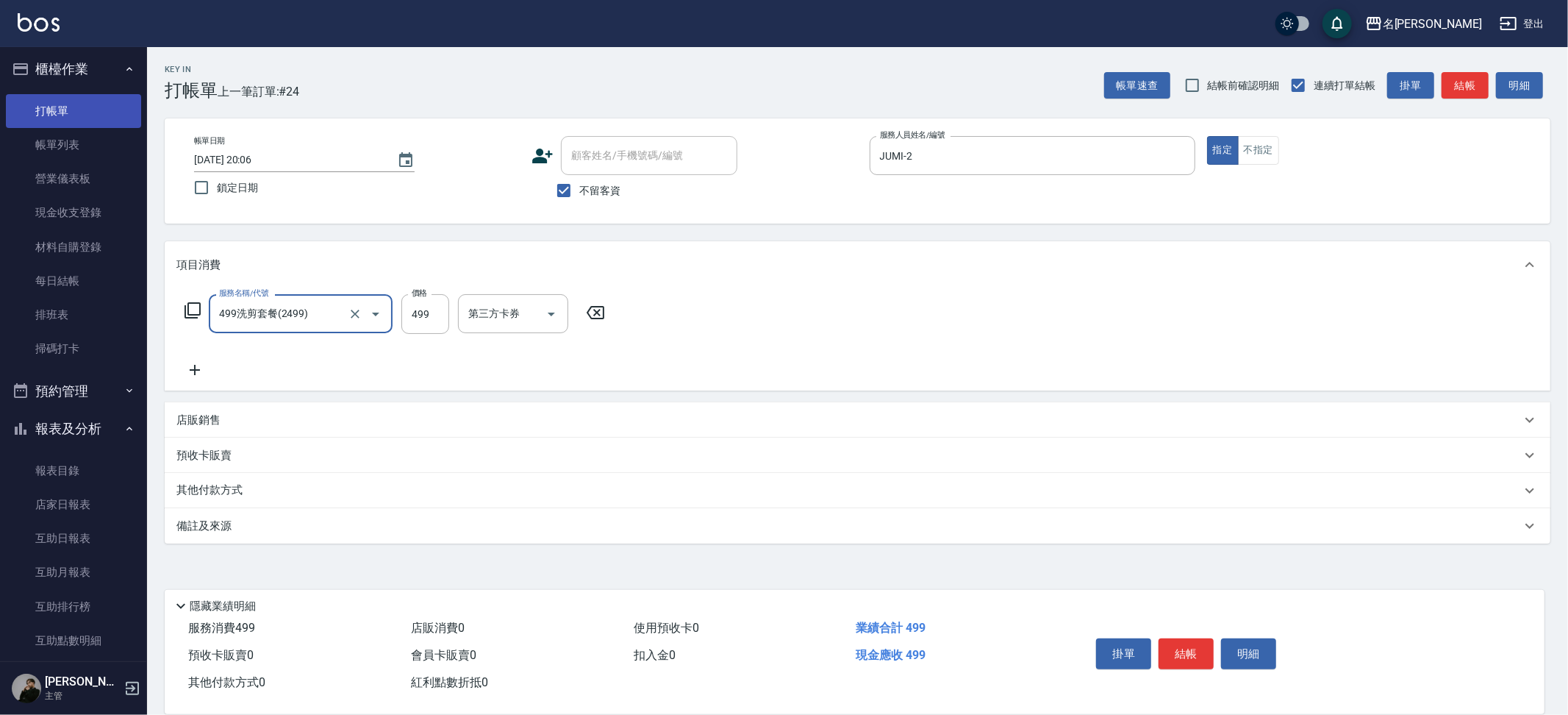
type input "499洗剪套餐(2499)"
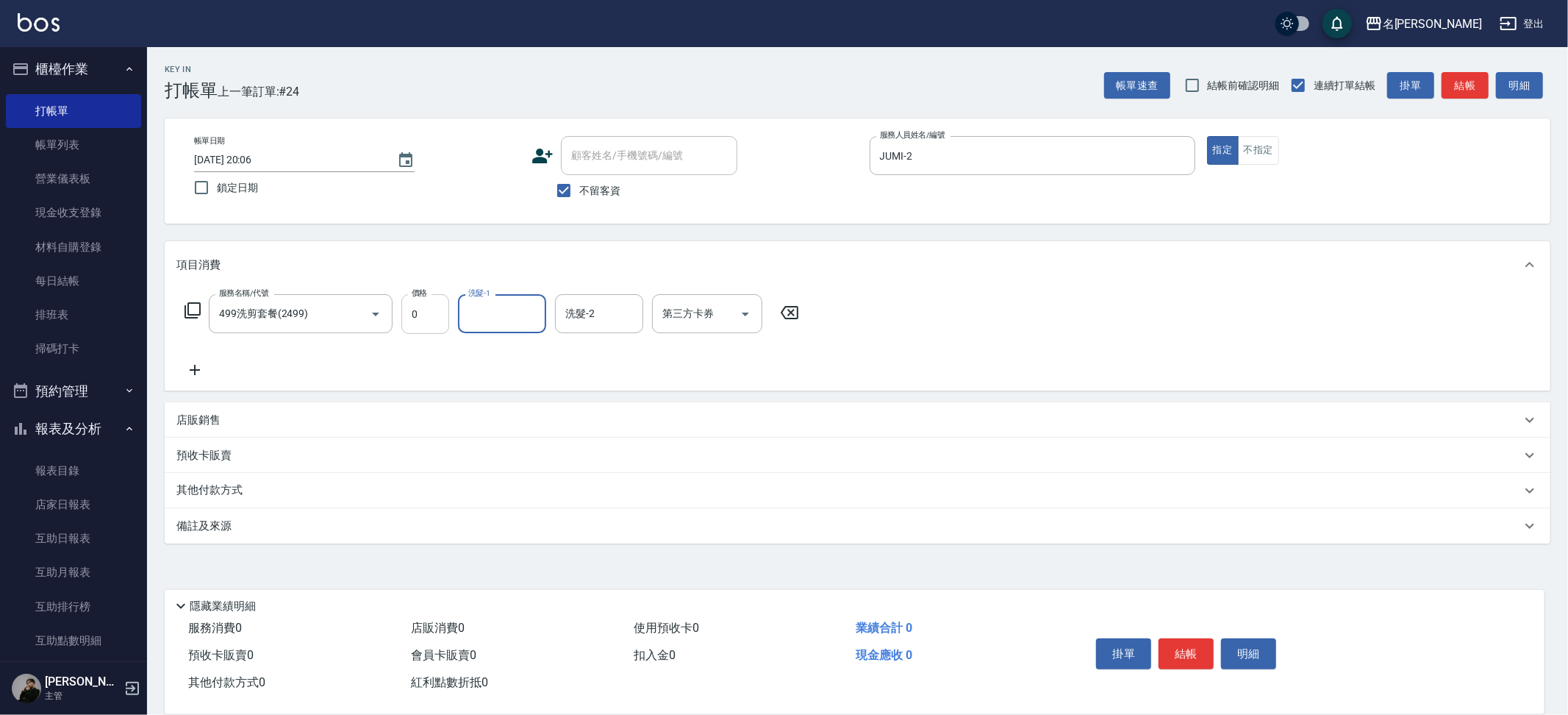
click at [438, 316] on input "0" at bounding box center [425, 313] width 48 height 40
type input "500"
type input "吳晨羽-13"
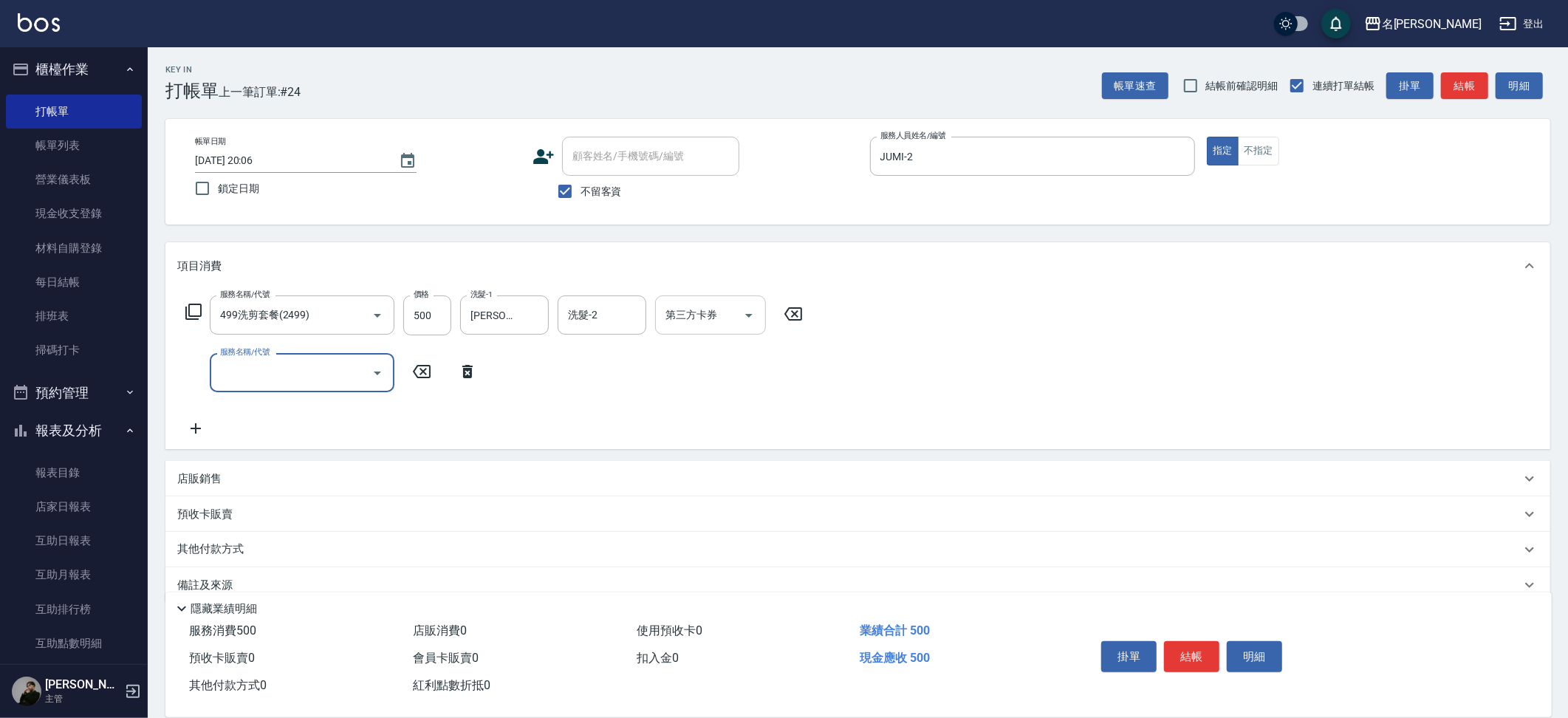
click at [748, 319] on icon "Open" at bounding box center [749, 316] width 18 height 18
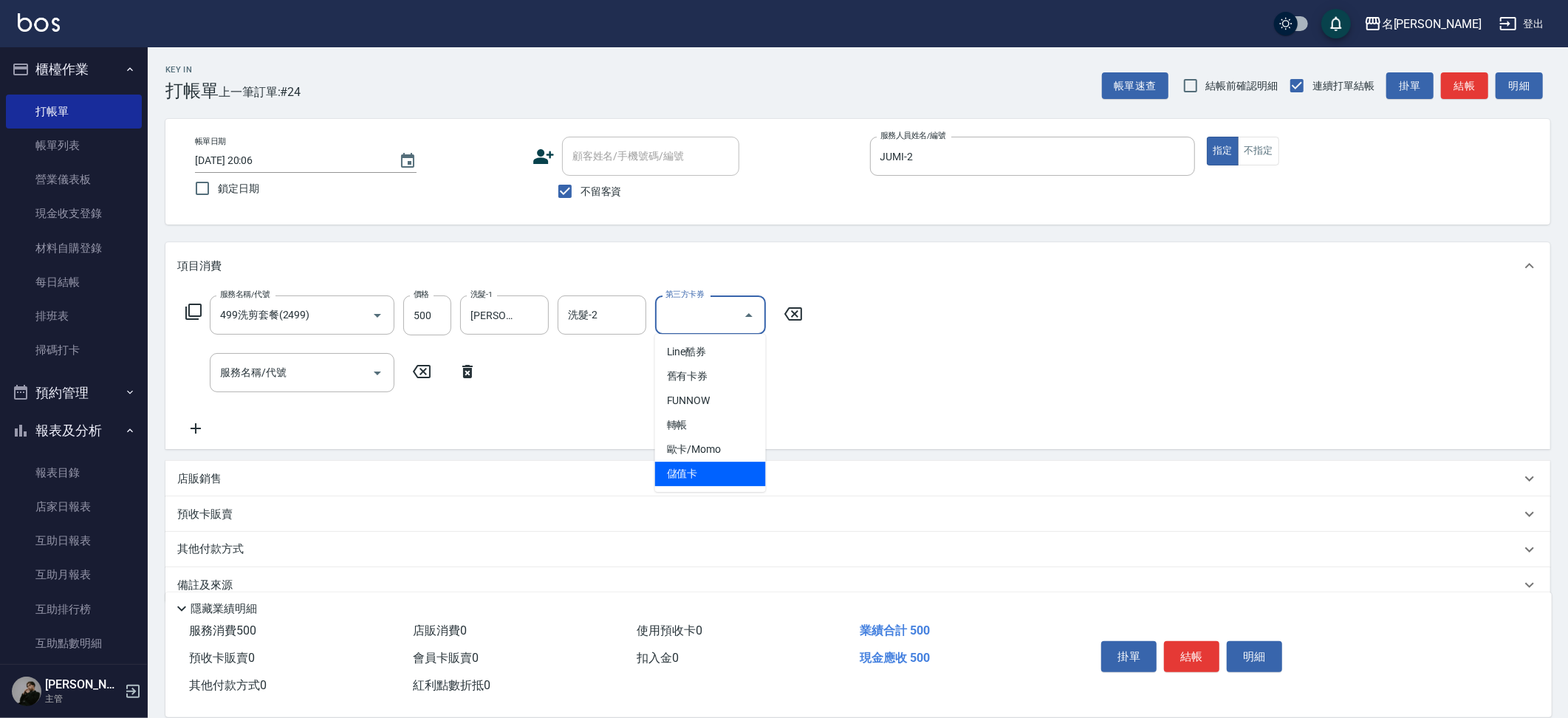
click at [711, 467] on span "儲值卡" at bounding box center [710, 474] width 111 height 24
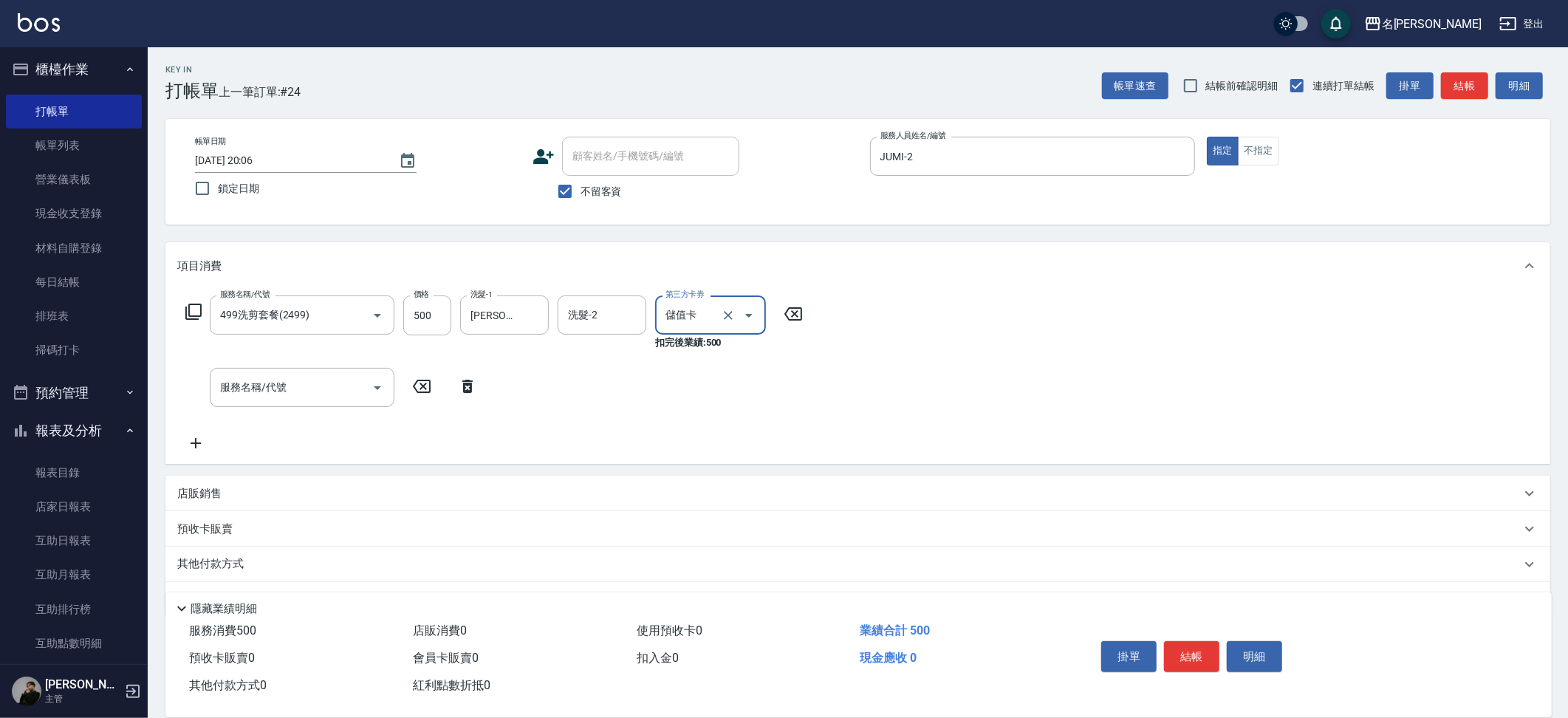
type input "儲值卡"
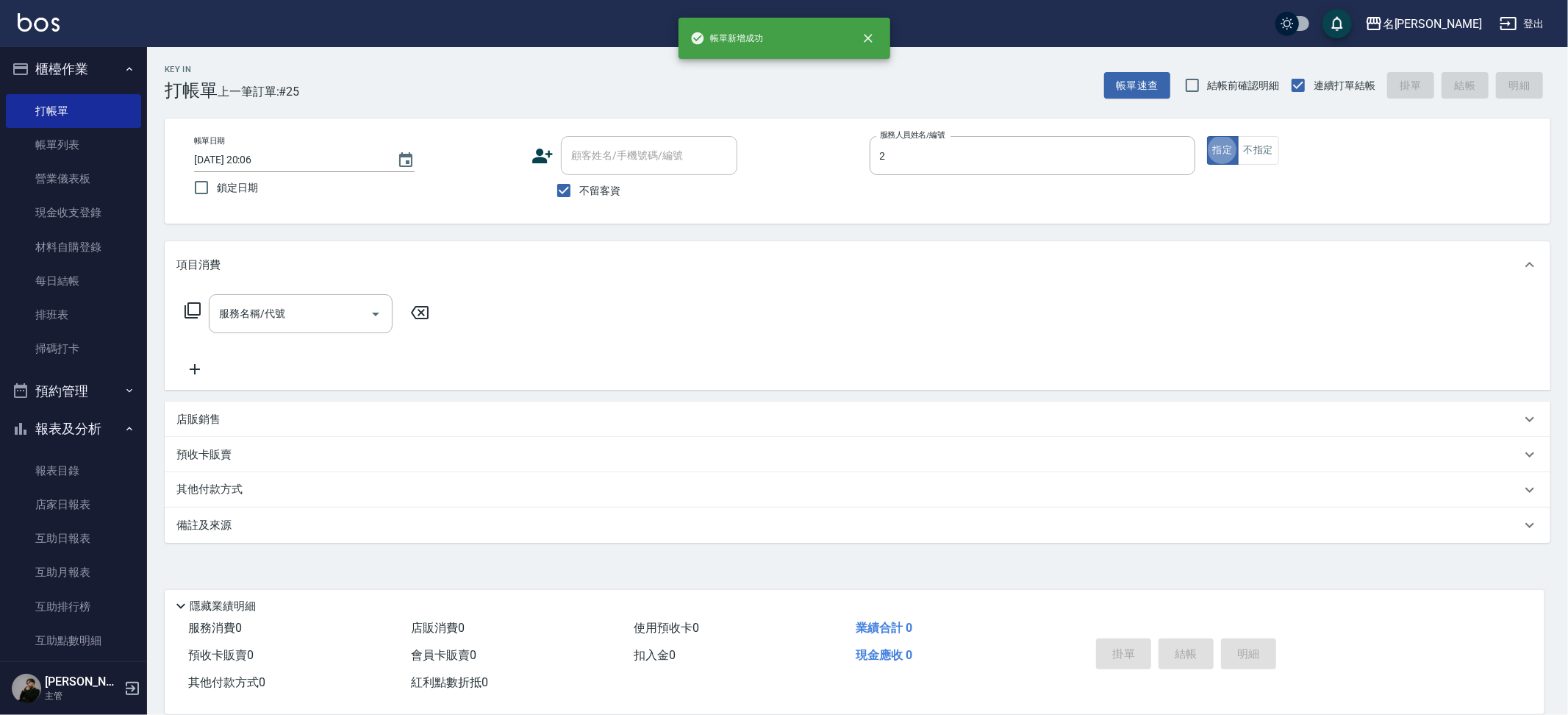
type input "JUMI-2"
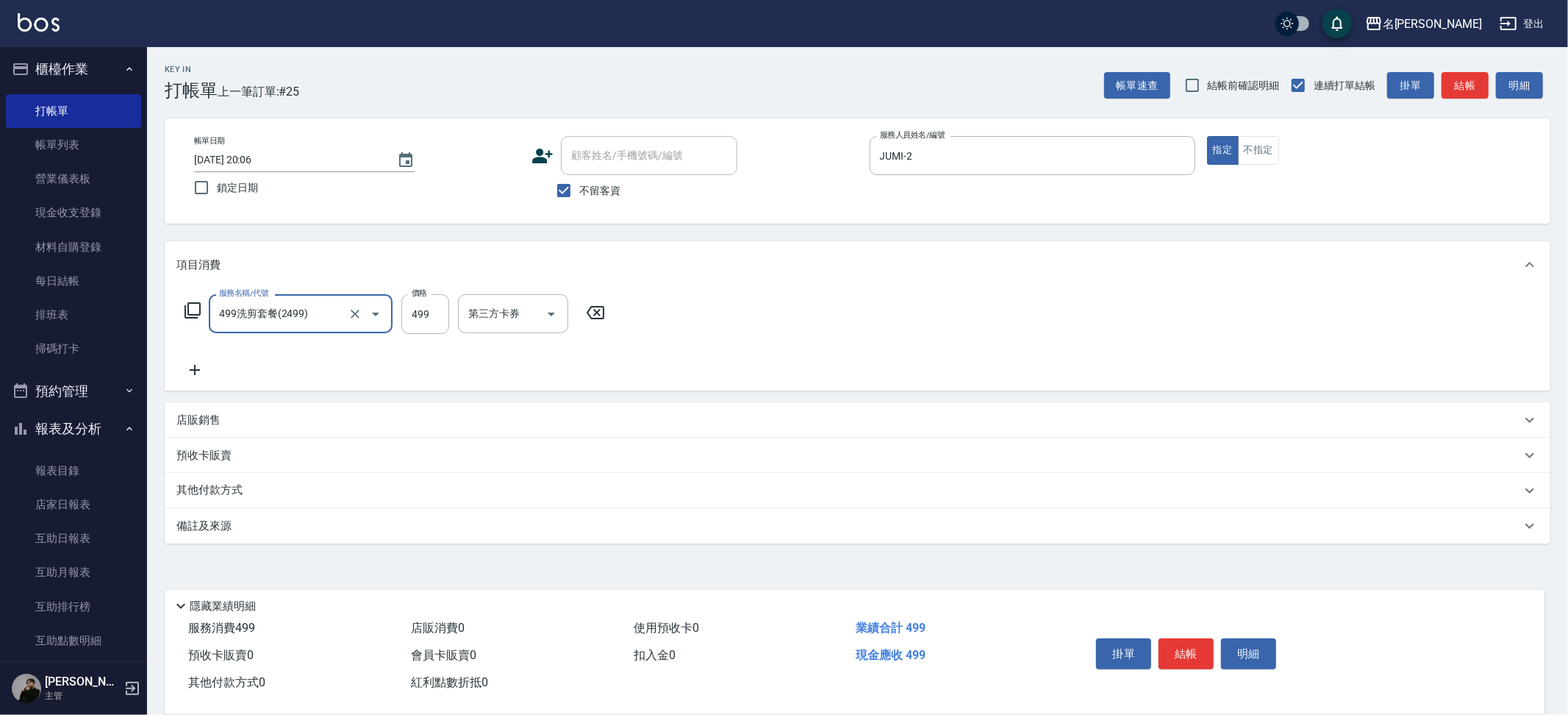
type input "499洗剪套餐(2499)"
type input "500"
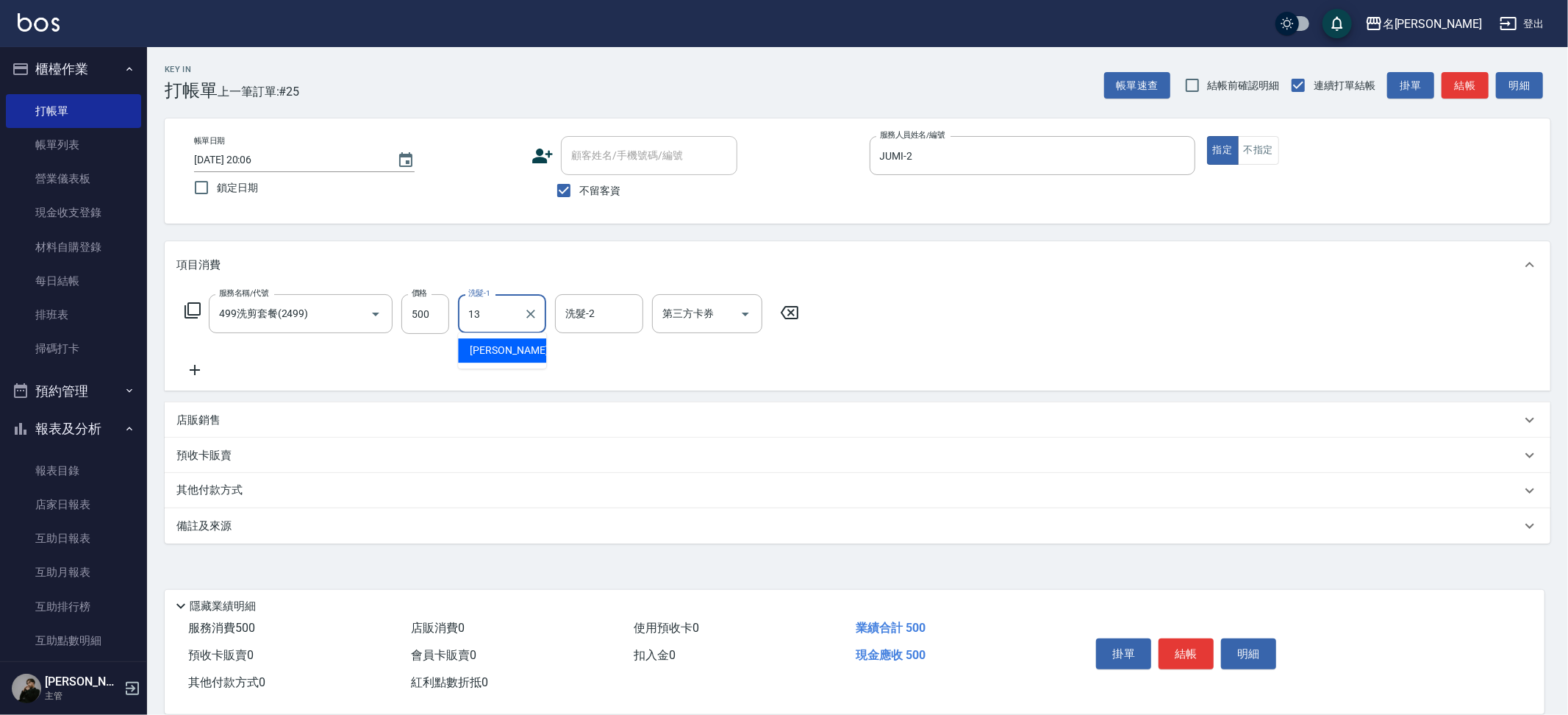
type input "吳晨羽-13"
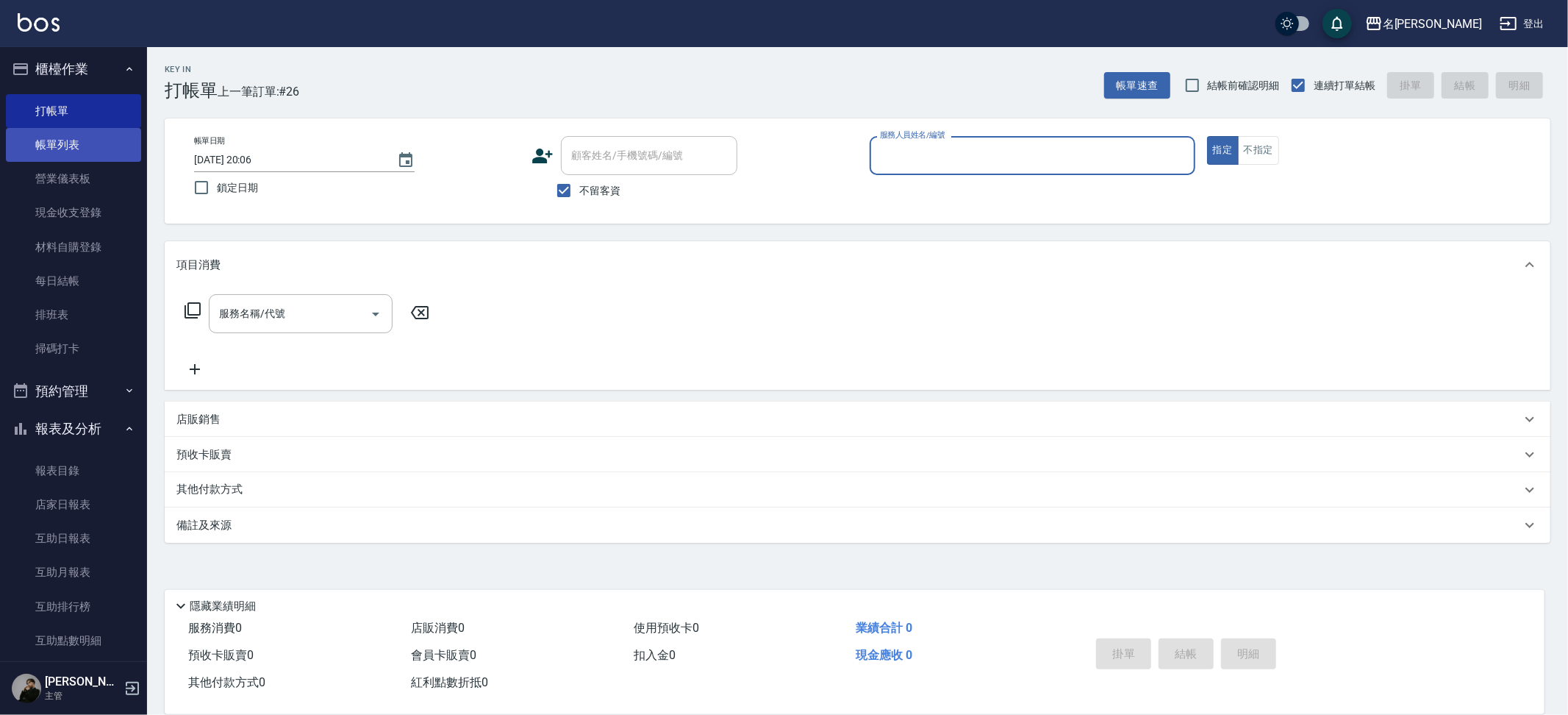
drag, startPoint x: 94, startPoint y: 133, endPoint x: 59, endPoint y: 141, distance: 35.9
click at [94, 133] on link "帳單列表" at bounding box center [73, 145] width 135 height 34
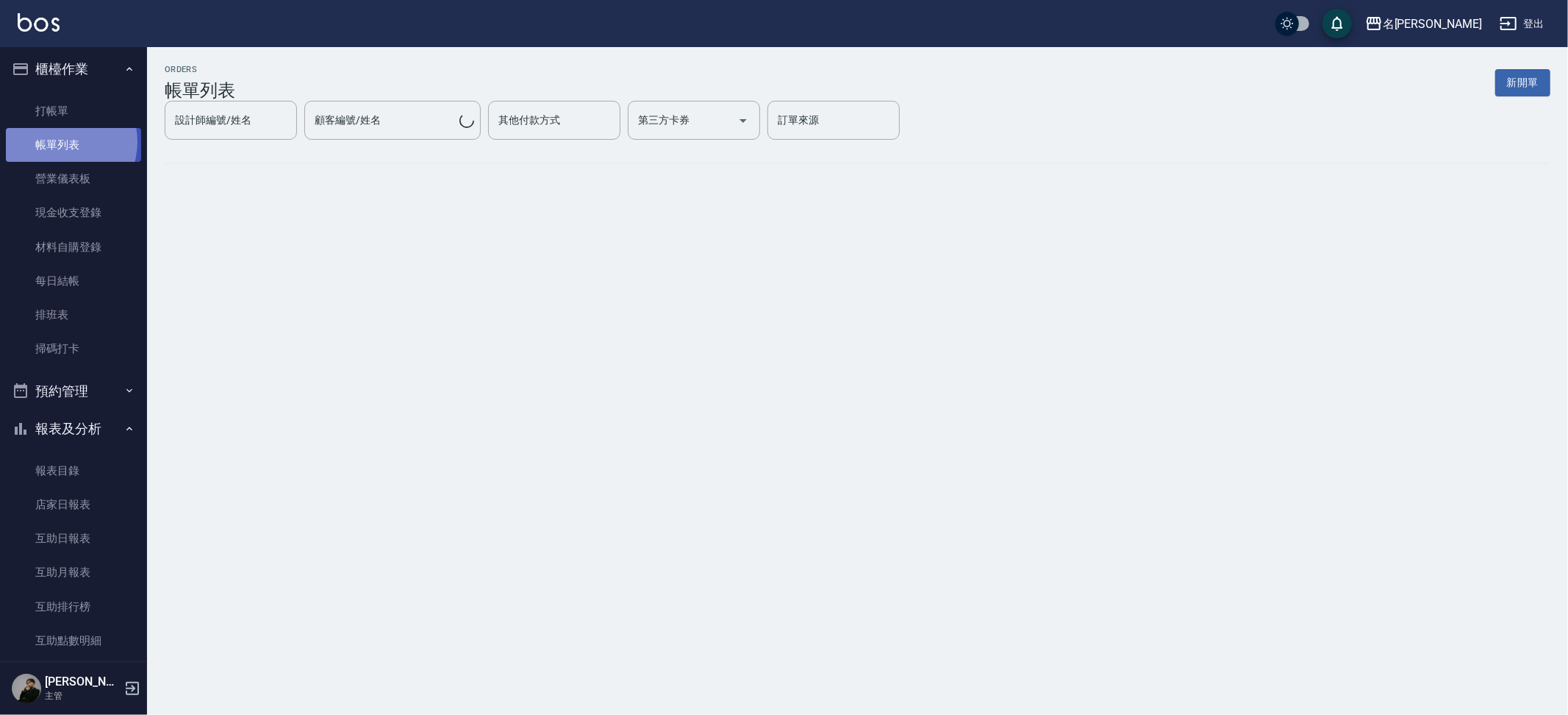
click at [59, 141] on link "帳單列表" at bounding box center [73, 145] width 135 height 34
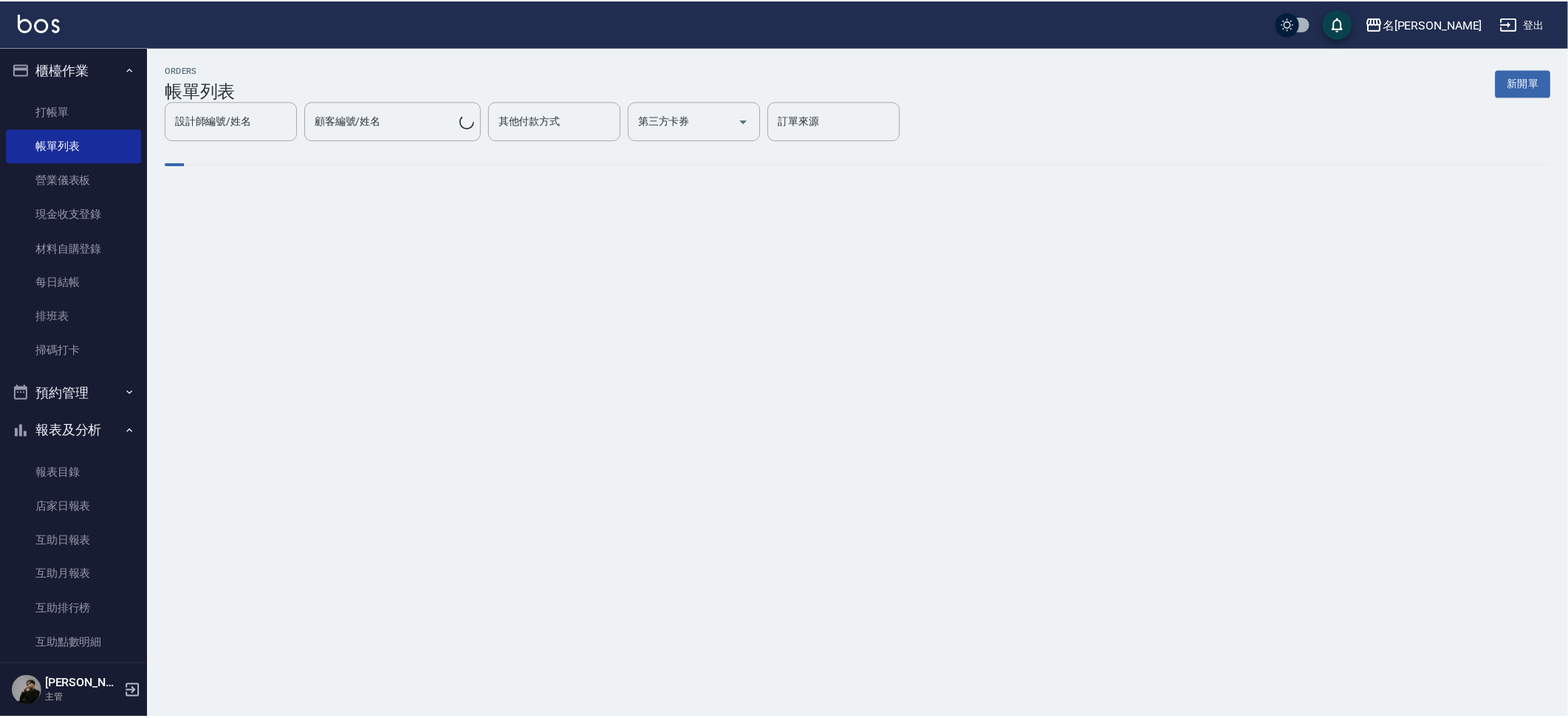
scroll to position [4, 0]
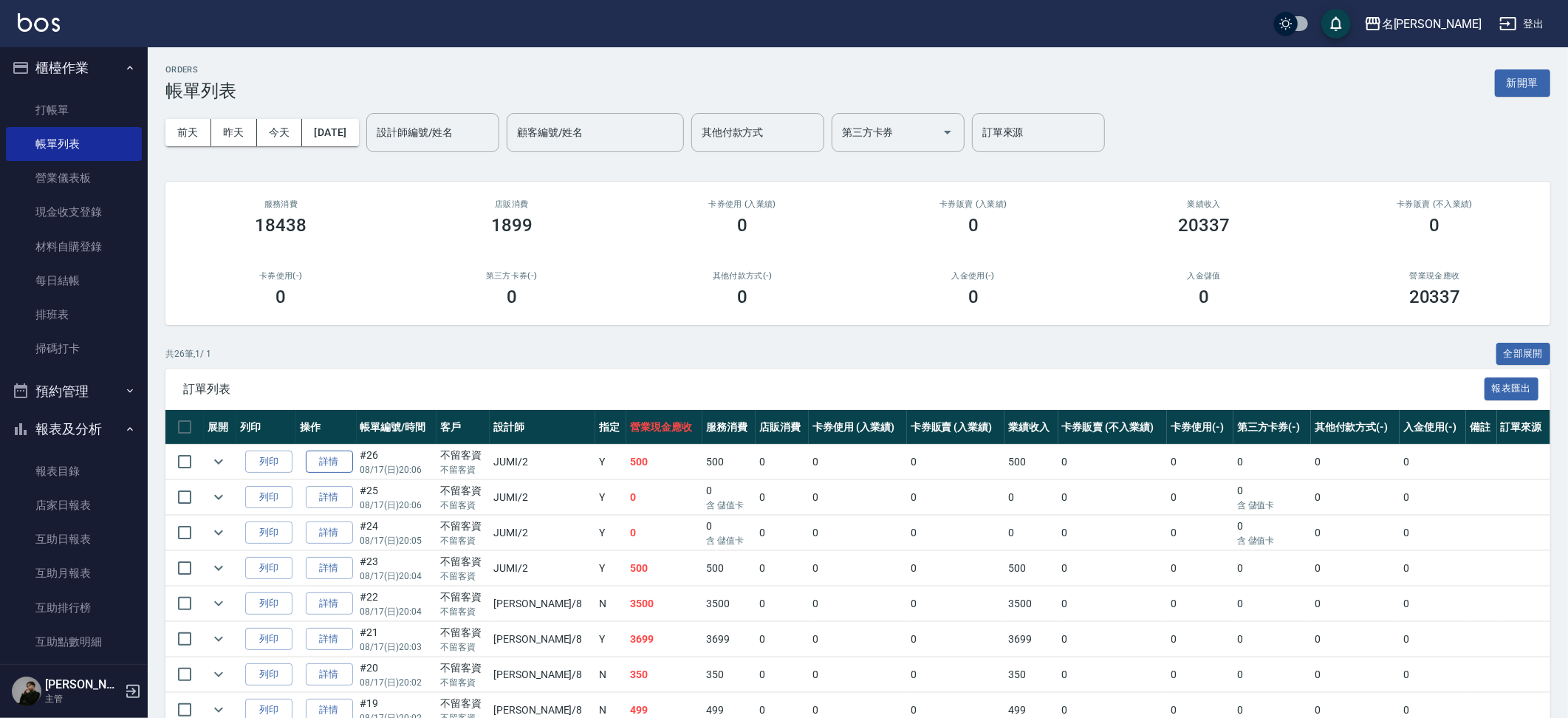
click at [327, 455] on link "詳情" at bounding box center [330, 462] width 47 height 23
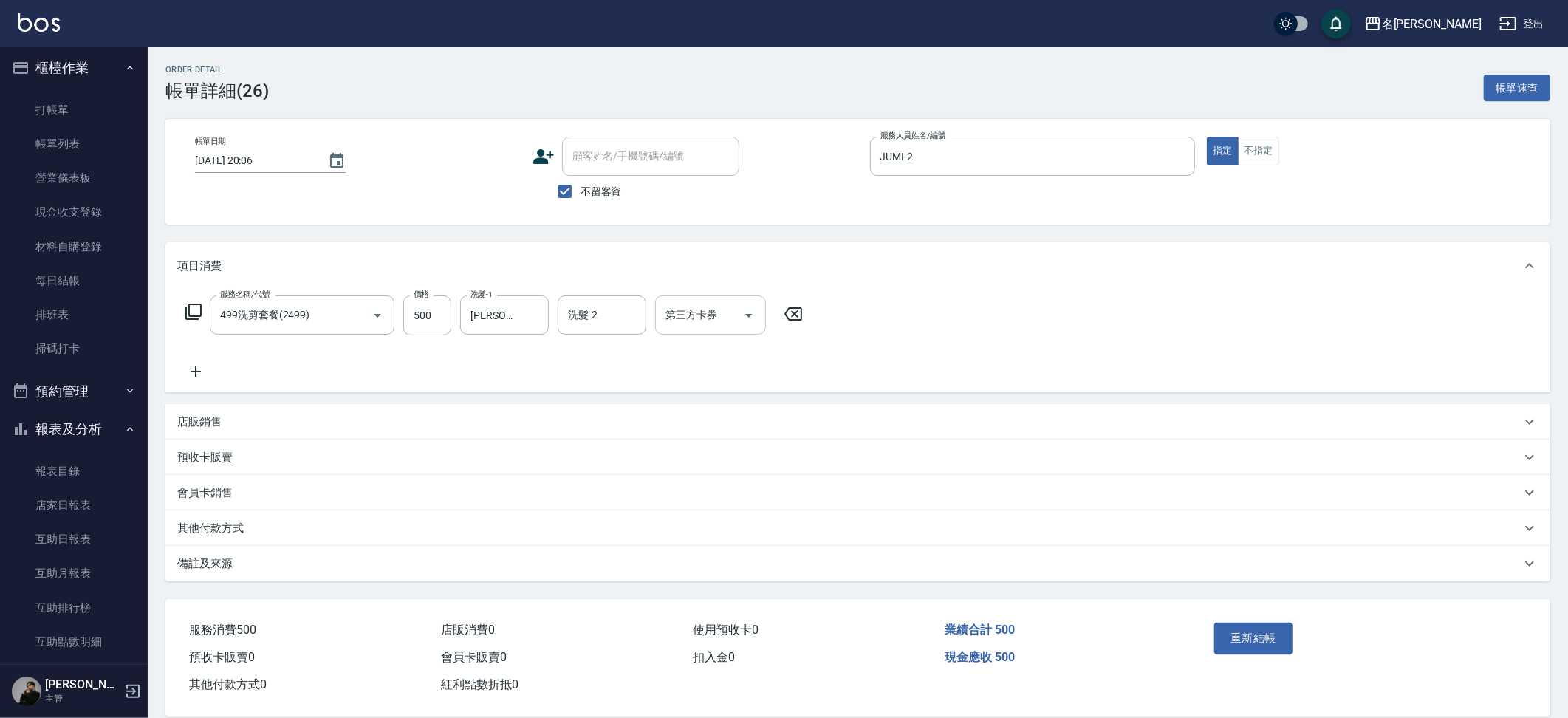
click at [750, 314] on icon "Open" at bounding box center [748, 316] width 7 height 4
click at [713, 466] on span "儲值卡" at bounding box center [710, 474] width 111 height 24
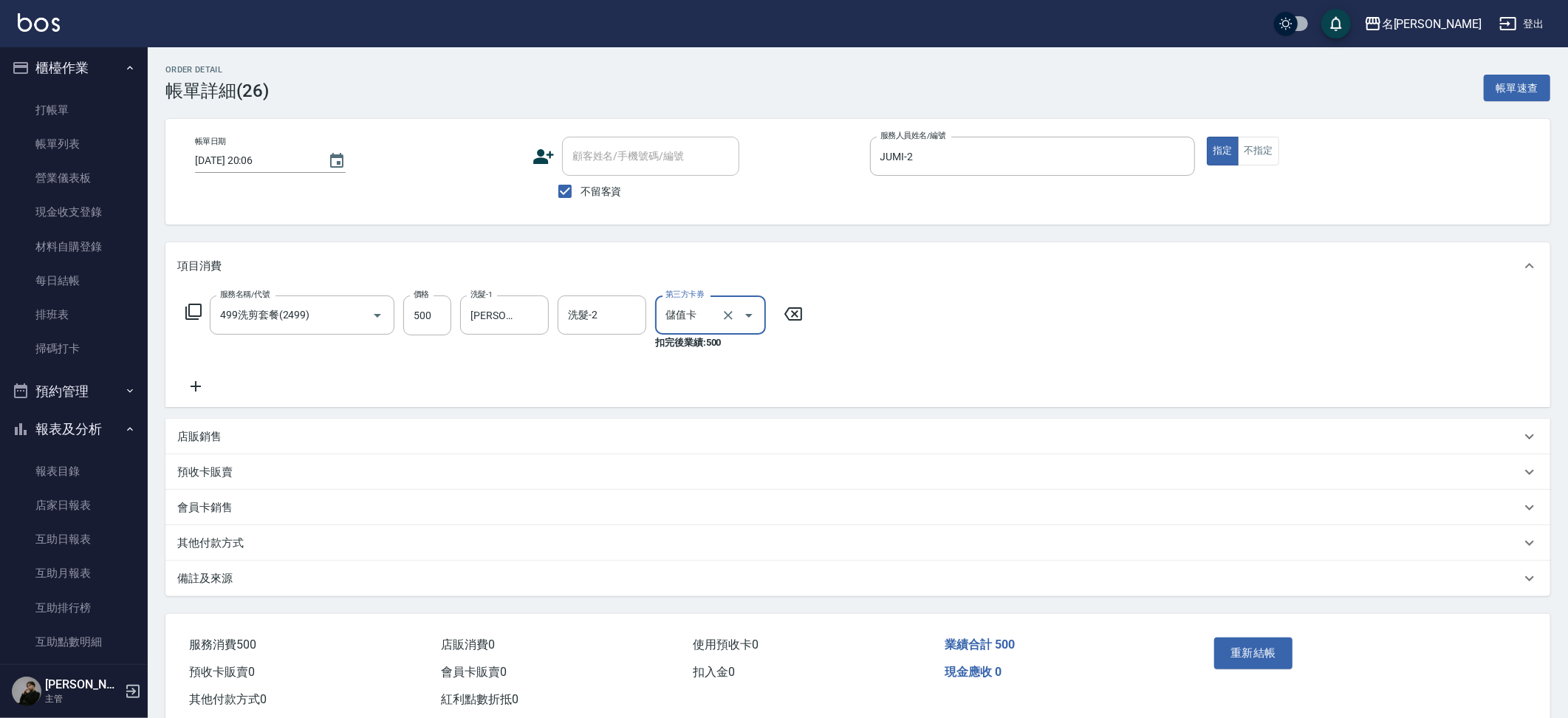
click at [850, 312] on div "服務名稱/代號 499洗剪套餐(2499) 服務名稱/代號 價格 500 價格 洗髮-1 吳晨羽-13 洗髮-1 洗髮-2 洗髮-2 第三方卡券 儲值卡 第三…" at bounding box center [858, 348] width 1385 height 118
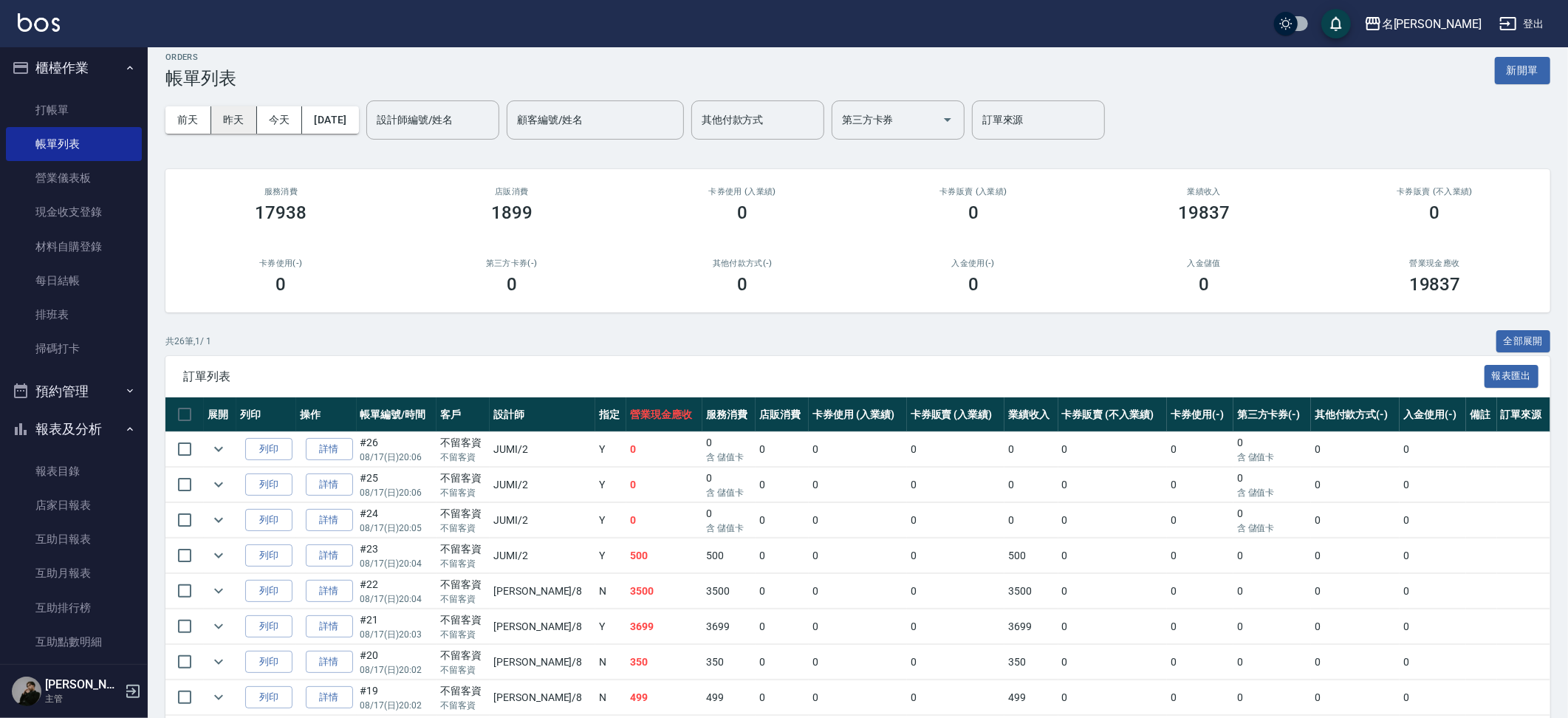
scroll to position [15, 0]
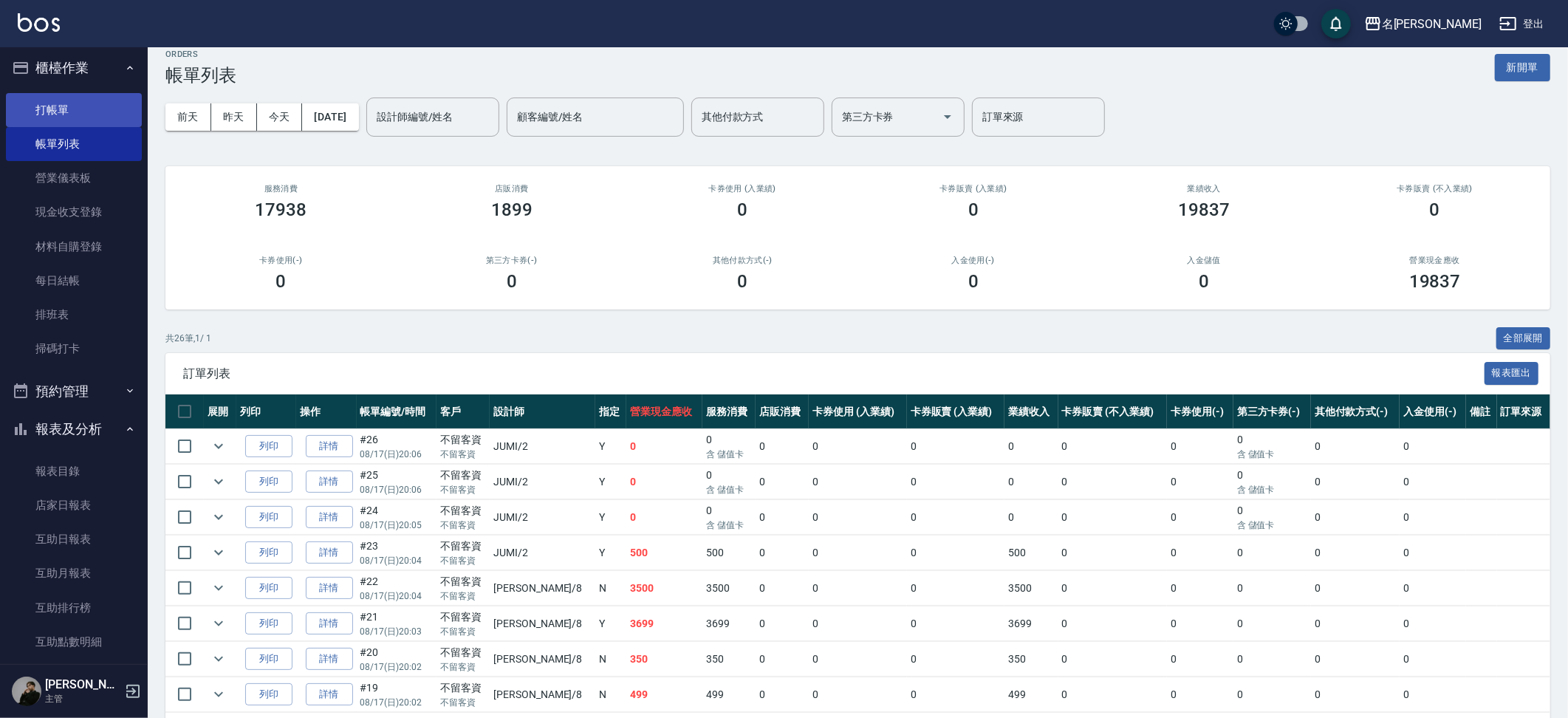
click at [111, 105] on link "打帳單" at bounding box center [73, 110] width 136 height 34
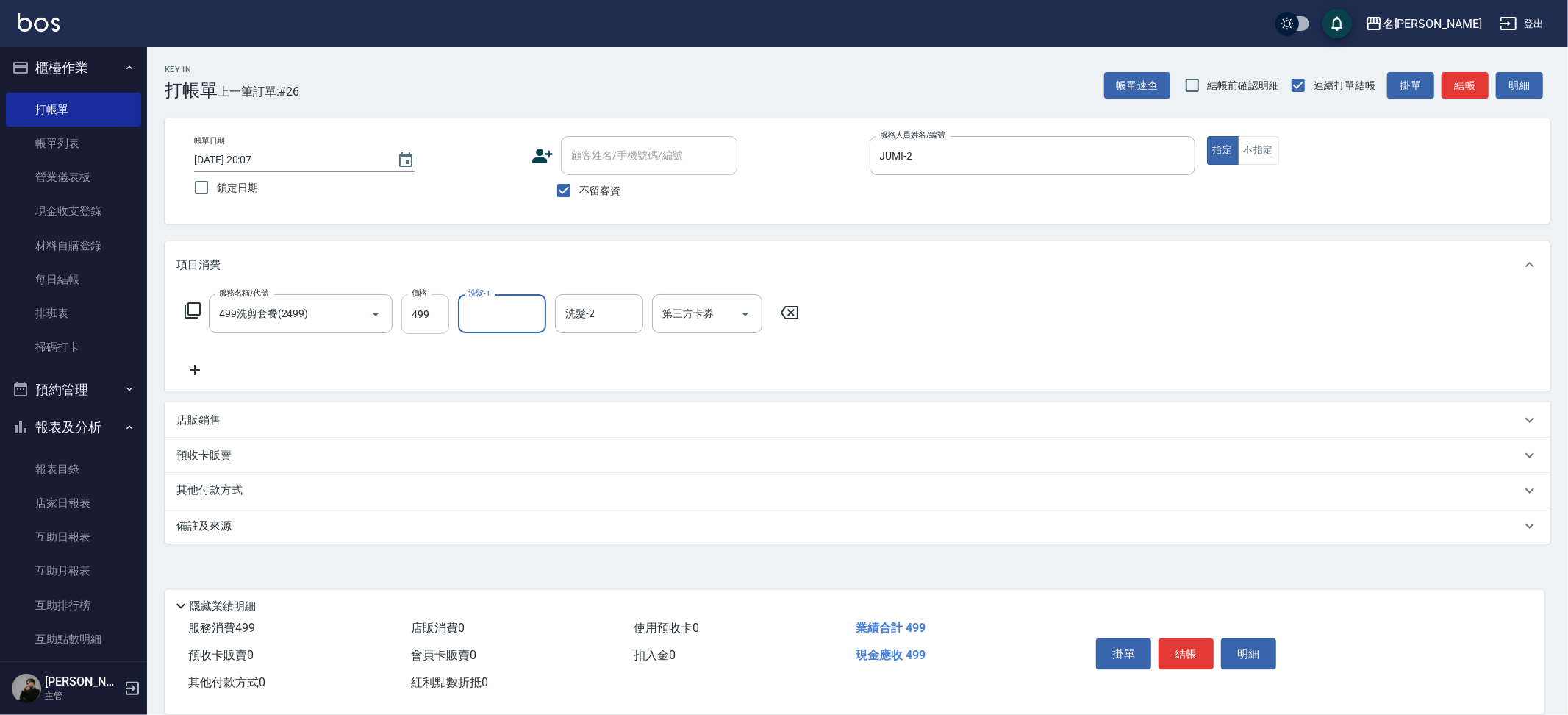
click at [428, 318] on input "499" at bounding box center [425, 313] width 48 height 40
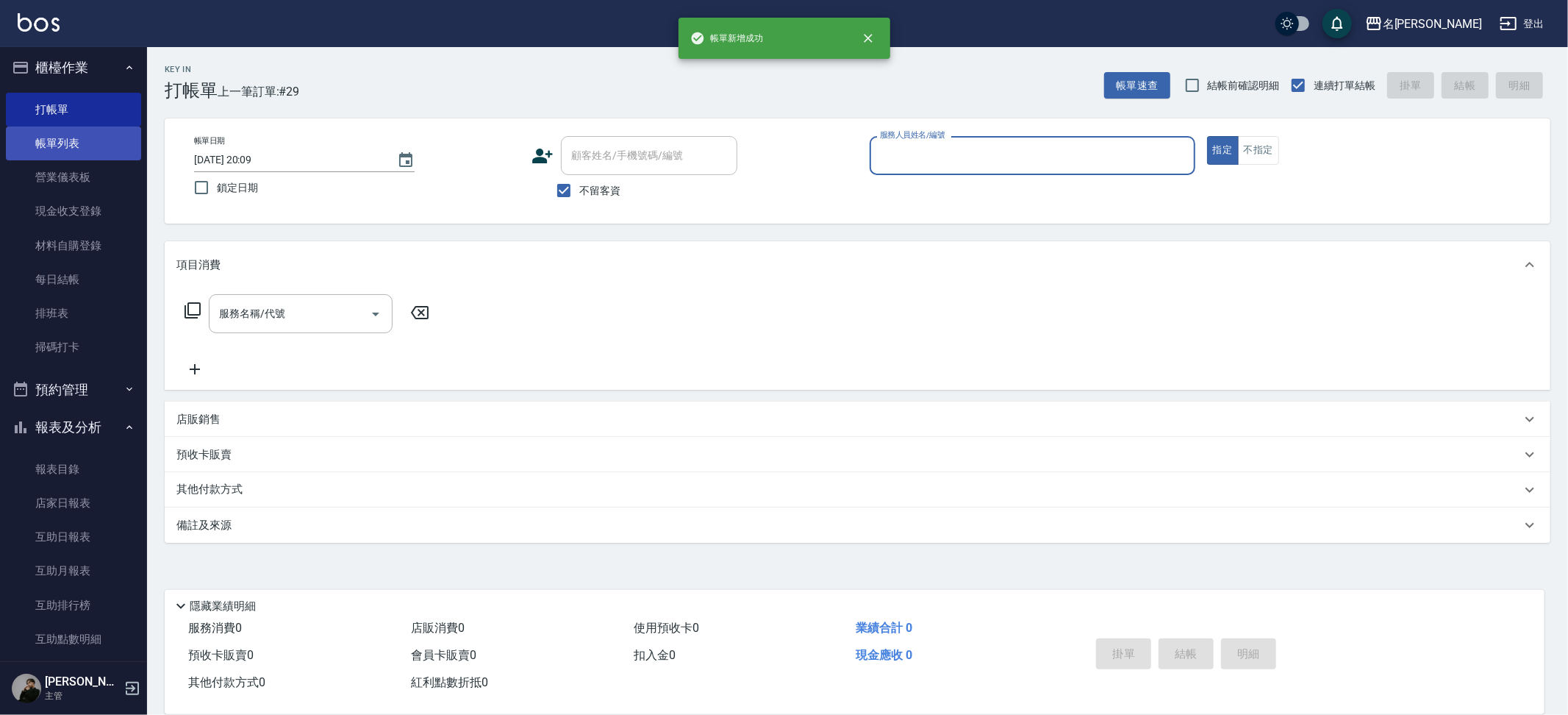
click at [59, 136] on link "帳單列表" at bounding box center [73, 144] width 135 height 34
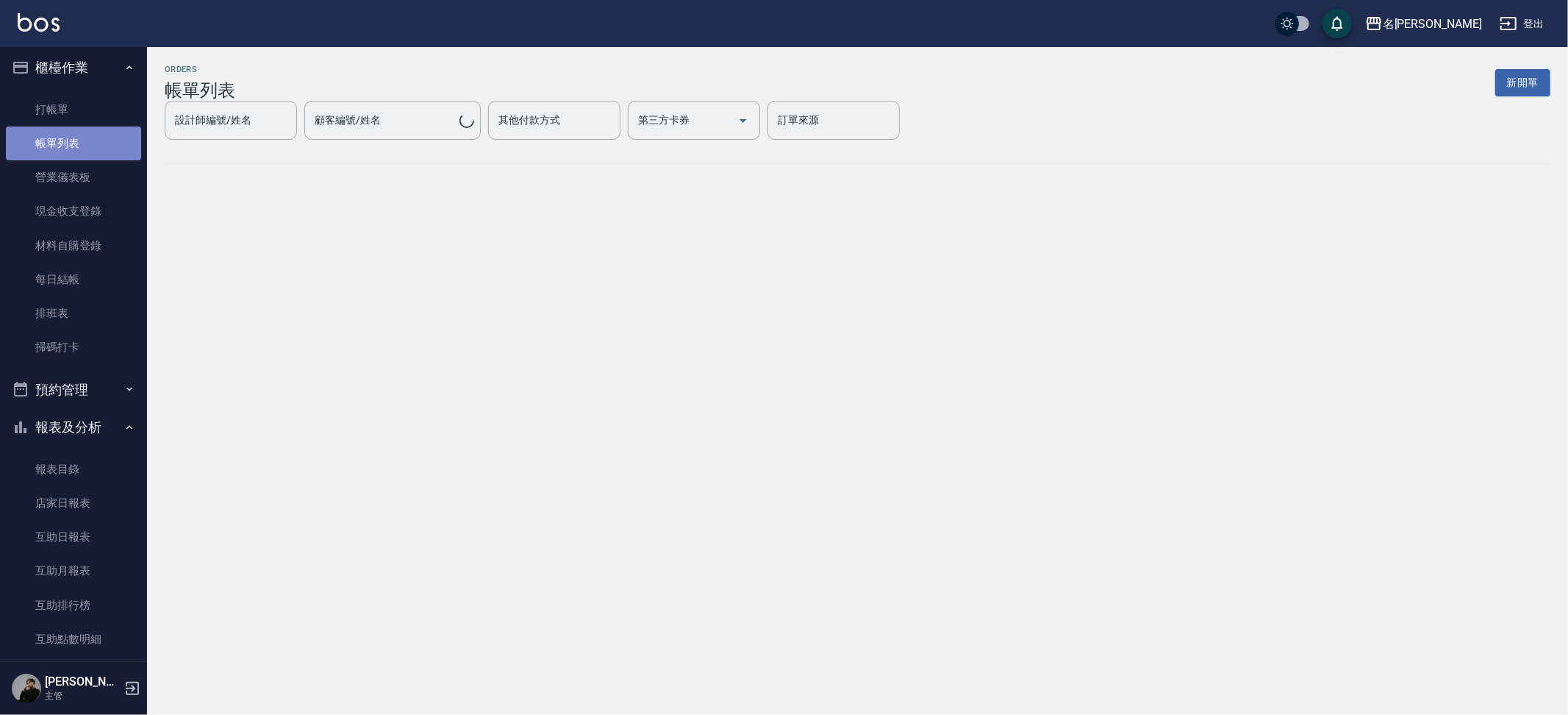
click at [95, 137] on link "帳單列表" at bounding box center [73, 144] width 135 height 34
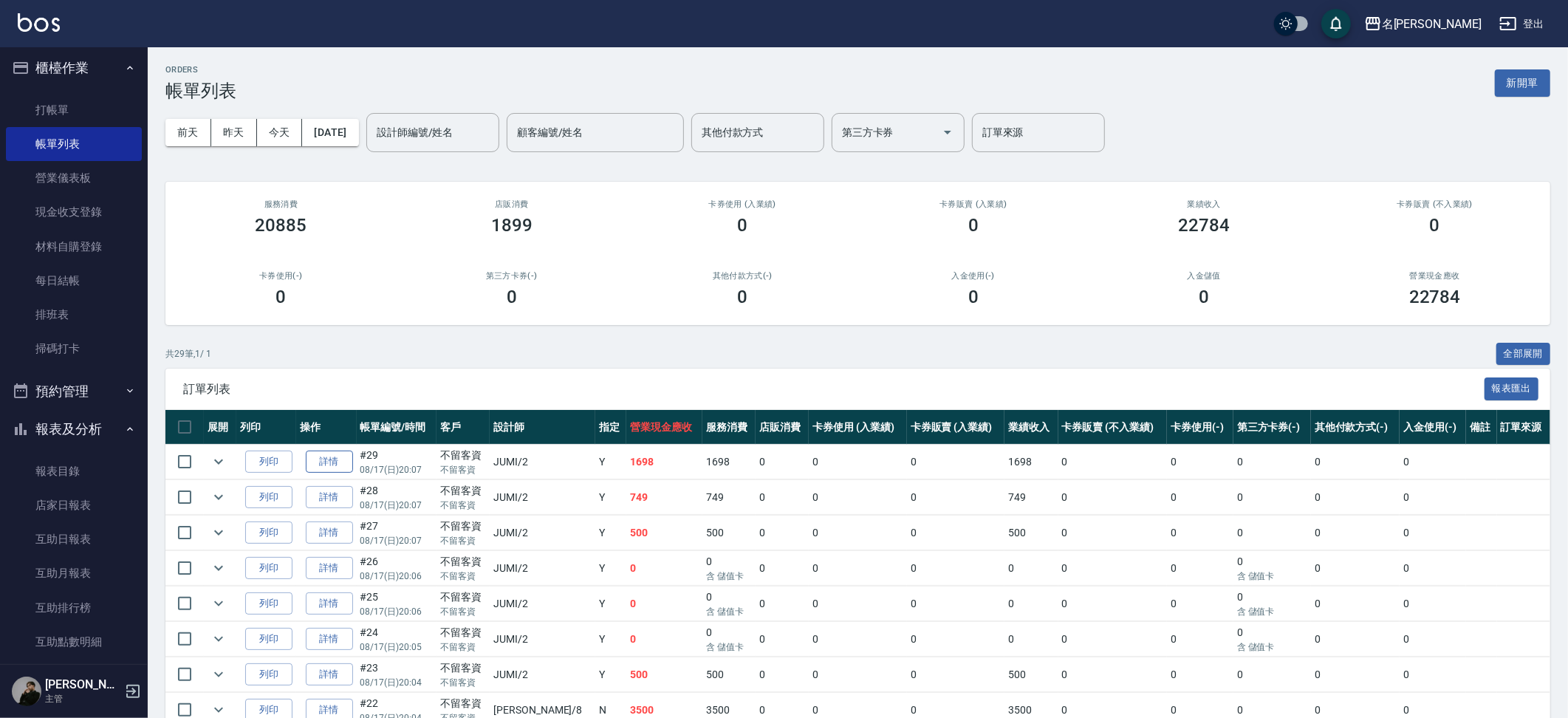
click at [340, 462] on link "詳情" at bounding box center [330, 462] width 47 height 23
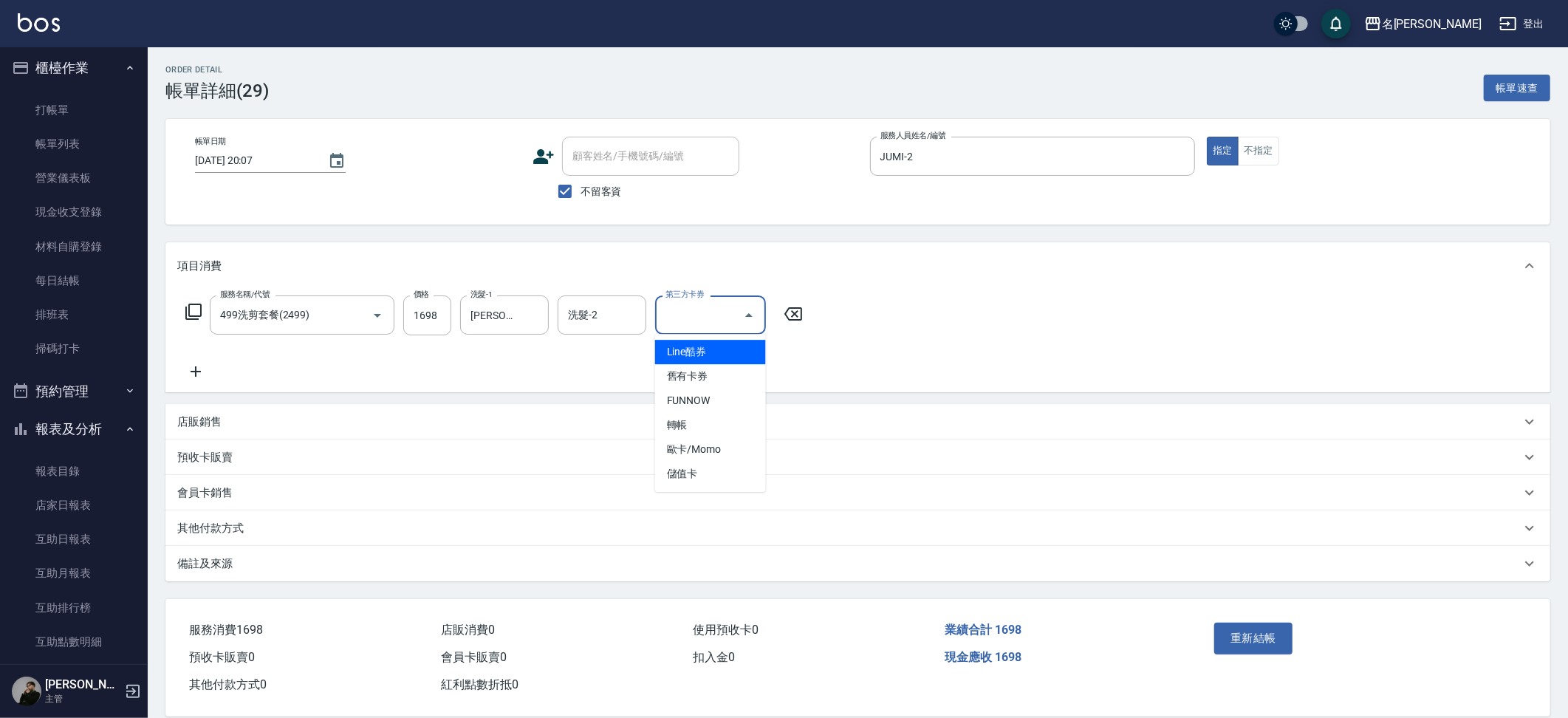
click at [711, 323] on input "第三方卡券" at bounding box center [699, 315] width 75 height 26
click at [722, 462] on span "儲值卡" at bounding box center [710, 474] width 111 height 24
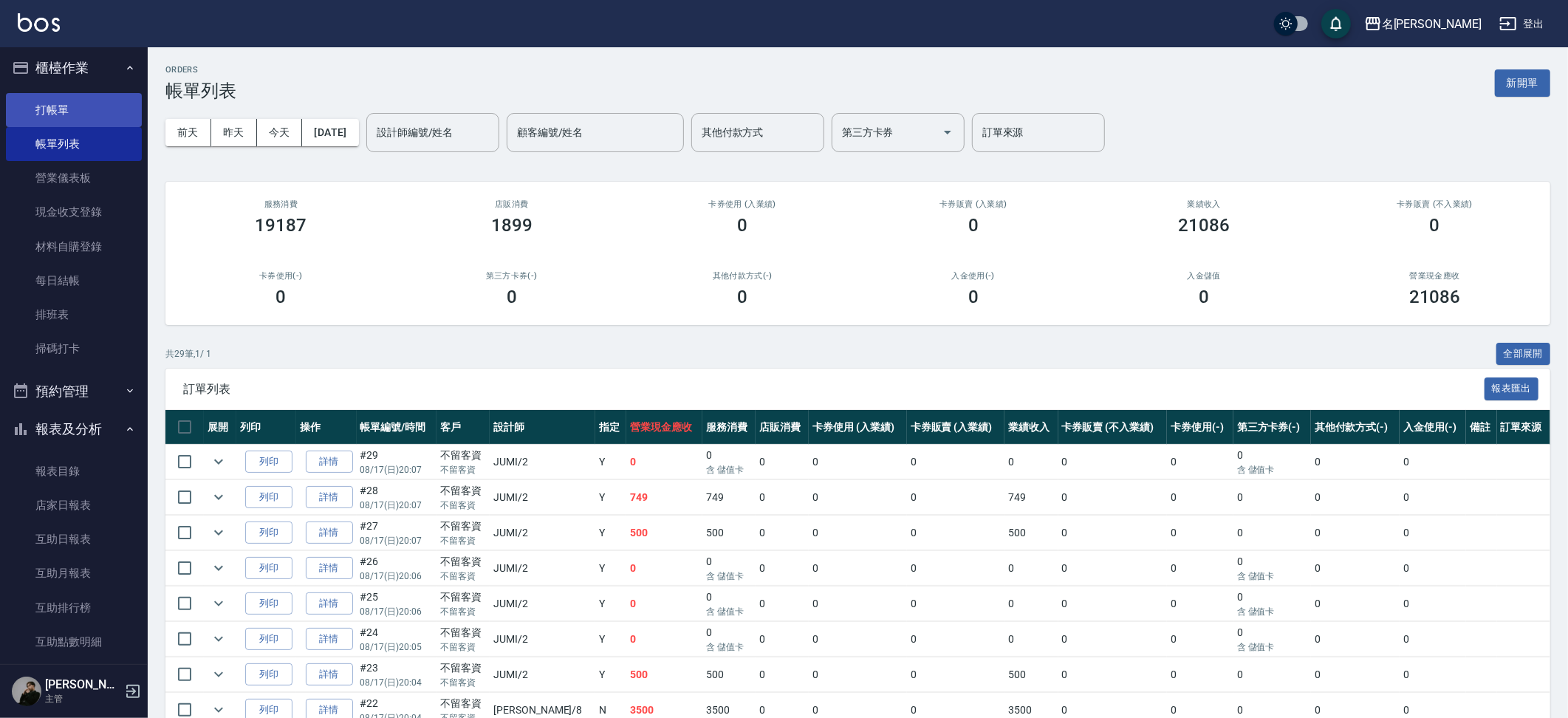
click at [60, 112] on link "打帳單" at bounding box center [73, 110] width 136 height 34
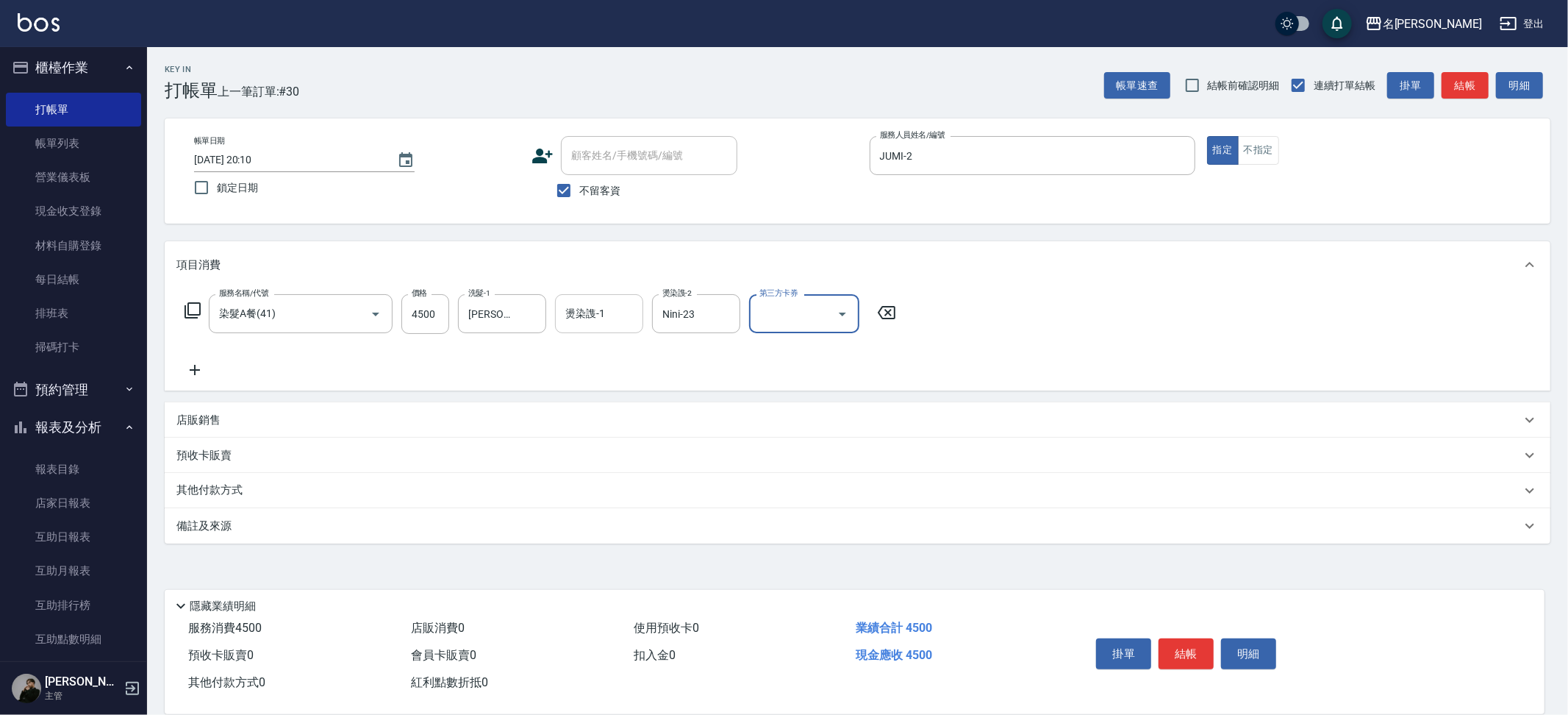
click at [591, 308] on input "燙染謢-1" at bounding box center [599, 313] width 75 height 26
click at [305, 315] on input "伊黛莉spa(0499)" at bounding box center [280, 313] width 129 height 26
click at [355, 312] on icon "Clear" at bounding box center [355, 313] width 9 height 9
click at [423, 309] on input "499" at bounding box center [425, 313] width 48 height 40
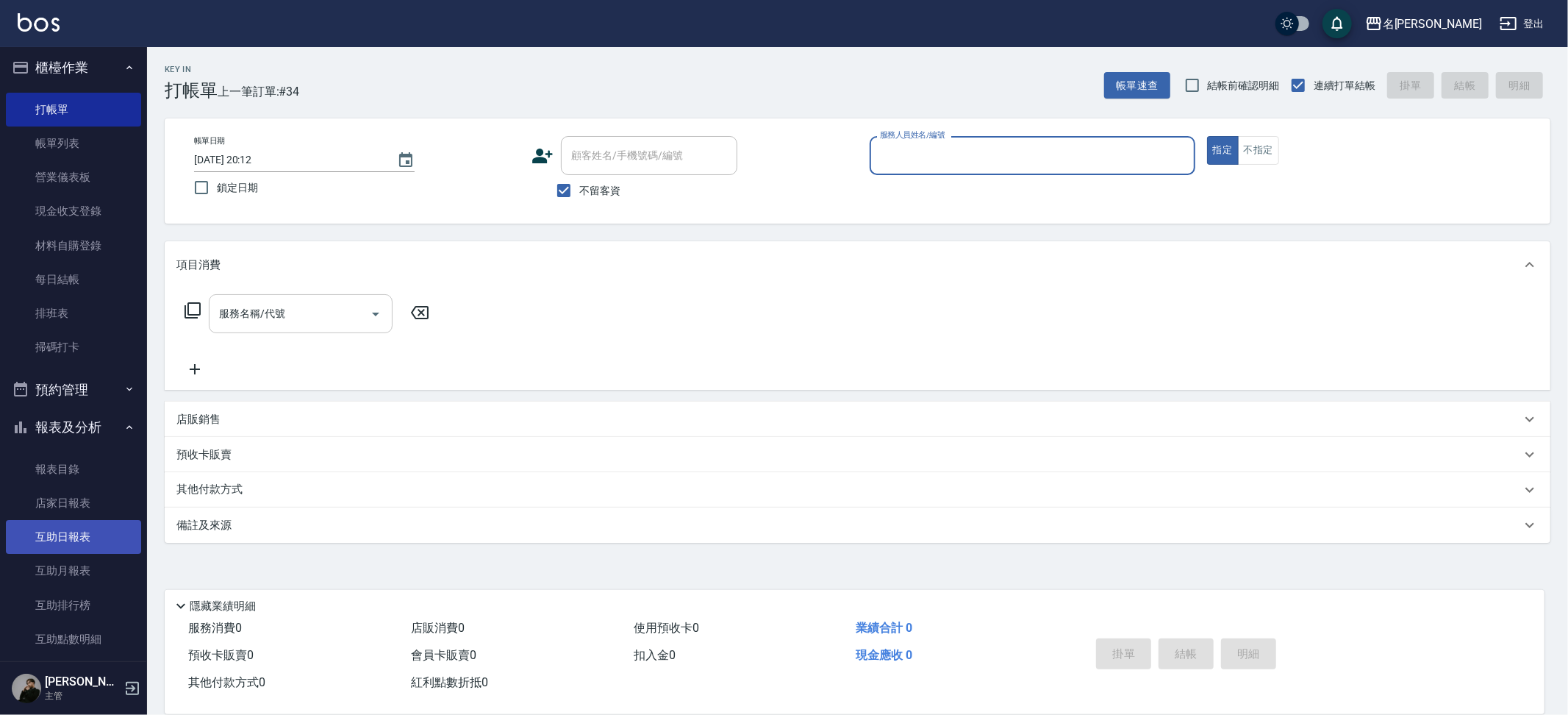
click at [108, 520] on link "互助日報表" at bounding box center [73, 536] width 135 height 34
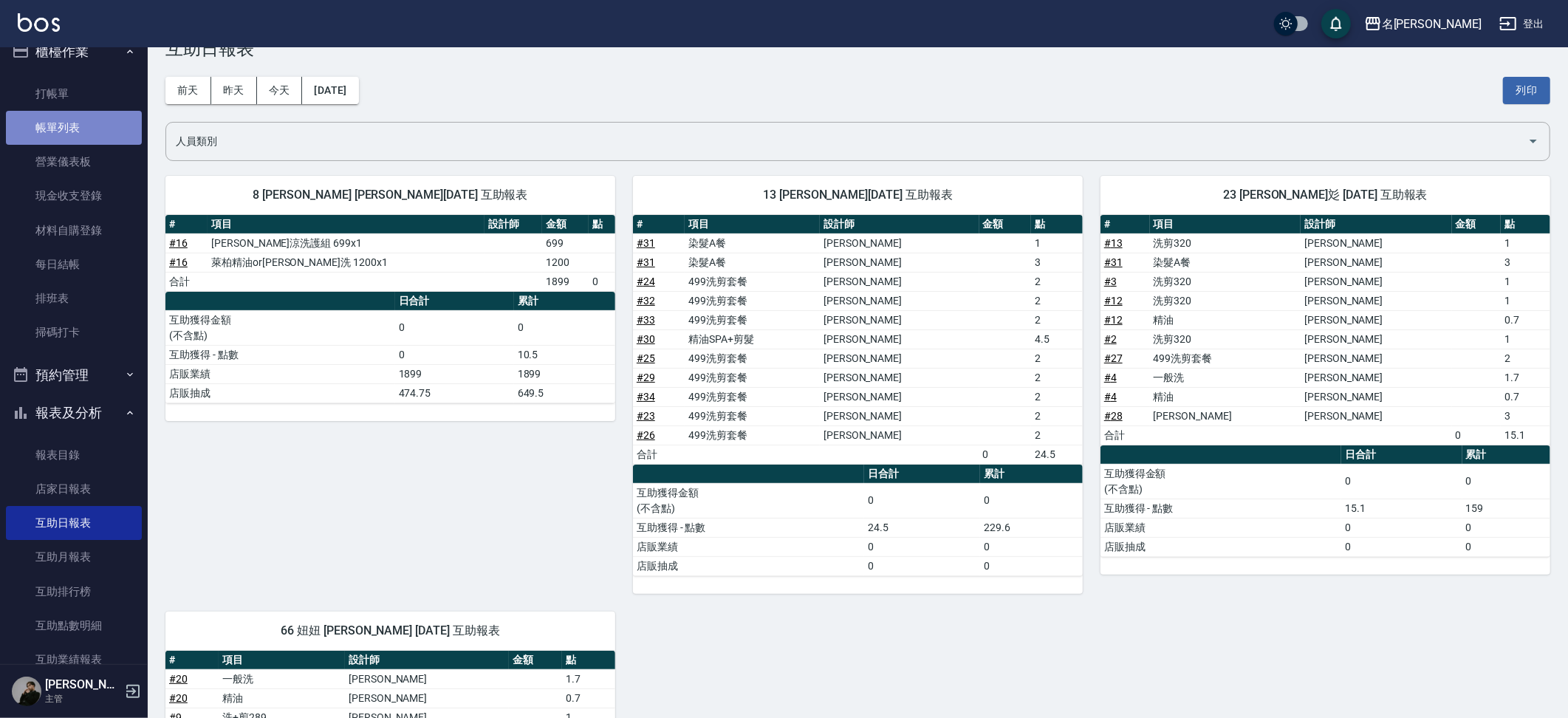
scroll to position [29, 0]
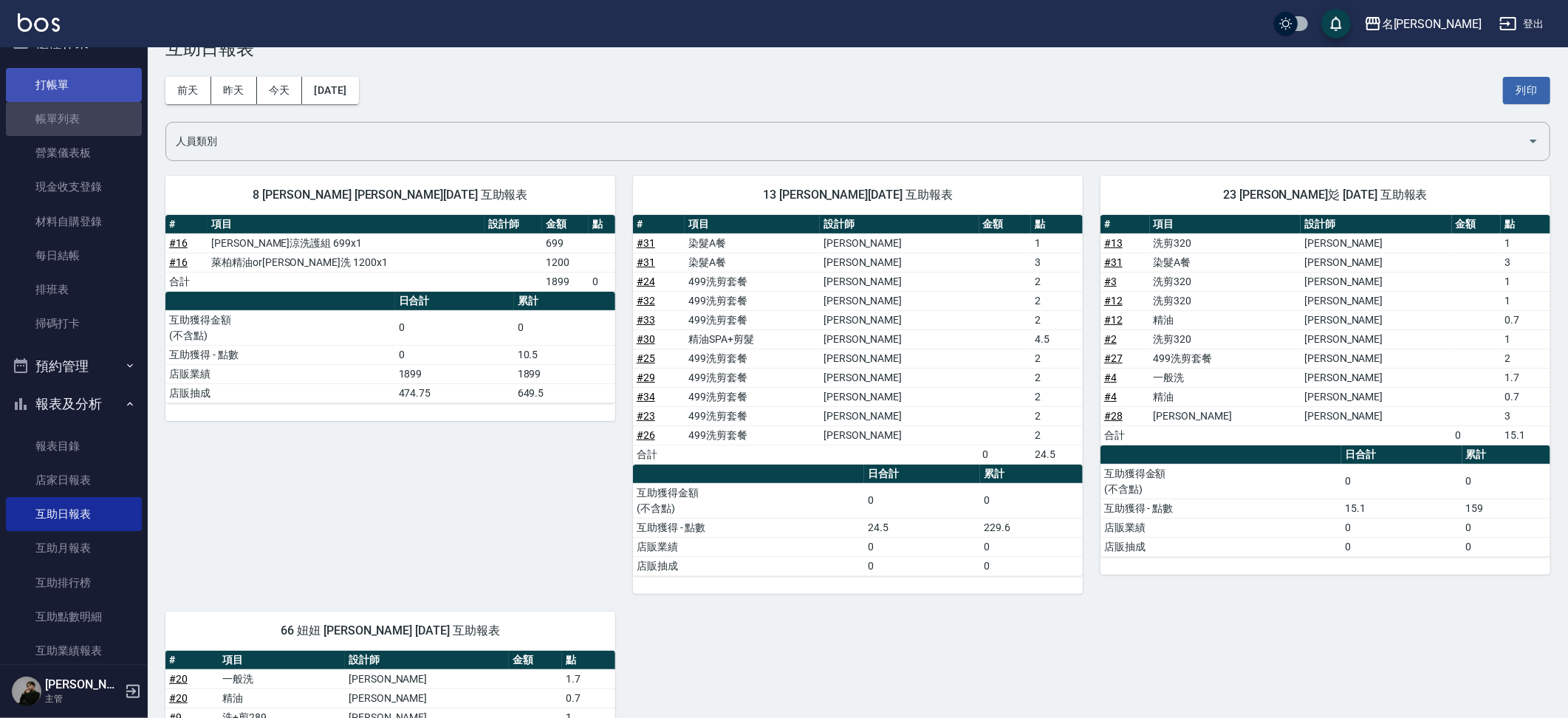
drag, startPoint x: 84, startPoint y: 128, endPoint x: 66, endPoint y: 80, distance: 51.3
click at [84, 128] on link "帳單列表" at bounding box center [73, 119] width 136 height 34
click at [94, 108] on link "帳單列表" at bounding box center [73, 119] width 136 height 34
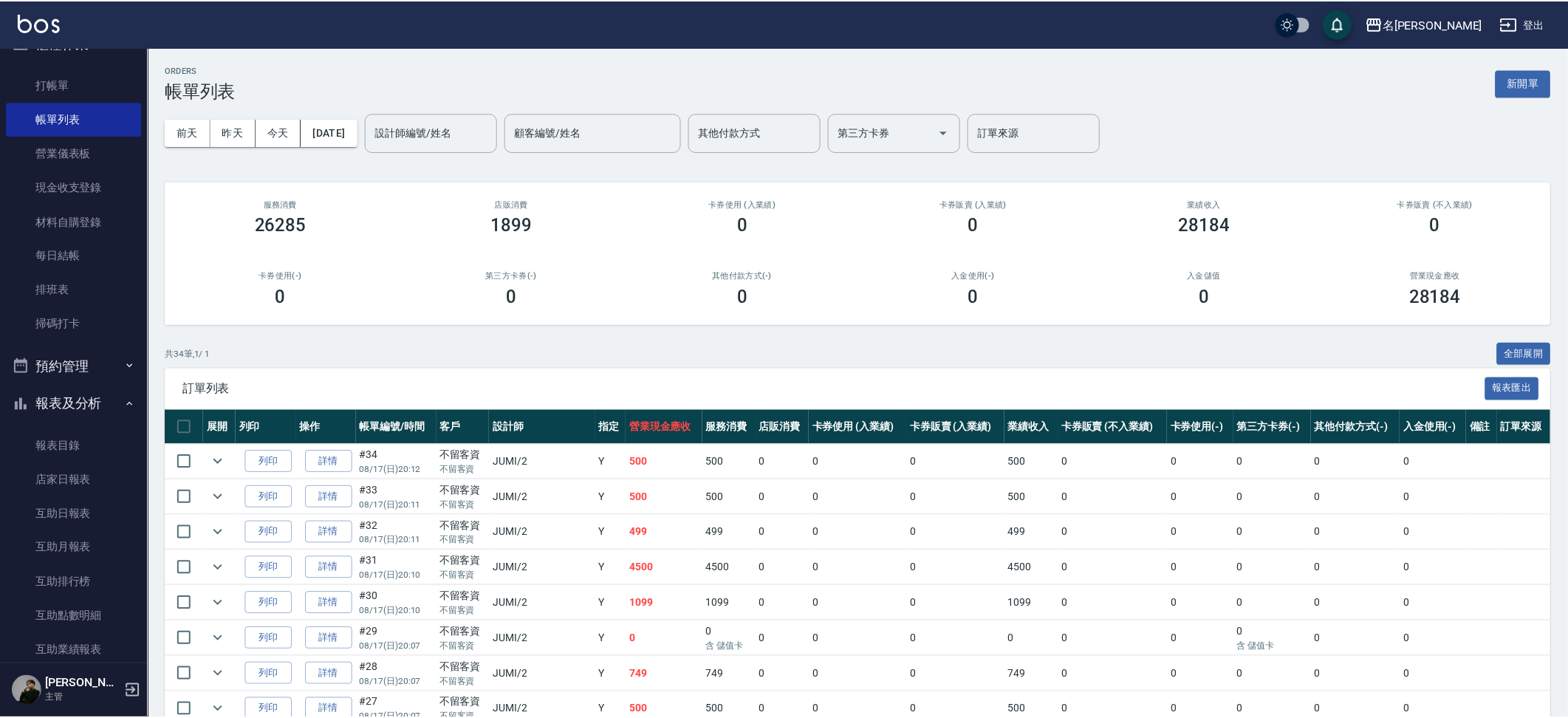
scroll to position [991, 0]
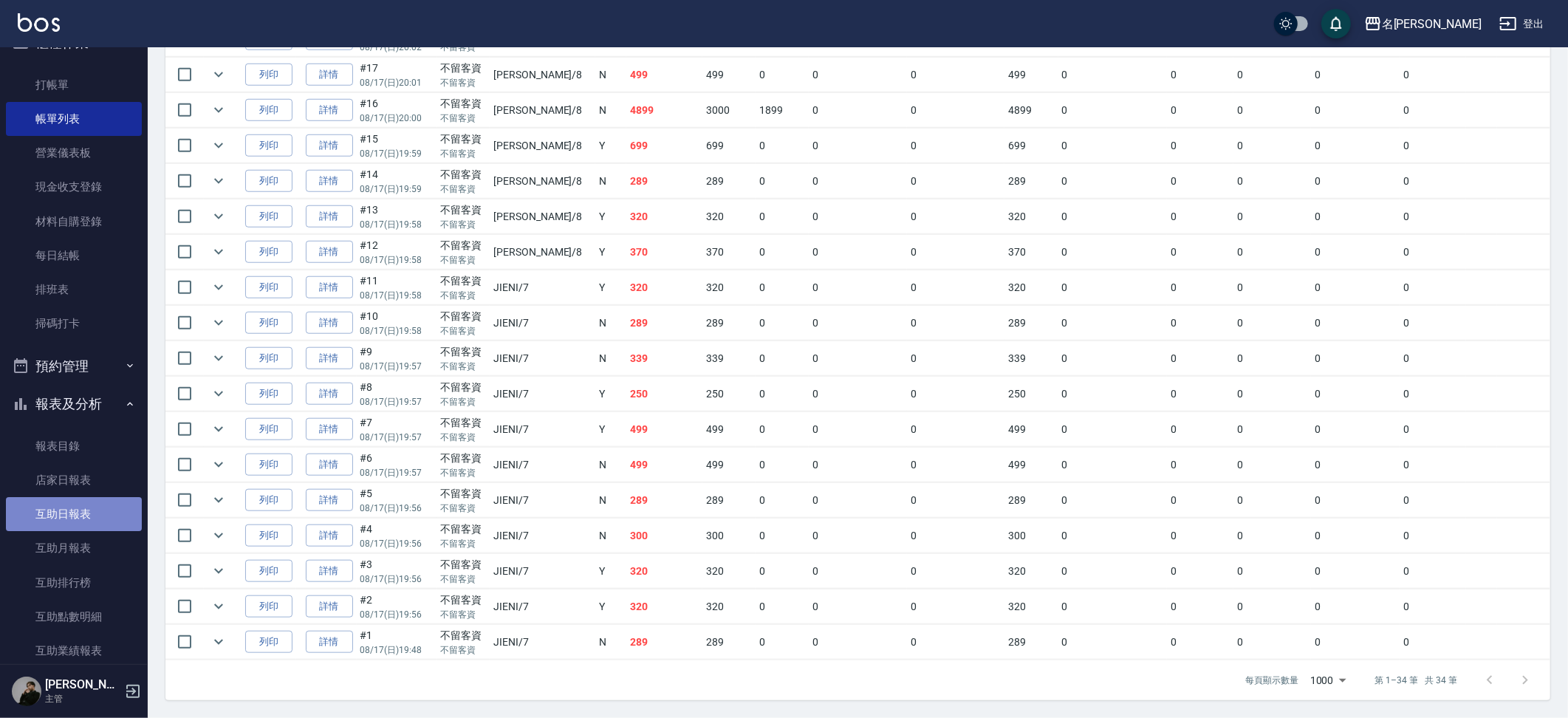
click at [88, 503] on link "互助日報表" at bounding box center [73, 514] width 136 height 34
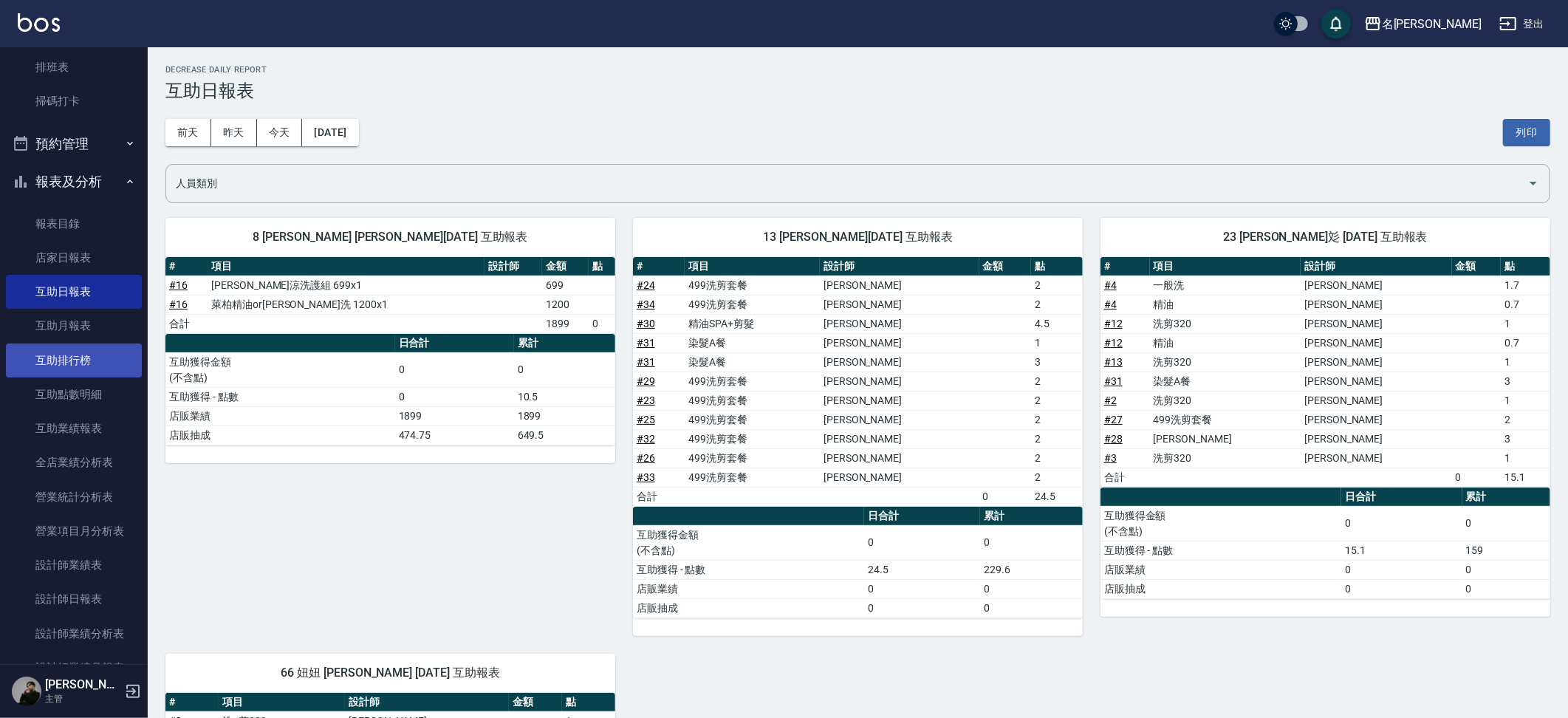
scroll to position [307, 0]
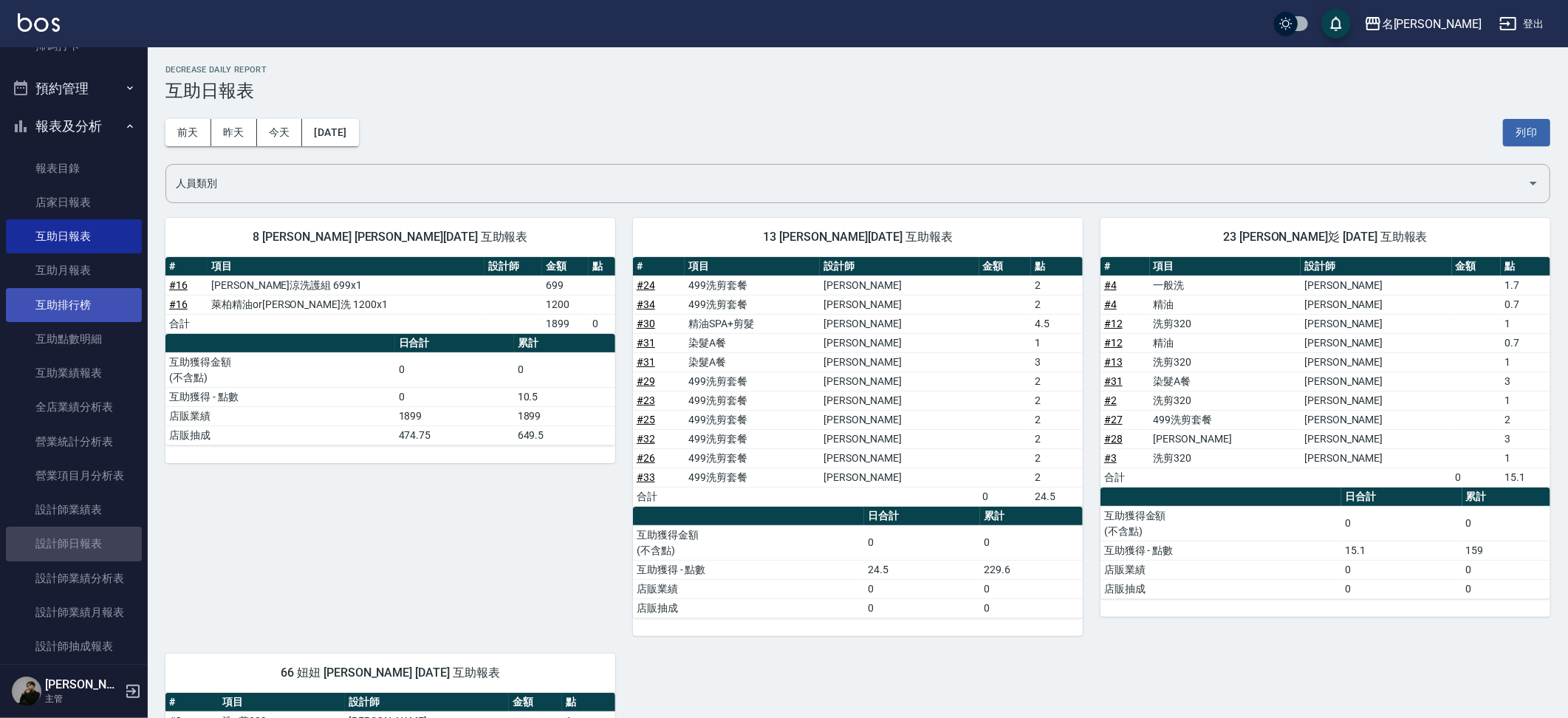
click at [106, 528] on link "設計師日報表" at bounding box center [73, 544] width 136 height 34
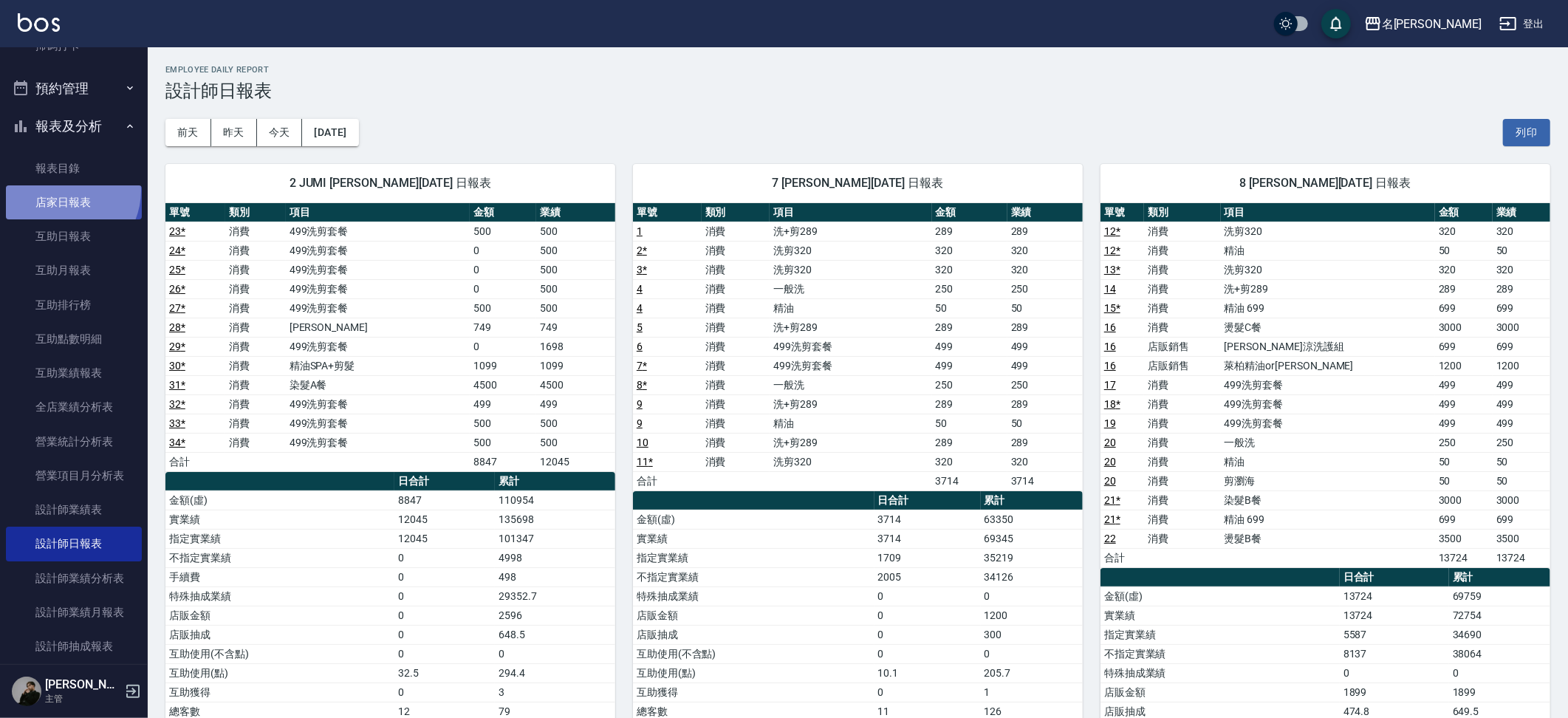
click at [62, 185] on link "店家日報表" at bounding box center [73, 202] width 136 height 34
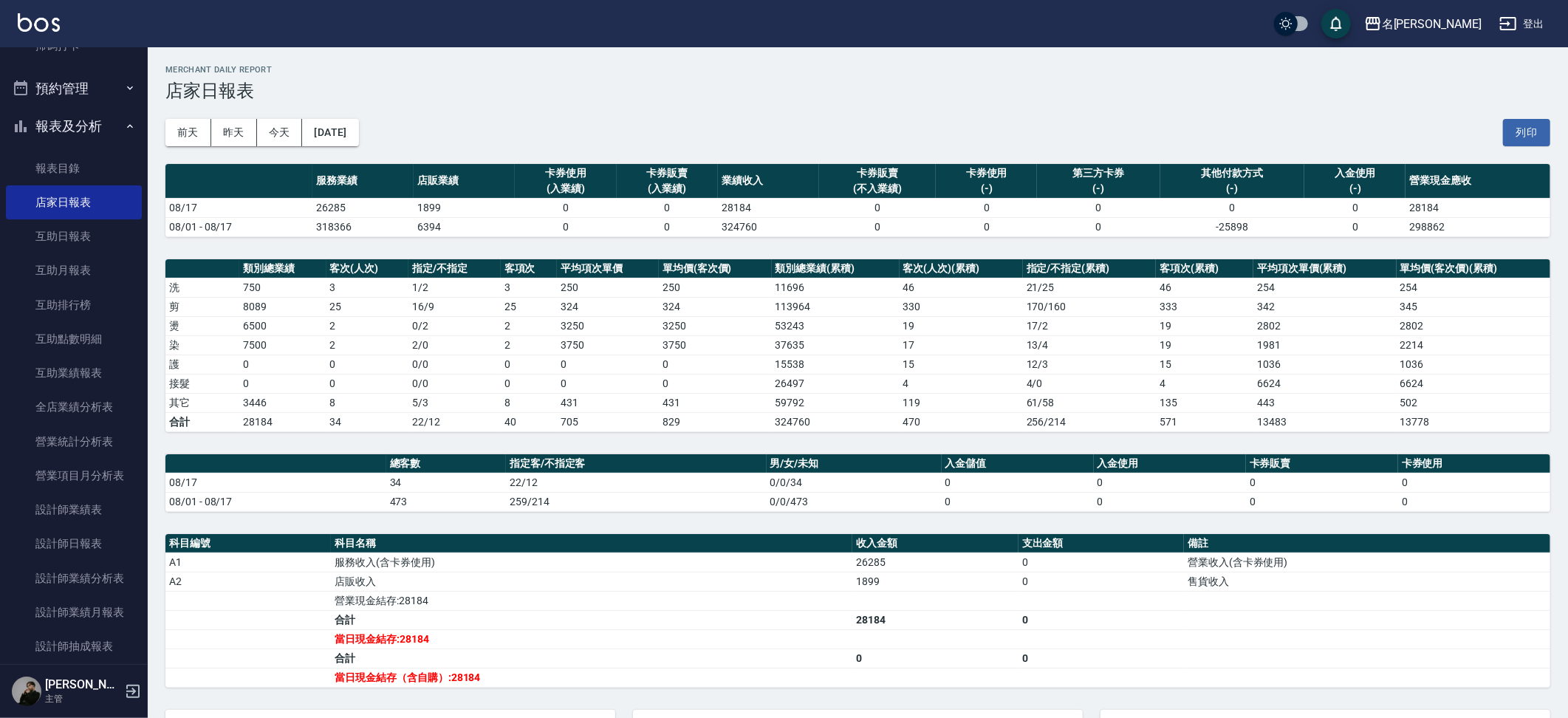
click at [902, 359] on td "15" at bounding box center [961, 364] width 123 height 19
click at [57, 238] on link "互助日報表" at bounding box center [73, 233] width 136 height 34
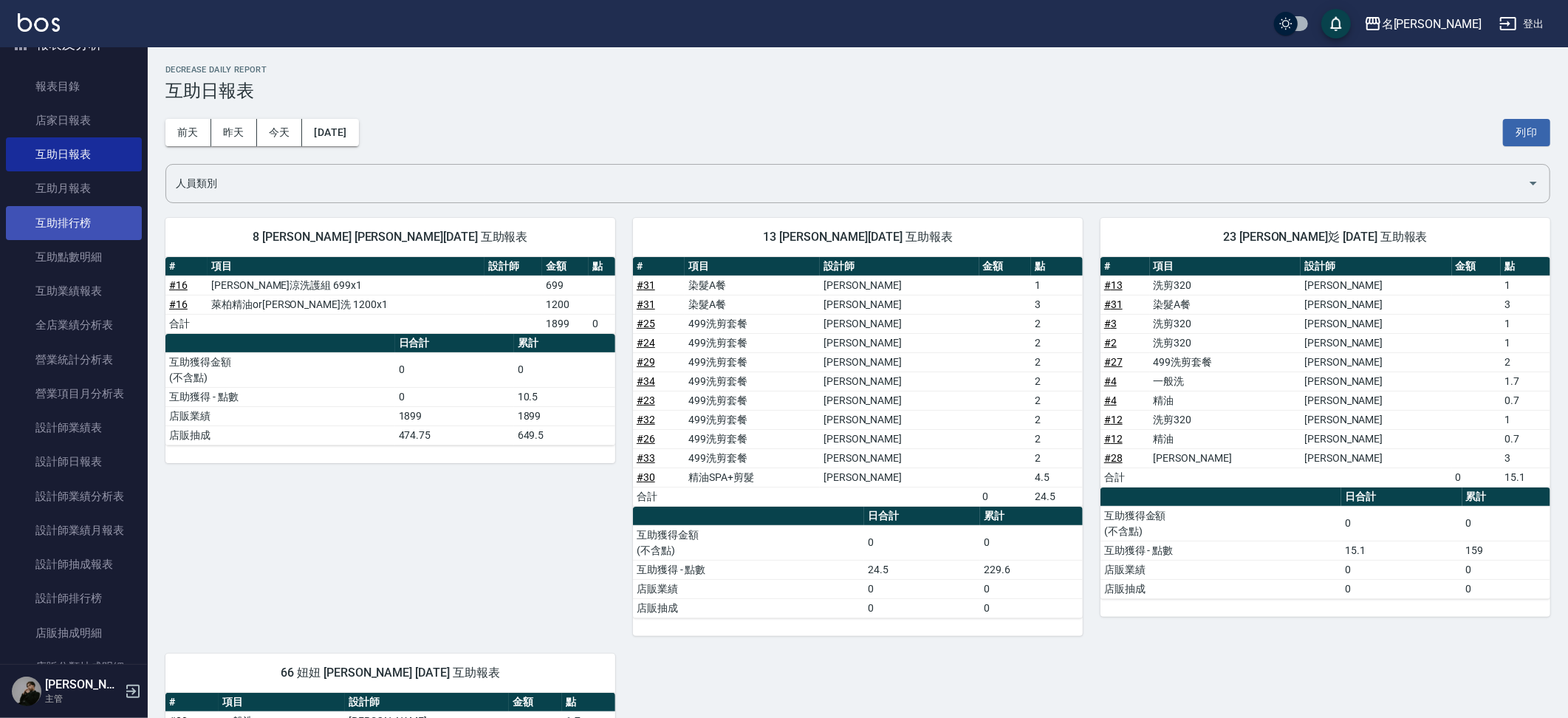
scroll to position [388, 0]
click at [69, 124] on link "店家日報表" at bounding box center [73, 122] width 136 height 34
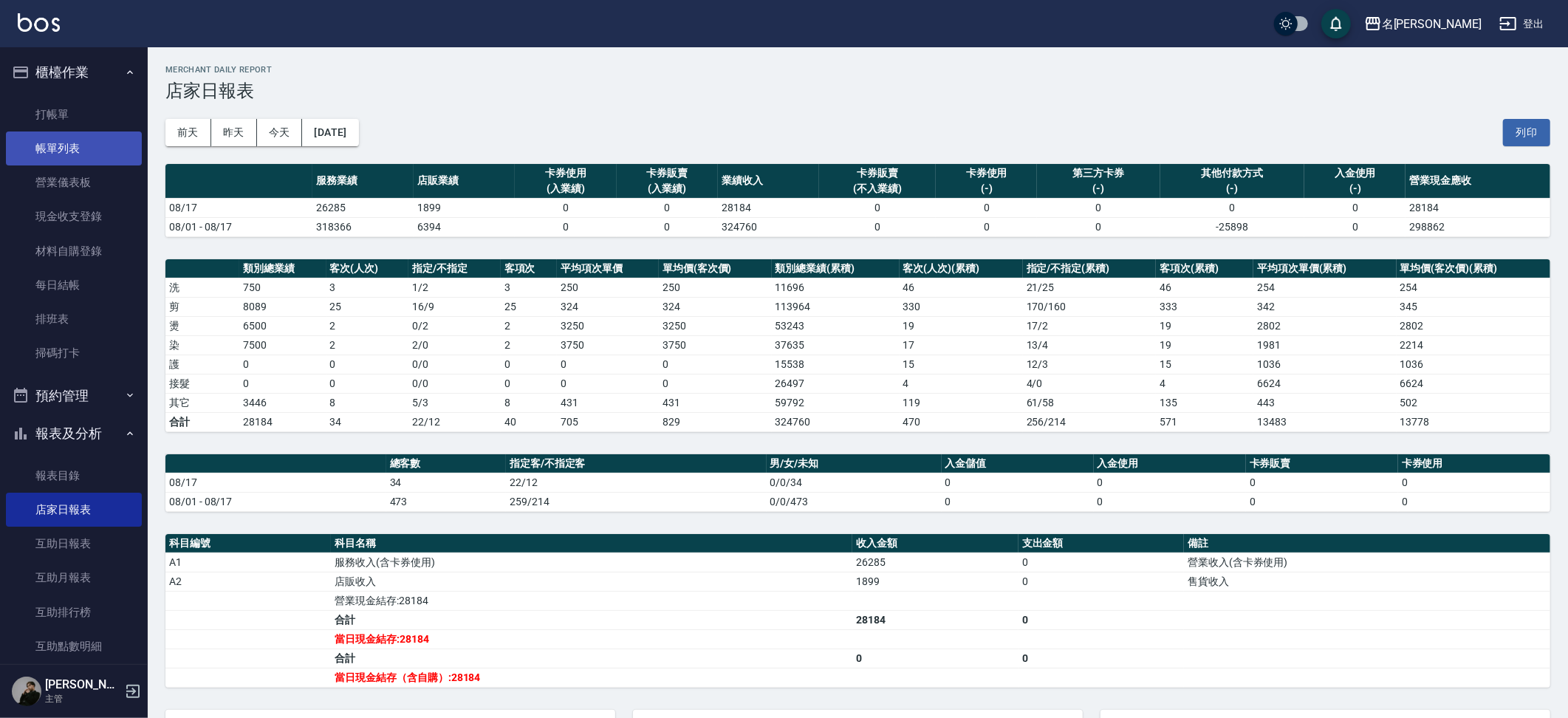
click at [80, 160] on link "帳單列表" at bounding box center [73, 148] width 136 height 34
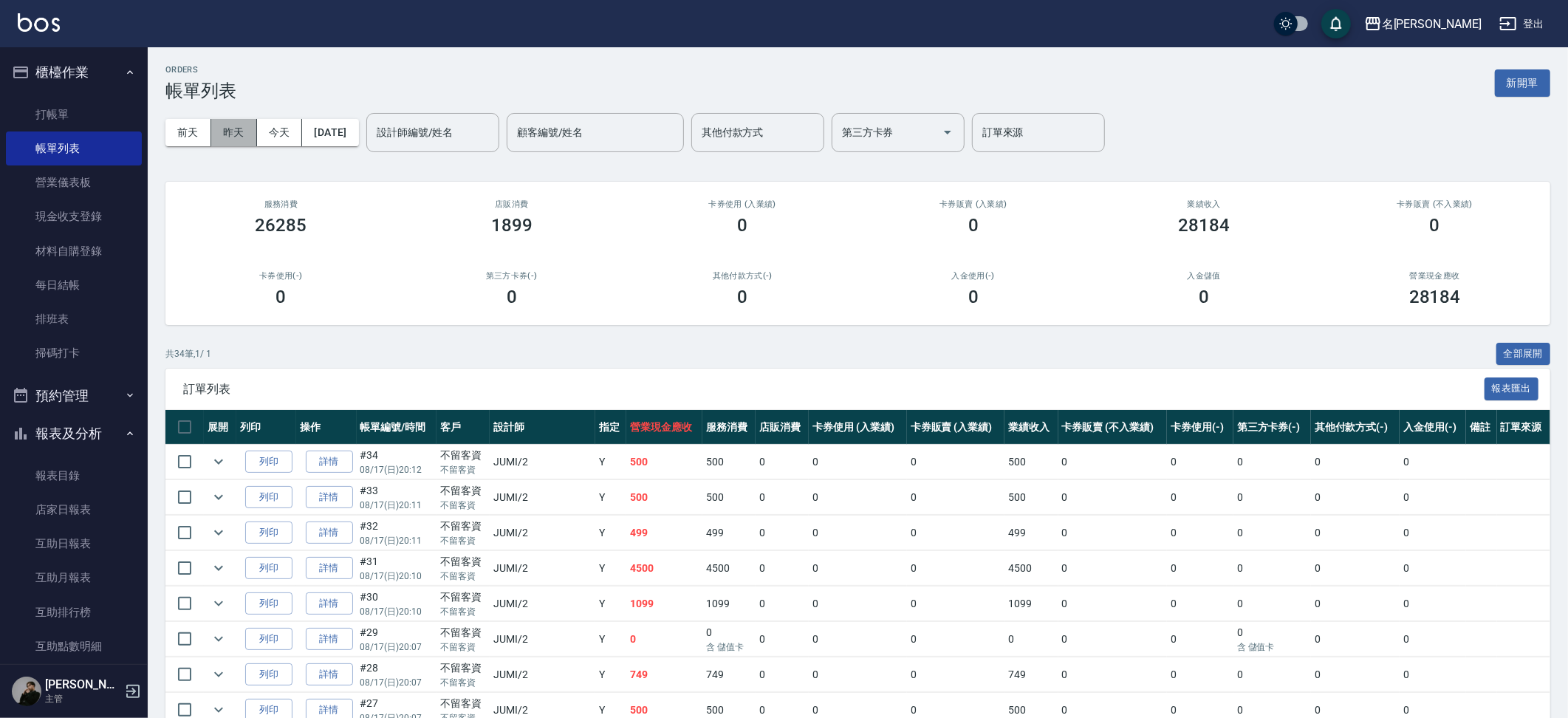
click at [243, 131] on button "昨天" at bounding box center [234, 133] width 45 height 28
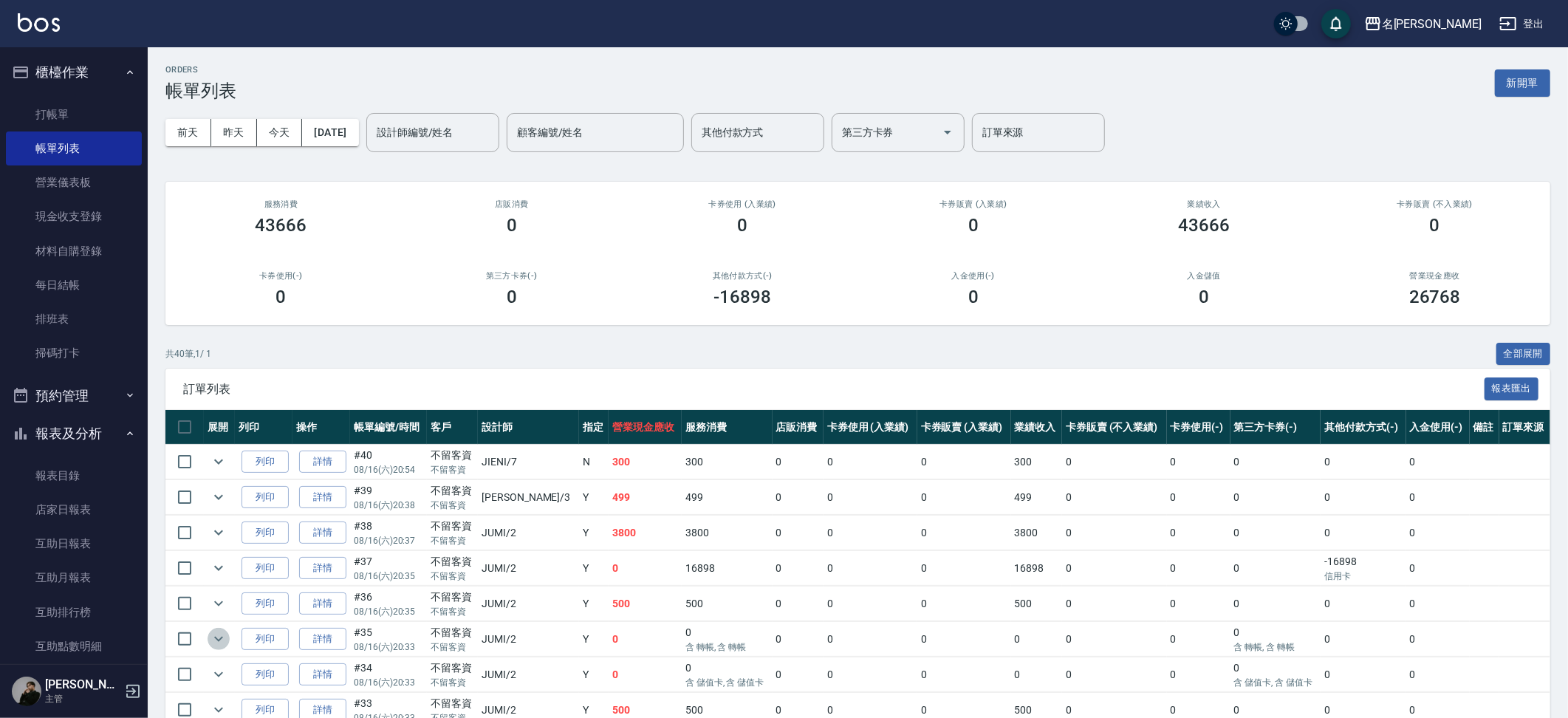
click at [224, 641] on icon "expand row" at bounding box center [218, 638] width 18 height 18
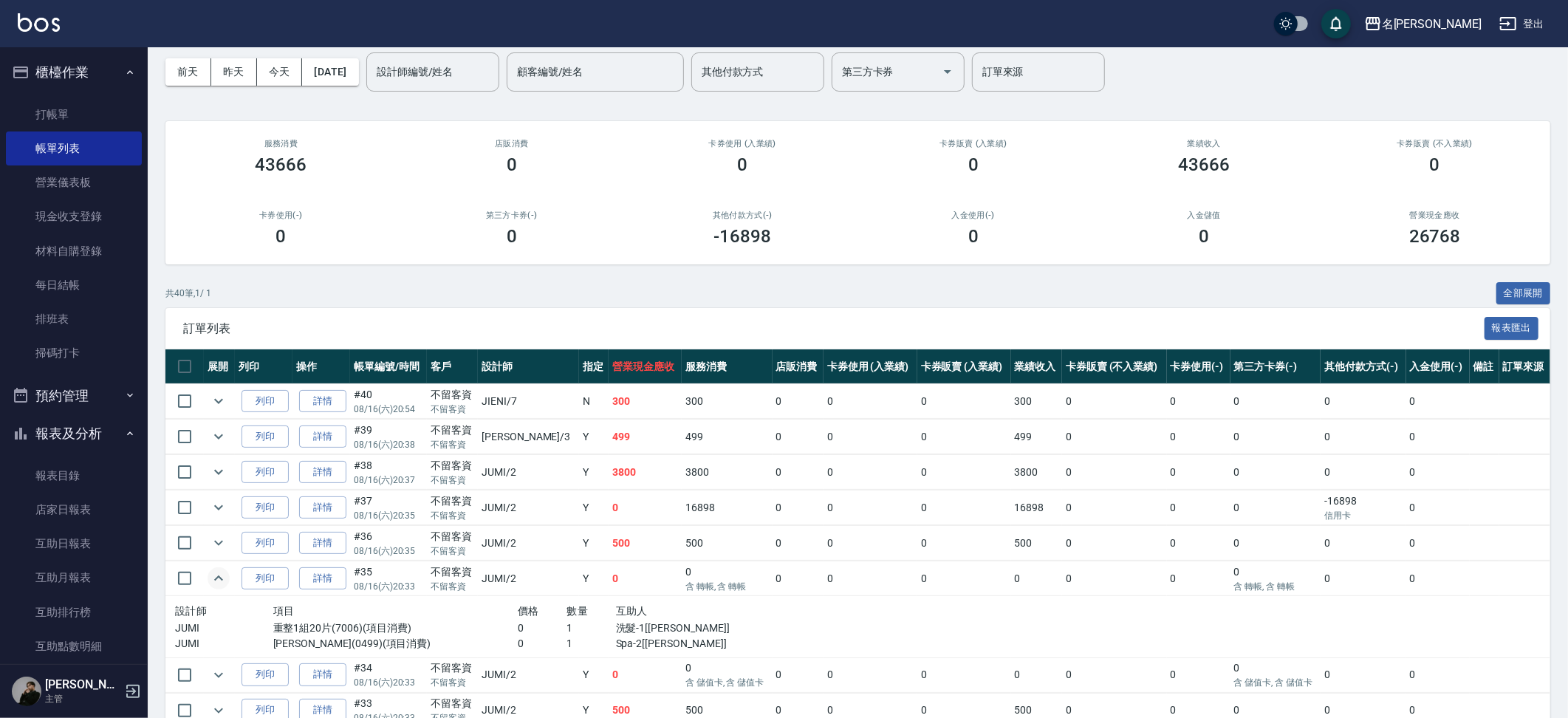
scroll to position [62, 0]
click at [213, 670] on icon "expand row" at bounding box center [218, 674] width 18 height 18
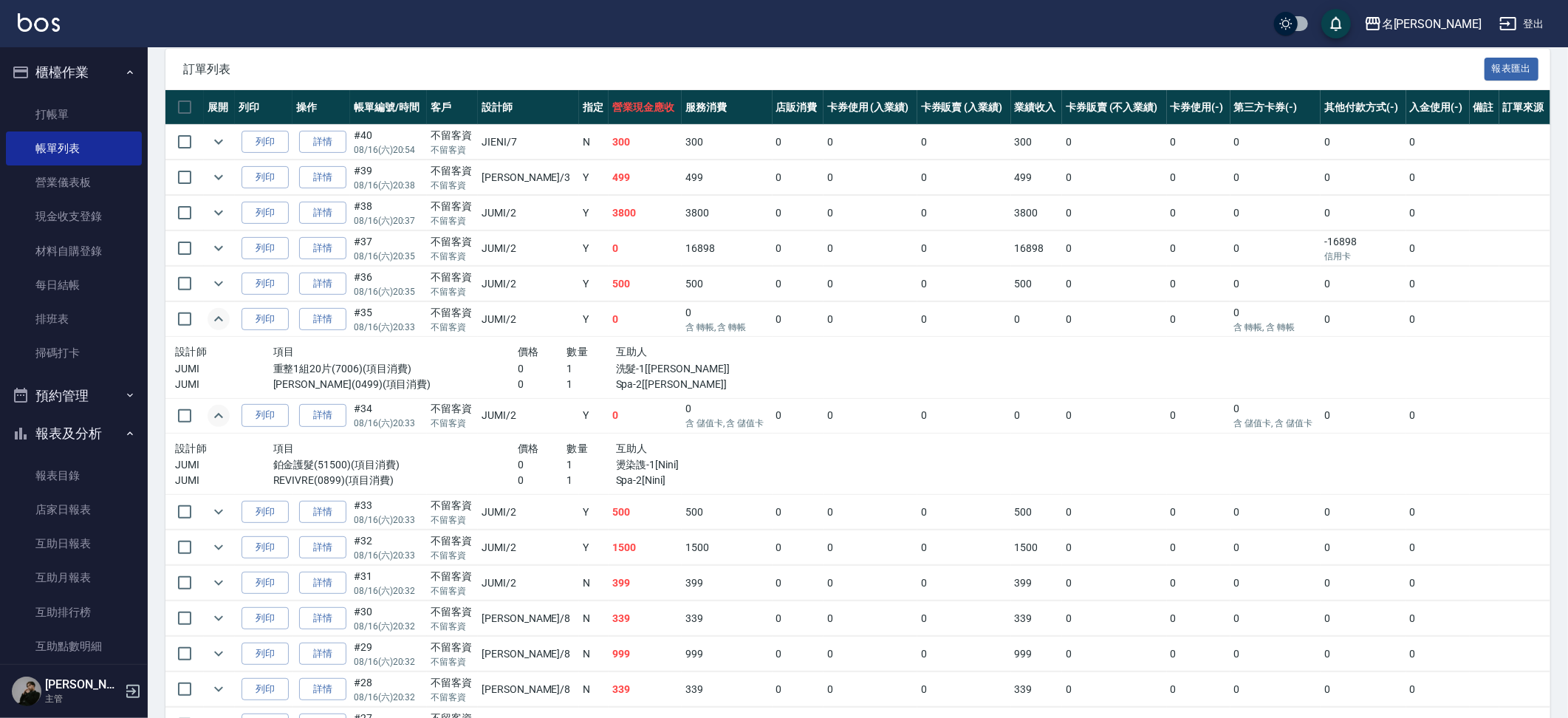
scroll to position [298, 0]
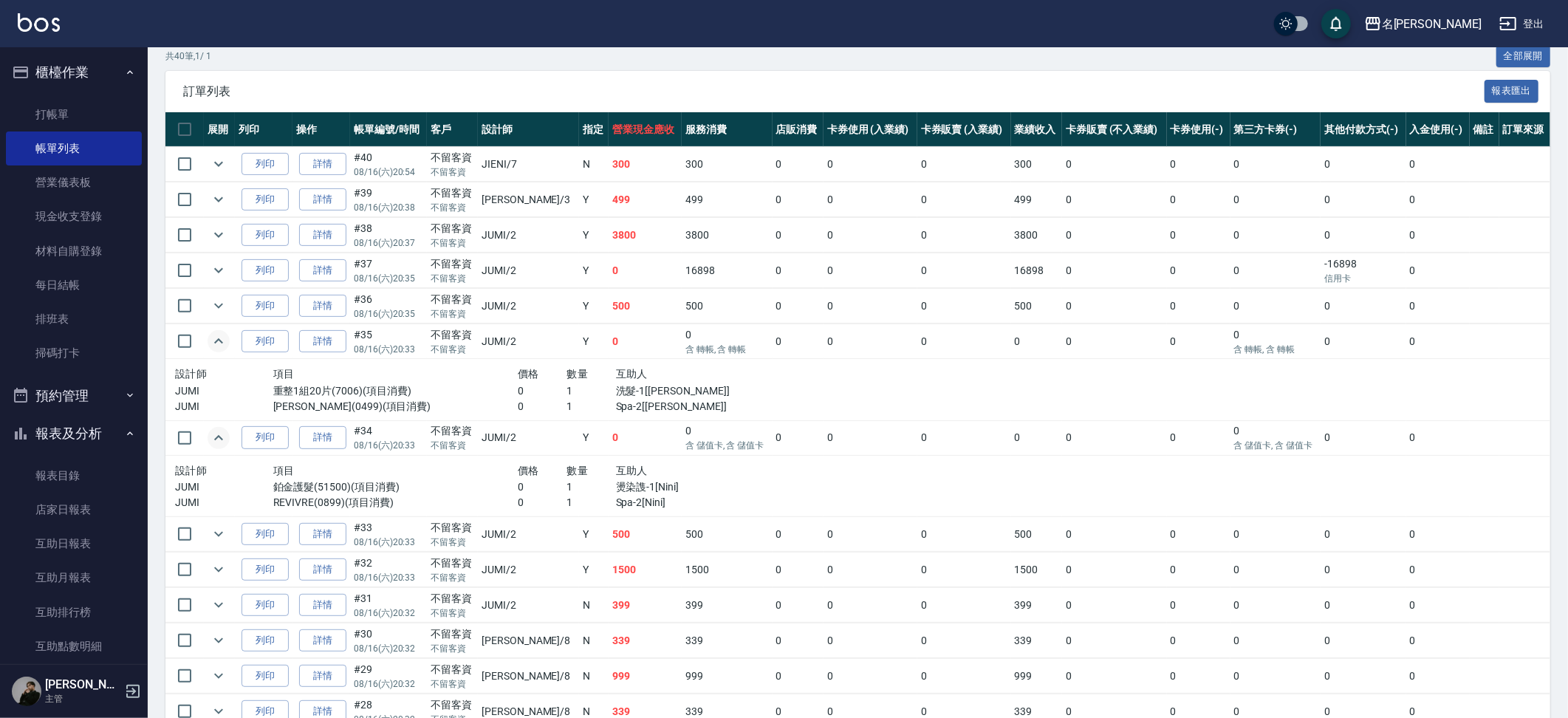
click at [230, 274] on td at bounding box center [219, 270] width 31 height 35
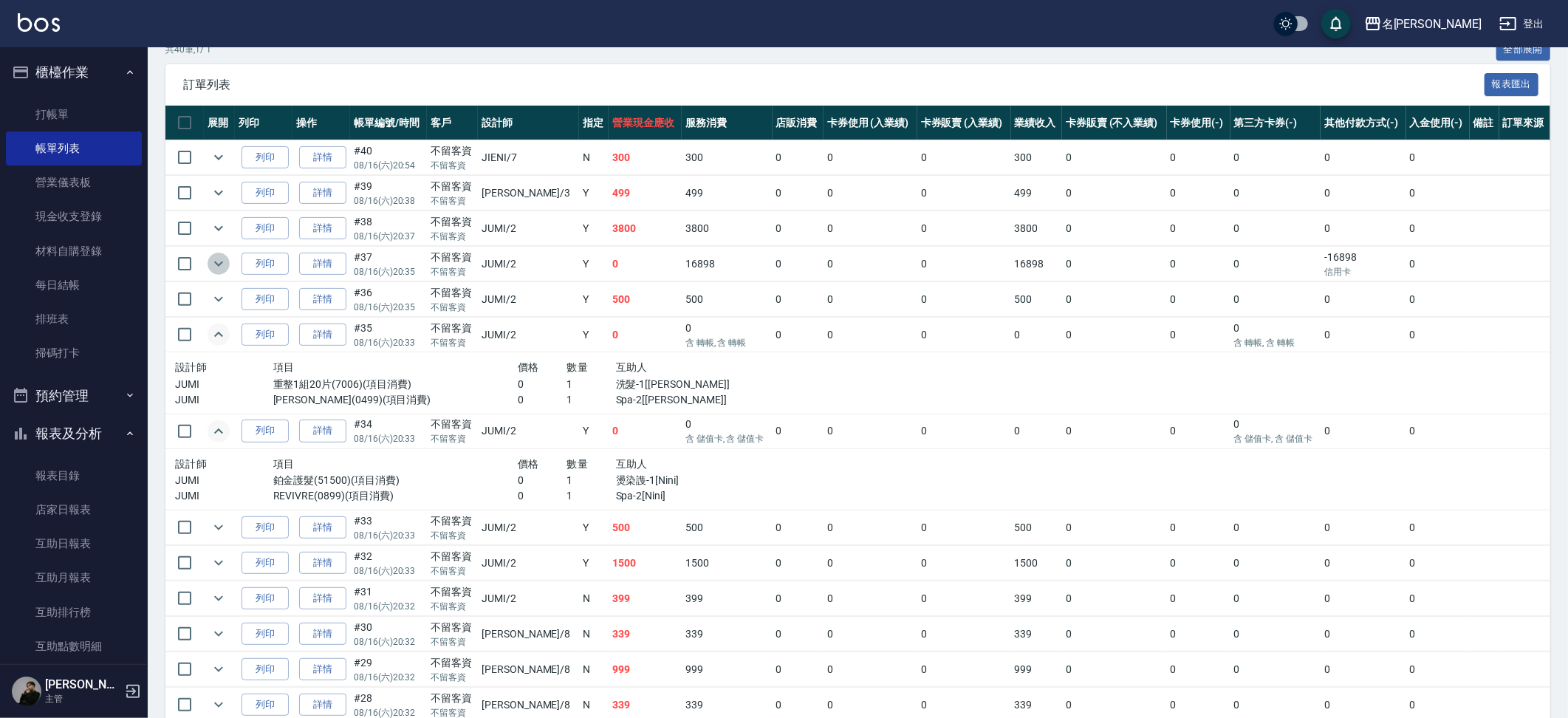
click at [219, 267] on icon "expand row" at bounding box center [218, 264] width 18 height 18
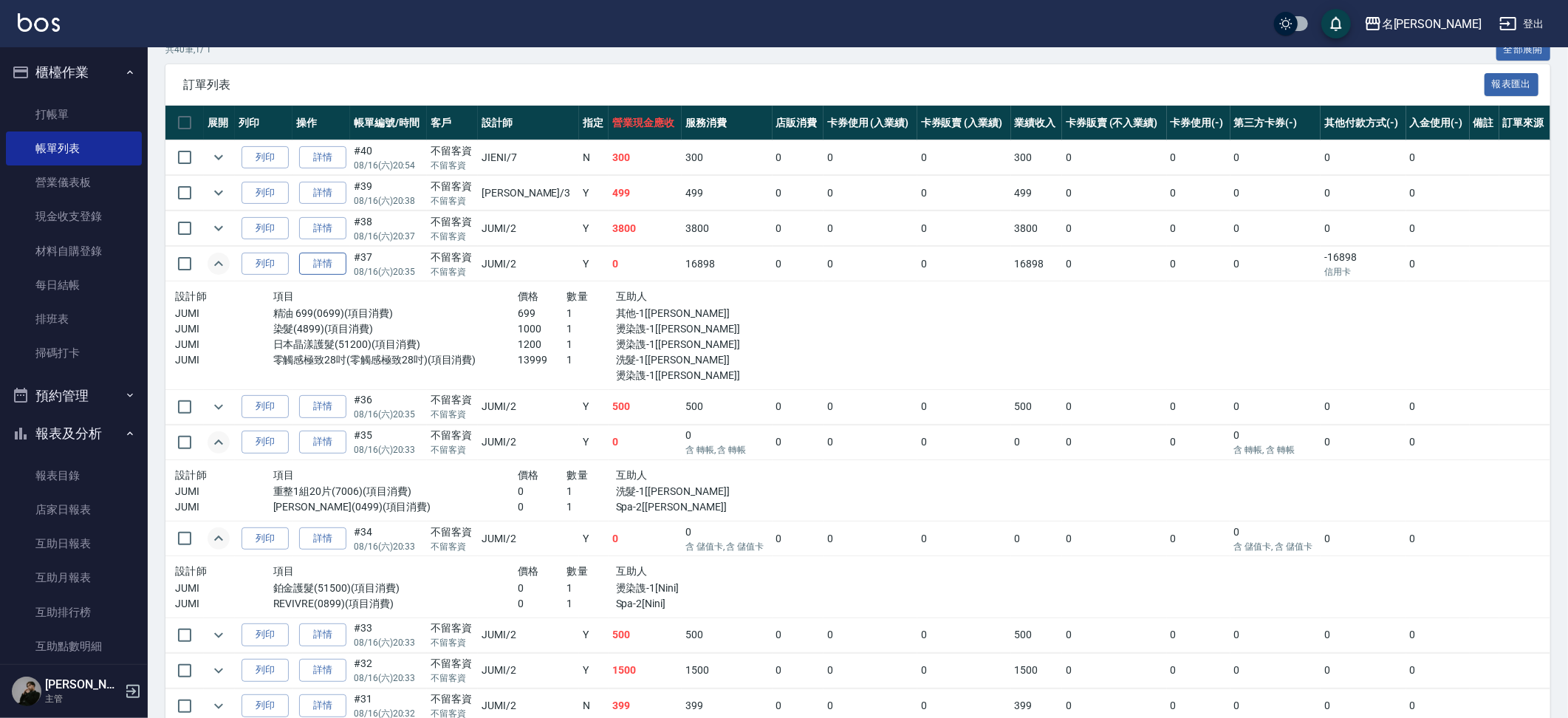
click at [344, 262] on link "詳情" at bounding box center [323, 264] width 47 height 23
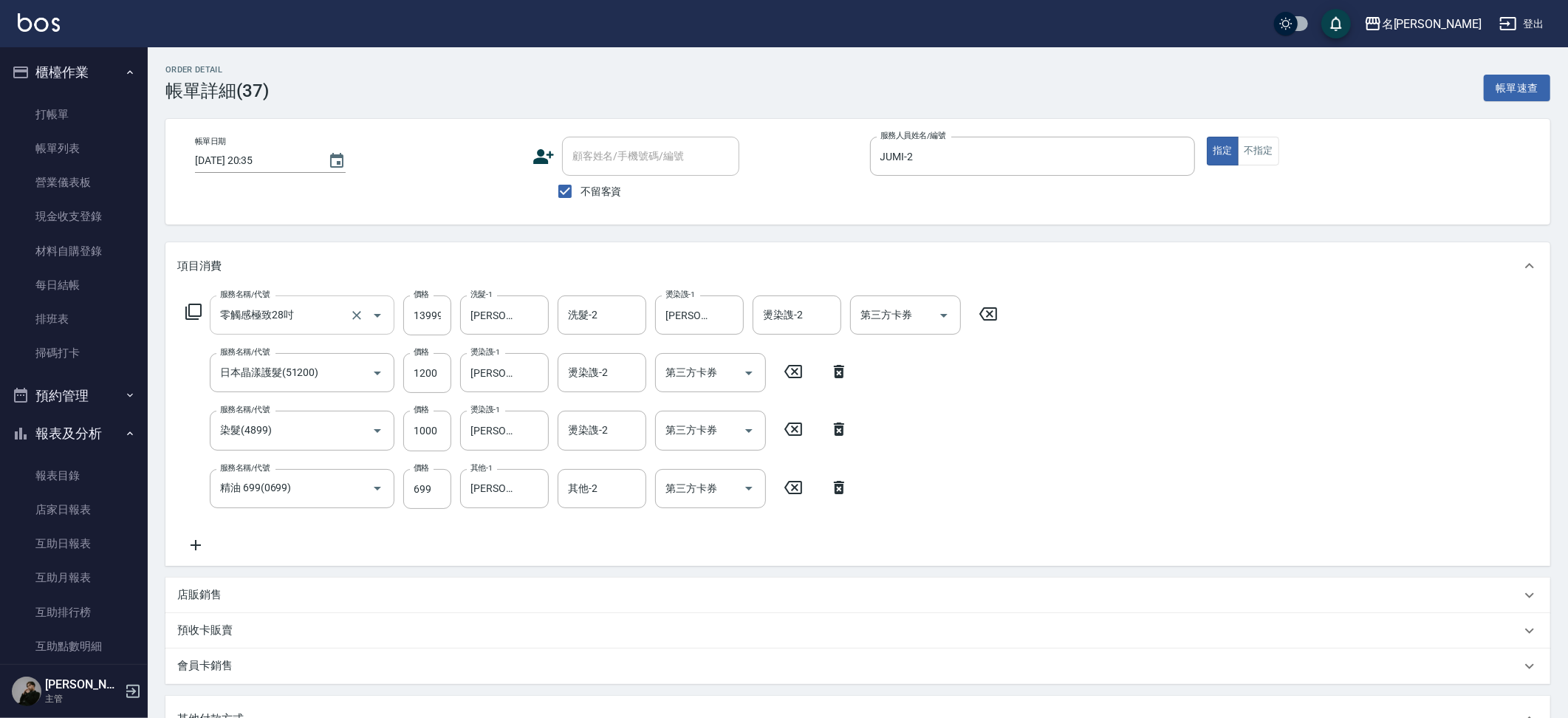
click at [373, 325] on div at bounding box center [367, 315] width 41 height 39
click at [374, 318] on icon "Open" at bounding box center [377, 316] width 18 height 18
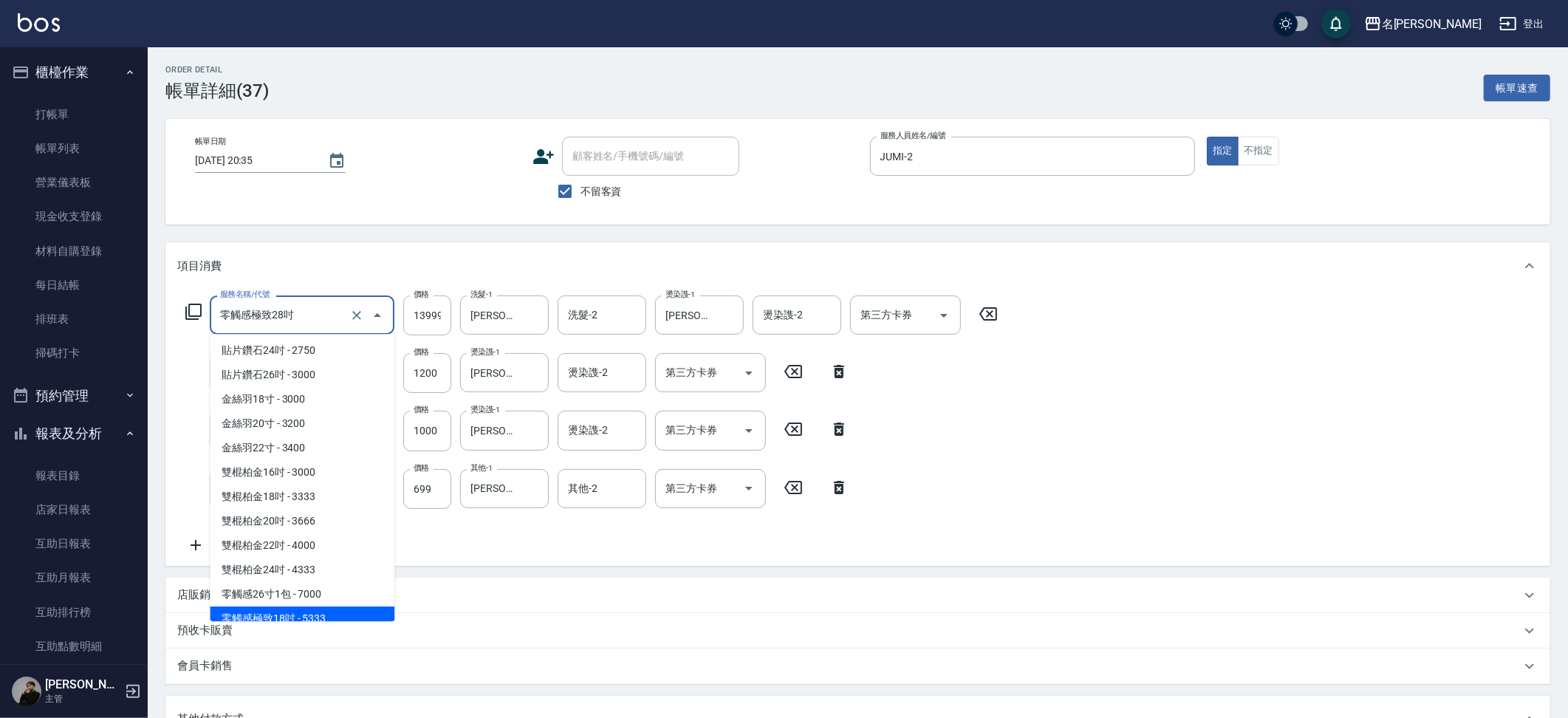
scroll to position [2919, 0]
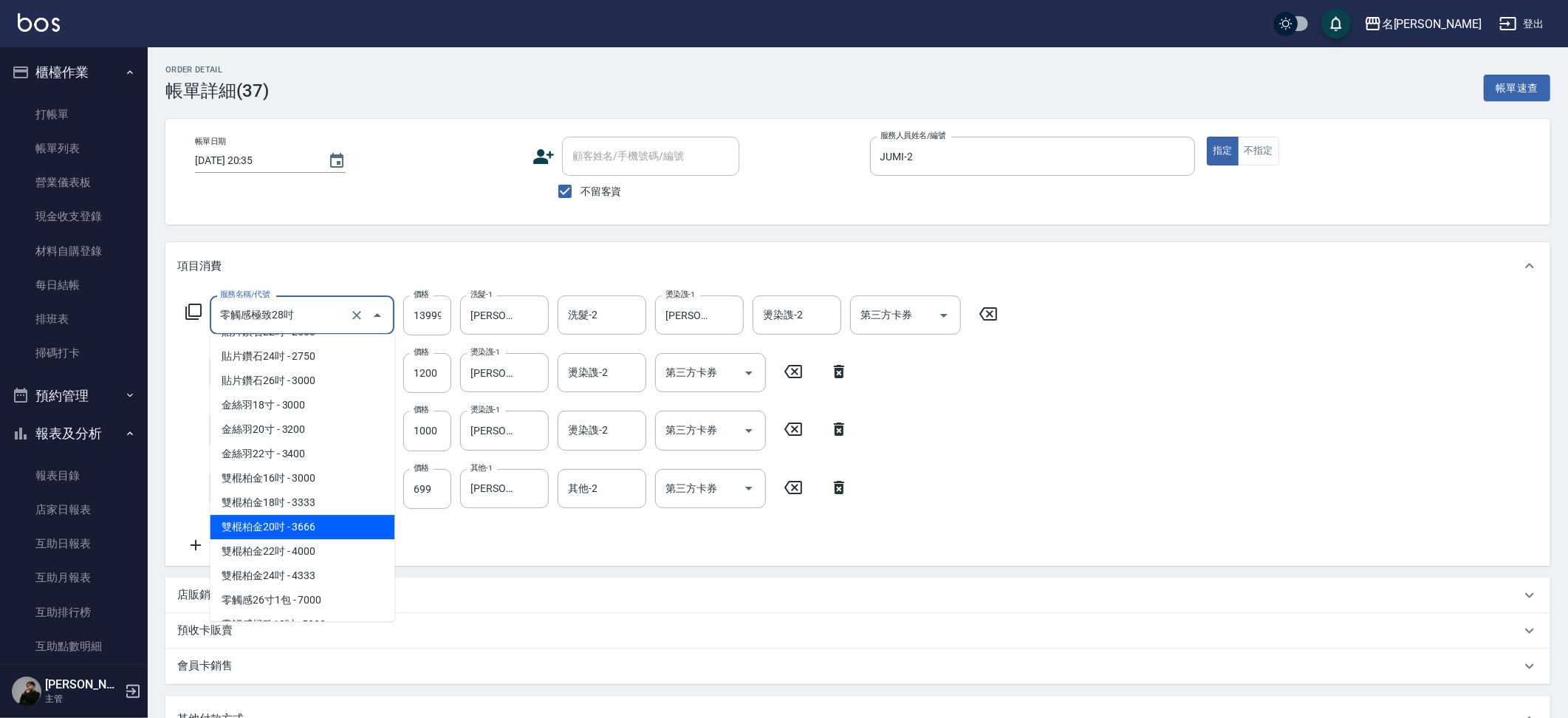
click at [321, 514] on span "雙棍柏金20吋 - 3666" at bounding box center [302, 527] width 185 height 24
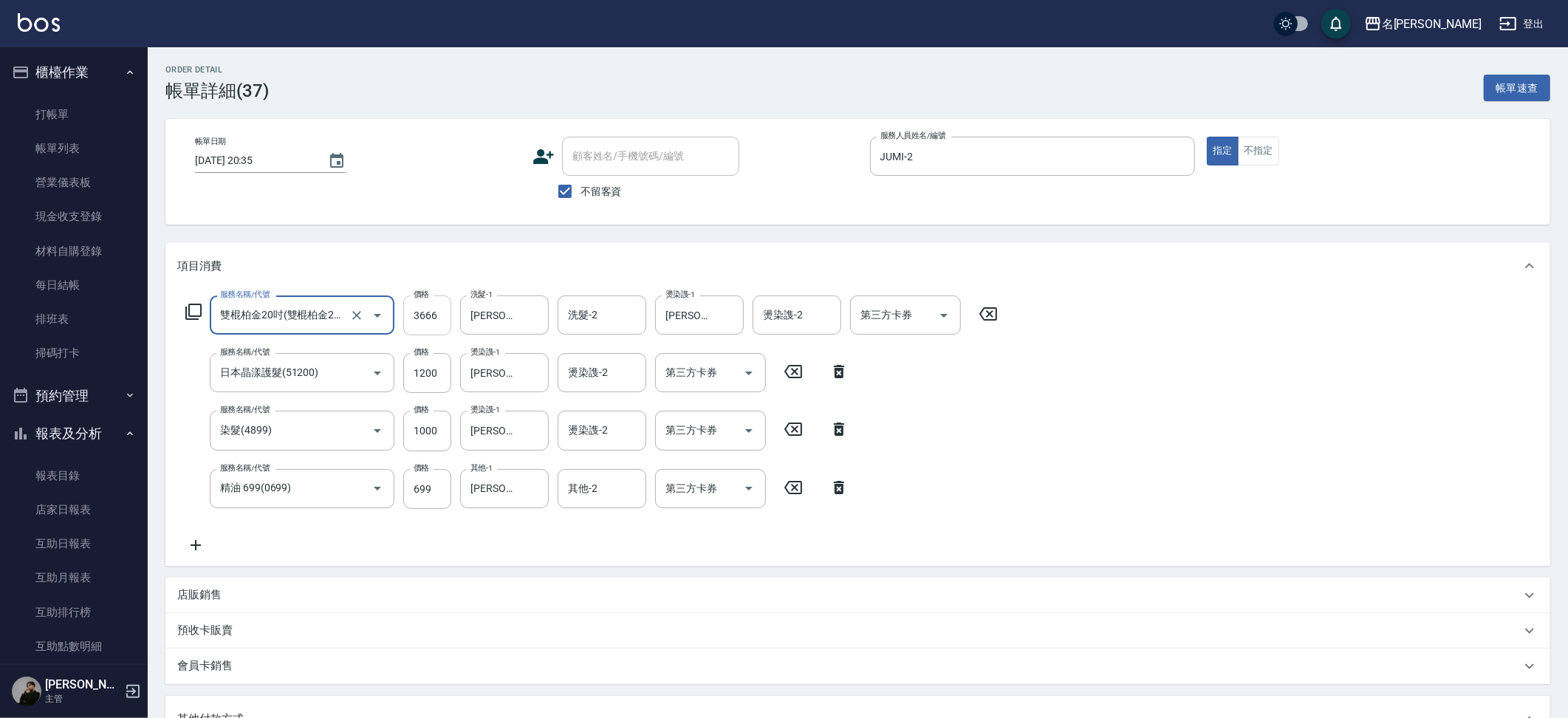
click at [432, 320] on input "3666" at bounding box center [427, 315] width 48 height 40
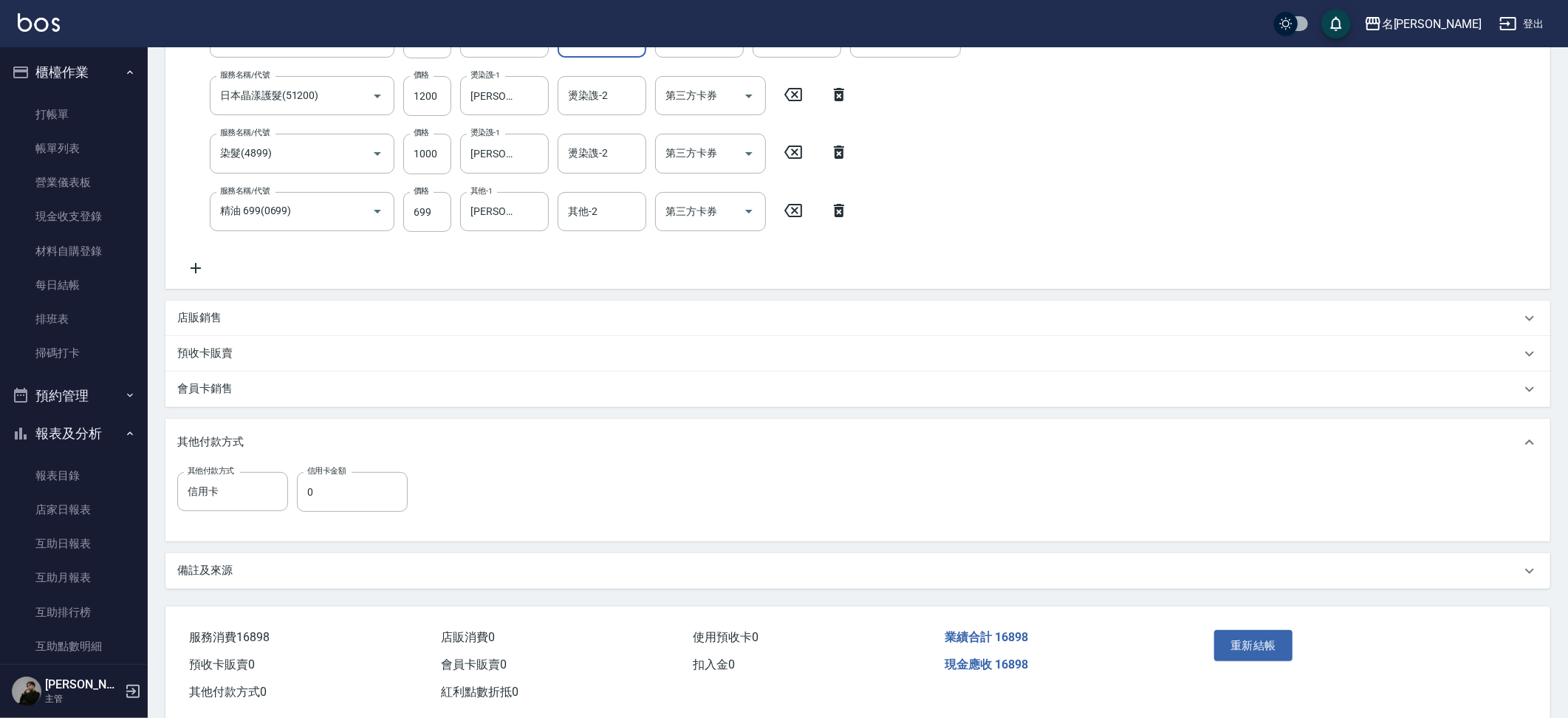
scroll to position [304, 0]
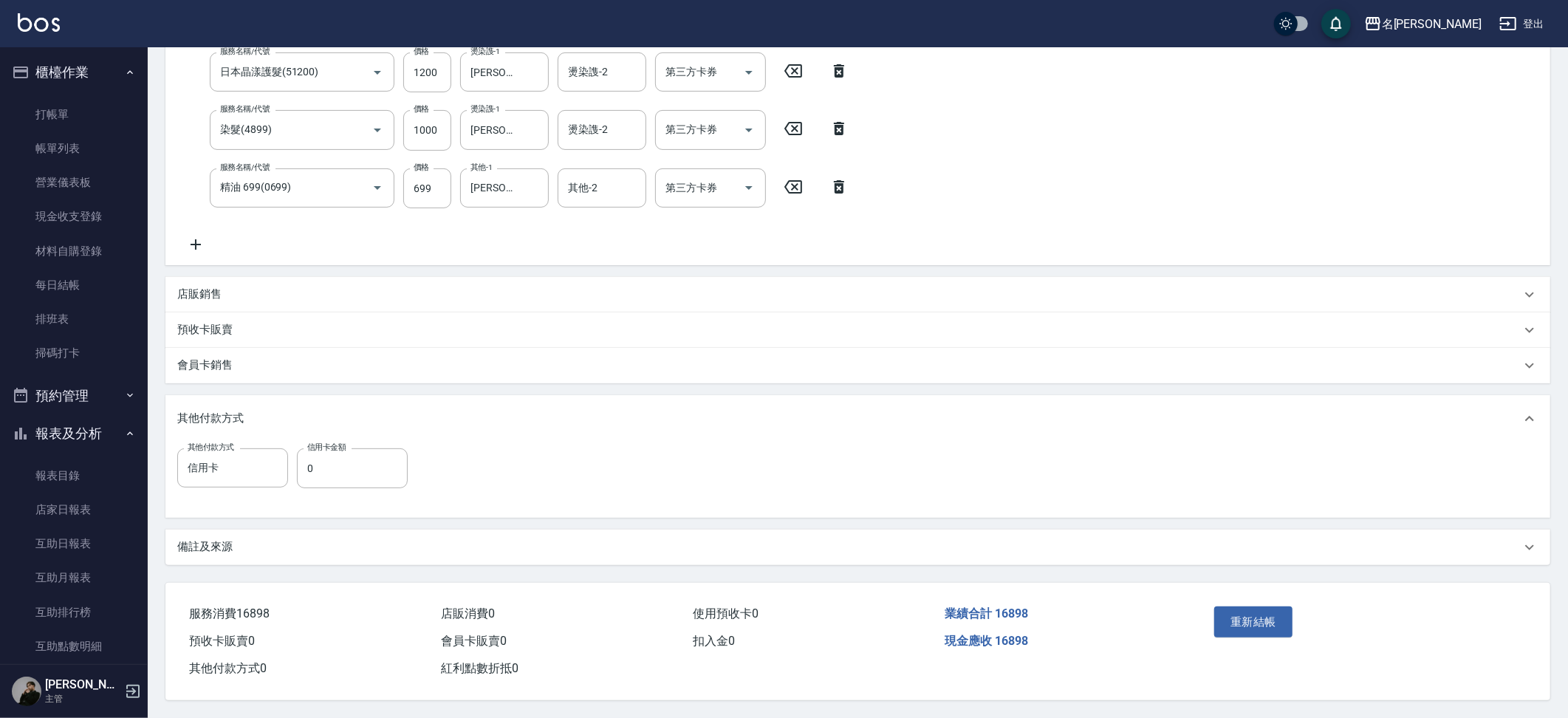
click at [1267, 600] on div "重新結帳" at bounding box center [1285, 632] width 153 height 64
click at [1268, 606] on button "重新結帳" at bounding box center [1253, 621] width 78 height 31
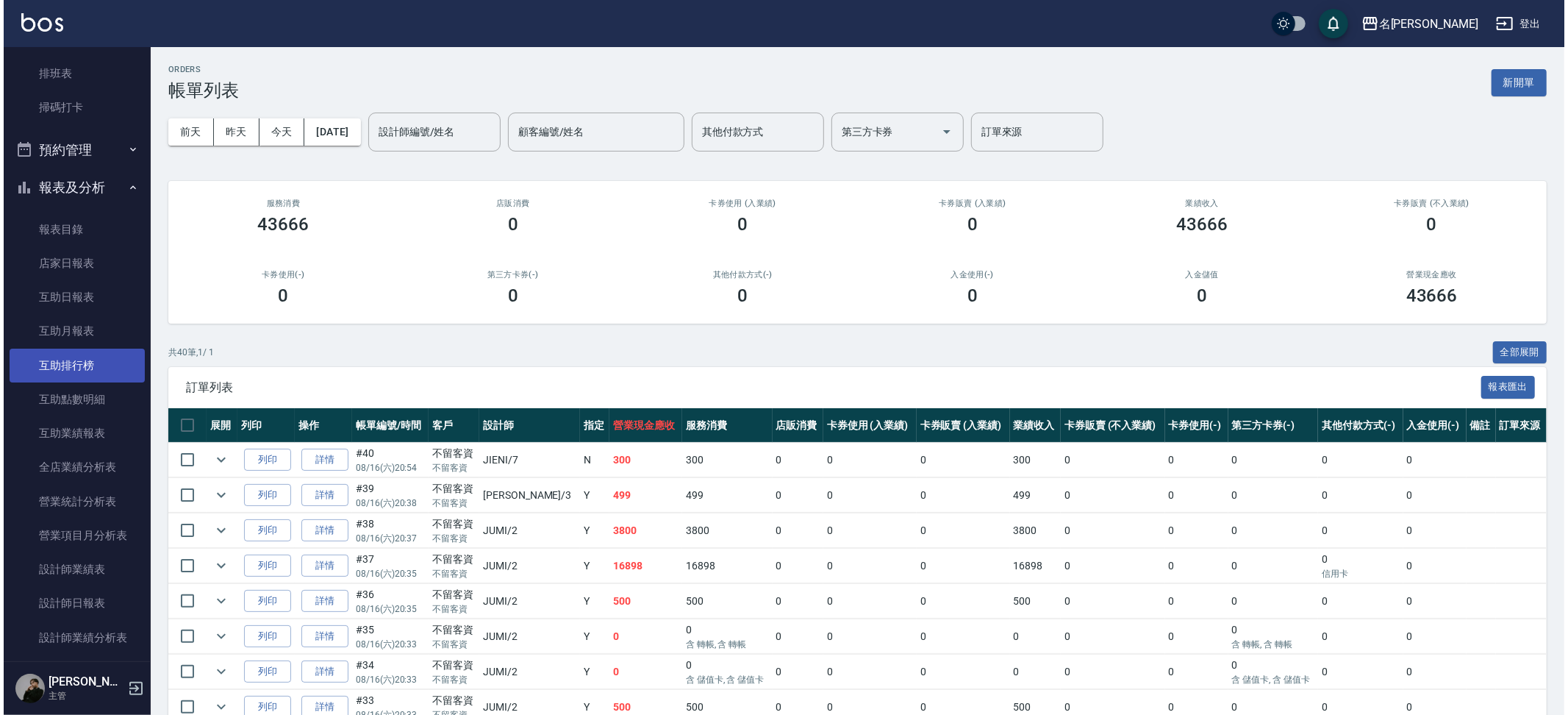
scroll to position [254, 0]
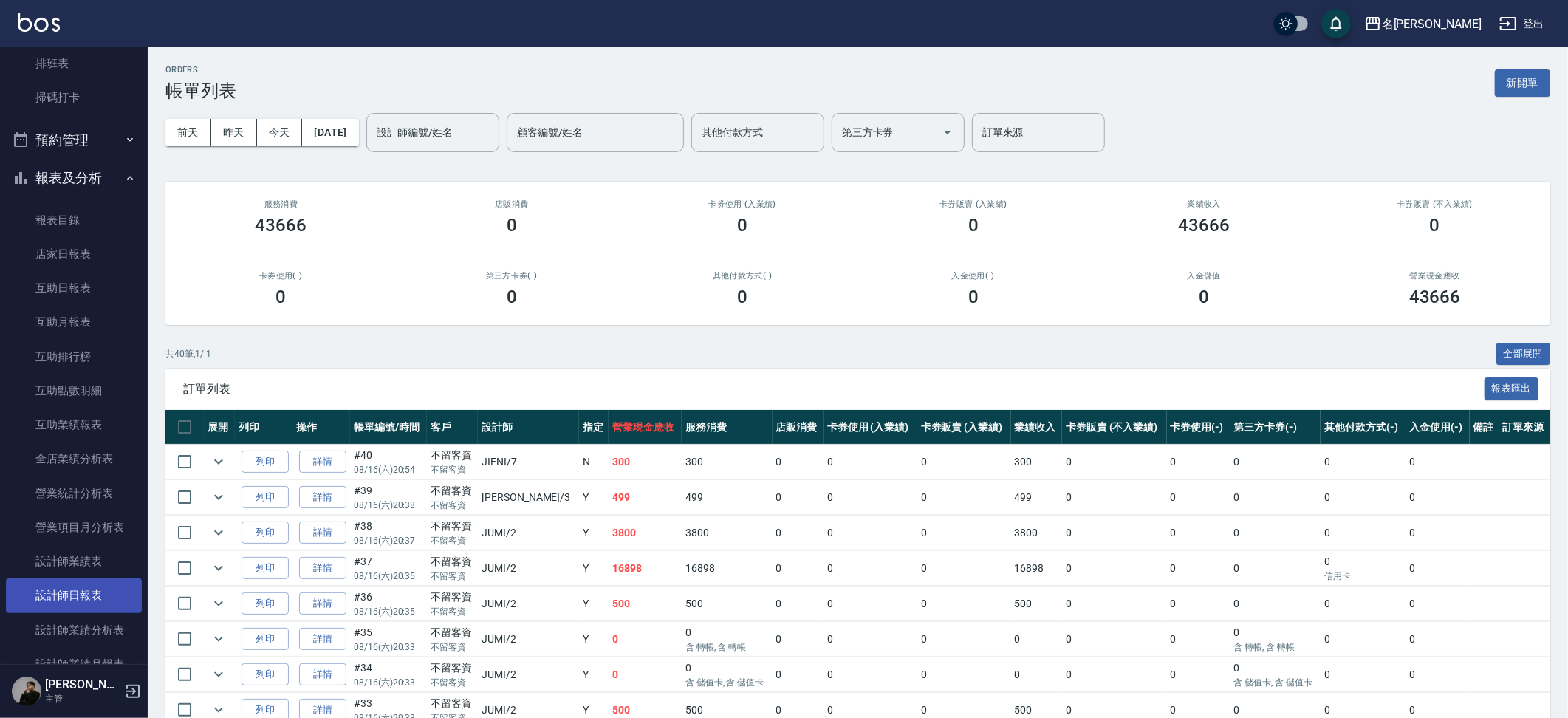
click at [55, 586] on link "設計師日報表" at bounding box center [73, 595] width 136 height 34
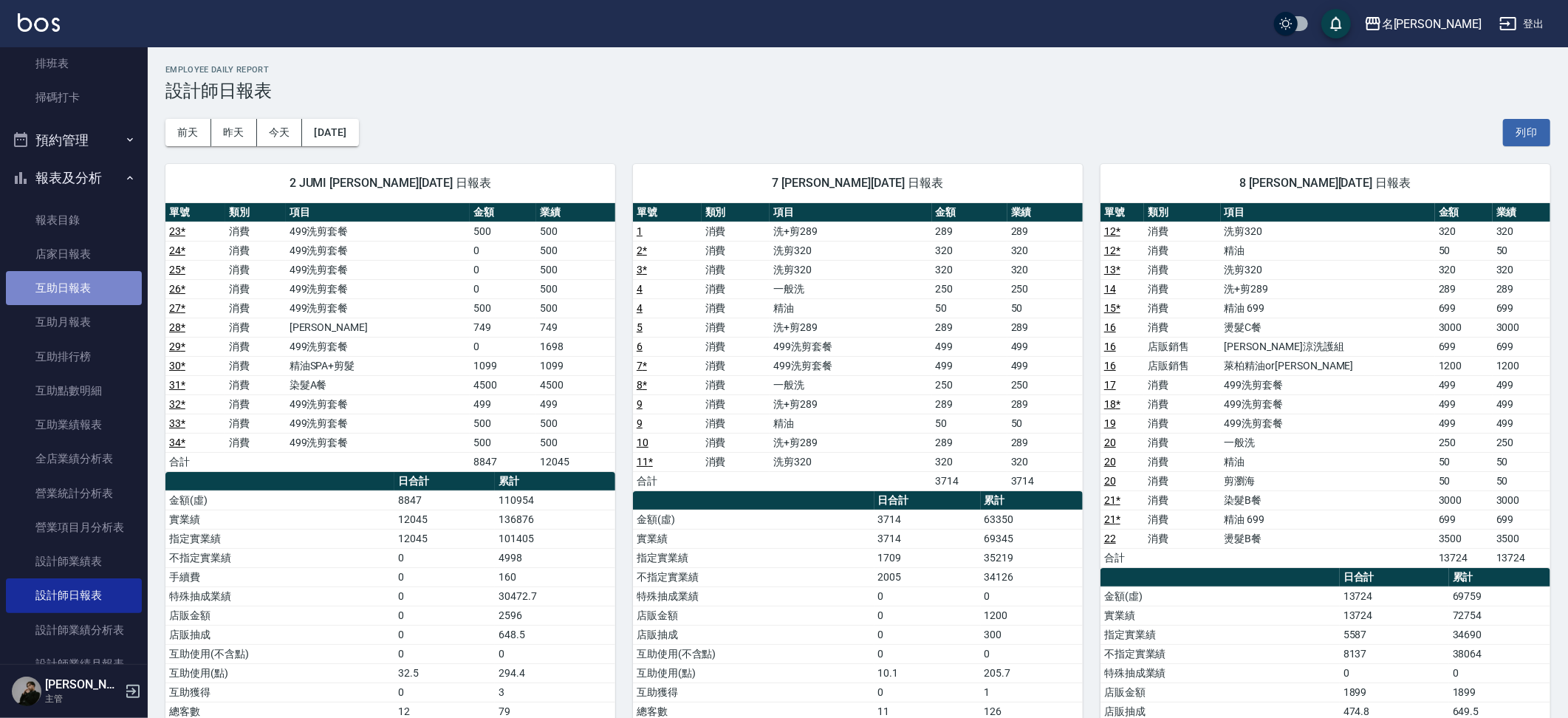
click at [93, 278] on link "互助日報表" at bounding box center [73, 288] width 136 height 34
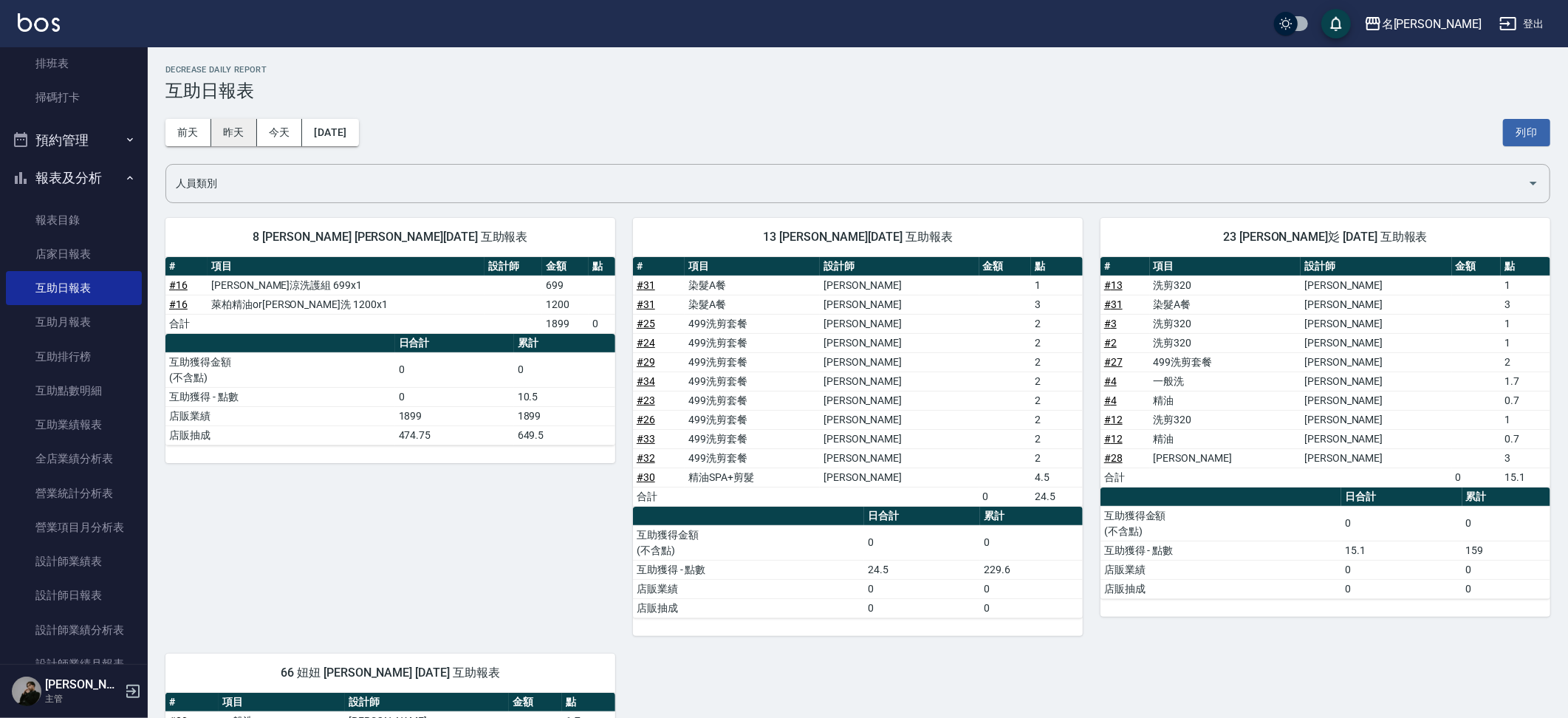
click at [235, 129] on button "昨天" at bounding box center [234, 133] width 45 height 28
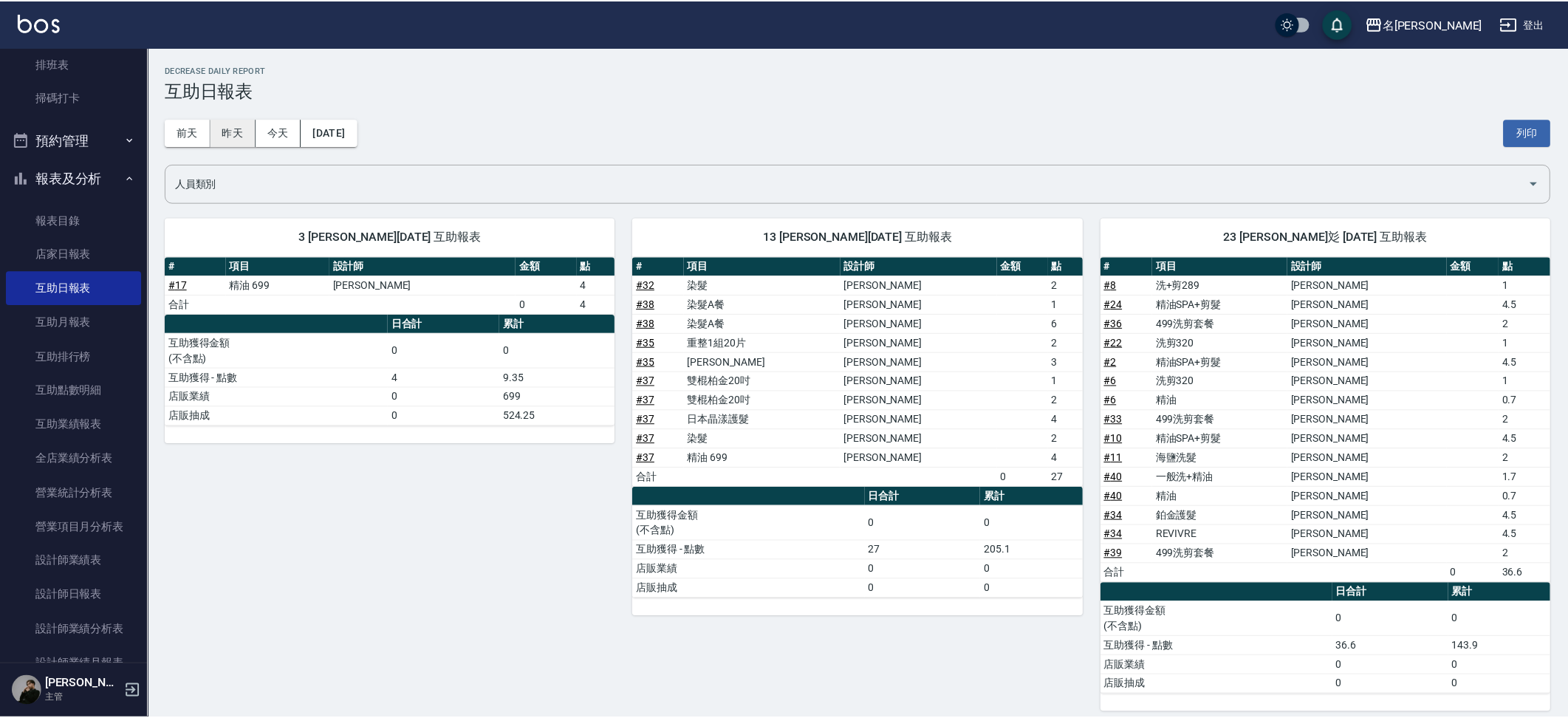
scroll to position [2, 0]
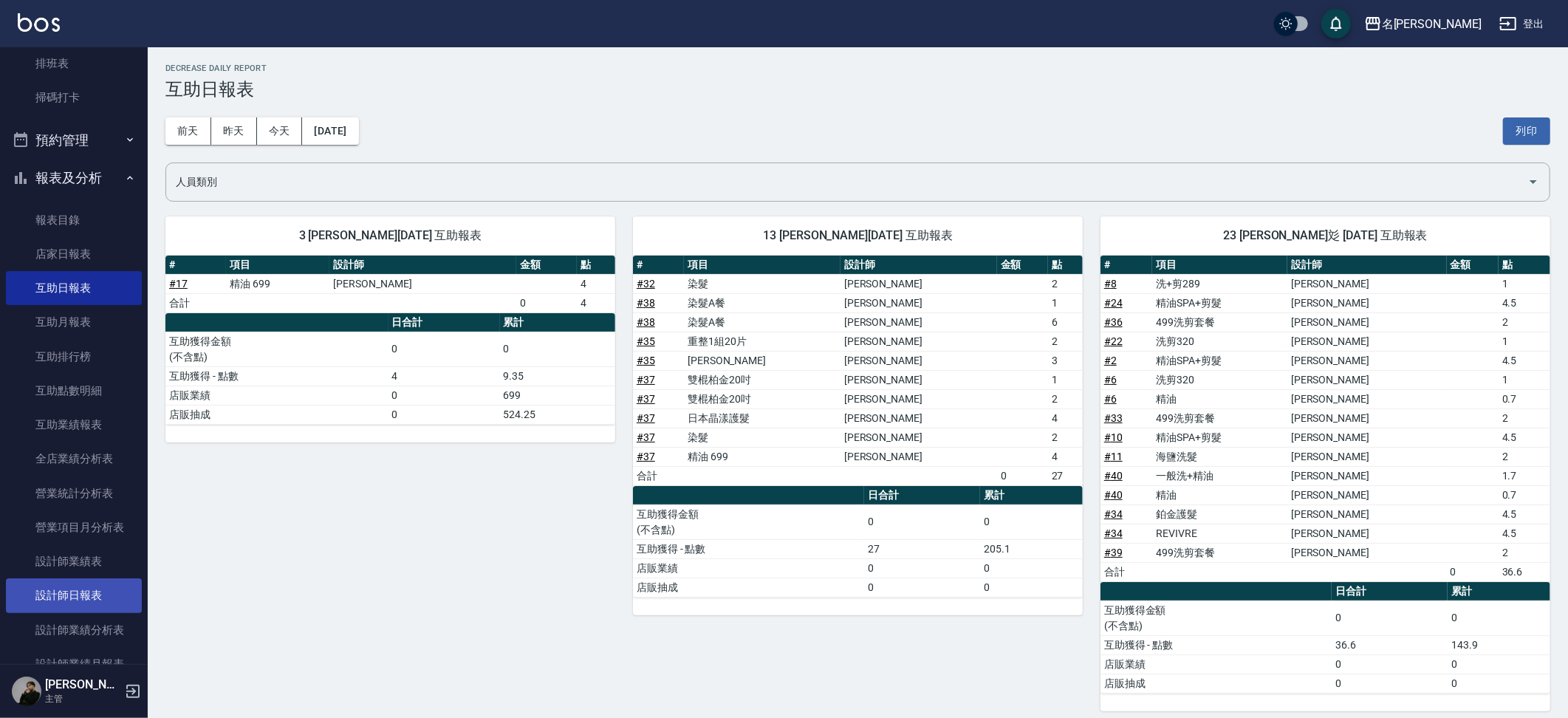
click at [81, 578] on link "設計師日報表" at bounding box center [73, 595] width 136 height 34
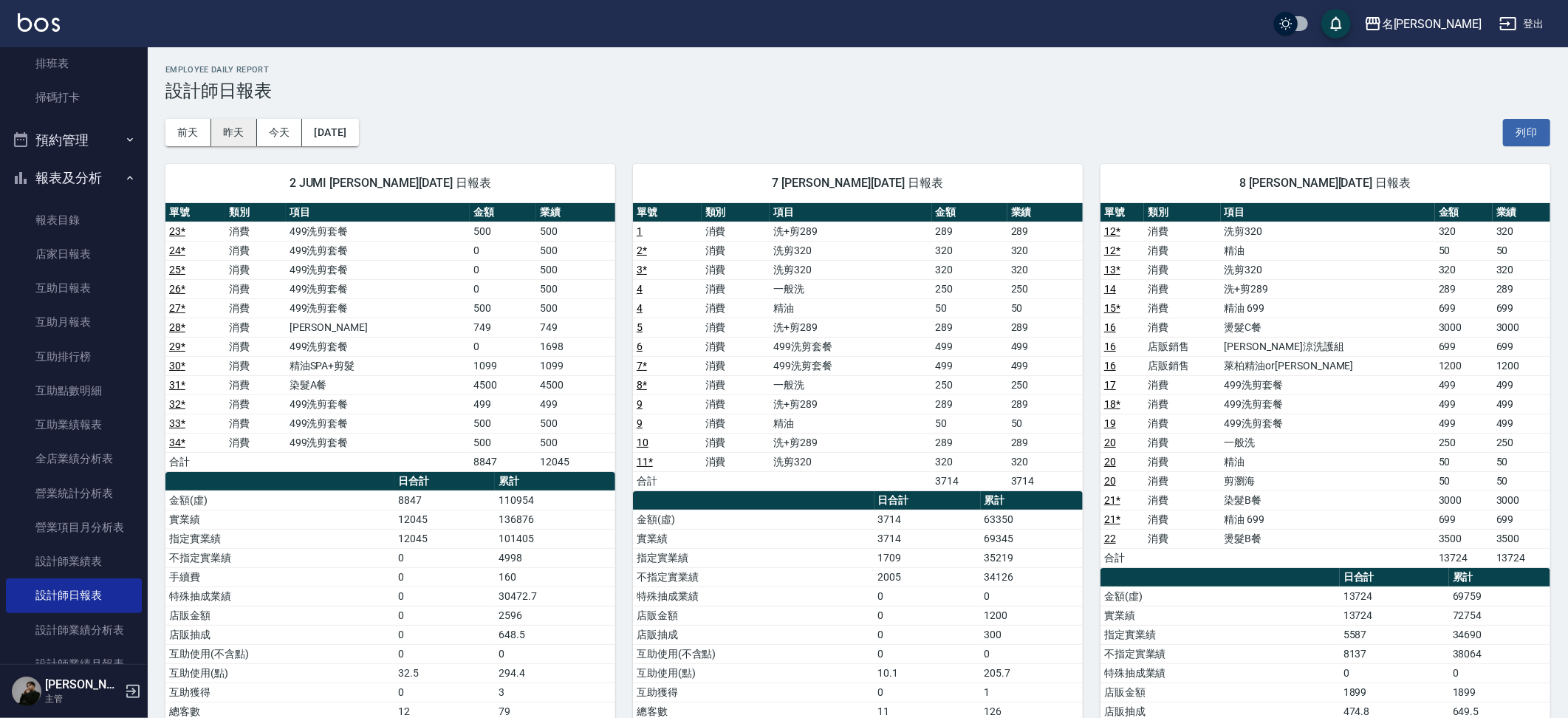
click at [230, 135] on button "昨天" at bounding box center [234, 133] width 45 height 28
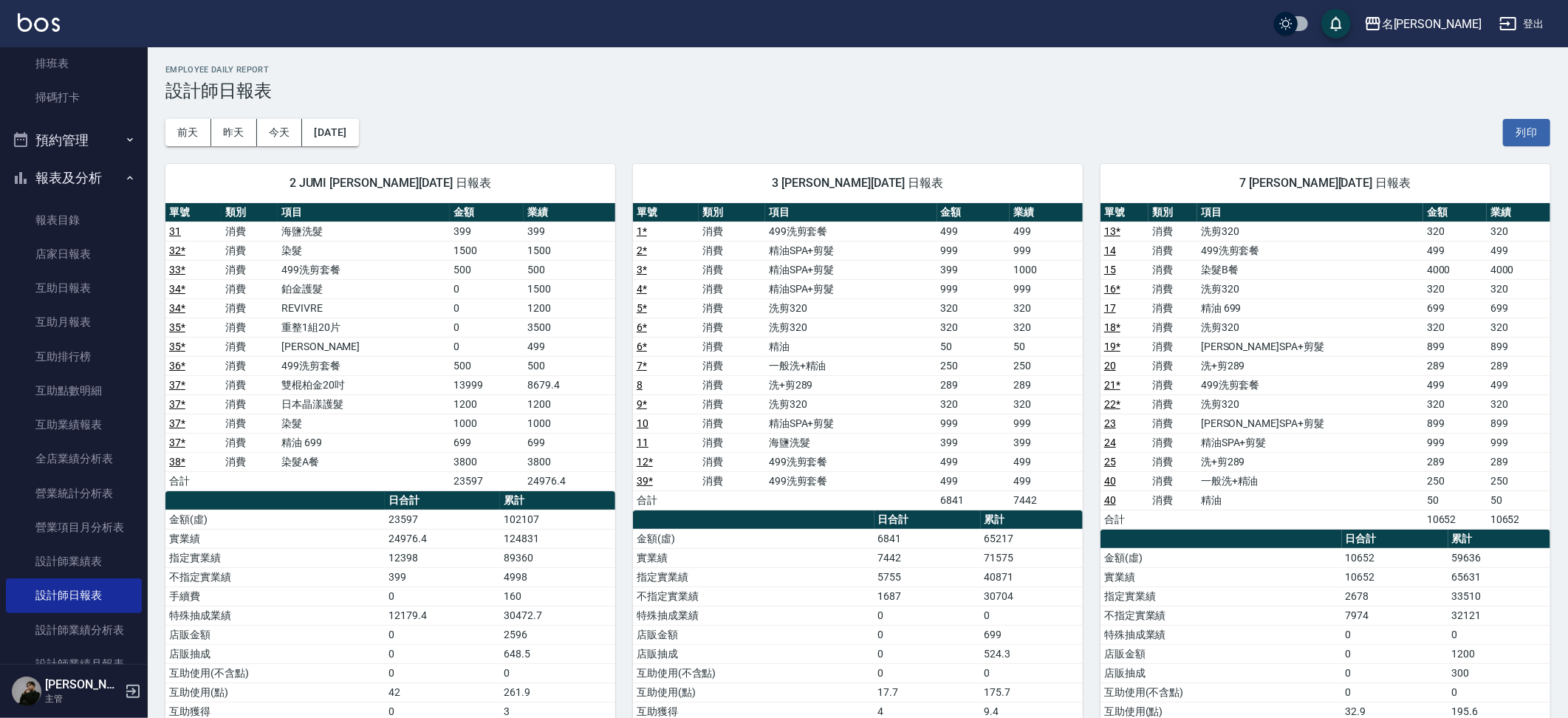
click at [1114, 436] on link "24" at bounding box center [1110, 442] width 12 height 12
click at [1186, 291] on tbody "13 * 消費 洗剪320 320 320 14 消費 499洗剪套餐 499 499 15 消費 染髮B餐 4000 4000 16 * 消費 洗剪320 …" at bounding box center [1325, 375] width 450 height 307
click at [1277, 356] on td "洗+剪289" at bounding box center [1310, 366] width 226 height 19
click at [1109, 417] on link "23" at bounding box center [1110, 423] width 12 height 12
click at [1109, 436] on link "24" at bounding box center [1110, 442] width 12 height 12
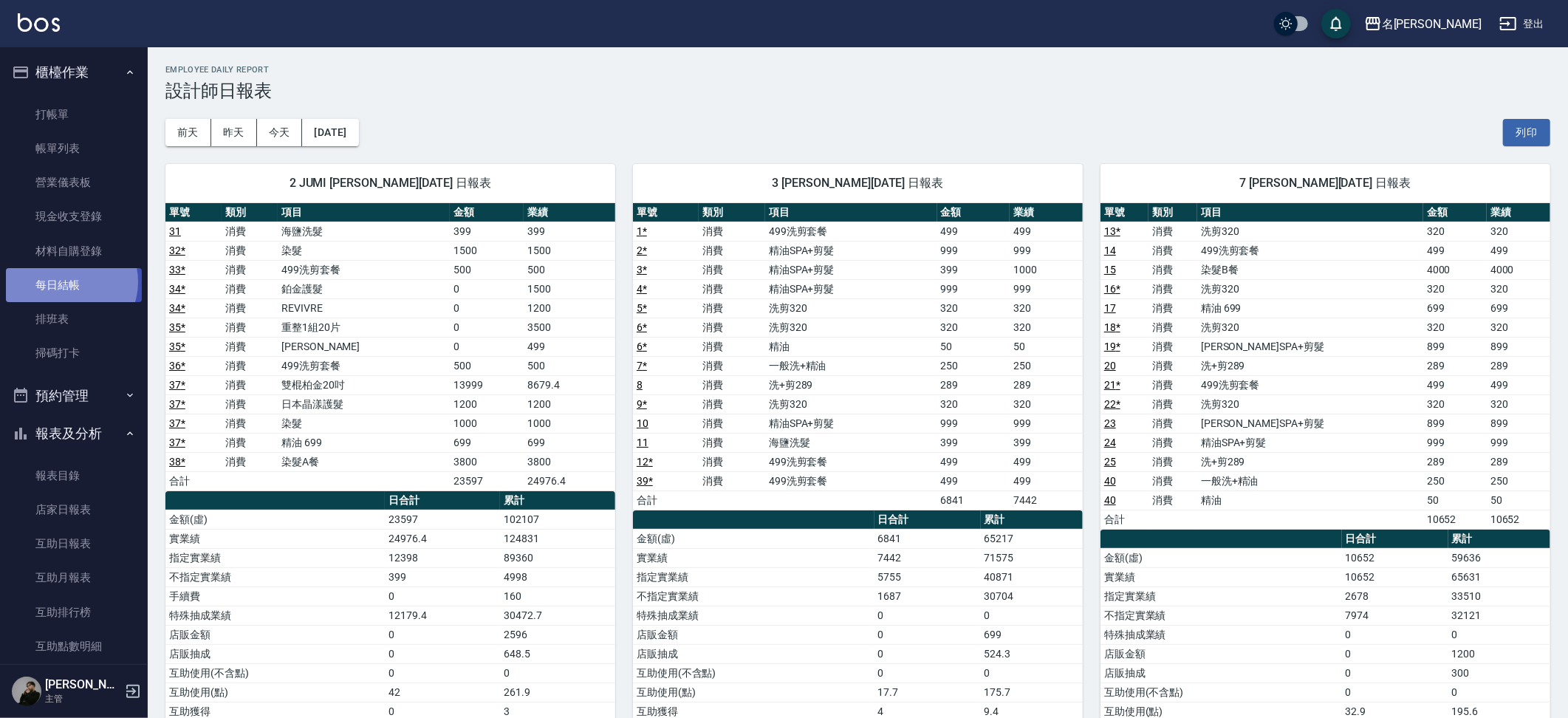
click at [70, 279] on link "每日結帳" at bounding box center [73, 285] width 136 height 34
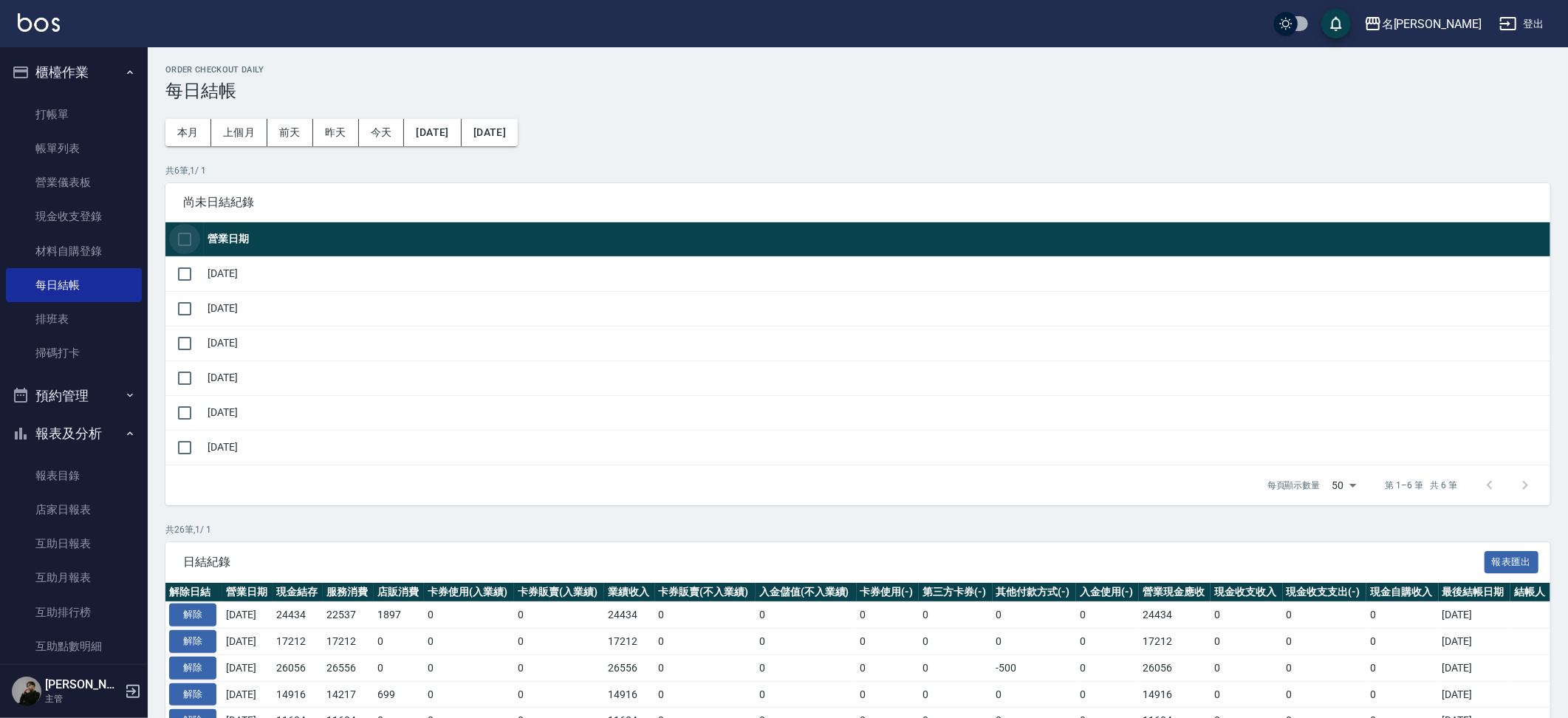
click at [175, 243] on input "checkbox" at bounding box center [184, 239] width 31 height 31
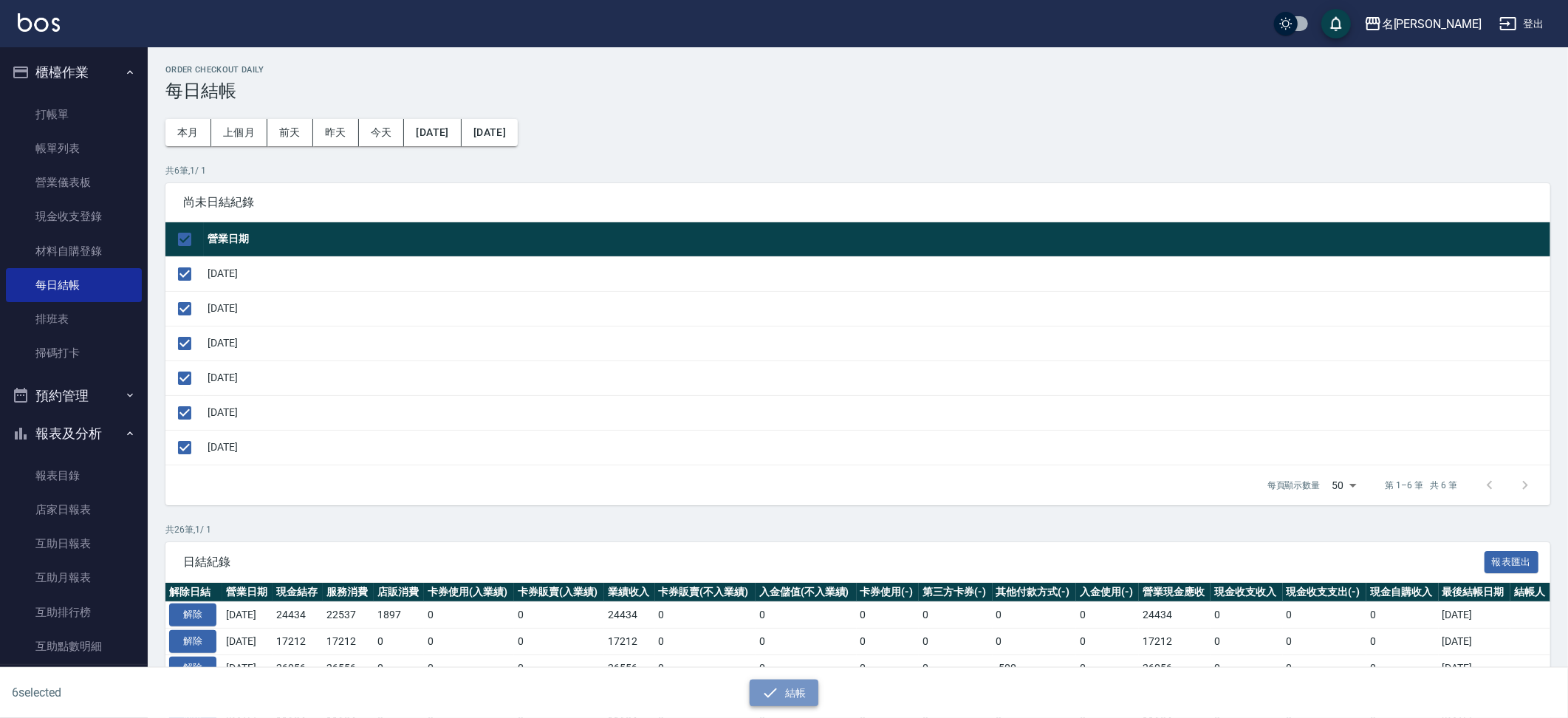
drag, startPoint x: 783, startPoint y: 700, endPoint x: 790, endPoint y: 693, distance: 9.9
click at [783, 700] on button "結帳" at bounding box center [784, 693] width 69 height 28
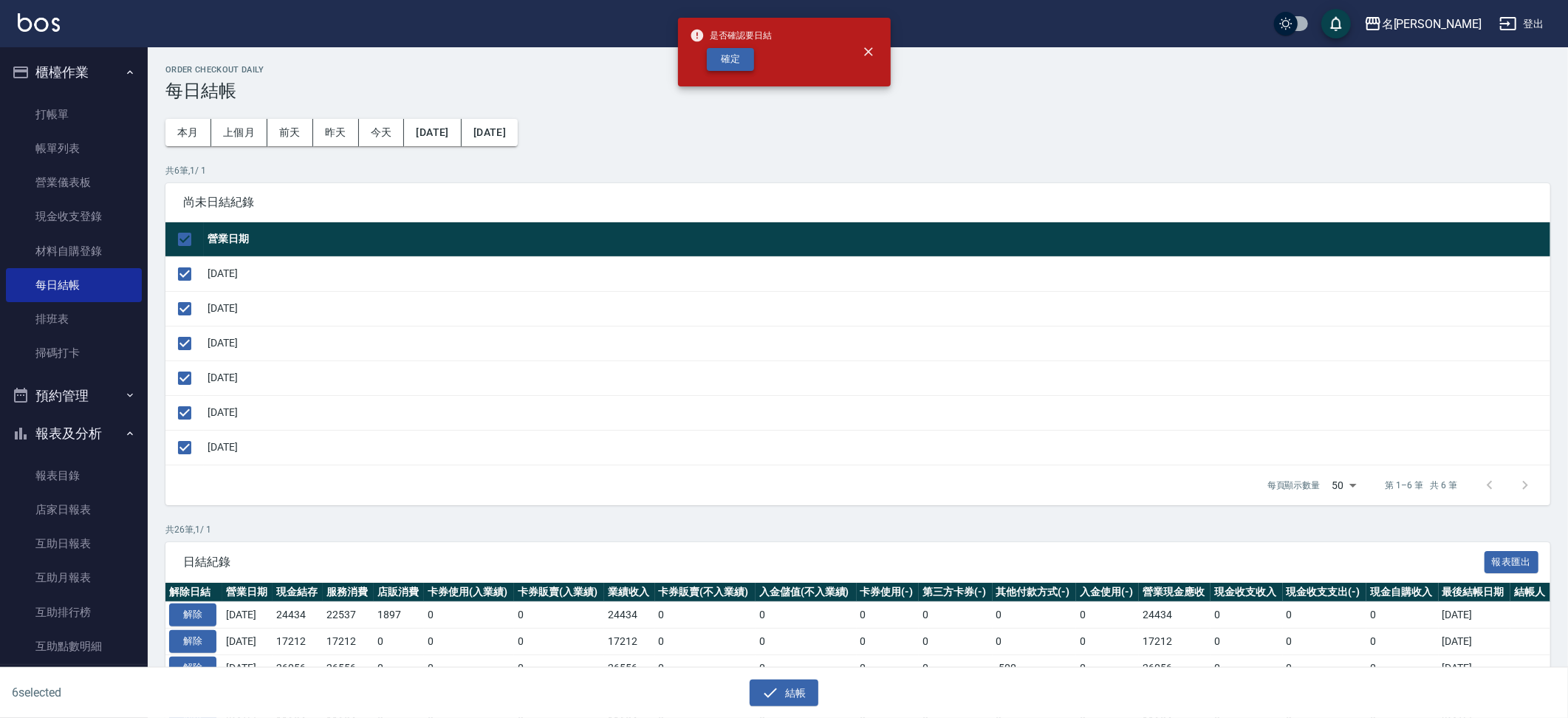
click at [732, 57] on button "確定" at bounding box center [730, 59] width 47 height 23
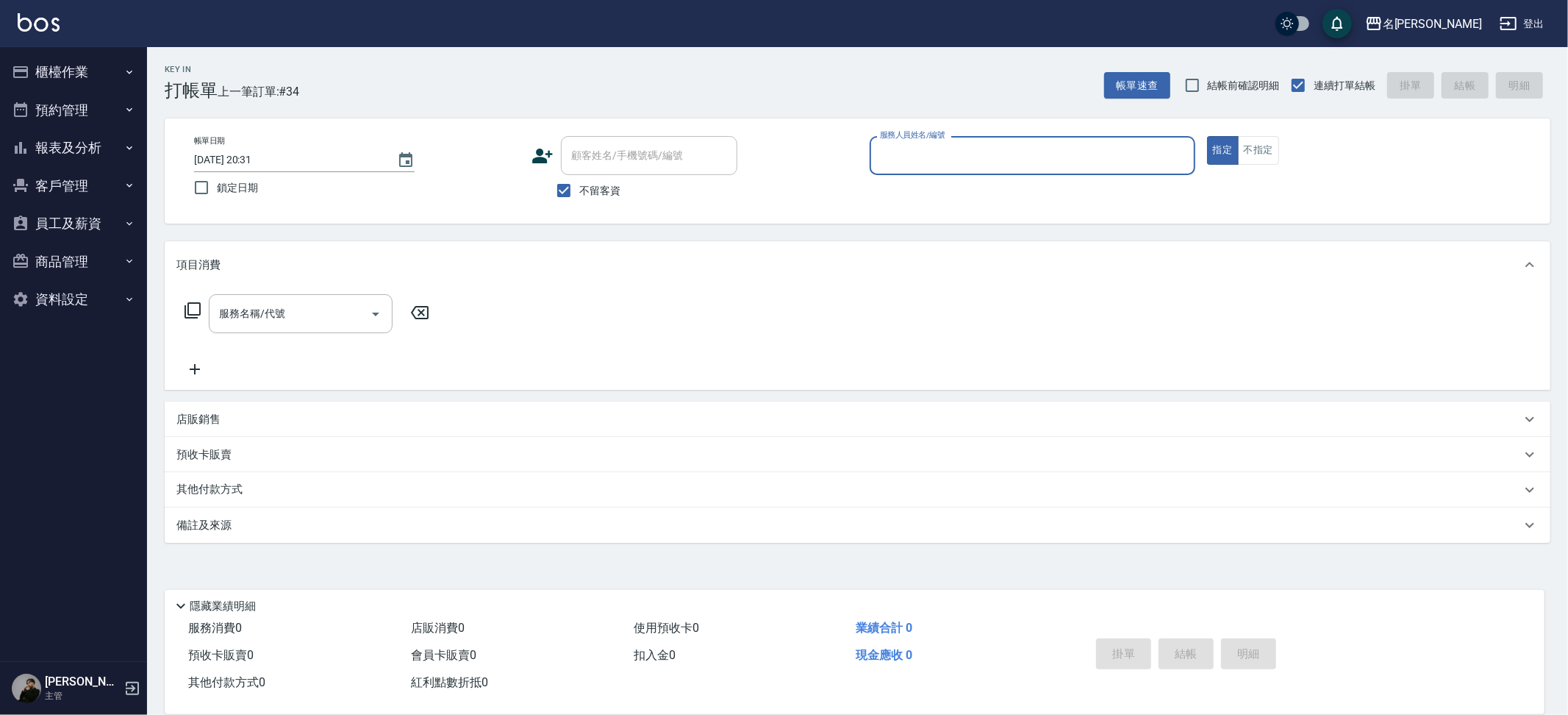
click at [100, 75] on button "櫃檯作業" at bounding box center [73, 72] width 135 height 38
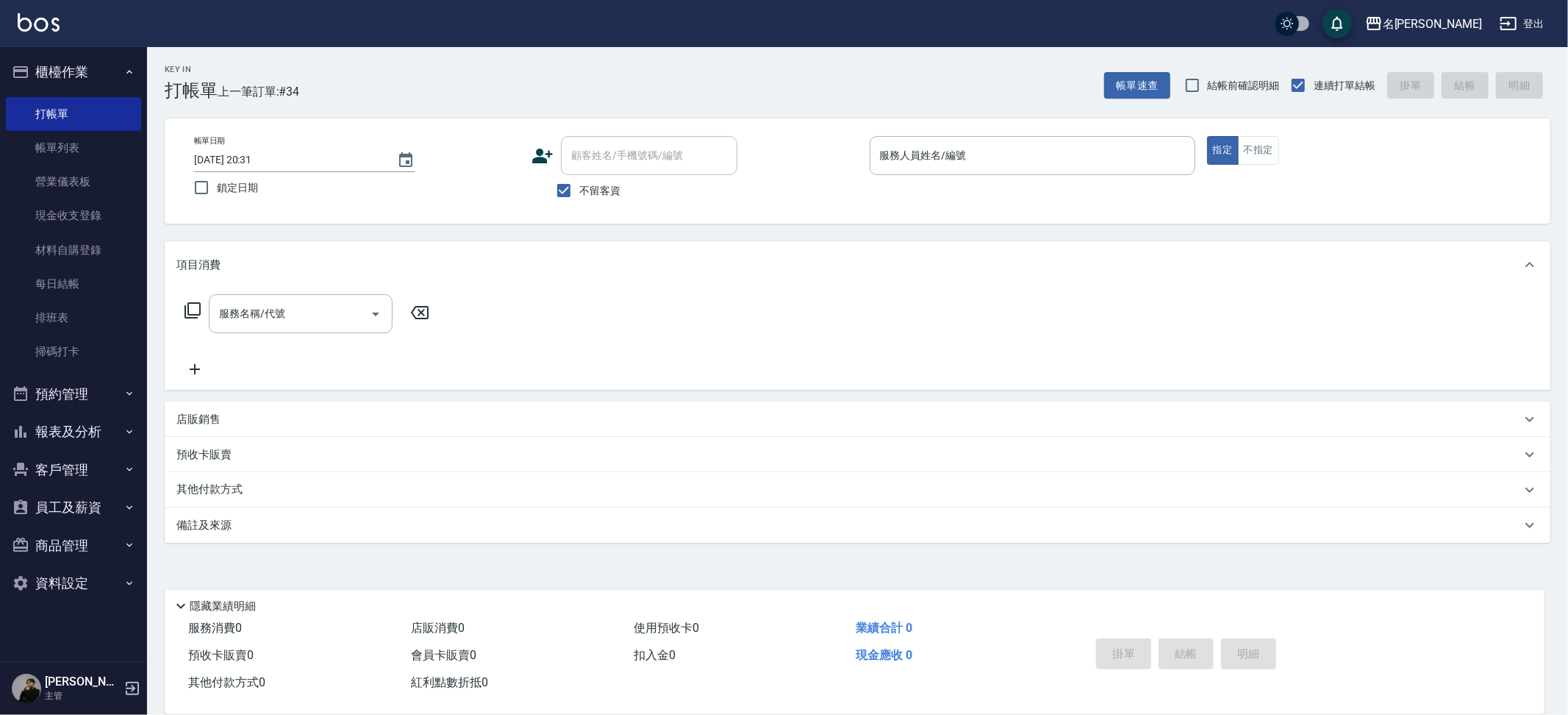
click at [83, 393] on button "預約管理" at bounding box center [73, 393] width 135 height 38
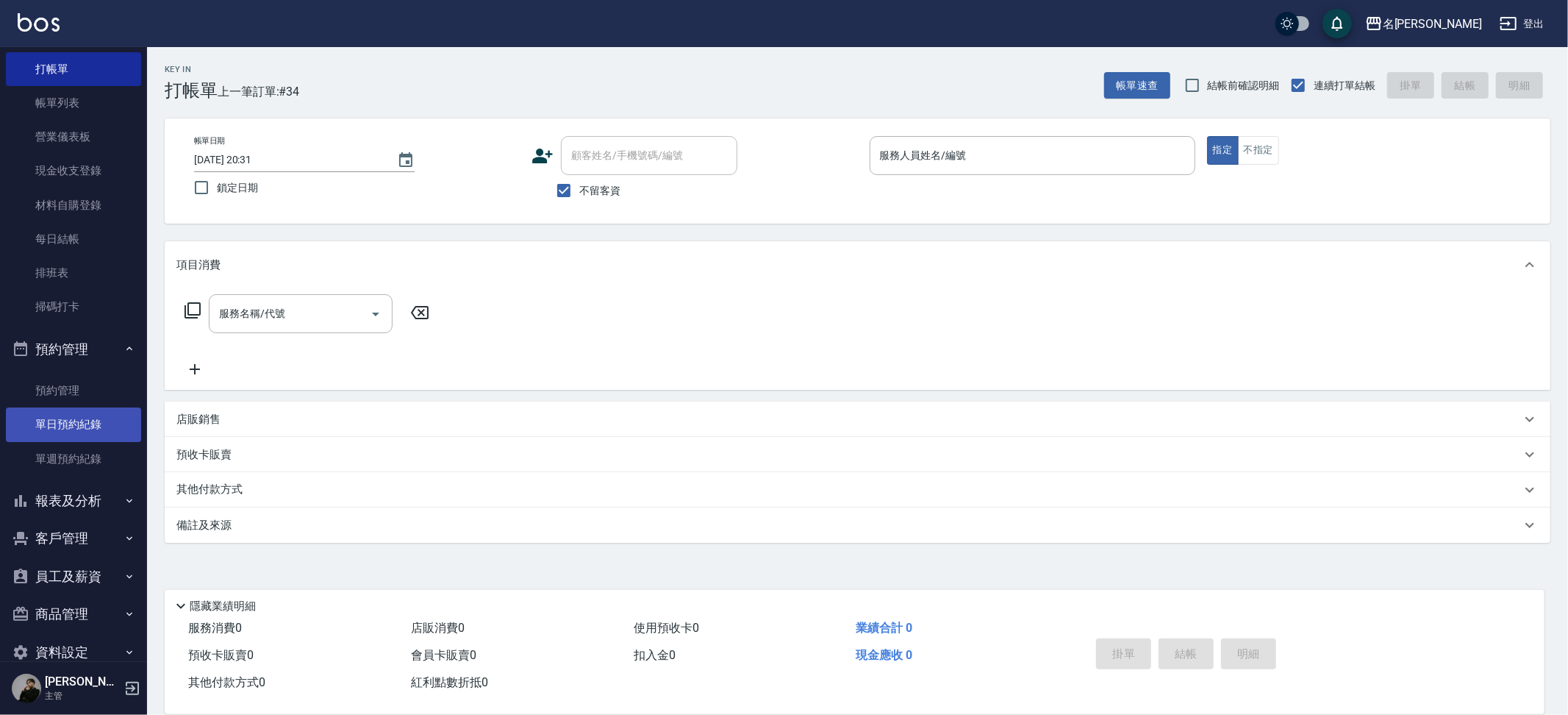
scroll to position [64, 0]
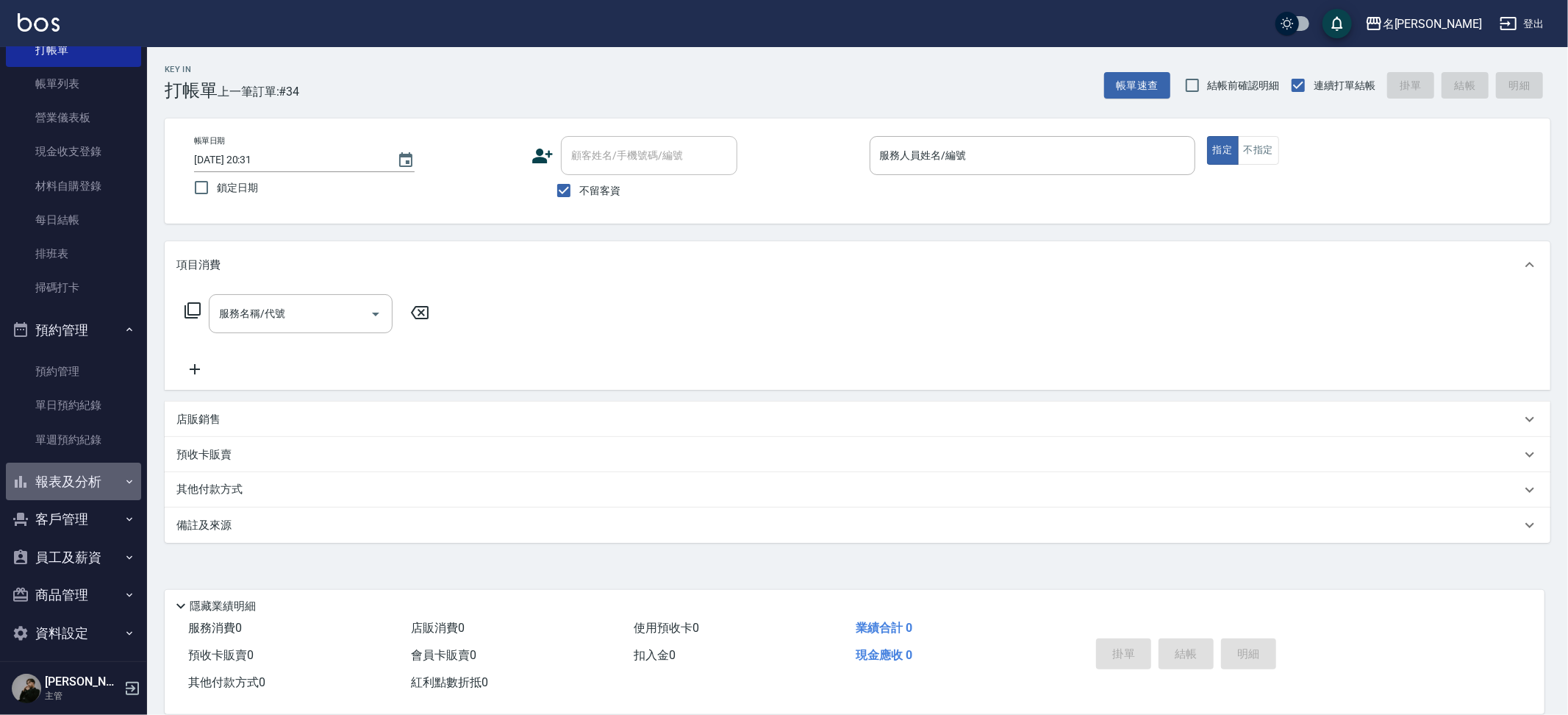
click at [82, 480] on button "報表及分析" at bounding box center [73, 481] width 135 height 38
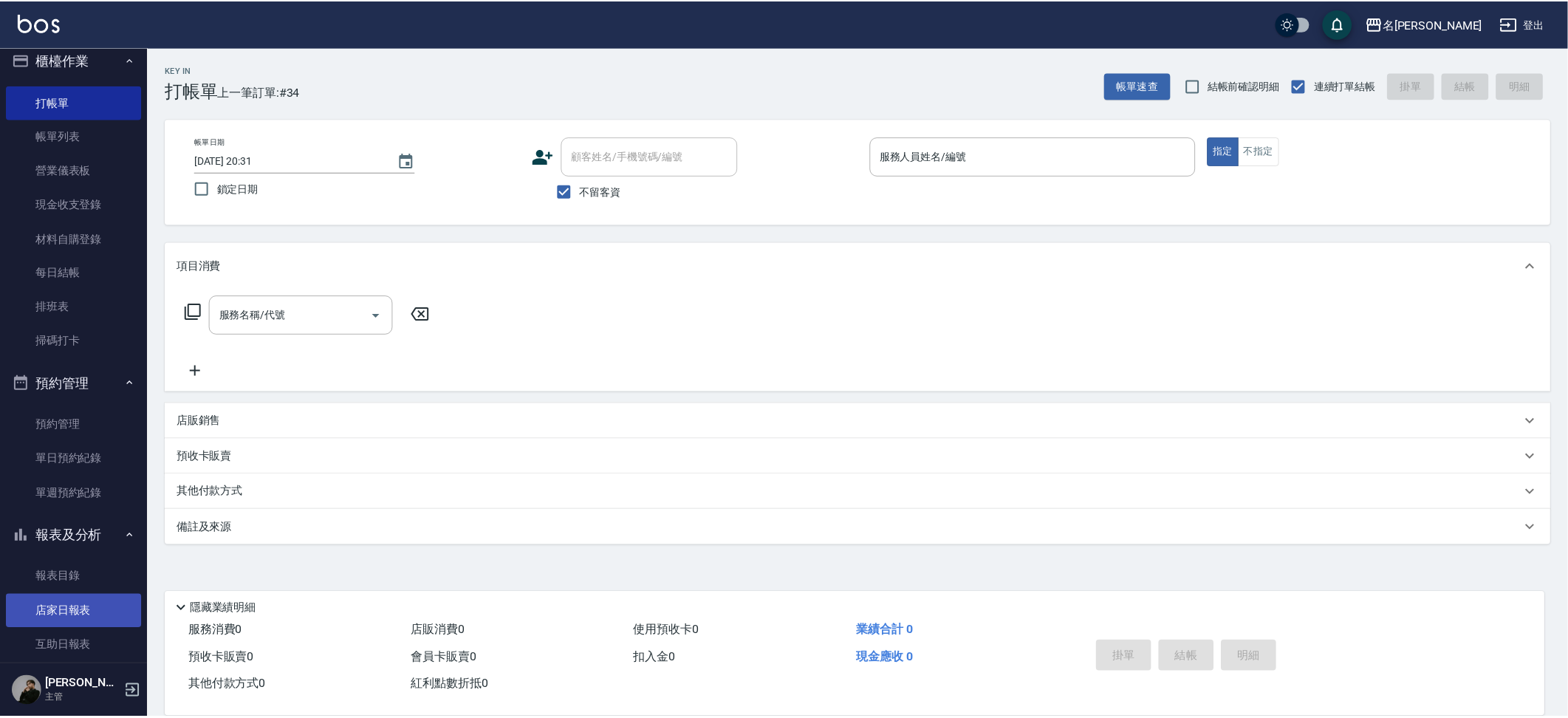
scroll to position [0, 0]
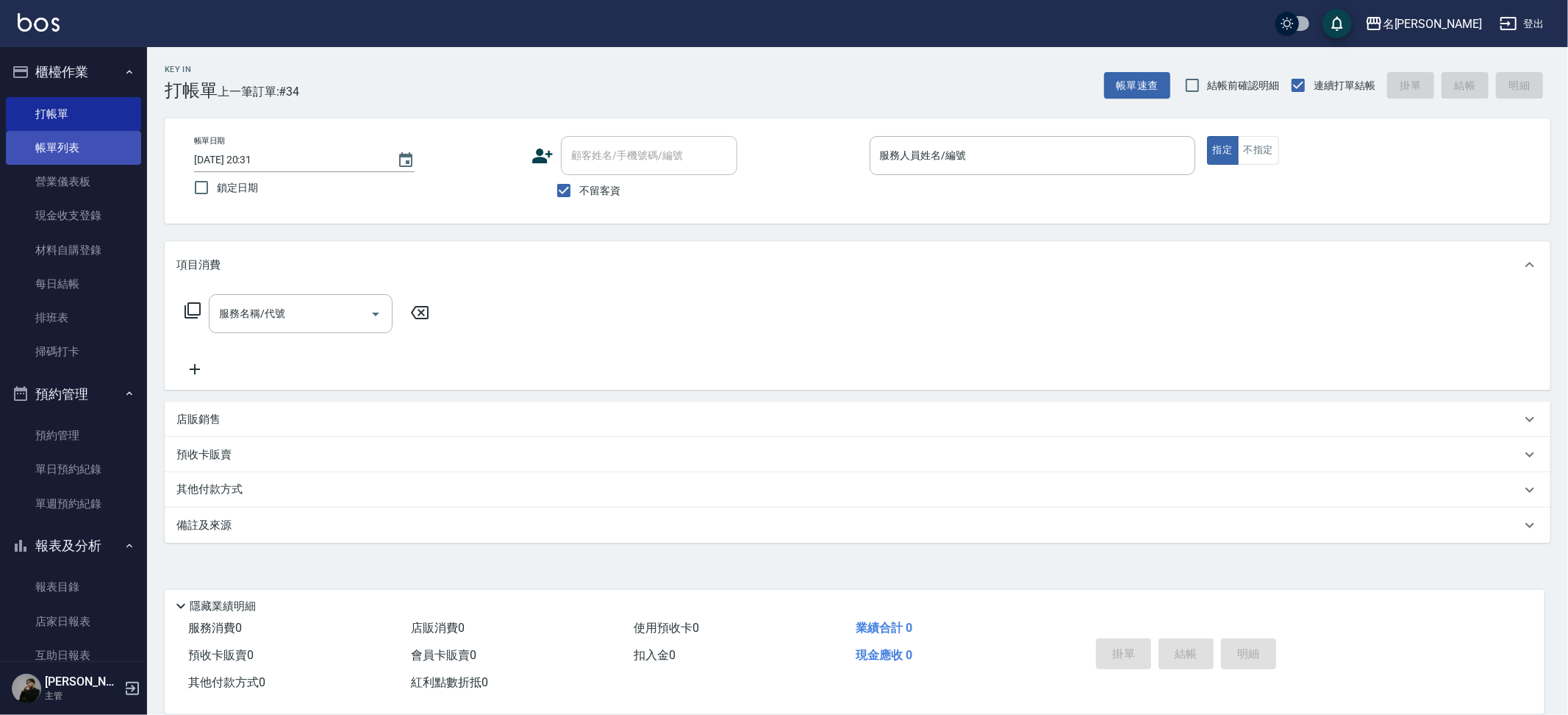
click at [86, 150] on link "帳單列表" at bounding box center [73, 148] width 135 height 34
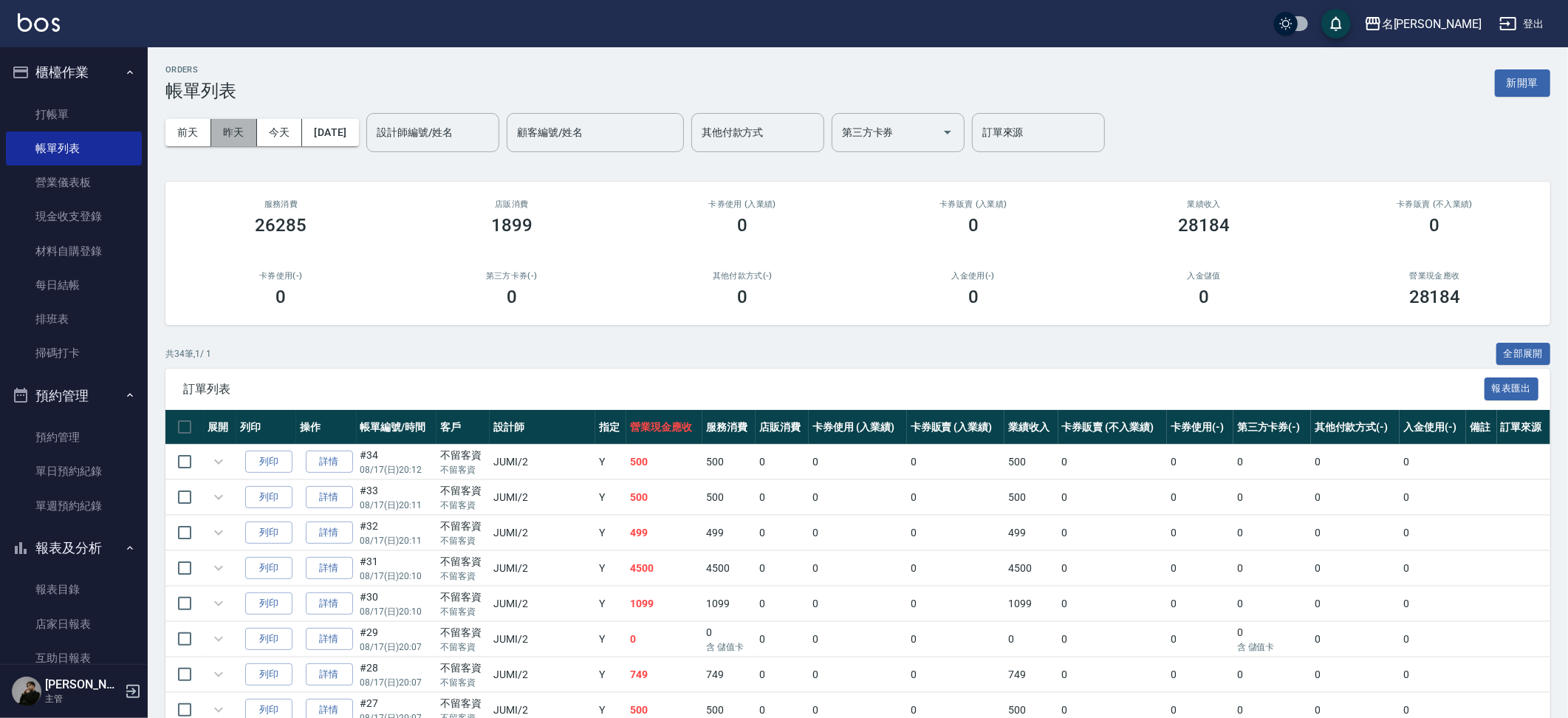
click at [245, 129] on button "昨天" at bounding box center [234, 133] width 45 height 28
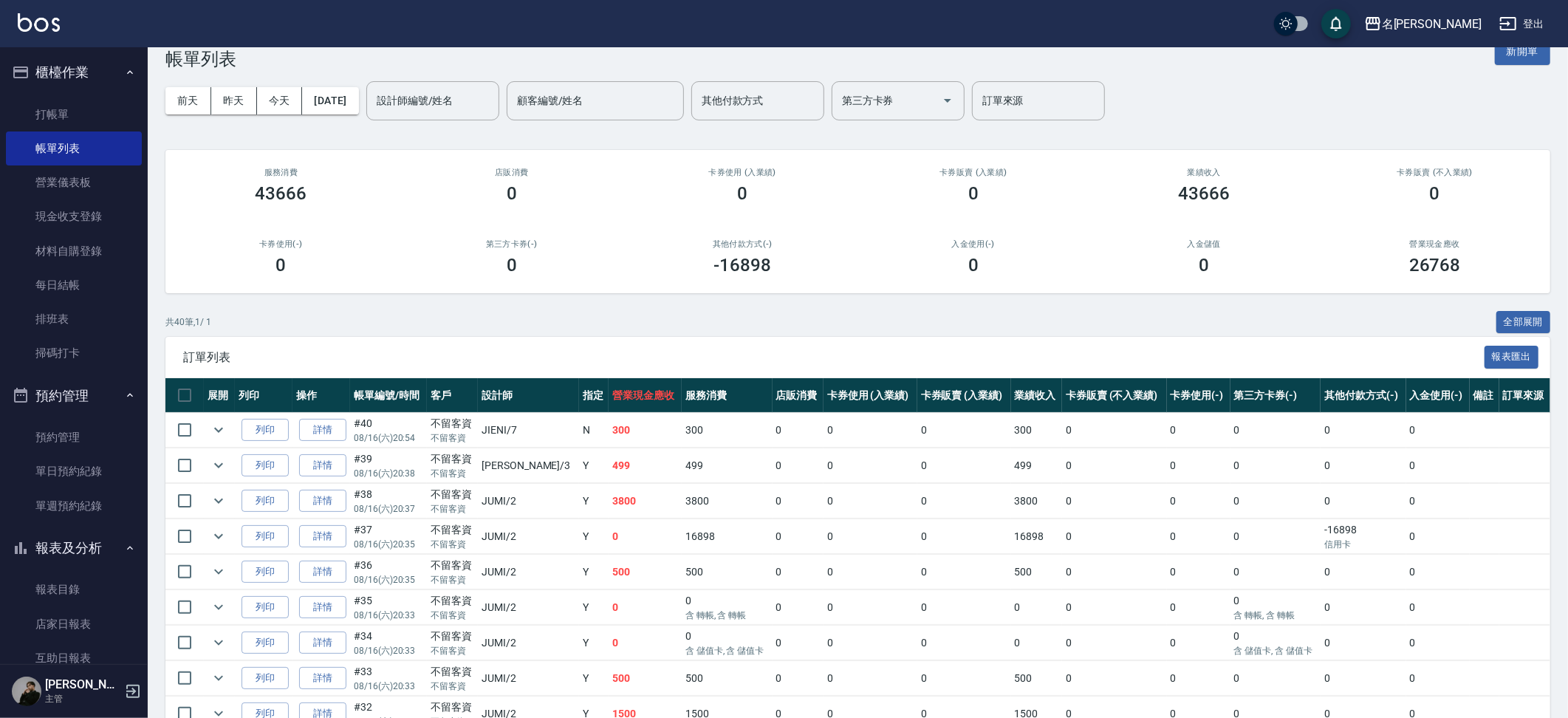
scroll to position [36, 0]
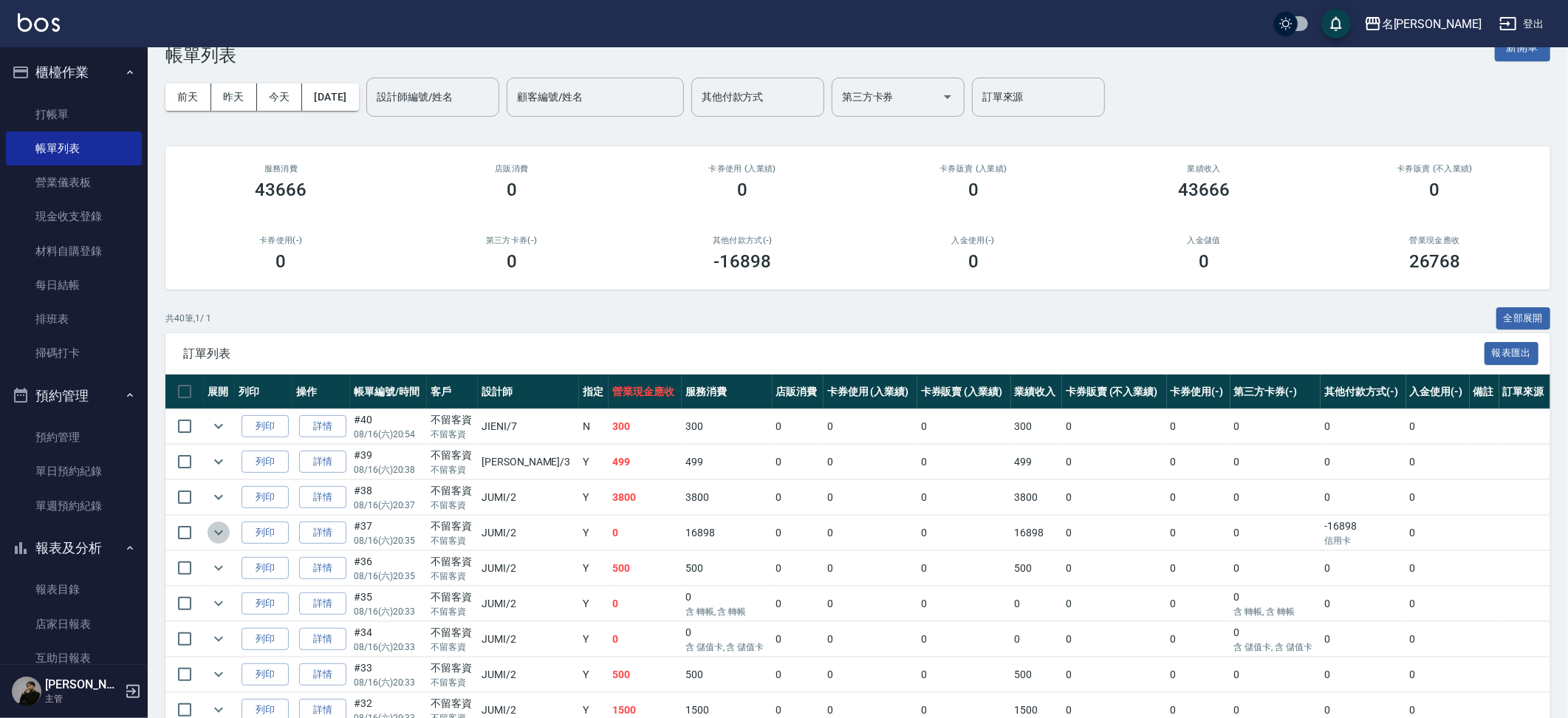
click at [211, 533] on icon "expand row" at bounding box center [218, 532] width 18 height 18
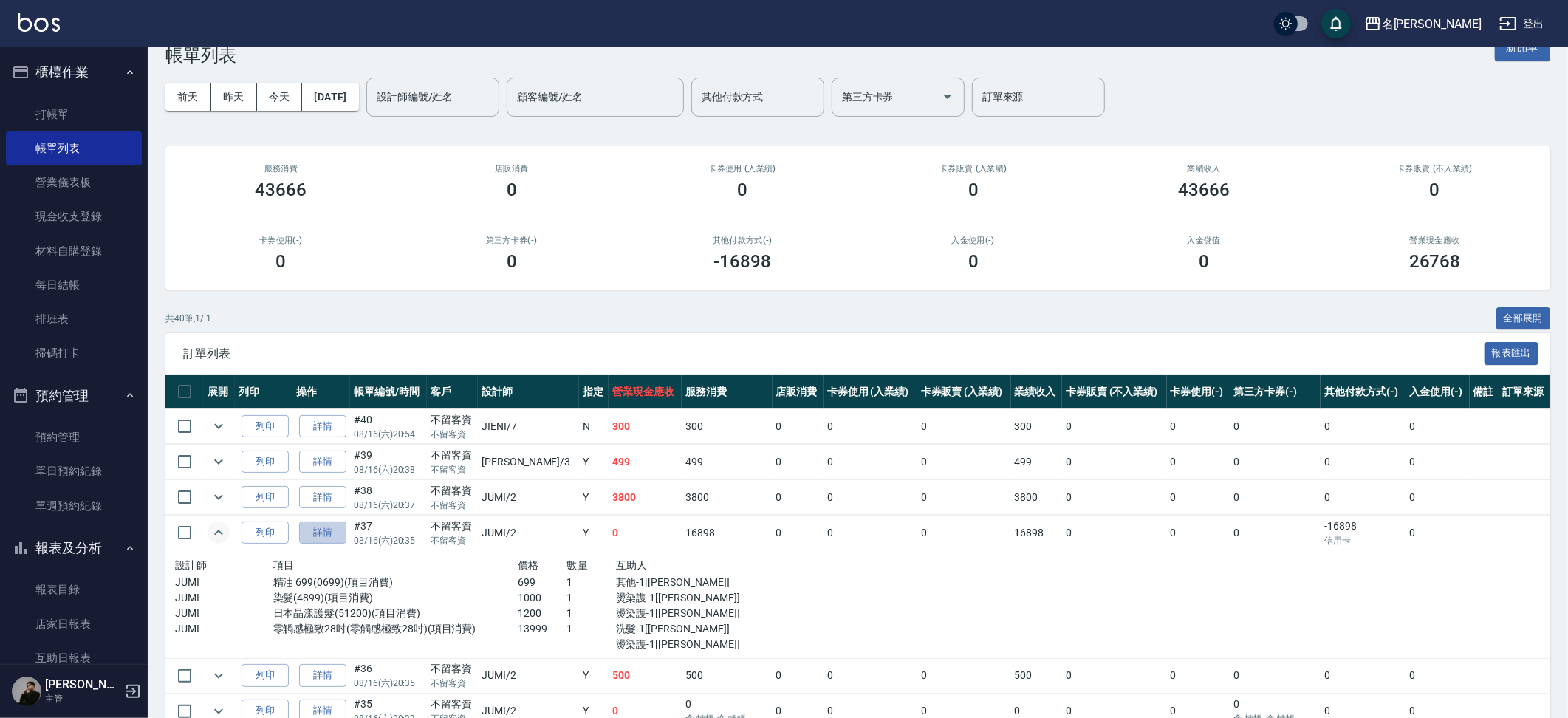
click at [327, 530] on link "詳情" at bounding box center [323, 533] width 47 height 23
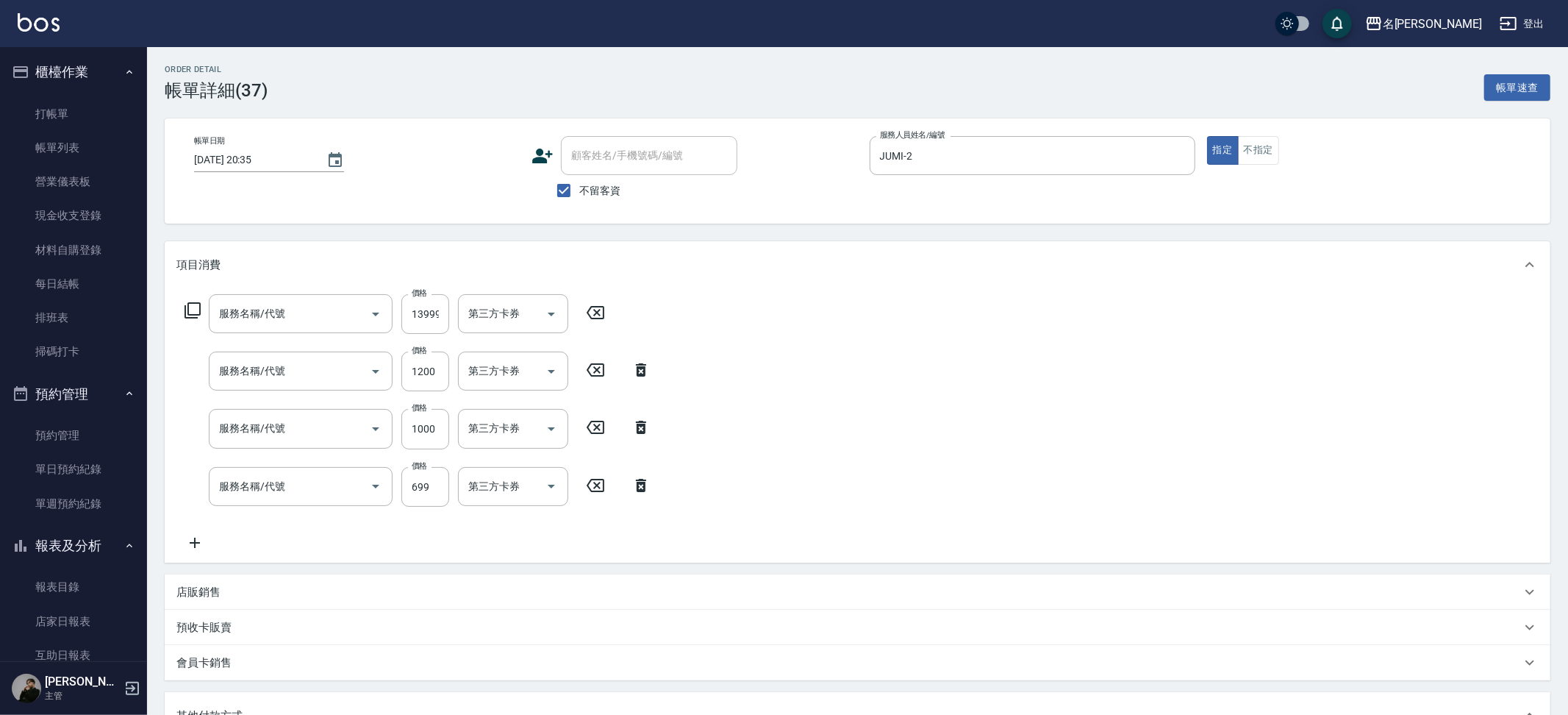
type input "2025/08/16 20:35"
checkbox input "true"
type input "JUMI-2"
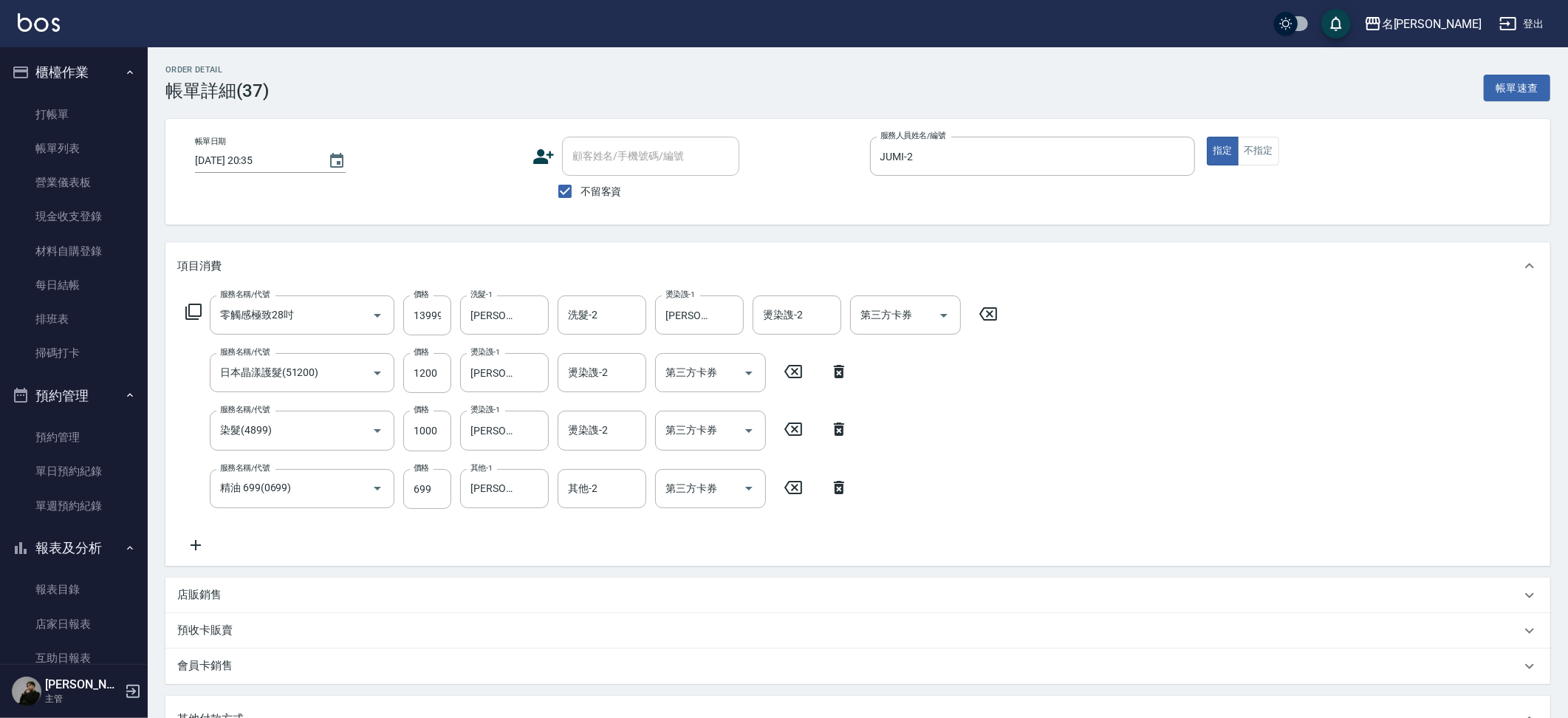
type input "零觸感極致28吋"
type input "日本晶漾護髮(51200)"
type input "染髮(4899)"
type input "精油 699(0699)"
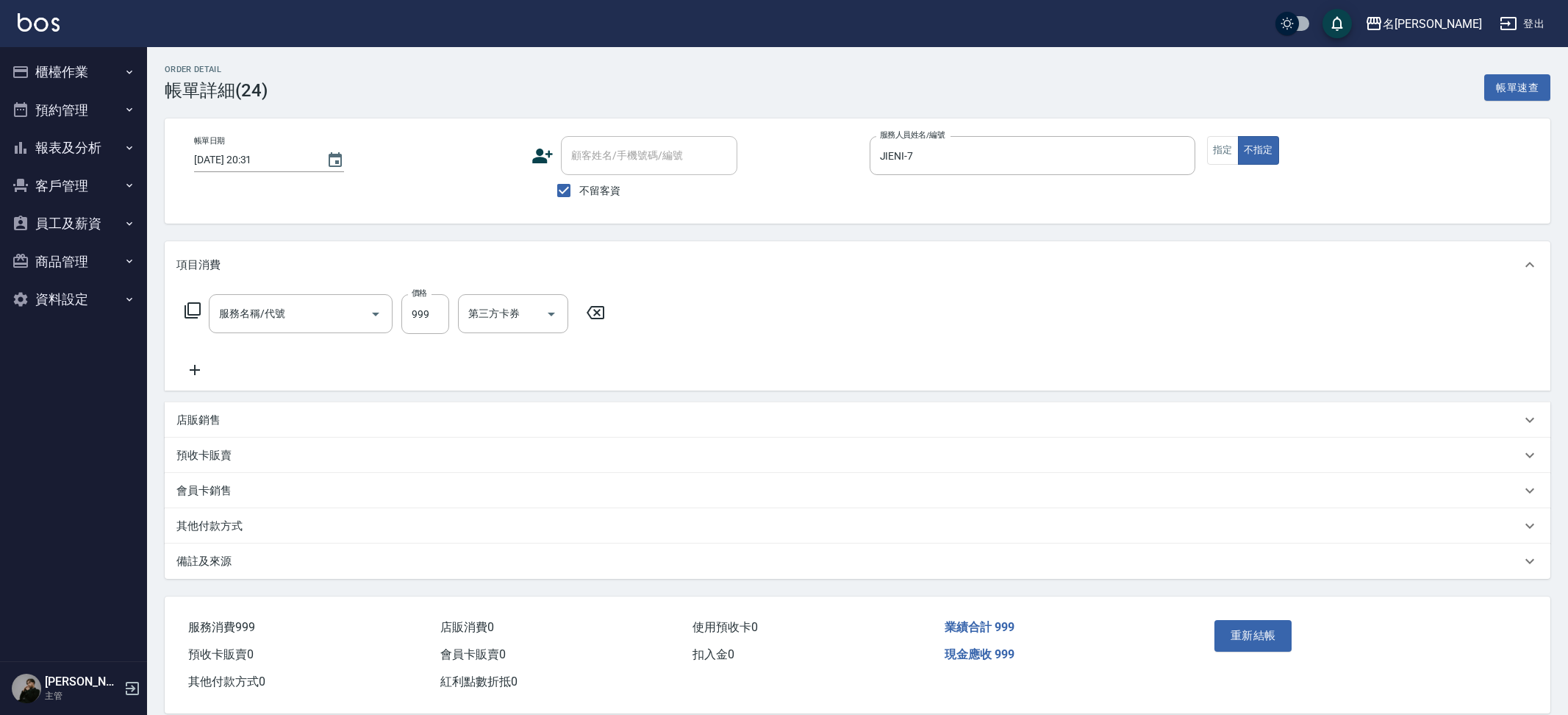
type input "精油SPA+剪髮(999)"
type input "[PERSON_NAME]SPA+剪髮(899)"
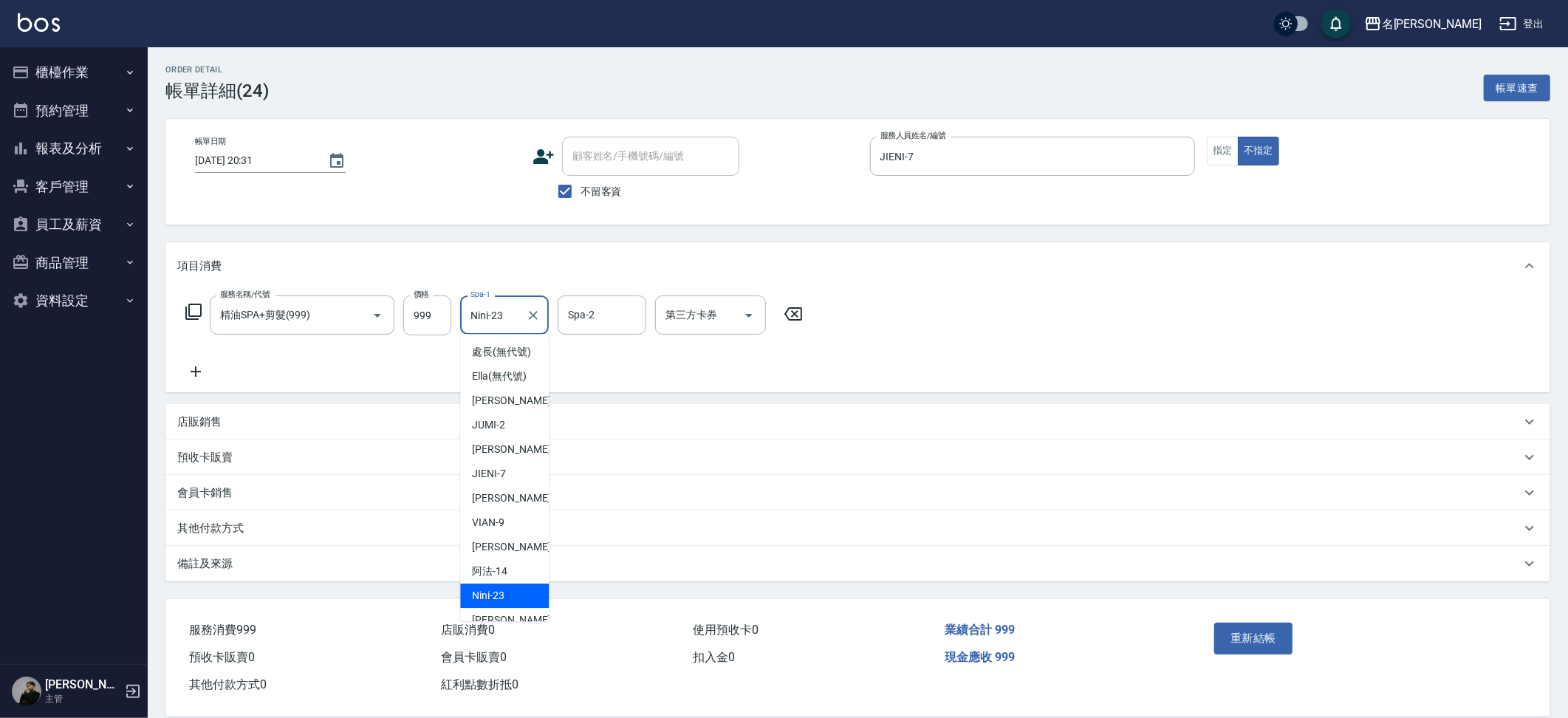
click at [504, 316] on input "Nini-23" at bounding box center [493, 315] width 54 height 26
click at [505, 316] on input "Nini-23" at bounding box center [493, 315] width 54 height 26
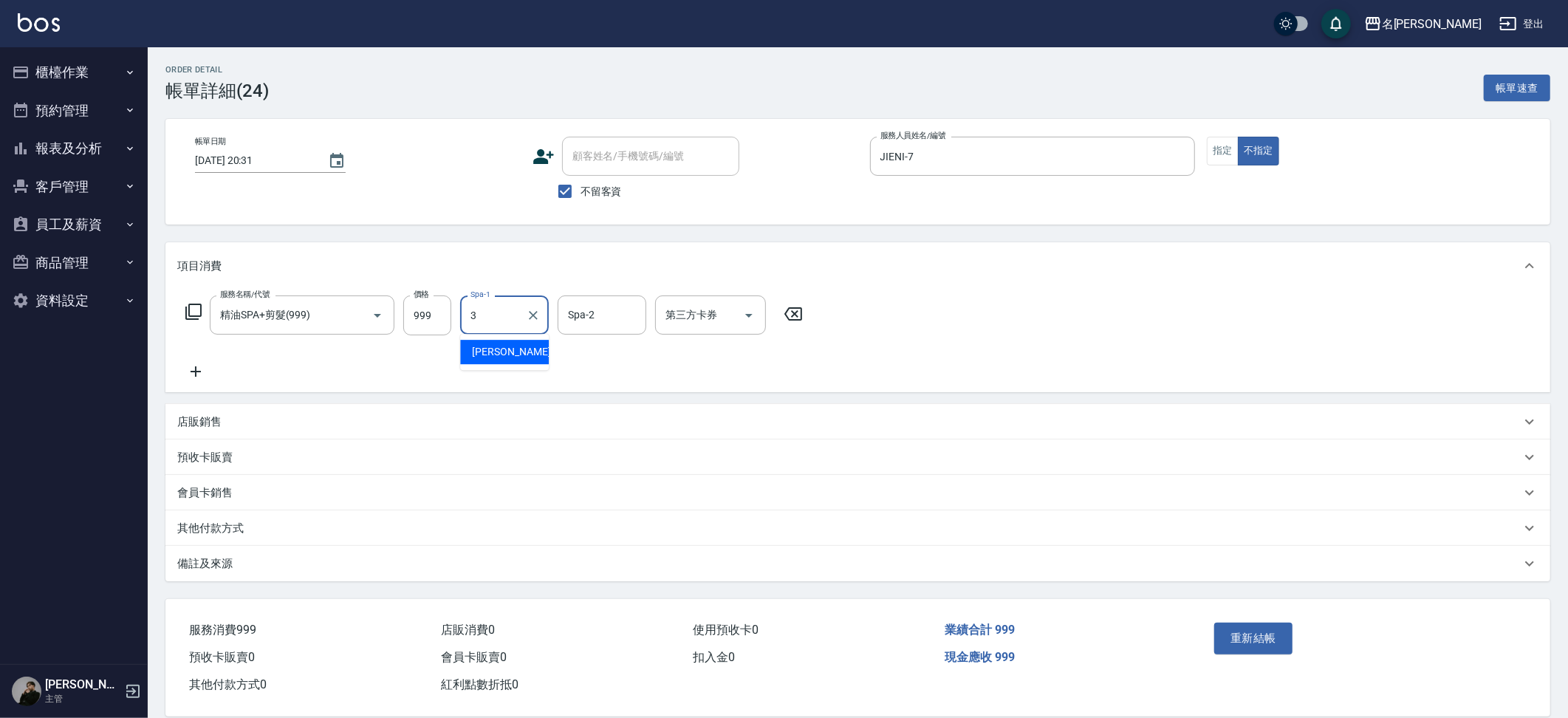
type input "Mina-3"
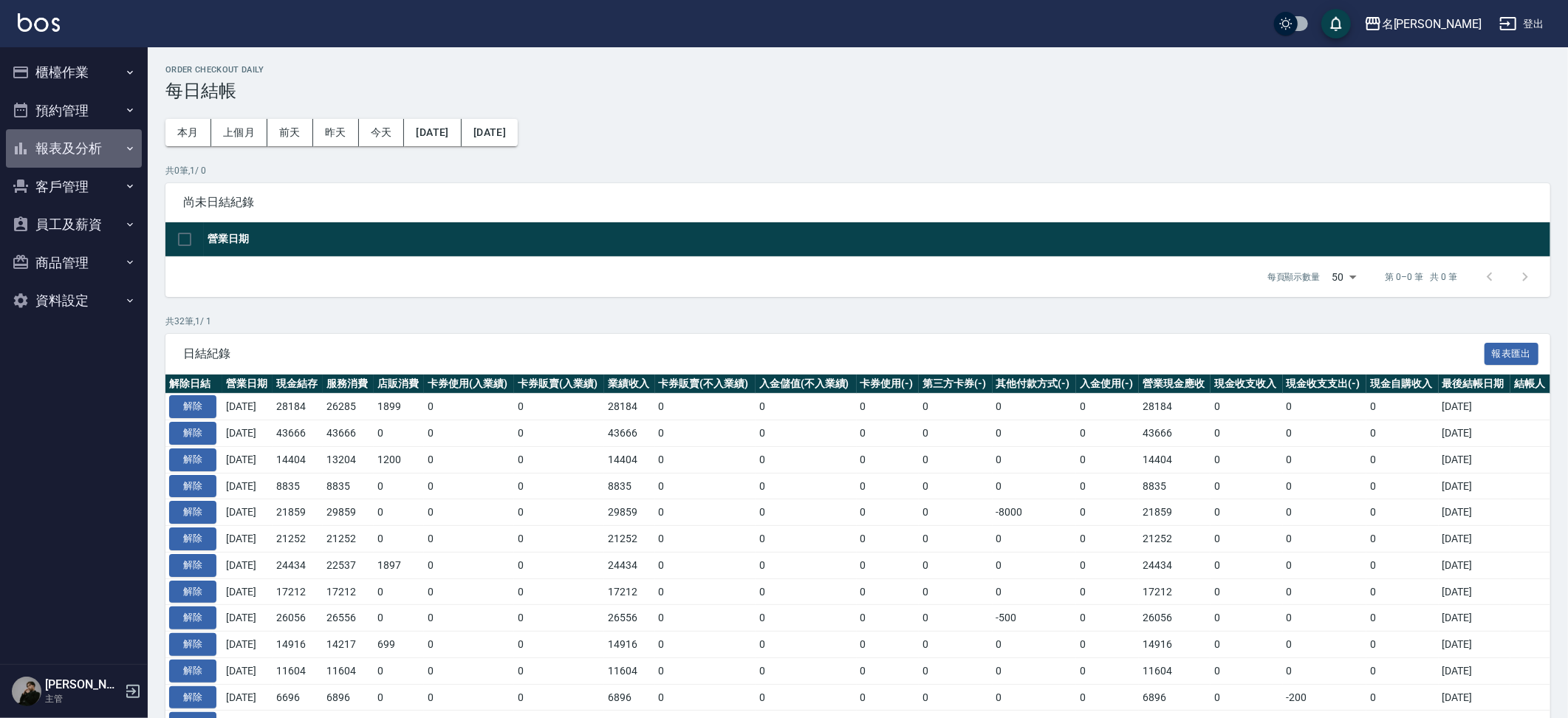
drag, startPoint x: 60, startPoint y: 141, endPoint x: 100, endPoint y: 178, distance: 54.5
click at [60, 141] on button "報表及分析" at bounding box center [73, 148] width 136 height 38
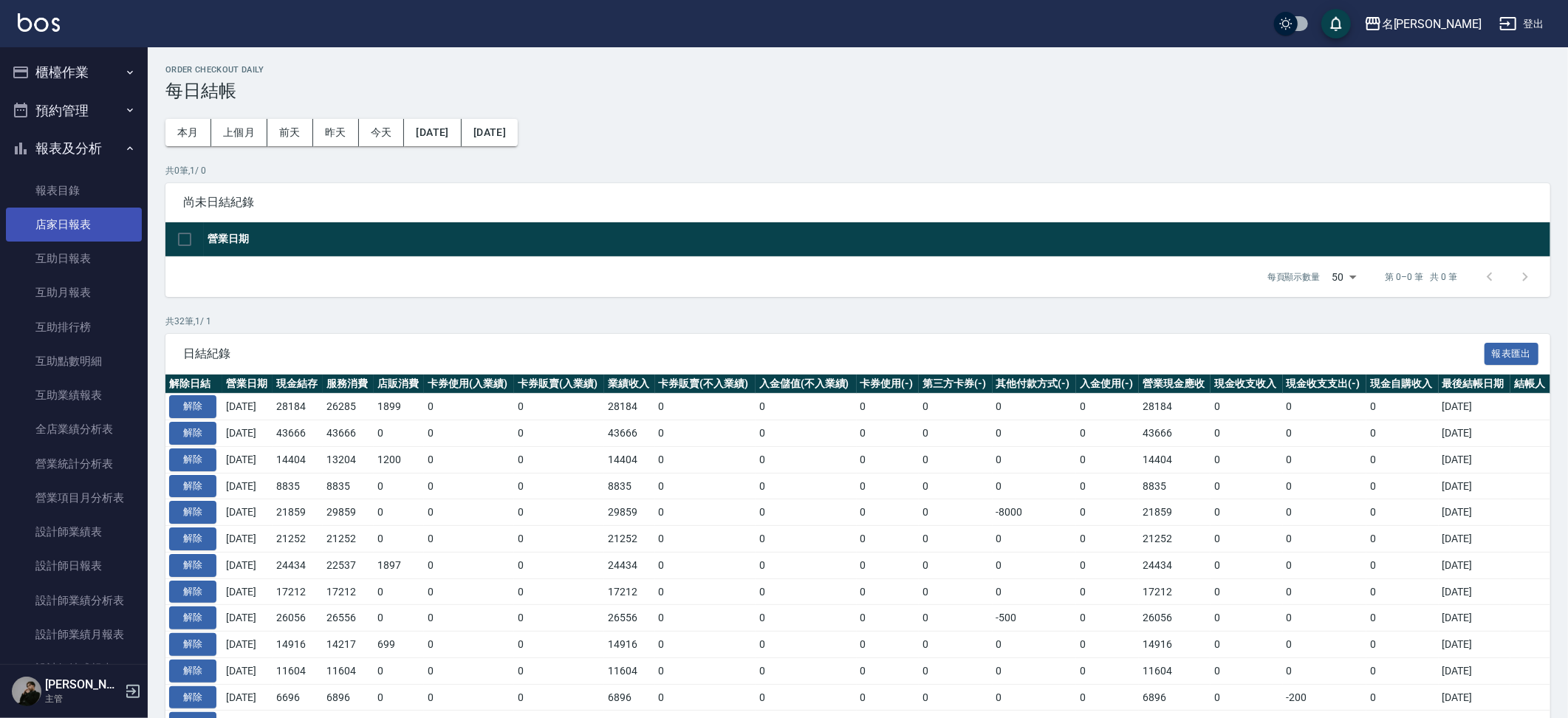
click at [32, 269] on link "互助日報表" at bounding box center [73, 259] width 136 height 34
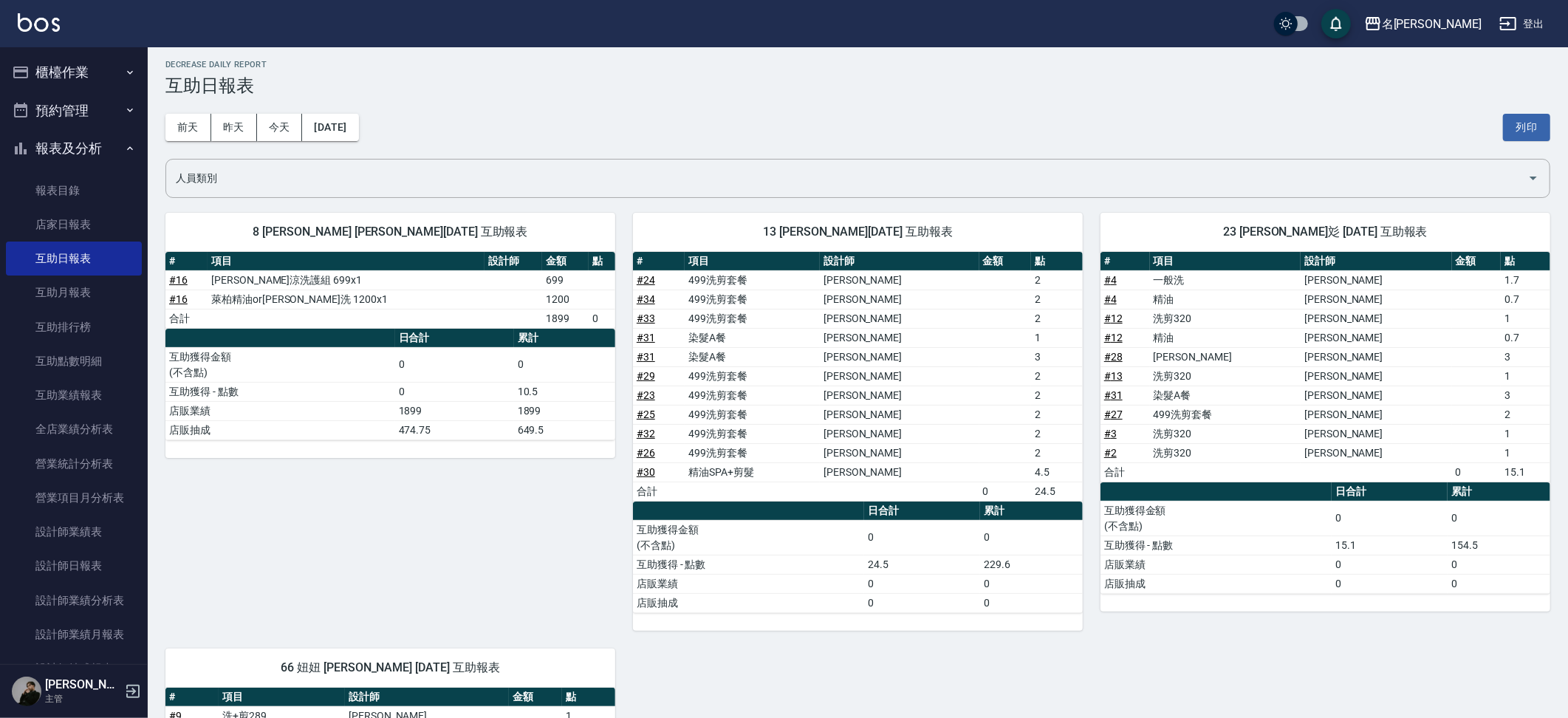
scroll to position [12, 0]
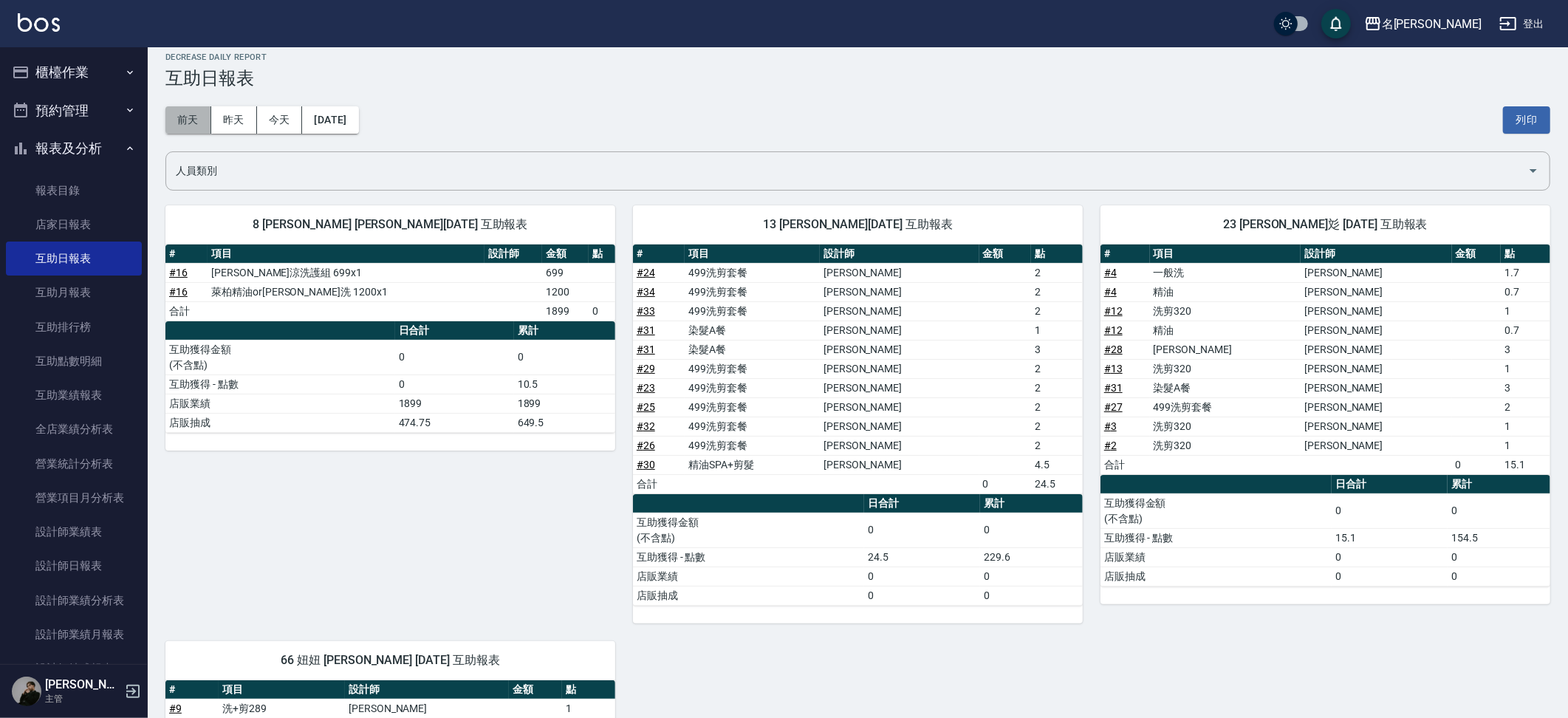
click at [193, 127] on button "前天" at bounding box center [188, 120] width 45 height 28
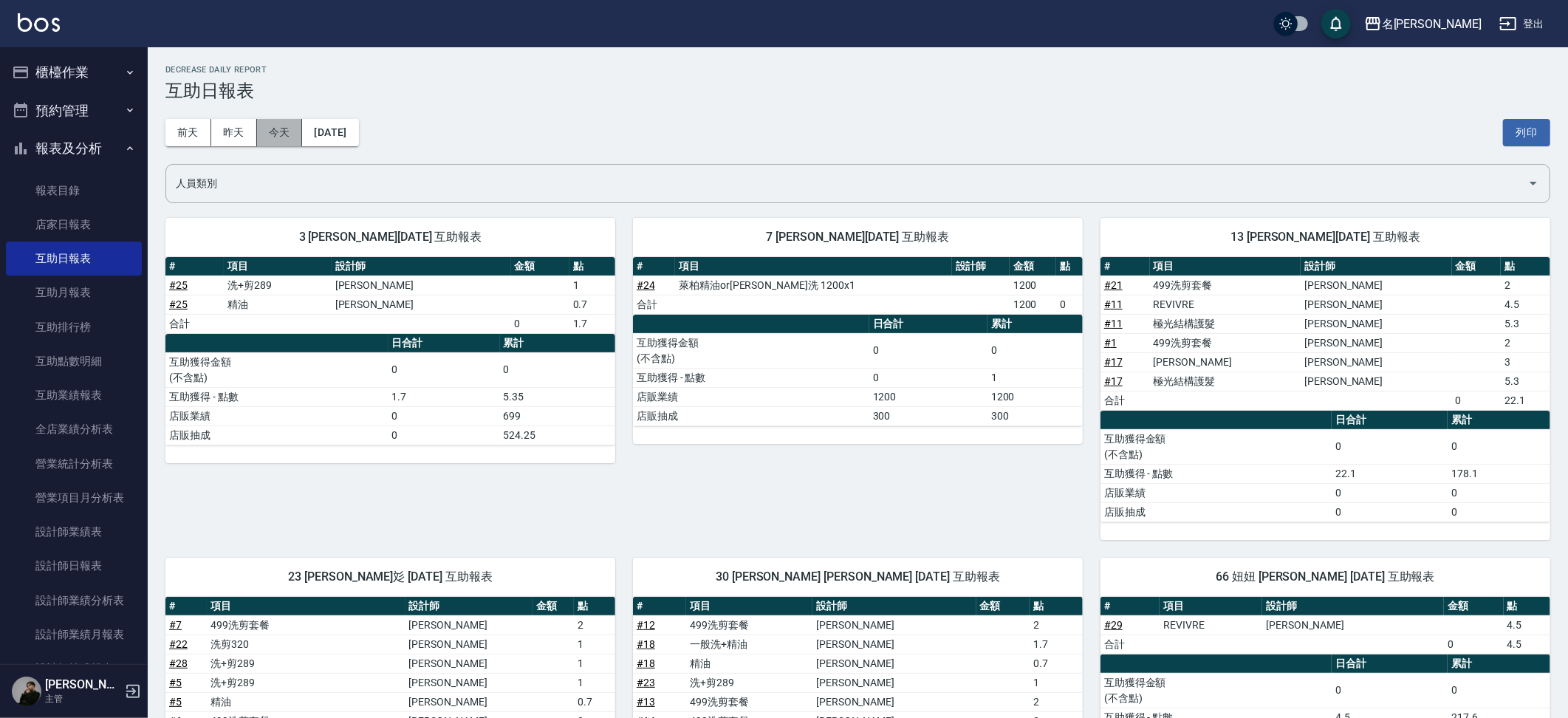
click at [280, 134] on button "今天" at bounding box center [280, 133] width 45 height 28
